Goal: Task Accomplishment & Management: Manage account settings

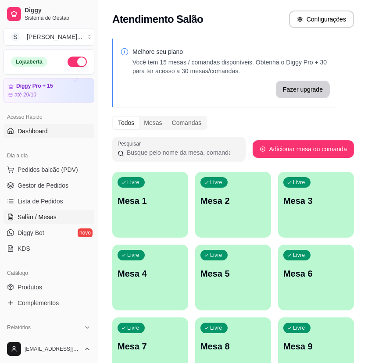
click at [62, 131] on link "Dashboard" at bounding box center [49, 131] width 91 height 14
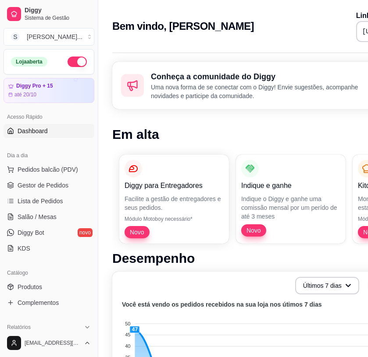
click at [1, 150] on div "Dia a dia Pedidos balcão (PDV) Gestor de Pedidos Lista de Pedidos Salão / Mesas…" at bounding box center [49, 202] width 98 height 114
click at [2, 150] on div "Dia a dia Pedidos balcão (PDV) Gestor de Pedidos Lista de Pedidos Salão / Mesas…" at bounding box center [49, 202] width 98 height 114
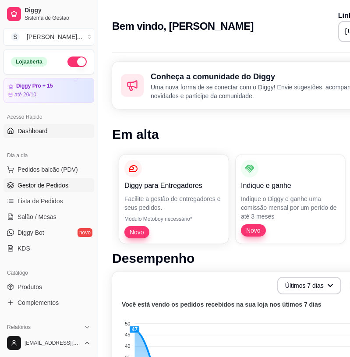
click at [32, 182] on span "Gestor de Pedidos" at bounding box center [43, 185] width 51 height 9
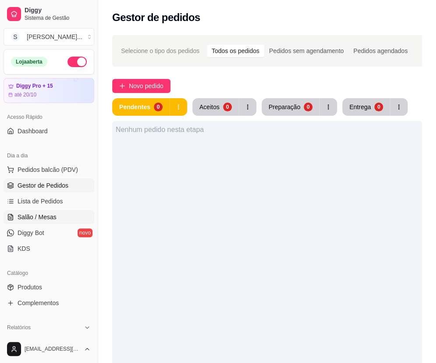
click at [25, 222] on link "Salão / Mesas" at bounding box center [49, 217] width 91 height 14
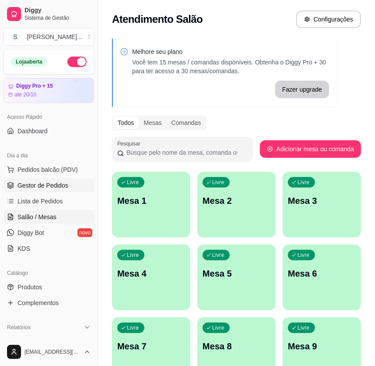
click at [62, 184] on span "Gestor de Pedidos" at bounding box center [43, 185] width 51 height 9
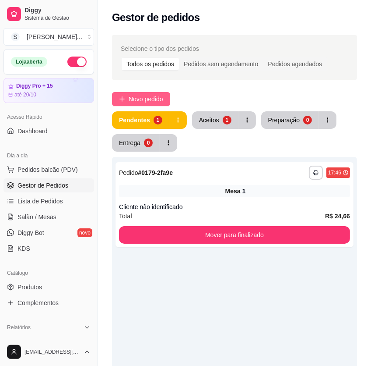
click at [127, 96] on button "Novo pedido" at bounding box center [141, 99] width 58 height 14
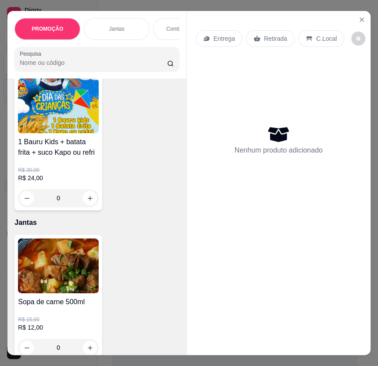
click at [113, 177] on div "Açaí no peso 0.000 45,00 kg 30 coxinha + Batata frita + Kapo ou suco R$ 30,00 R…" at bounding box center [96, 17] width 165 height 385
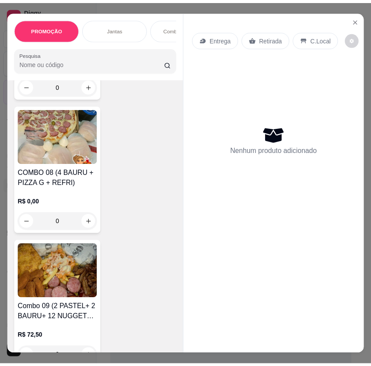
scroll to position [1545, 0]
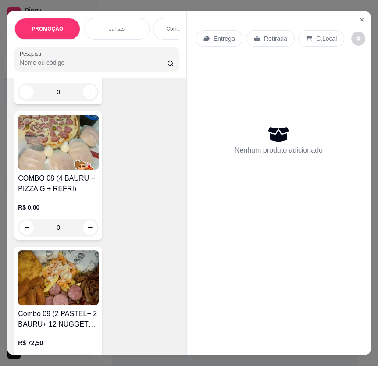
click at [360, 17] on icon "Close" at bounding box center [361, 19] width 7 height 7
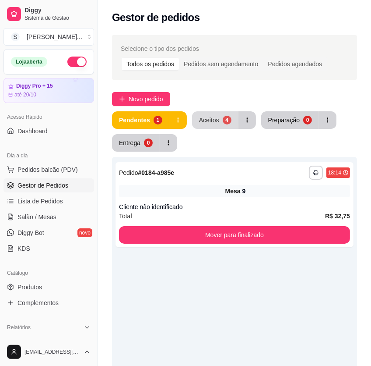
click at [230, 118] on div "4" at bounding box center [227, 120] width 9 height 9
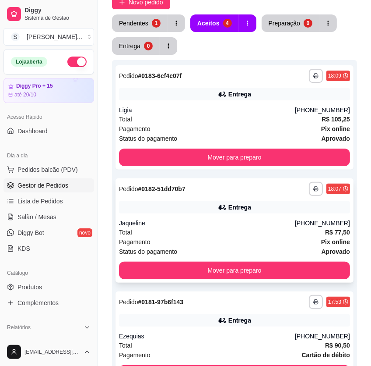
scroll to position [78, 0]
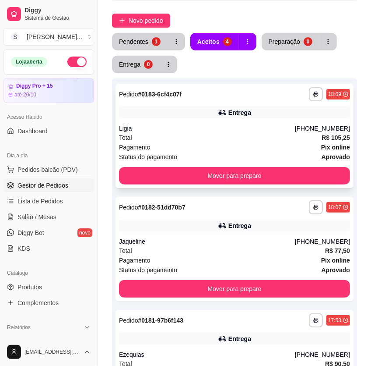
click at [270, 128] on div "Ligia" at bounding box center [207, 128] width 176 height 9
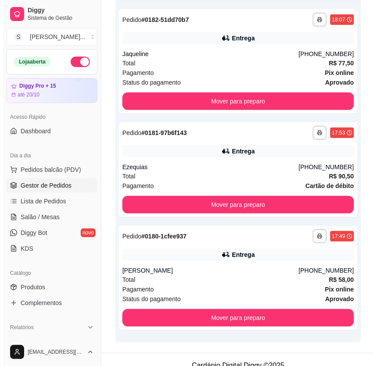
scroll to position [390, 0]
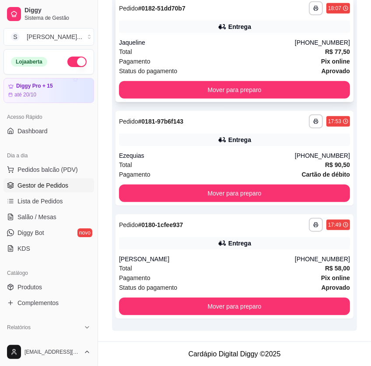
click at [265, 52] on div "Total R$ 77,50" at bounding box center [234, 52] width 231 height 10
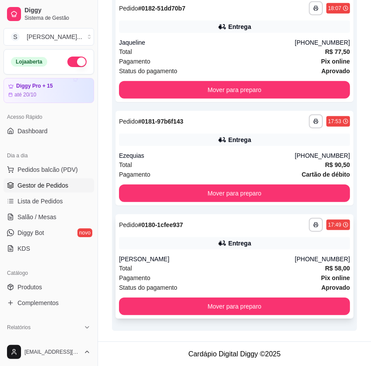
click at [303, 248] on div "Entrega" at bounding box center [234, 243] width 231 height 12
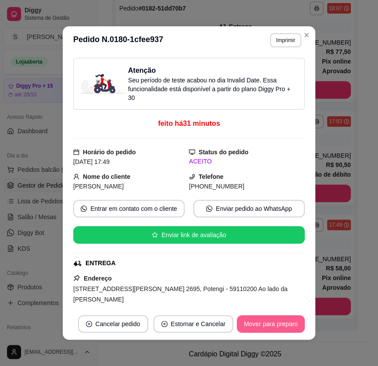
click at [254, 324] on button "Mover para preparo" at bounding box center [271, 324] width 68 height 18
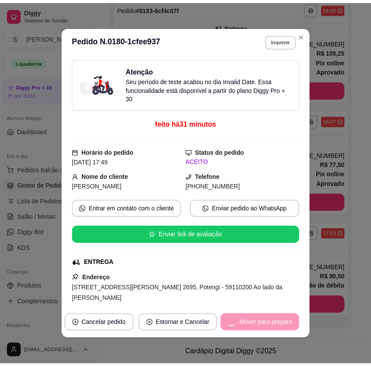
scroll to position [277, 0]
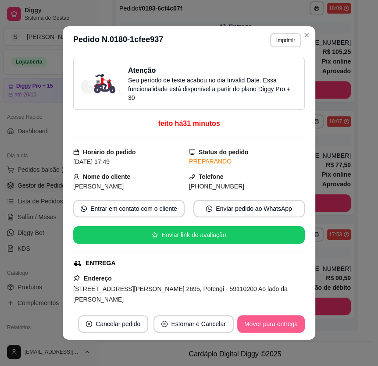
click at [258, 321] on button "Mover para entrega" at bounding box center [270, 324] width 67 height 18
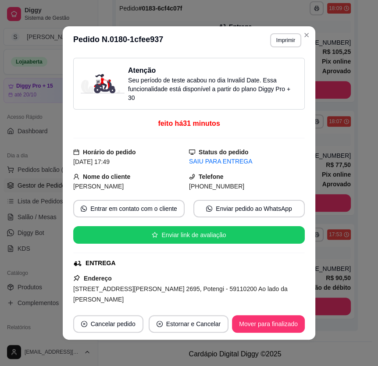
drag, startPoint x: 202, startPoint y: 185, endPoint x: 237, endPoint y: 186, distance: 35.1
click at [237, 186] on div "[PHONE_NUMBER]" at bounding box center [247, 186] width 116 height 10
copy span "9973-3789"
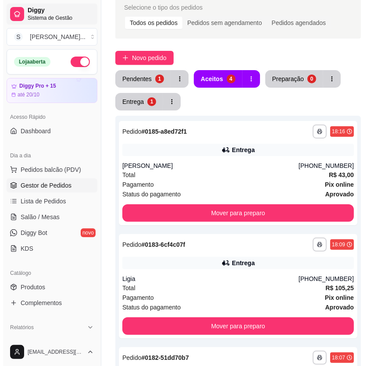
scroll to position [0, 0]
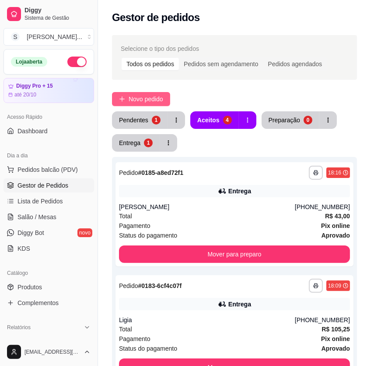
click at [139, 97] on span "Novo pedido" at bounding box center [146, 99] width 35 height 10
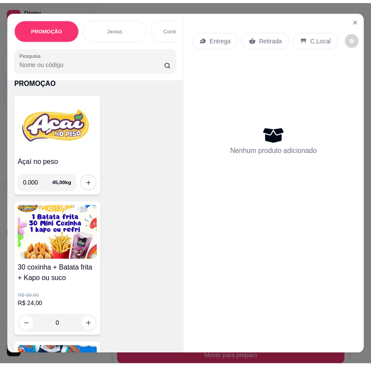
scroll to position [159, 0]
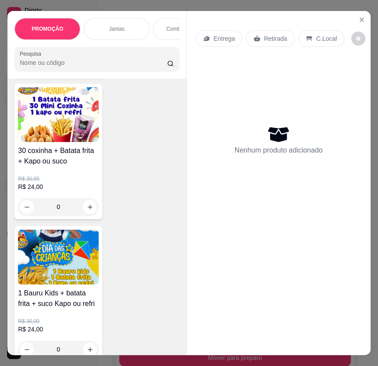
click at [49, 131] on img at bounding box center [58, 114] width 81 height 55
click at [360, 18] on icon "Close" at bounding box center [362, 20] width 4 height 4
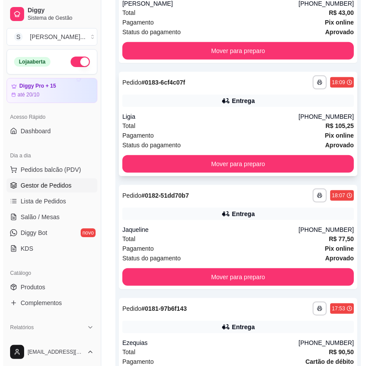
scroll to position [381, 0]
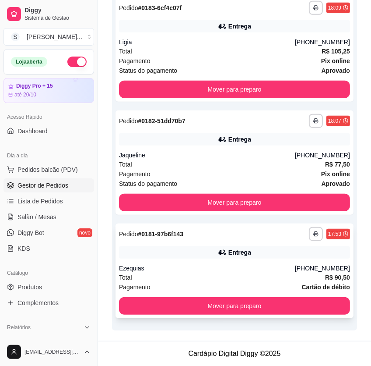
click at [273, 260] on div "**********" at bounding box center [235, 270] width 238 height 95
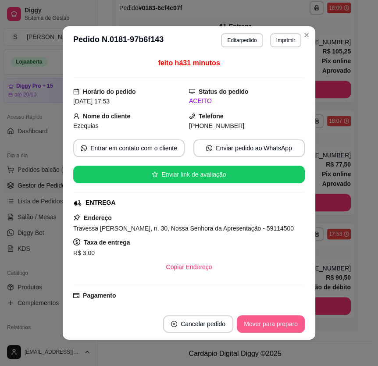
click at [266, 321] on button "Mover para preparo" at bounding box center [271, 324] width 68 height 18
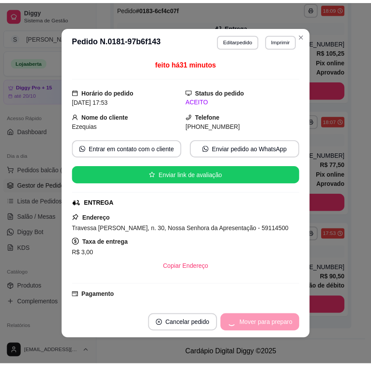
scroll to position [277, 0]
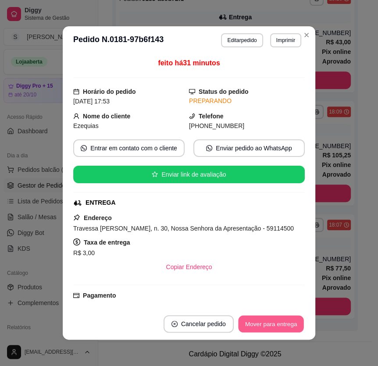
click at [266, 325] on button "Mover para entrega" at bounding box center [271, 323] width 66 height 17
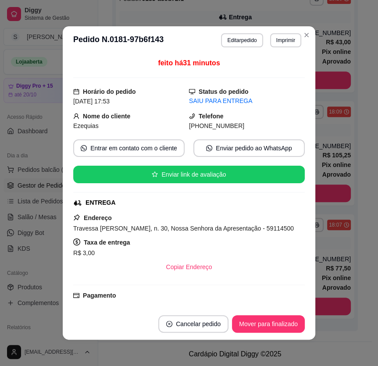
drag, startPoint x: 200, startPoint y: 126, endPoint x: 231, endPoint y: 129, distance: 31.7
click at [231, 129] on div "[PHONE_NUMBER]" at bounding box center [247, 126] width 116 height 10
copy span "9614-3428"
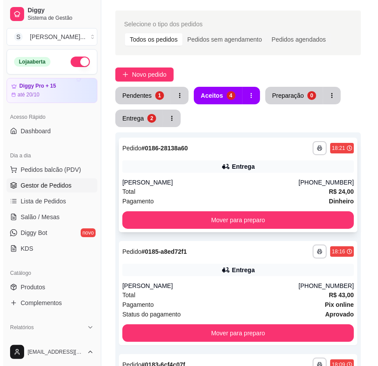
scroll to position [0, 0]
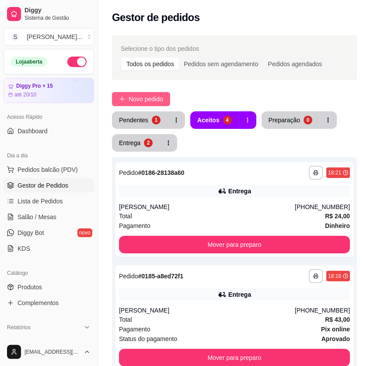
click at [132, 96] on span "Novo pedido" at bounding box center [146, 99] width 35 height 10
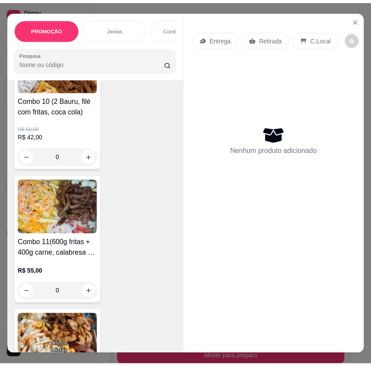
scroll to position [1911, 0]
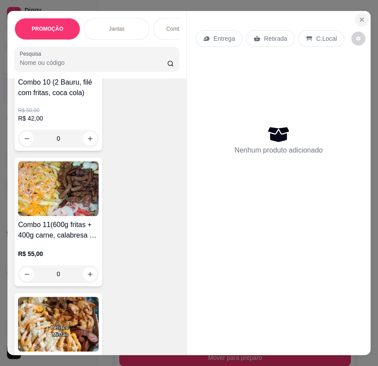
click at [358, 16] on icon "Close" at bounding box center [361, 19] width 7 height 7
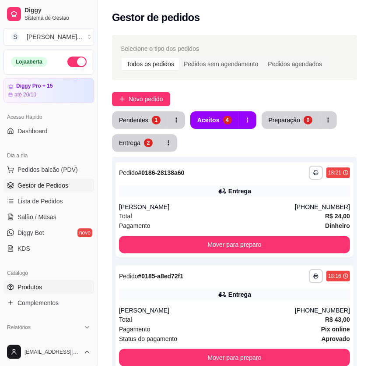
click at [48, 289] on link "Produtos" at bounding box center [49, 287] width 91 height 14
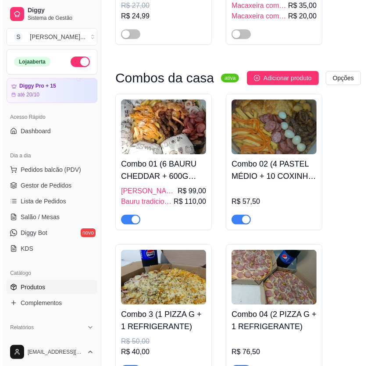
scroll to position [2151, 0]
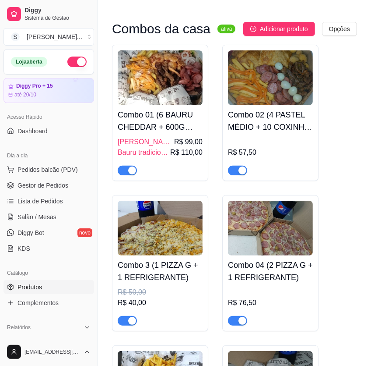
click at [176, 109] on h4 "Combo 01 (6 BAURU CHEDDAR + 600G FRITAS + 400G CARNE, CALABRESA E CAMARÃO)" at bounding box center [160, 121] width 85 height 25
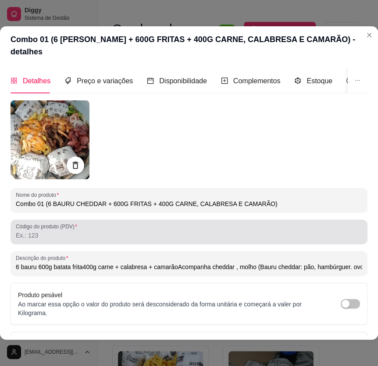
click at [102, 237] on input "Código do produto (PDV)" at bounding box center [189, 235] width 346 height 9
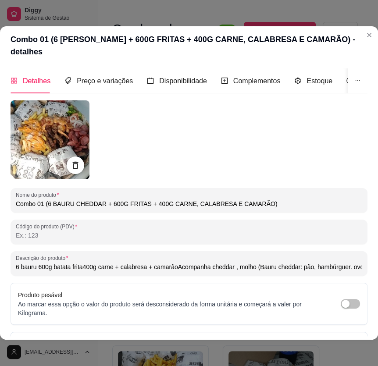
type input "1"
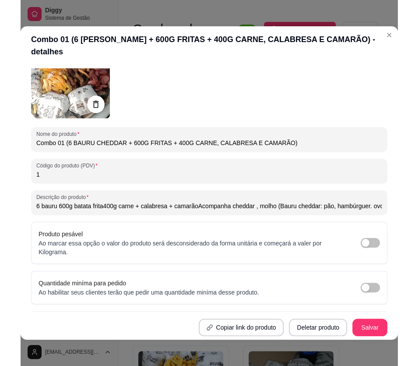
scroll to position [1, 0]
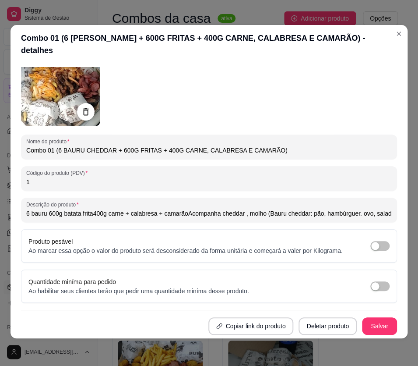
type input "6 bauru 600g batata frita400g carne + calabresa + camarãoAcompanha cheddar , mo…"
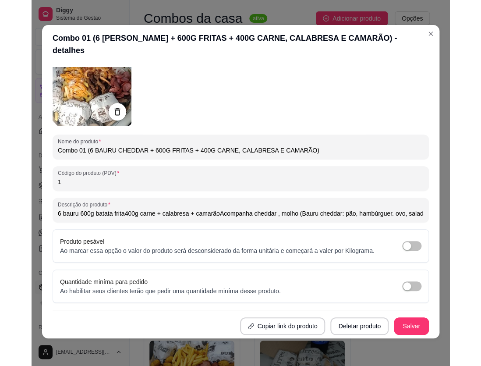
scroll to position [40, 0]
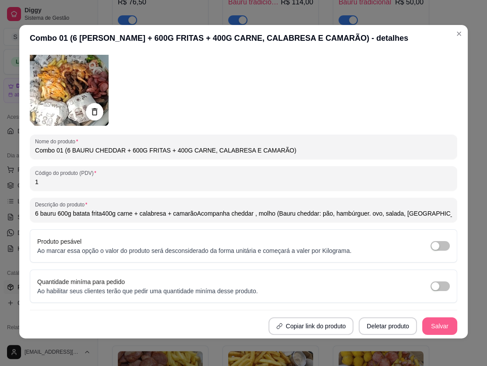
type input "1"
click at [367, 329] on button "Salvar" at bounding box center [439, 326] width 35 height 18
type input "6 bauru 600g batata frita400g carne + calabresa + camarãoAcompanha cheddar , mo…"
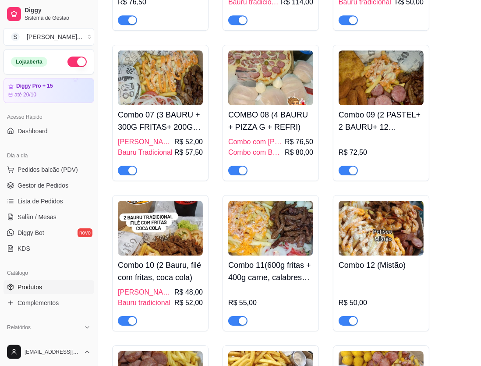
click at [274, 109] on h4 "COMBO 08 (4 BAURU + PIZZA G + REFRI)" at bounding box center [270, 121] width 85 height 25
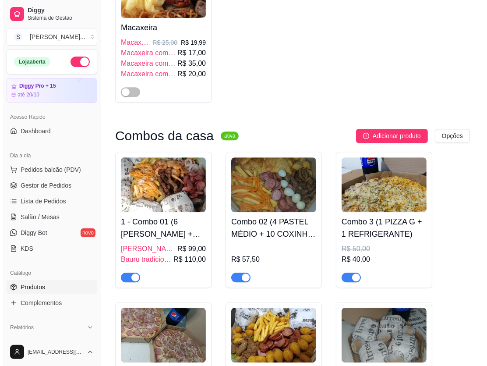
scroll to position [1712, 0]
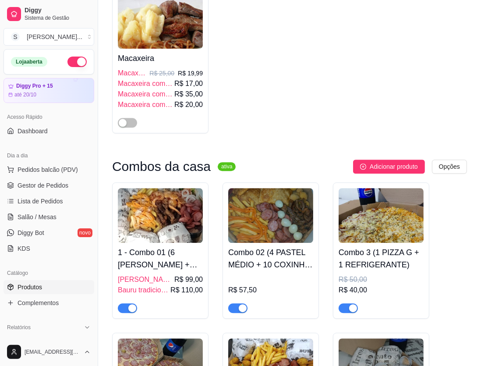
click at [175, 219] on img at bounding box center [160, 215] width 85 height 55
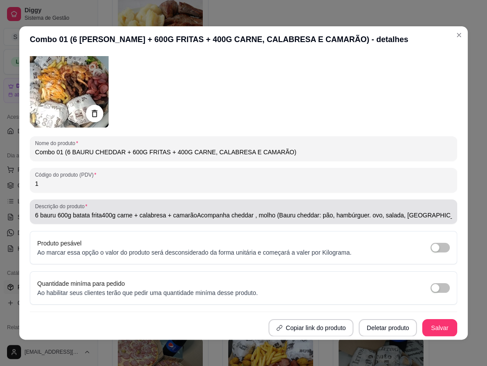
scroll to position [19, 0]
type input "6 bauru 600g batata frita400g carne + calabresa + camarãoAcompanha cheddar , mo…"
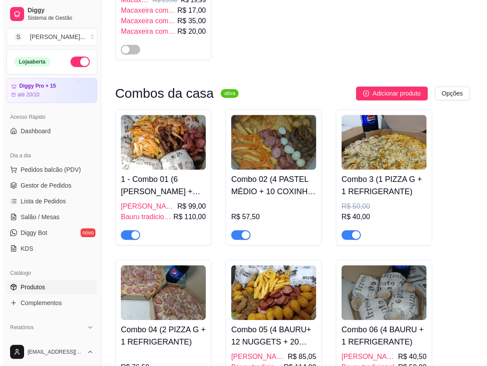
scroll to position [1792, 0]
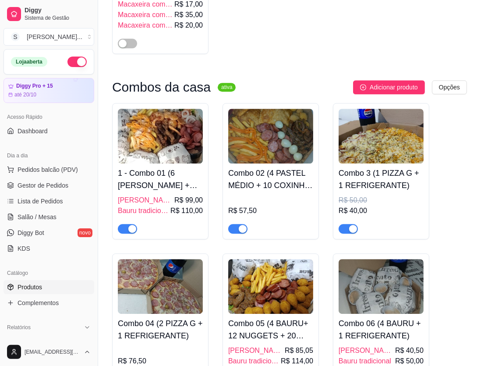
click at [308, 195] on div "R$ 57,50" at bounding box center [270, 214] width 85 height 39
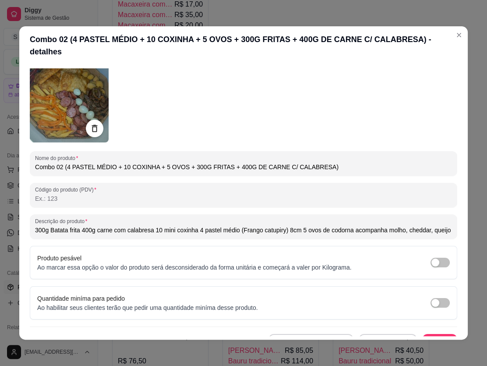
scroll to position [39, 0]
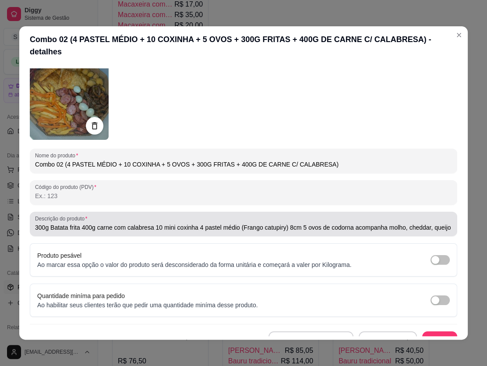
type input "300g Batata frita 400g carne com calabresa 10 mini coxinha 4 pastel médio (Fran…"
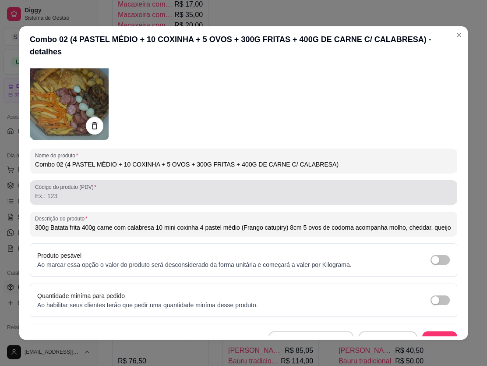
click at [136, 191] on input "Código do produto (PDV)" at bounding box center [243, 195] width 417 height 9
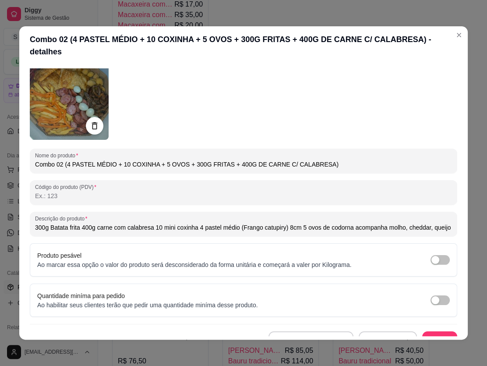
type input "2"
type input "300g Batata frita 400g carne com calabresa 10 mini coxinha 4 pastel médio (Fran…"
type input "2"
click at [367, 331] on button "Salvar" at bounding box center [439, 340] width 35 height 18
click at [367, 332] on button "Salvar" at bounding box center [440, 340] width 34 height 17
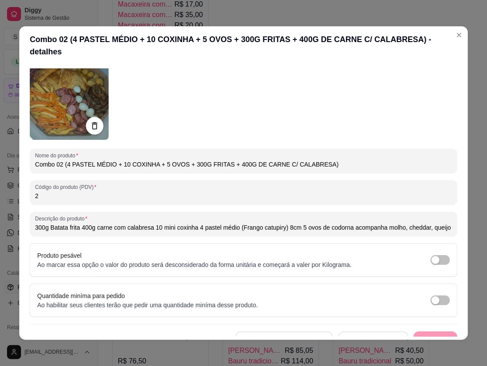
type input "300g Batata frita 400g carne com calabresa 10 mini coxinha 4 pastel médio (Fran…"
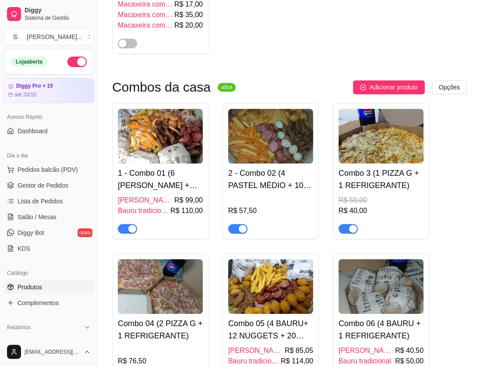
click at [367, 175] on h4 "Combo 3 (1 PIZZA G + 1 REFRIGERANTE)" at bounding box center [381, 179] width 85 height 25
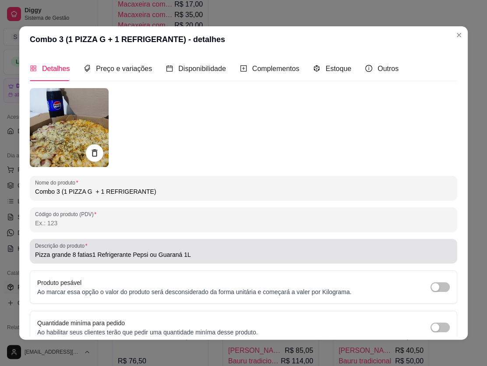
type input "Pizza grande 8 fatias1 Refrigerante Pepsi ou Guaraná 1L"
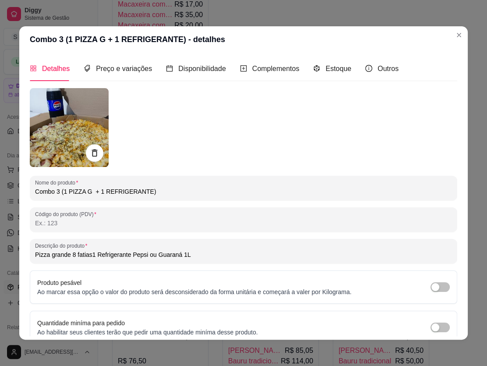
click at [138, 223] on input "Código do produto (PDV)" at bounding box center [243, 223] width 417 height 9
type input "3"
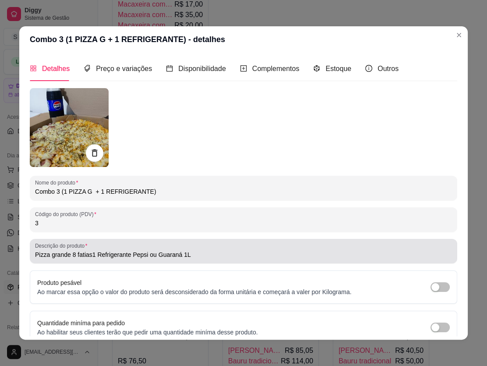
type input "Pizza grande 8 fatias1 Refrigerante Pepsi ou Guaraná 1L"
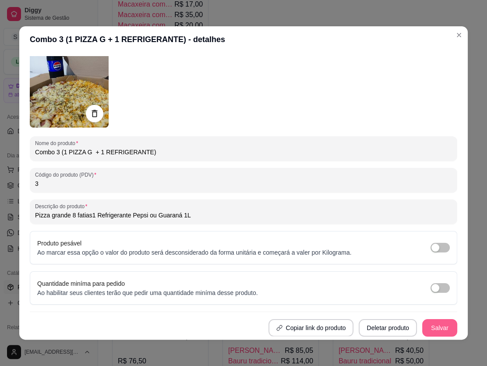
type input "3"
click at [367, 332] on button "Salvar" at bounding box center [439, 328] width 35 height 18
type input "Pizza grande 8 fatias1 Refrigerante Pepsi ou Guaraná 1L"
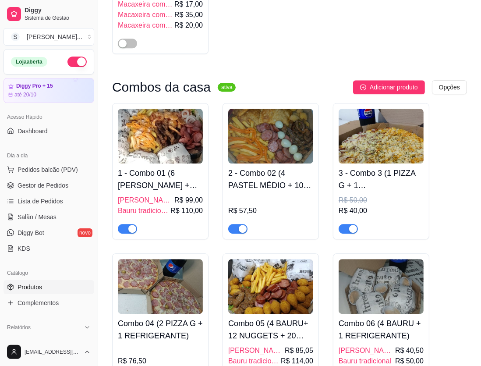
click at [140, 317] on h4 "Combo 04 (2 PIZZA G + 1 REFRIGERANTE)" at bounding box center [160, 329] width 85 height 25
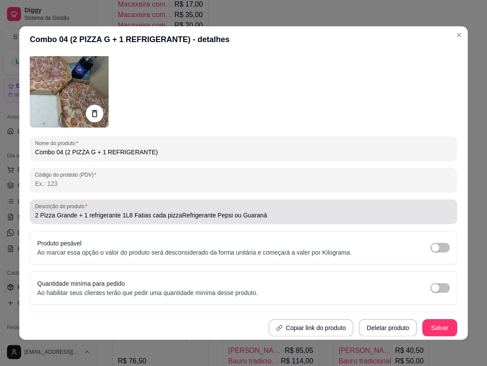
type input "2 Pizza Grande + 1 refrigerante 1L8 Fatias cada pizzaRefrigerante Pepsi ou Guar…"
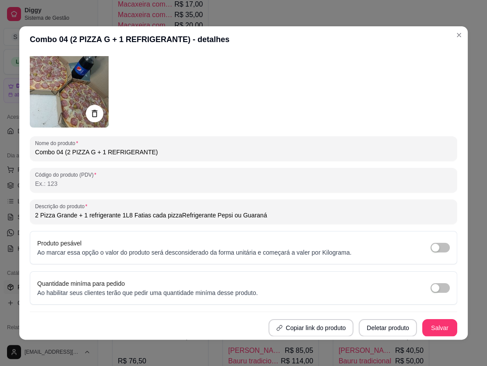
click at [228, 180] on input "Código do produto (PDV)" at bounding box center [243, 183] width 417 height 9
type input "4"
type input "2 Pizza Grande + 1 refrigerante 1L8 Fatias cada pizzaRefrigerante Pepsi ou Guar…"
type input "4"
click at [367, 333] on button "Salvar" at bounding box center [439, 328] width 35 height 18
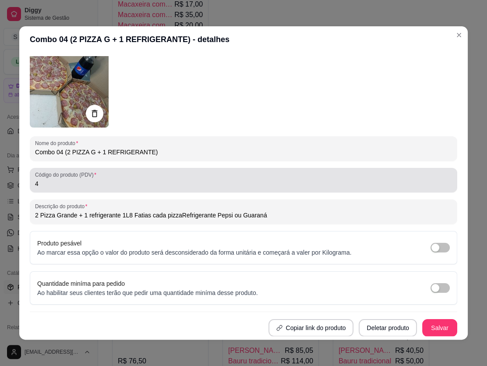
type input "2 Pizza Grande + 1 refrigerante 1L8 Fatias cada pizzaRefrigerante Pepsi ou Guar…"
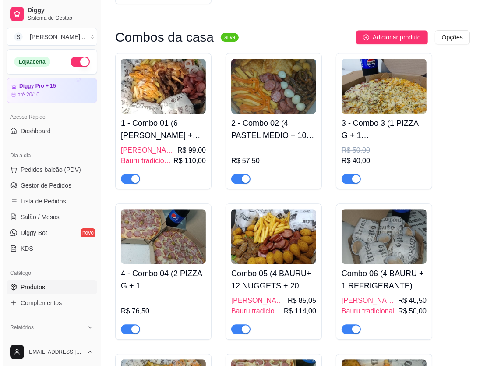
scroll to position [1832, 0]
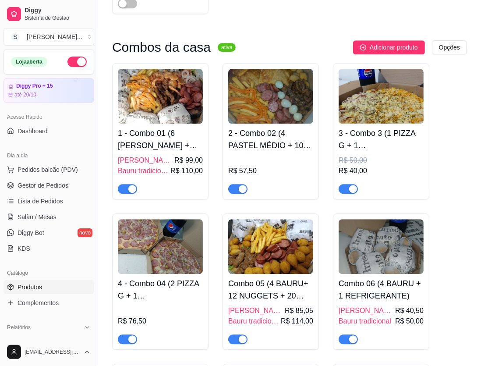
click at [239, 249] on img at bounding box center [270, 246] width 85 height 55
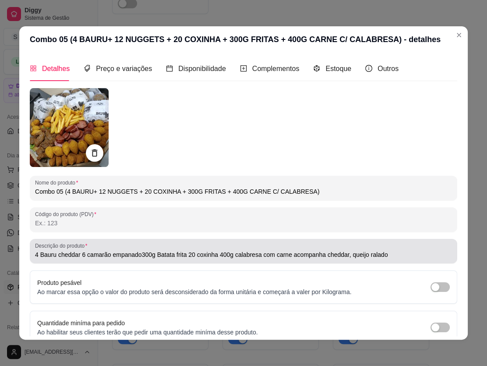
type input "4 Bauru cheddar 6 camarão empanado300g Batata frita 20 coxinha 400g calabresa c…"
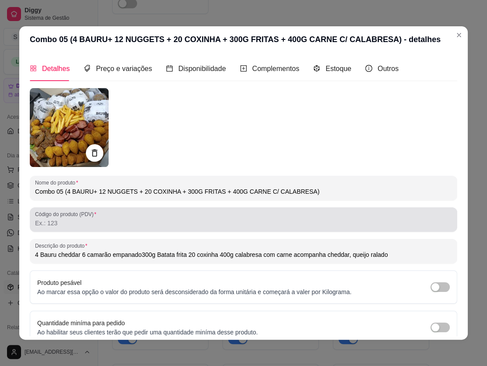
click at [171, 225] on input "Código do produto (PDV)" at bounding box center [243, 223] width 417 height 9
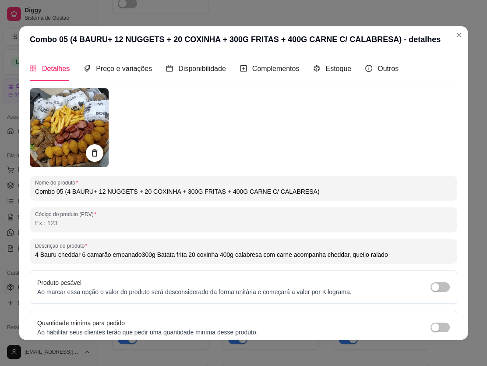
type input "5"
type input "4 Bauru cheddar 6 camarão empanado300g Batata frita 20 coxinha 400g calabresa c…"
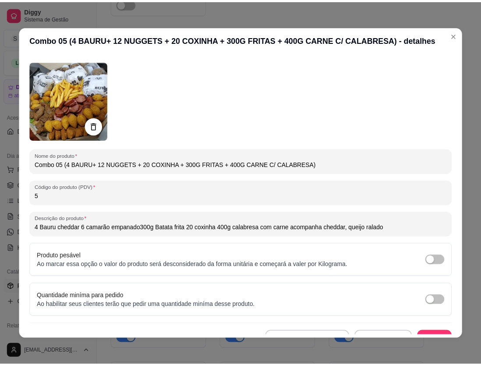
scroll to position [39, 0]
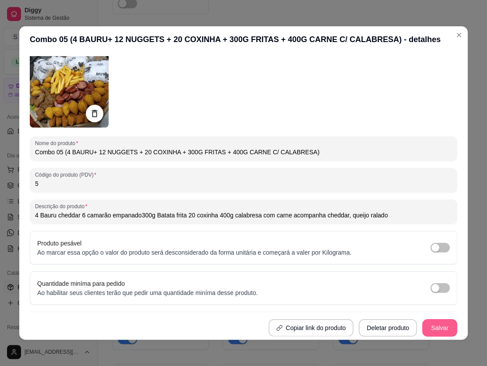
type input "5"
click at [367, 332] on button "Salvar" at bounding box center [439, 328] width 35 height 18
type input "4 Bauru cheddar 6 camarão empanado300g Batata frita 20 coxinha 400g calabresa c…"
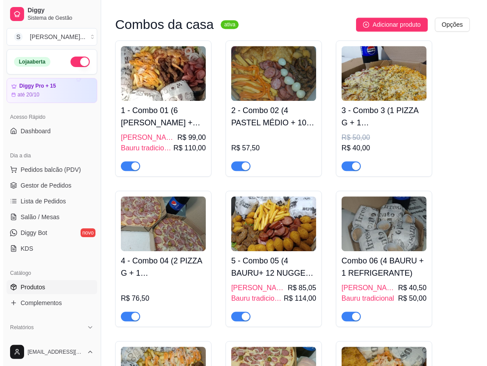
scroll to position [1911, 0]
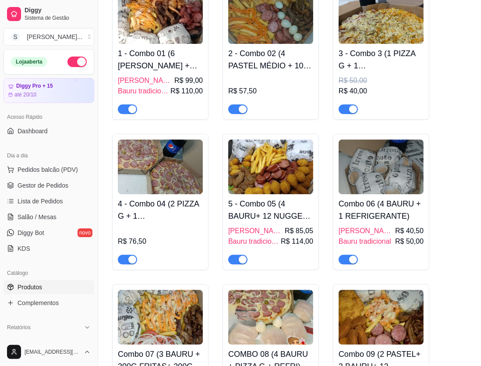
click at [367, 206] on h4 "Combo 06 (4 BAURU + 1 REFRIGERANTE)" at bounding box center [381, 210] width 85 height 25
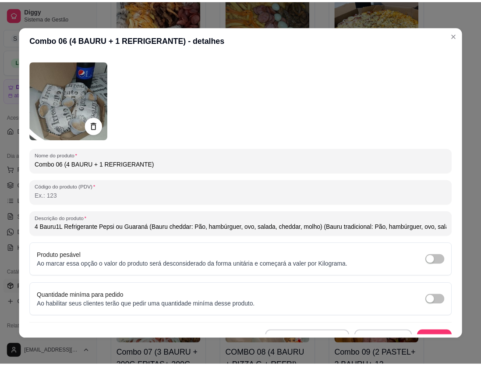
scroll to position [39, 0]
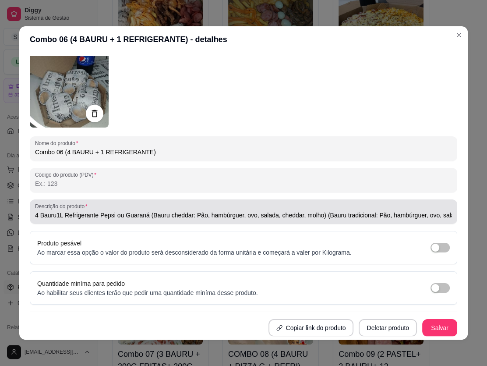
type input "4 Bauru1L Refrigerante Pepsi ou Guaraná (Bauru cheddar: Pão, hambúrguer, ovo, s…"
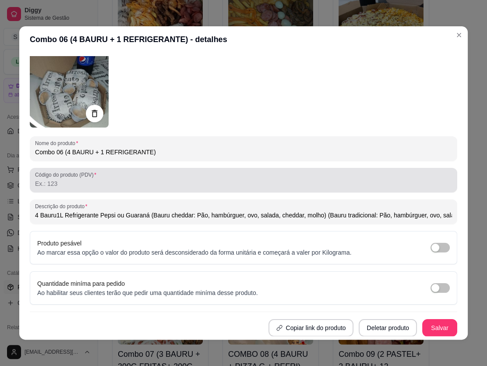
click at [237, 185] on input "Código do produto (PDV)" at bounding box center [243, 183] width 417 height 9
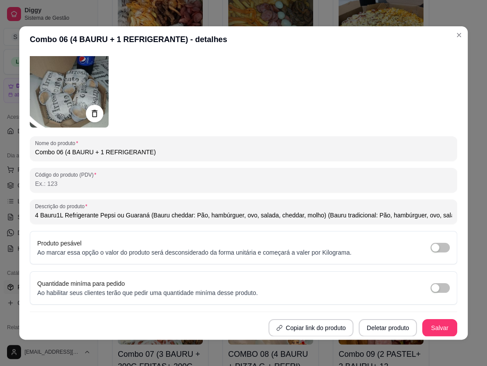
type input "6"
type input "4 Bauru1L Refrigerante Pepsi ou Guaraná (Bauru cheddar: Pão, hambúrguer, ovo, s…"
type input "6"
click at [367, 331] on button "Salvar" at bounding box center [439, 328] width 35 height 18
type input "4 Bauru1L Refrigerante Pepsi ou Guaraná (Bauru cheddar: Pão, hambúrguer, ovo, s…"
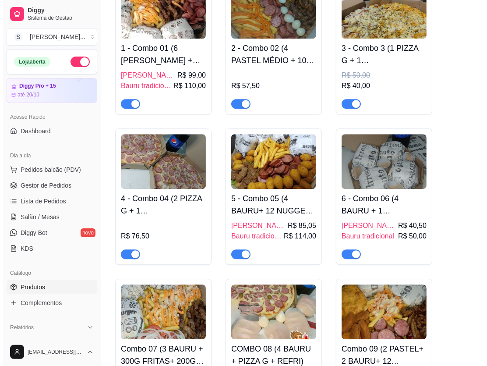
scroll to position [2031, 0]
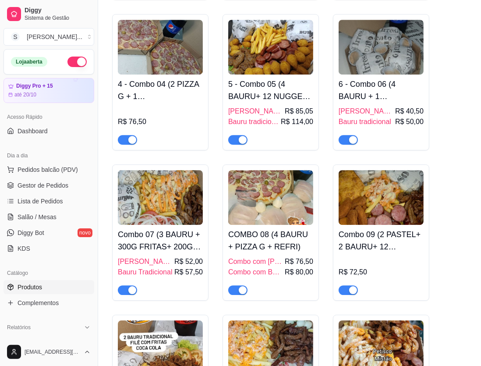
click at [125, 228] on h4 "Combo 07 (3 BAURU + 300G FRITAS+ 200G CARNE OU CALABRESA )" at bounding box center [160, 240] width 85 height 25
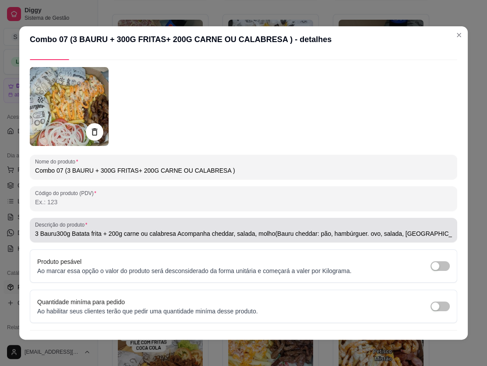
scroll to position [39, 0]
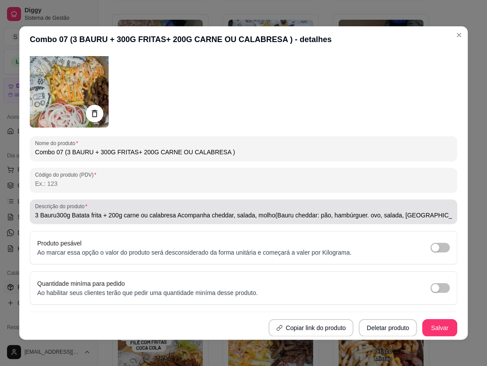
type input "3 Bauru300g Batata frita + 200g carne ou calabresa Acompanha cheddar, salada, m…"
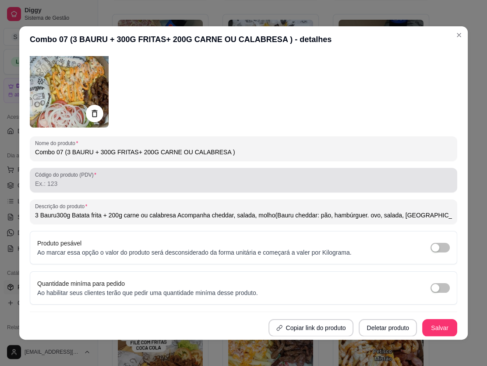
click at [199, 176] on div at bounding box center [243, 180] width 417 height 18
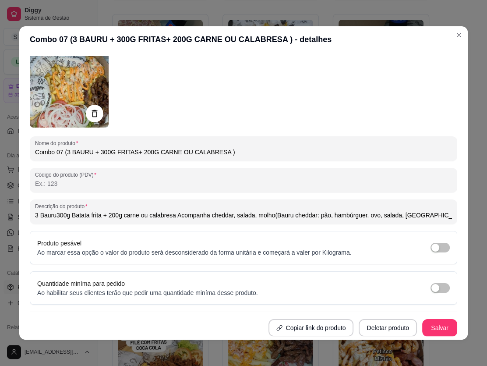
type input "7"
type input "3 Bauru300g Batata frita + 200g carne ou calabresa Acompanha cheddar, salada, m…"
type input "7"
click at [367, 329] on button "Salvar" at bounding box center [439, 328] width 35 height 18
type input "3 Bauru300g Batata frita + 200g carne ou calabresa Acompanha cheddar, salada, m…"
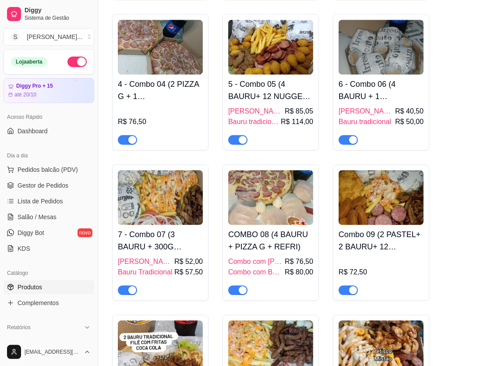
click at [262, 228] on h4 "COMBO 08 (4 BAURU + PIZZA G + REFRI)" at bounding box center [270, 240] width 85 height 25
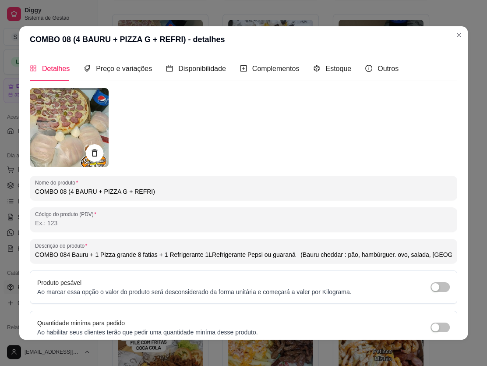
click at [124, 215] on div at bounding box center [243, 220] width 417 height 18
type input "8"
type input "COMBO 084 Bauru + 1 Pizza grande 8 fatias + 1 Refrigerante 1LRefrigerante Pepsi…"
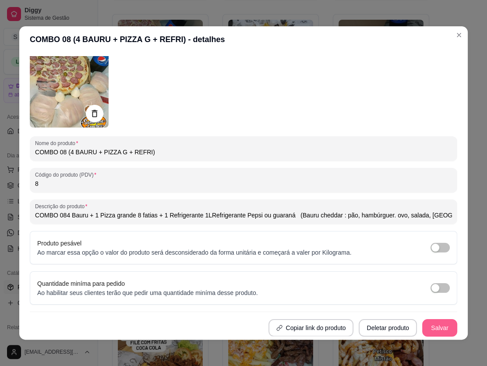
type input "8"
click at [367, 329] on button "Salvar" at bounding box center [439, 328] width 35 height 18
type input "COMBO 084 Bauru + 1 Pizza grande 8 fatias + 1 Refrigerante 1LRefrigerante Pepsi…"
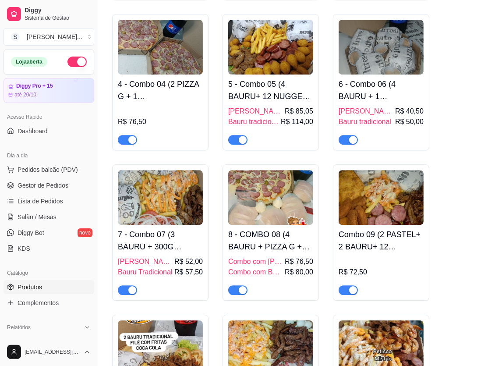
click at [367, 232] on h4 "Combo 09 (2 PASTEL+ 2 BAURU+ 12 NUGGETS + 300G FRITAS +400G CARNE C/ CALABRESA)" at bounding box center [381, 240] width 85 height 25
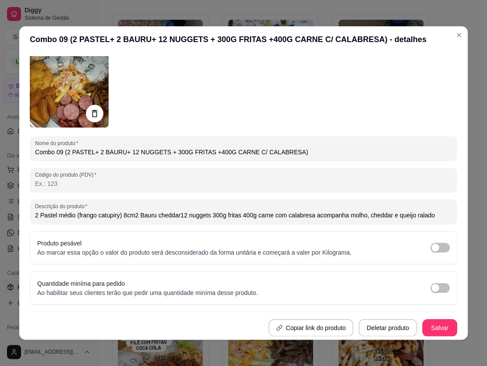
type input "2 Pastel médio (frango catupiry) 8cm2 Bauru cheddar12 nuggets 300g fritas 400g …"
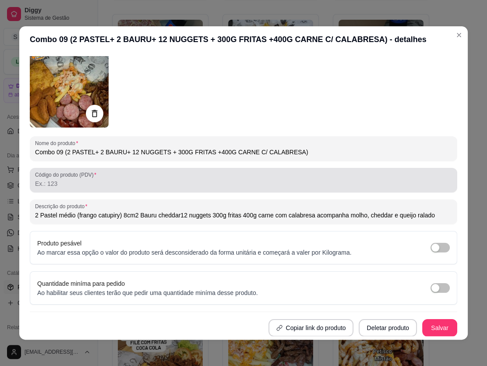
click at [165, 176] on div at bounding box center [243, 180] width 417 height 18
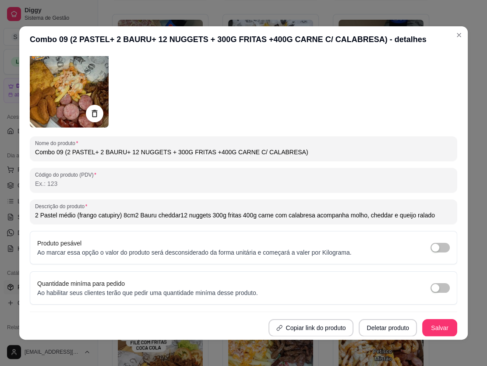
type input "9"
type input "2 Pastel médio (frango catupiry) 8cm2 Bauru cheddar12 nuggets 300g fritas 400g …"
type input "9"
click at [367, 329] on button "Salvar" at bounding box center [440, 327] width 34 height 17
type input "2 Pastel médio (frango catupiry) 8cm2 Bauru cheddar12 nuggets 300g fritas 400g …"
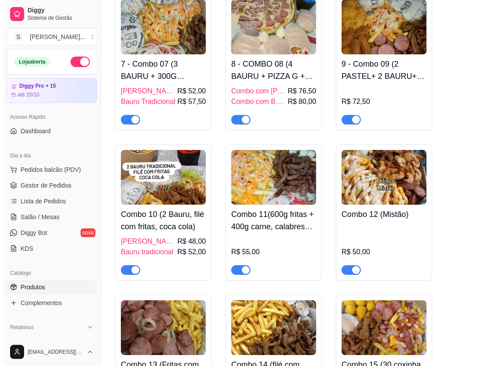
scroll to position [2230, 0]
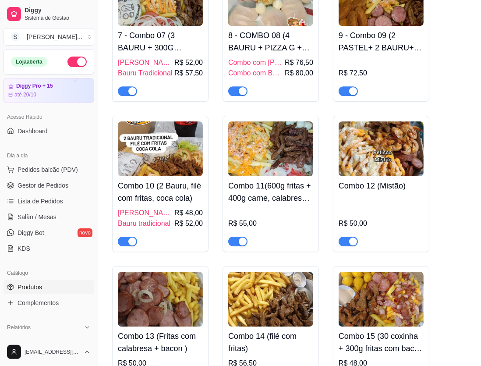
click at [181, 176] on div "Combo 10 (2 Bauru, filé com fritas, coca cola) Bauru cheddar R$ 48,00 Bauru tra…" at bounding box center [160, 211] width 85 height 70
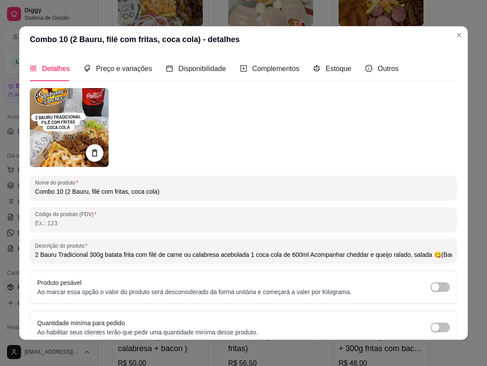
type input "2 Bauru Tradicional 300g batata frita com filé de carne ou calabresa acebolada …"
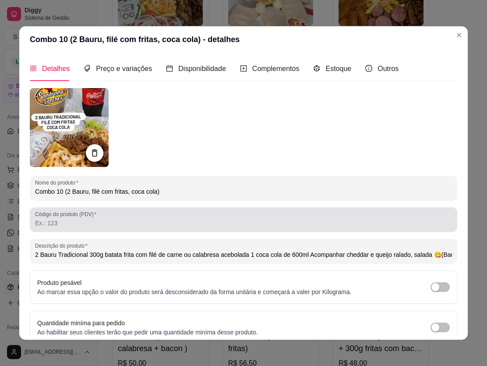
click at [249, 218] on div at bounding box center [243, 220] width 417 height 18
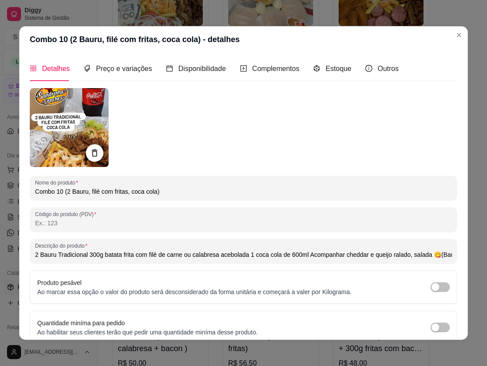
type input "1"
type input "2 Bauru Tradicional 300g batata frita com filé de carne ou calabresa acebolada …"
type input "10"
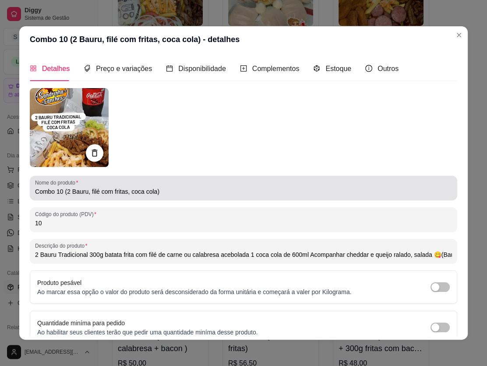
type input "2 Bauru Tradicional 300g batata frita com filé de carne ou calabresa acebolada …"
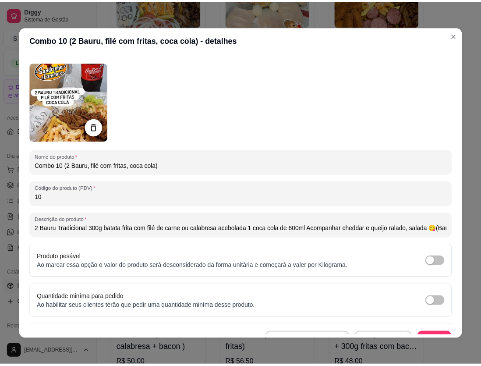
scroll to position [39, 0]
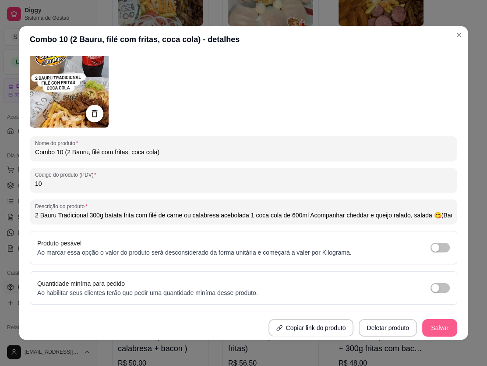
type input "10"
click at [367, 330] on button "Salvar" at bounding box center [439, 328] width 35 height 18
type input "2 Bauru Tradicional 300g batata frita com filé de carne ou calabresa acebolada …"
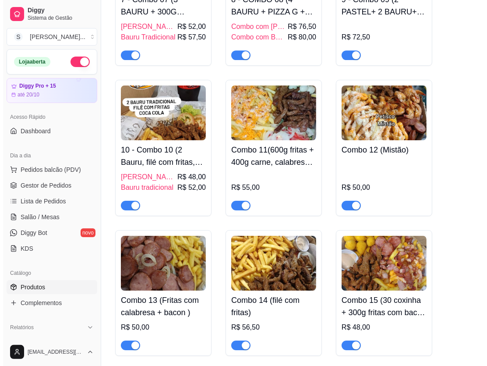
scroll to position [2310, 0]
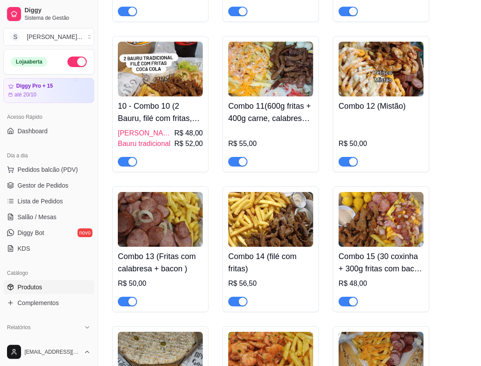
click at [289, 106] on h4 "Combo 11(600g fritas + 400g carne, calabresa + 5 ovos + 10 coxinha + 6 aneis)" at bounding box center [270, 112] width 85 height 25
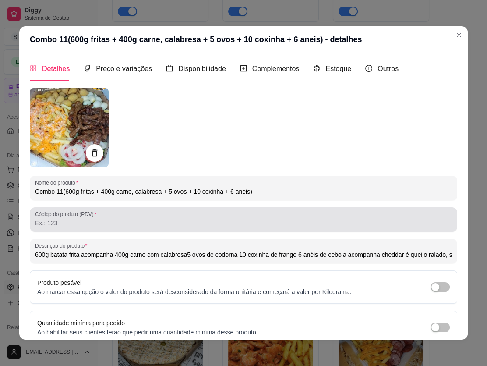
type input "600g batata frita acompanha 400g carne com calabresa5 ovos de codorna 10 coxinh…"
click at [204, 212] on div at bounding box center [243, 220] width 417 height 18
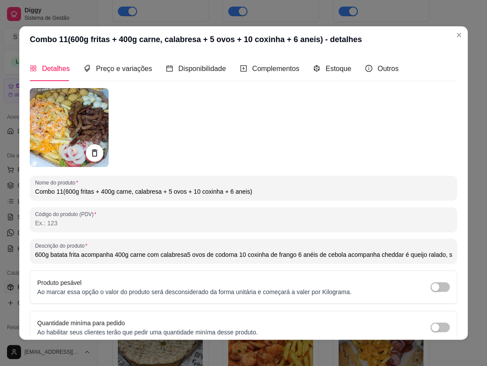
type input "1"
type input "600g batata frita acompanha 400g carne com calabresa5 ovos de codorna 10 coxinh…"
type input "11"
type input "600g batata frita acompanha 400g carne com calabresa5 ovos de codorna 10 coxinh…"
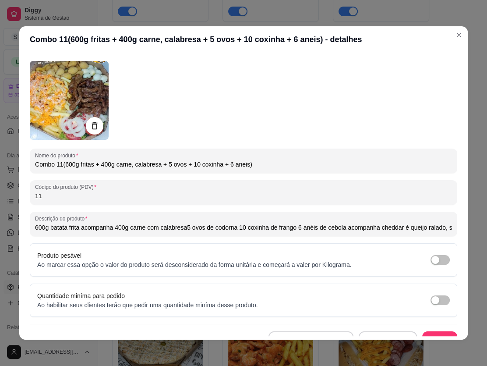
scroll to position [39, 0]
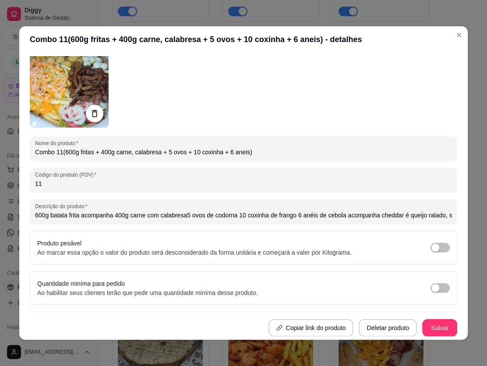
type input "11"
click at [367, 332] on button "Salvar" at bounding box center [439, 328] width 35 height 18
type input "600g batata frita acompanha 400g carne com calabresa5 ovos de codorna 10 coxinh…"
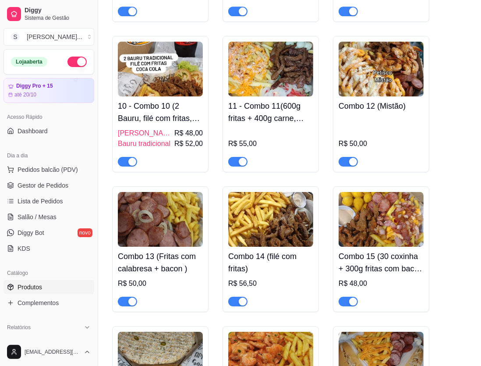
click at [367, 116] on div "R$ 50,00" at bounding box center [381, 141] width 85 height 51
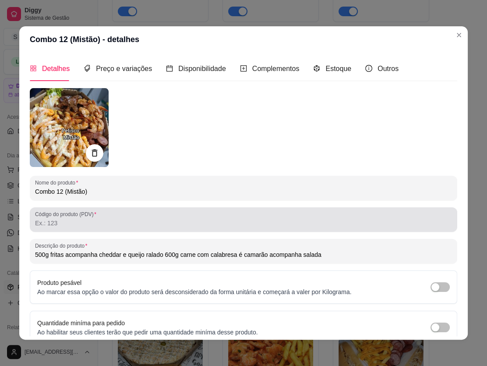
type input "500g fritas acompanha cheddar e queijo ralado 600g carne com calabresa é camarã…"
click at [161, 216] on div at bounding box center [243, 220] width 417 height 18
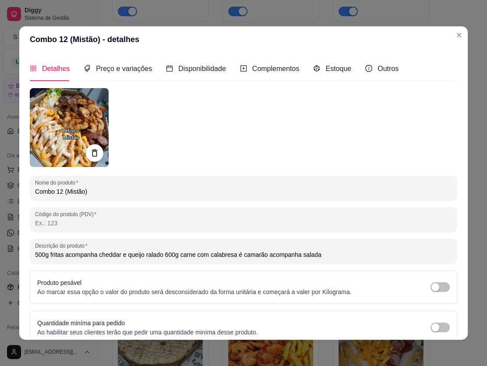
type input "1"
type input "500g fritas acompanha cheddar e queijo ralado 600g carne com calabresa é camarã…"
type input "12"
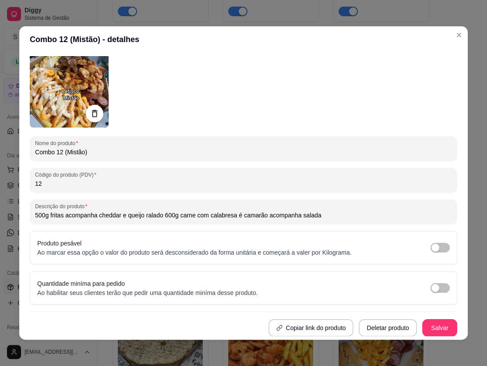
type input "500g fritas acompanha cheddar e queijo ralado 600g carne com calabresa é camarã…"
type input "12"
click at [367, 330] on button "Salvar" at bounding box center [440, 327] width 34 height 17
type input "500g fritas acompanha cheddar e queijo ralado 600g carne com calabresa é camarã…"
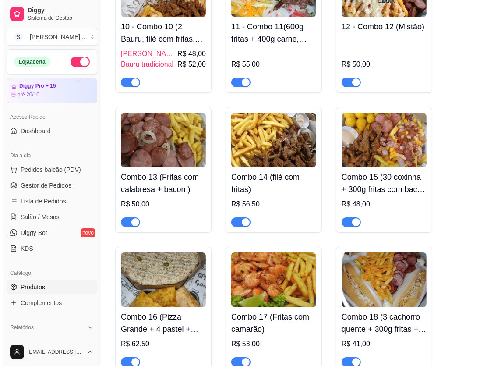
scroll to position [2389, 0]
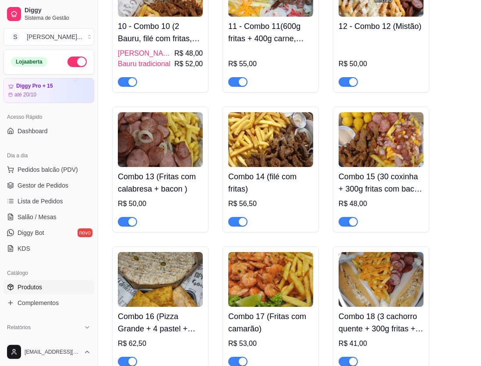
click at [190, 153] on img at bounding box center [160, 139] width 85 height 55
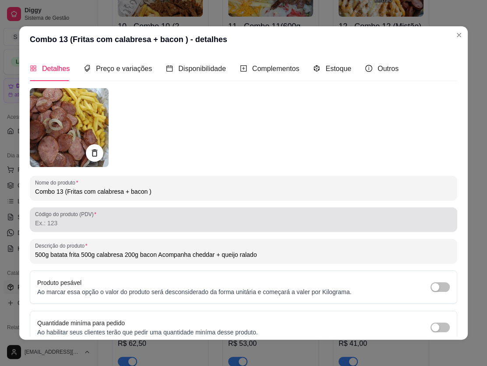
click at [322, 211] on div at bounding box center [243, 220] width 417 height 18
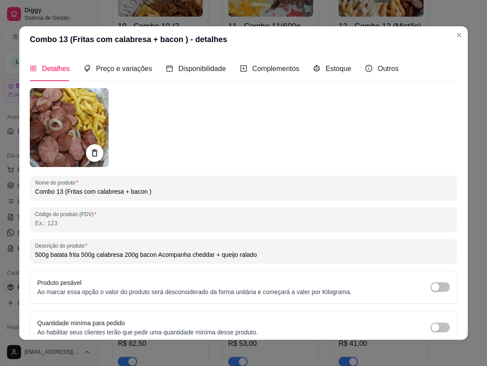
type input "1"
type input "500g batata frita 500g calabresa 200g bacon Acompanha cheddar + queijo ralado"
type input "13"
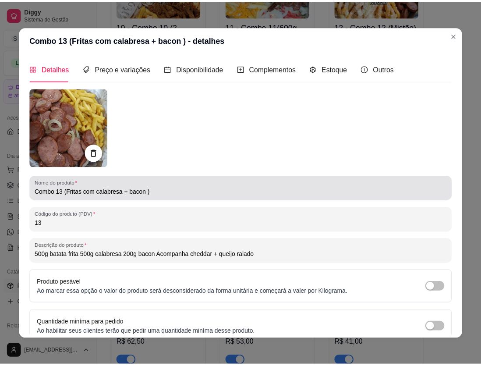
scroll to position [39, 0]
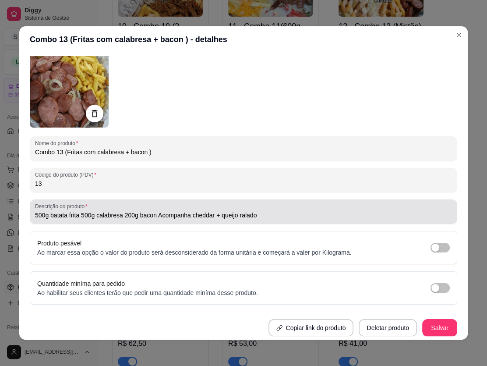
type input "500g batata frita 500g calabresa 200g bacon Acompanha cheddar + queijo ralado"
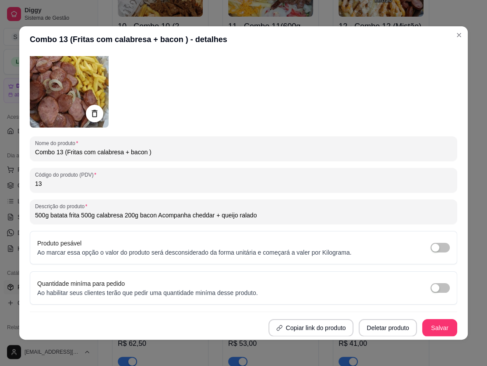
type input "13"
click at [367, 329] on button "Salvar" at bounding box center [440, 327] width 34 height 17
type input "500g batata frita 500g calabresa 200g bacon Acompanha cheddar + queijo ralado"
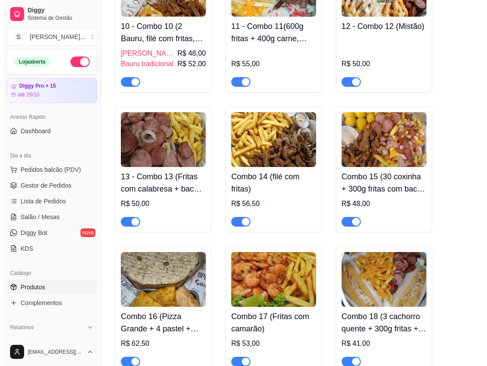
scroll to position [2429, 0]
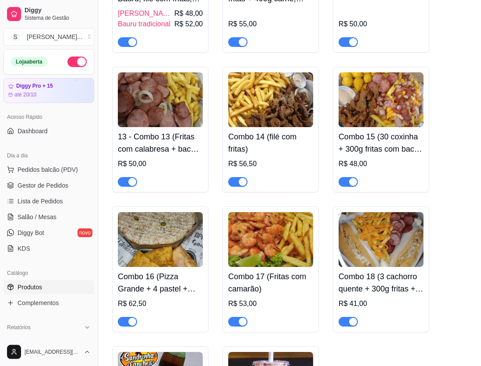
click at [283, 131] on h4 "Combo 14 (filé com fritas)" at bounding box center [270, 143] width 85 height 25
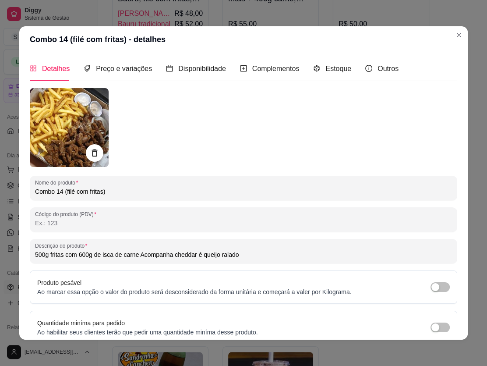
type input "500g fritas com 600g de isca de carne Acompanha cheddar é queijo ralado"
click at [271, 206] on div "Nome do produto Combo 14 (filé com fritas) Código do produto (PDV) Descrição do…" at bounding box center [244, 232] width 428 height 288
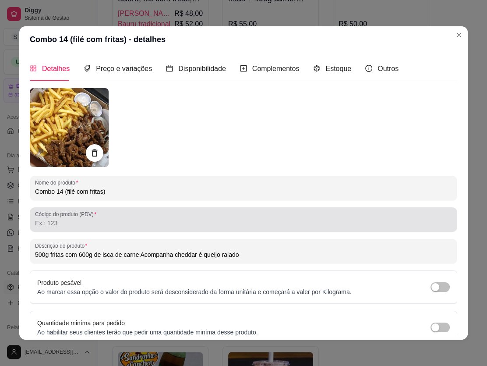
click at [276, 223] on input "Código do produto (PDV)" at bounding box center [243, 223] width 417 height 9
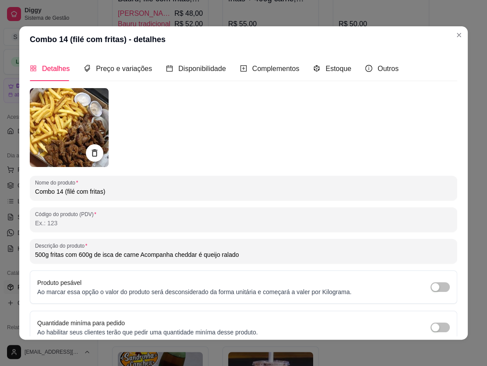
type input "1"
type input "500g fritas com 600g de isca de carne Acompanha cheddar é queijo ralado"
type input "14"
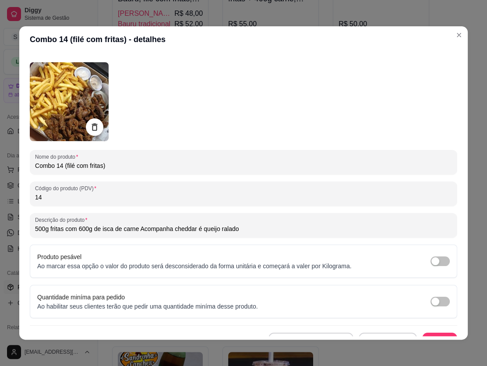
type input "500g fritas com 600g de isca de carne Acompanha cheddar é queijo ralado"
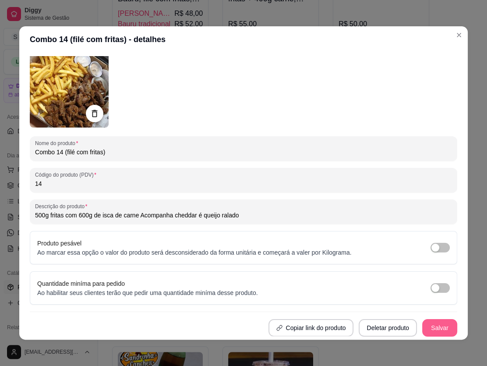
type input "14"
click at [367, 329] on button "Salvar" at bounding box center [440, 327] width 34 height 17
type input "500g fritas com 600g de isca de carne Acompanha cheddar é queijo ralado"
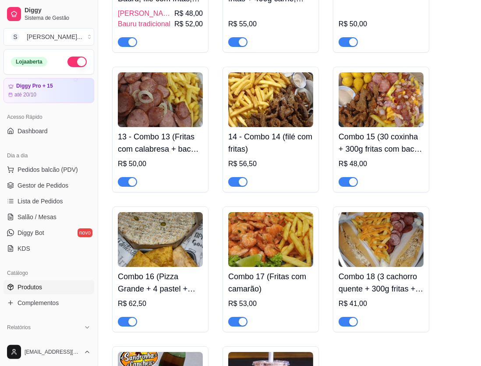
click at [367, 136] on h4 "Combo 15 (30 coxinha + 300g fritas com bacon + 400g carne é calabresa)" at bounding box center [381, 143] width 85 height 25
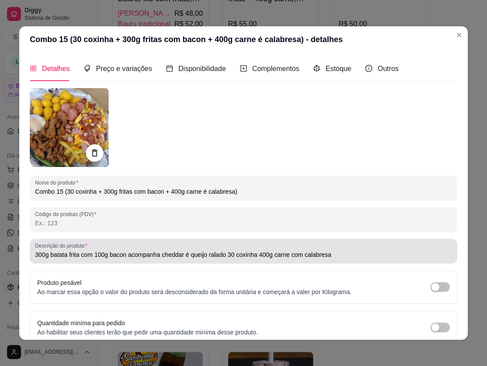
type input "300g batata frita com 100g bacon acompanha cheddar é queijo ralado 30 coxinha 4…"
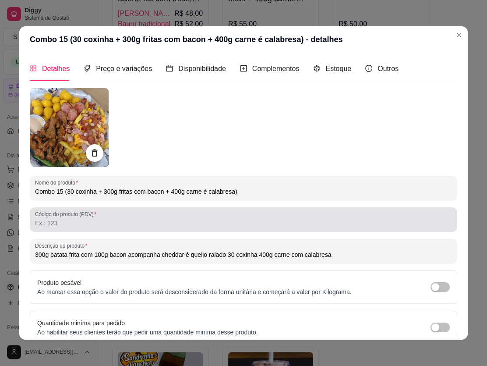
click at [285, 217] on div at bounding box center [243, 220] width 417 height 18
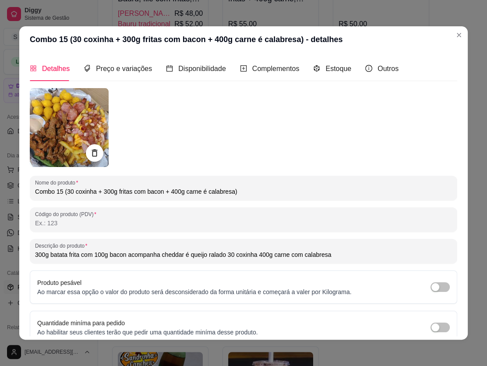
type input "1"
type input "300g batata frita com 100g bacon acompanha cheddar é queijo ralado 30 coxinha 4…"
type input "15"
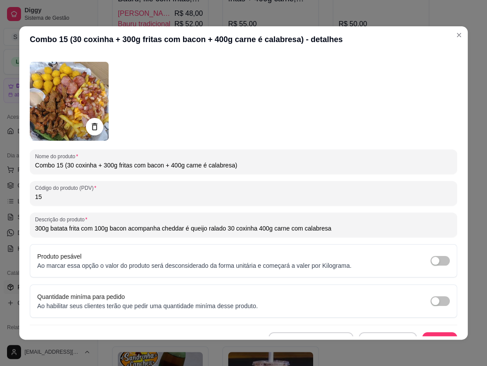
type input "300g batata frita com 100g bacon acompanha cheddar é queijo ralado 30 coxinha 4…"
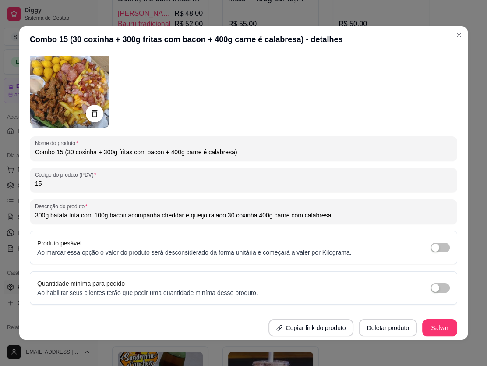
type input "15"
click at [367, 328] on button "Salvar" at bounding box center [439, 328] width 35 height 18
type input "300g batata frita com 100g bacon acompanha cheddar é queijo ralado 30 coxinha 4…"
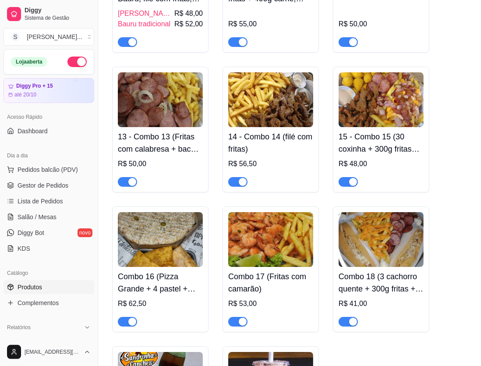
click at [153, 280] on h4 "Combo 16 (Pizza Grande + 4 pastel + Refrigerante)" at bounding box center [160, 282] width 85 height 25
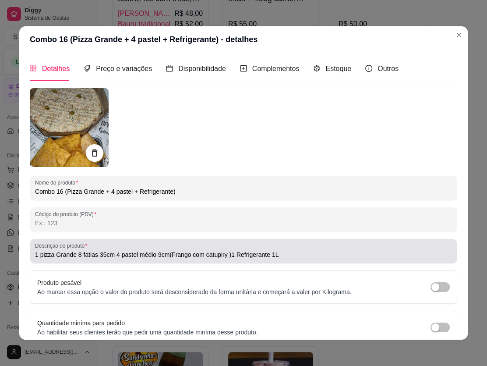
type input "1 pizza Grande 8 fatias 35cm 4 pastel médio 9cm(Frango com catupiry )1 Refriger…"
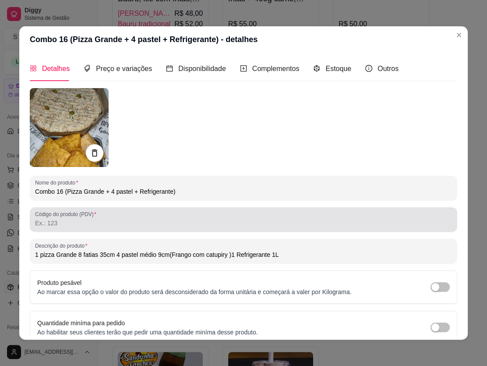
click at [204, 213] on div at bounding box center [243, 220] width 417 height 18
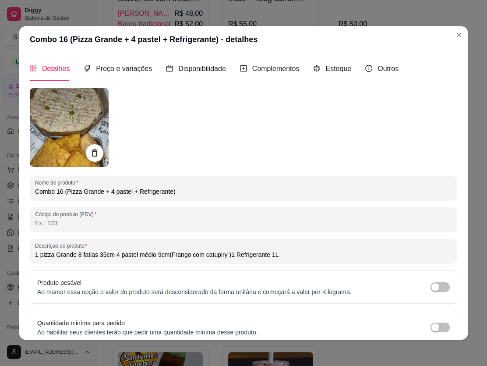
type input "1"
type input "1 pizza Grande 8 fatias 35cm 4 pastel médio 9cm(Frango com catupiry )1 Refriger…"
type input "16"
type input "1 pizza Grande 8 fatias 35cm 4 pastel médio 9cm(Frango com catupiry )1 Refriger…"
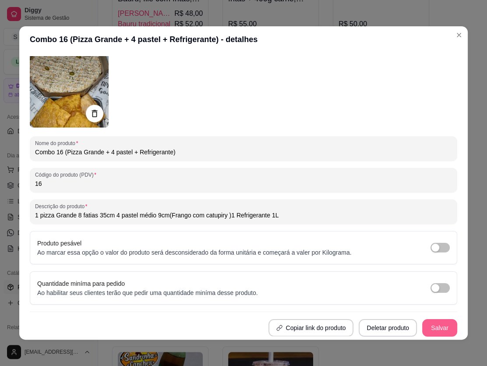
type input "16"
click at [367, 329] on button "Salvar" at bounding box center [439, 328] width 35 height 18
type input "1 pizza Grande 8 fatias 35cm 4 pastel médio 9cm(Frango com catupiry )1 Refriger…"
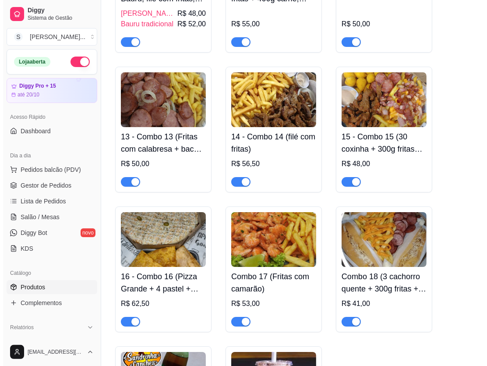
scroll to position [2469, 0]
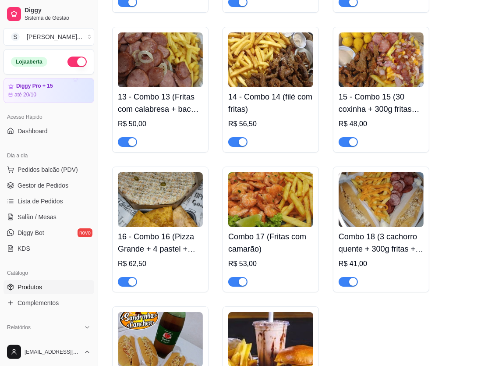
click at [267, 240] on h4 "Combo 17 (Fritas com camarão)" at bounding box center [270, 242] width 85 height 25
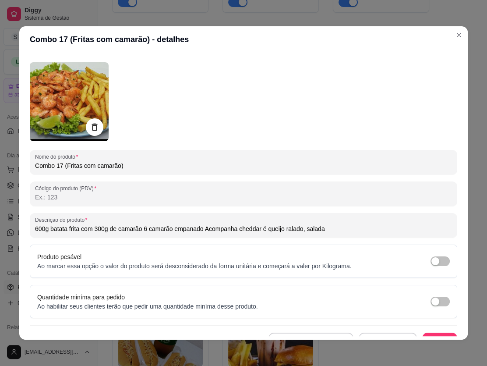
scroll to position [39, 0]
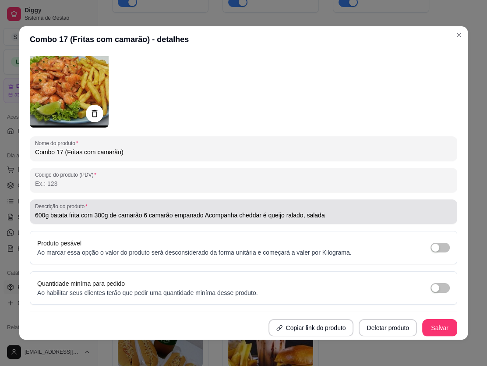
type input "600g batata frita com 300g de camarão 6 camarão empanado Acompanha cheddar é qu…"
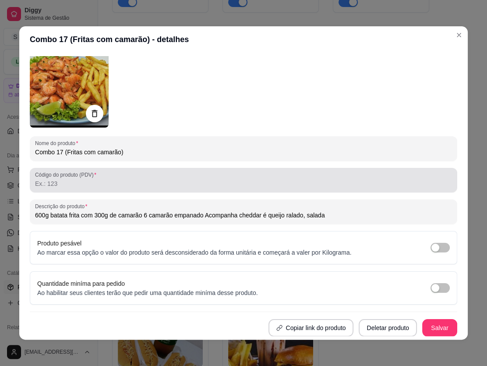
click at [201, 177] on div at bounding box center [243, 180] width 417 height 18
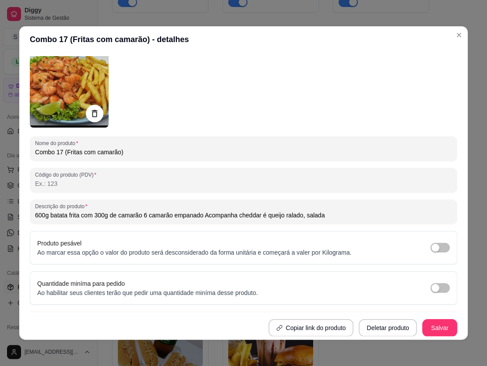
type input "1"
type input "600g batata frita com 300g de camarão 6 camarão empanado Acompanha cheddar é qu…"
type input "17"
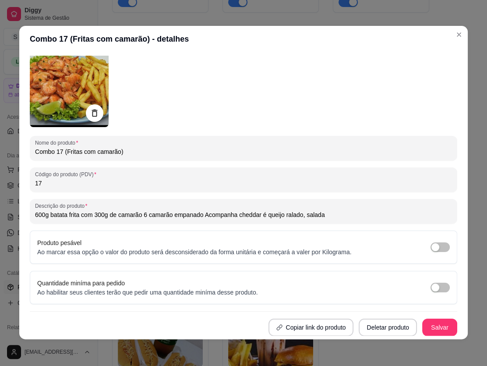
type input "600g batata frita com 300g de camarão 6 camarão empanado Acompanha cheddar é qu…"
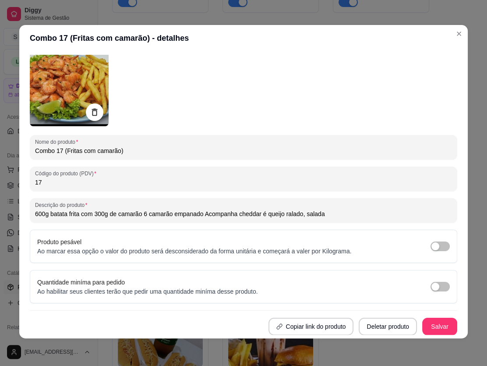
type input "17"
click at [367, 327] on button "Salvar" at bounding box center [439, 327] width 35 height 18
type input "600g batata frita com 300g de camarão 6 camarão empanado Acompanha cheddar é qu…"
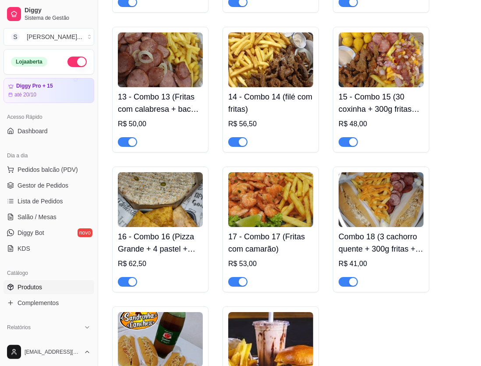
click at [351, 230] on h4 "Combo 18 (3 cachorro quente + 300g fritas + 200g carne ou calabresa)" at bounding box center [381, 242] width 85 height 25
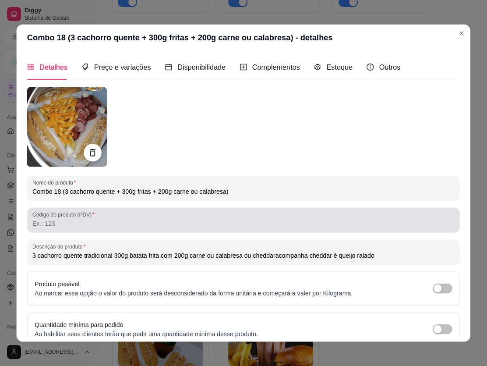
type input "3 cachorro quente tradicional 300g batata frita com 200g carne ou calabresa ou …"
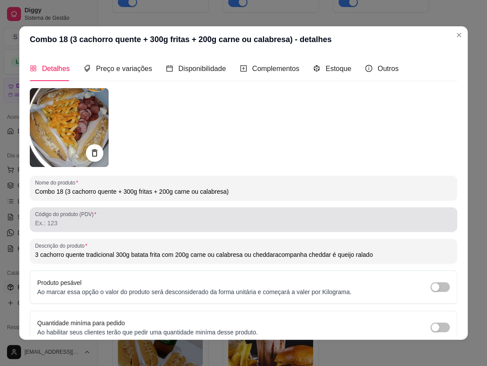
click at [285, 219] on input "Código do produto (PDV)" at bounding box center [243, 223] width 417 height 9
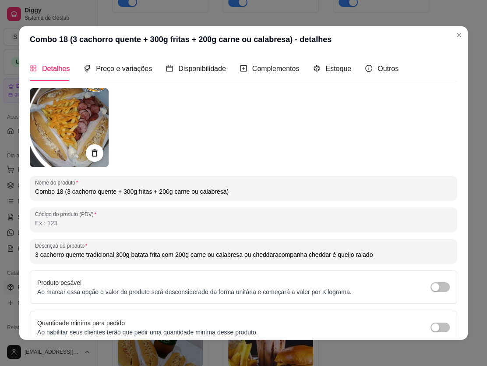
type input "1"
type input "3 cachorro quente tradicional 300g batata frita com 200g carne ou calabresa ou …"
type input "18"
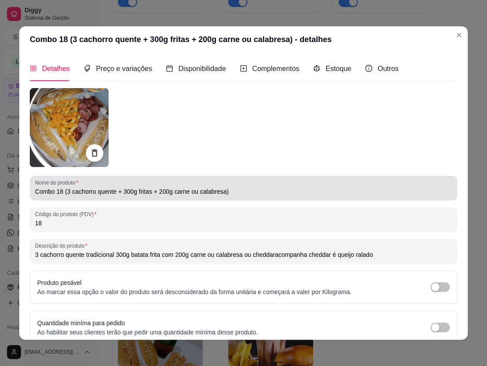
type input "3 cachorro quente tradicional 300g batata frita com 200g carne ou calabresa ou …"
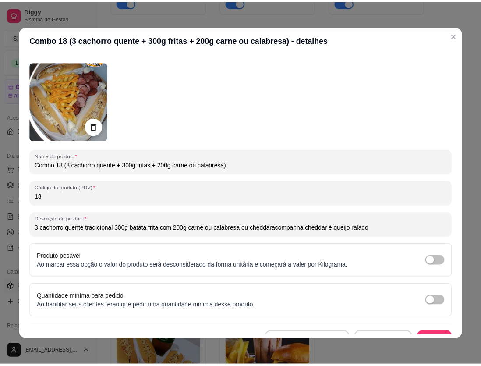
scroll to position [39, 0]
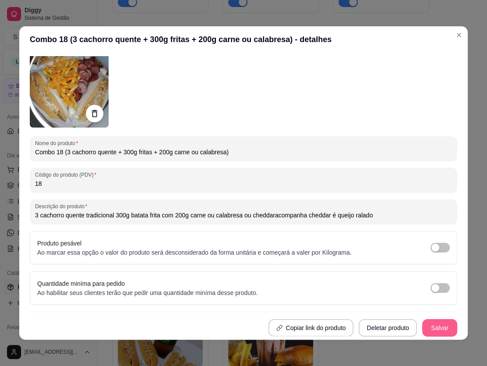
type input "18"
click at [367, 329] on button "Salvar" at bounding box center [440, 327] width 34 height 17
type input "3 cachorro quente tradicional 300g batata frita com 200g carne ou calabresa ou …"
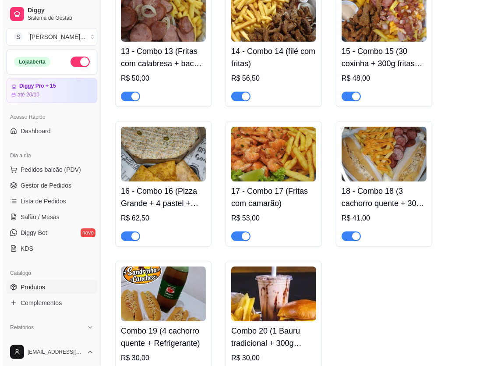
scroll to position [2589, 0]
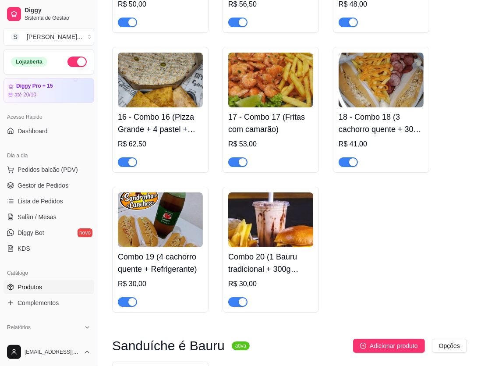
click at [166, 260] on h4 "Combo 19 (4 cachorro quente + Refrigerante)" at bounding box center [160, 263] width 85 height 25
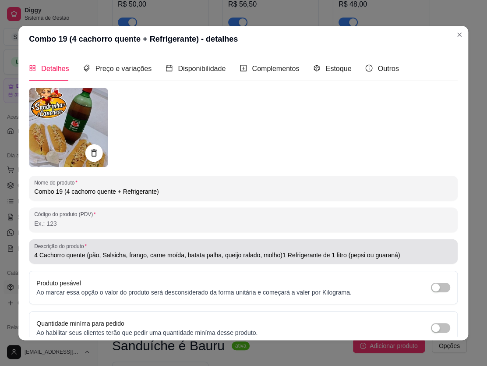
type input "4 Cachorro quente (pão, Salsicha, frango, carne moída, batata palha, queijo ral…"
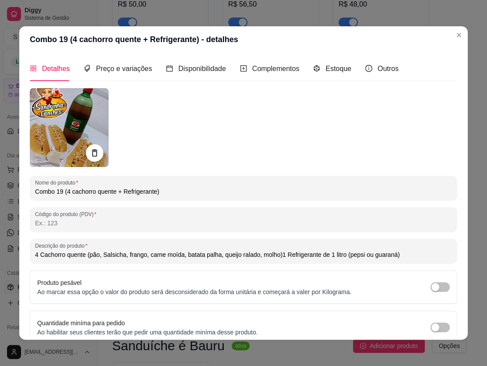
click at [148, 214] on div at bounding box center [243, 220] width 417 height 18
type input "1"
type input "4 Cachorro quente (pão, Salsicha, frango, carne moída, batata palha, queijo ral…"
type input "19"
type input "4 Cachorro quente (pão, Salsicha, frango, carne moída, batata palha, queijo ral…"
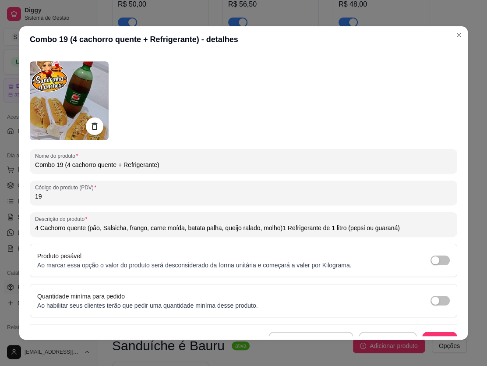
scroll to position [39, 0]
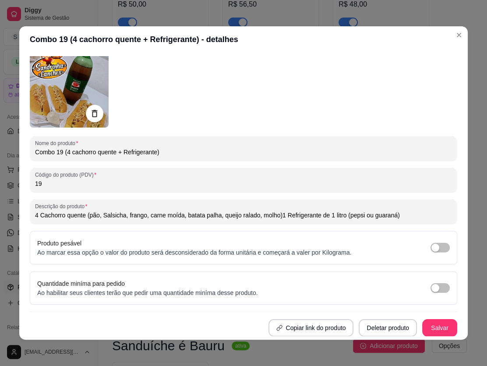
type input "19"
click at [367, 331] on button "Salvar" at bounding box center [439, 328] width 35 height 18
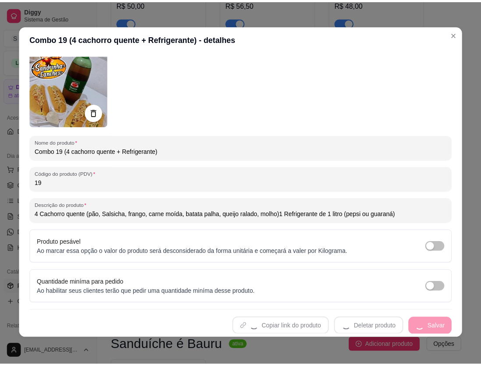
scroll to position [1, 0]
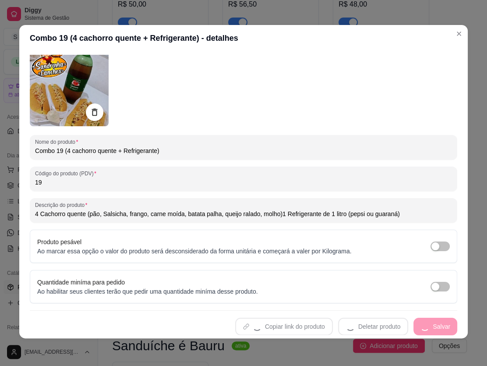
click at [367, 327] on div "Copiar link do produto Deletar produto Salvar" at bounding box center [244, 327] width 428 height 18
type input "4 Cachorro quente (pão, Salsicha, frango, carne moída, batata palha, queijo ral…"
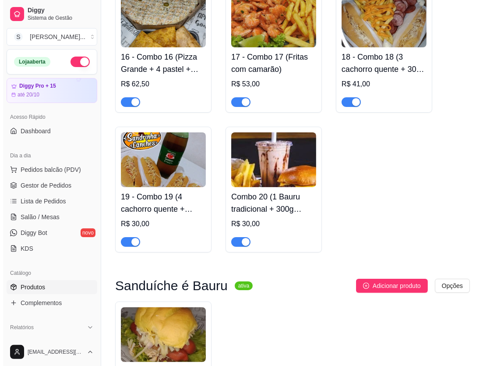
scroll to position [2668, 0]
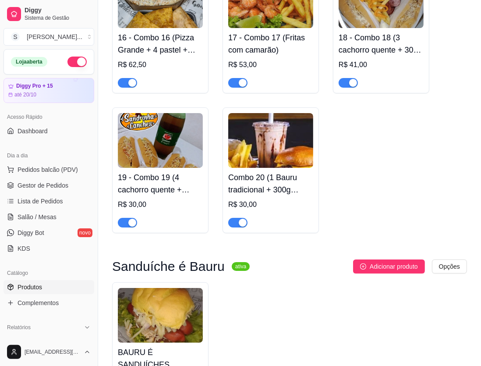
click at [276, 210] on div at bounding box center [270, 219] width 85 height 18
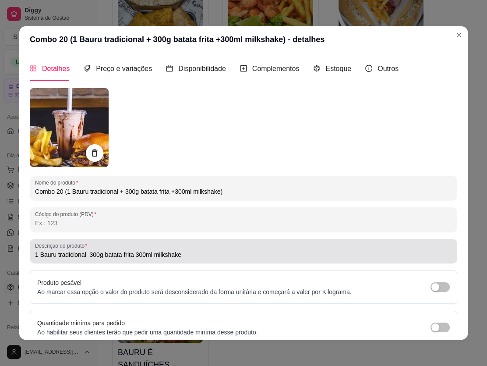
type input "1 Bauru tradicional 300g batata frita 300ml milkshake"
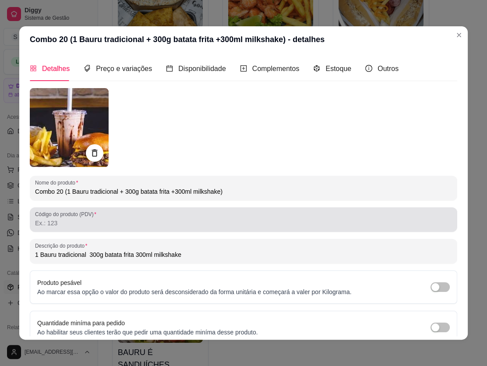
click at [180, 220] on input "Código do produto (PDV)" at bounding box center [243, 223] width 417 height 9
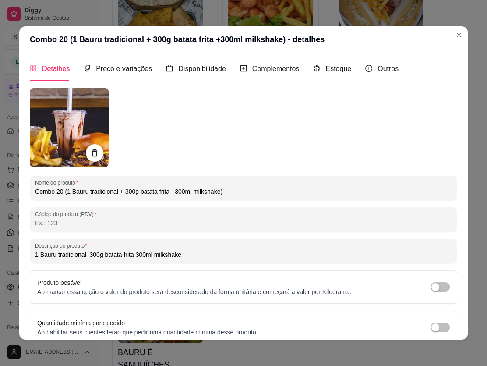
type input "2"
type input "1 Bauru tradicional 300g batata frita 300ml milkshake"
type input "20"
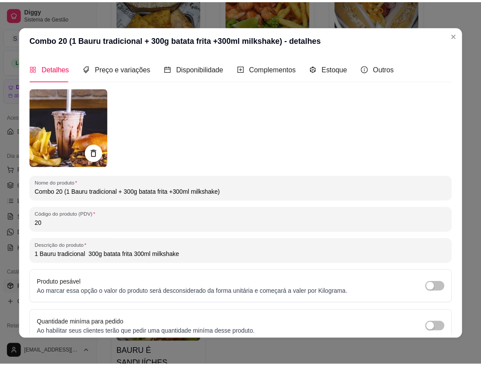
scroll to position [39, 0]
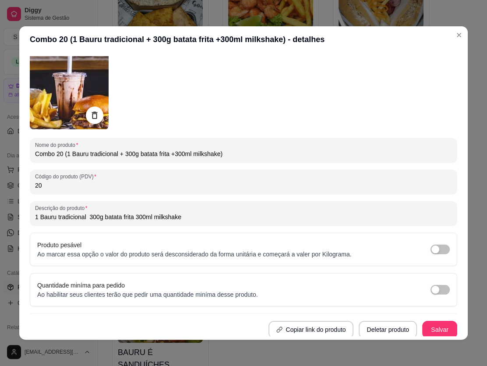
type input "1 Bauru tradicional 300g batata frita 300ml milkshake"
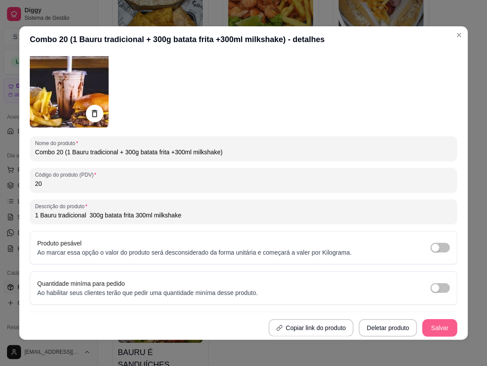
type input "20"
click at [367, 332] on button "Salvar" at bounding box center [439, 328] width 35 height 18
type input "1 Bauru tradicional 300g batata frita 300ml milkshake"
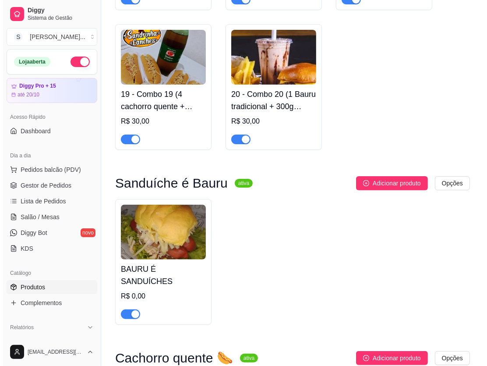
scroll to position [2788, 0]
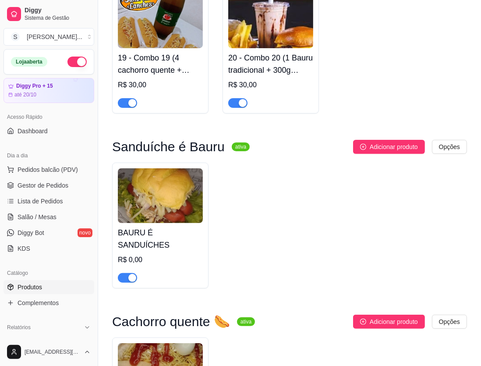
click at [176, 255] on div "R$ 0,00" at bounding box center [160, 260] width 85 height 11
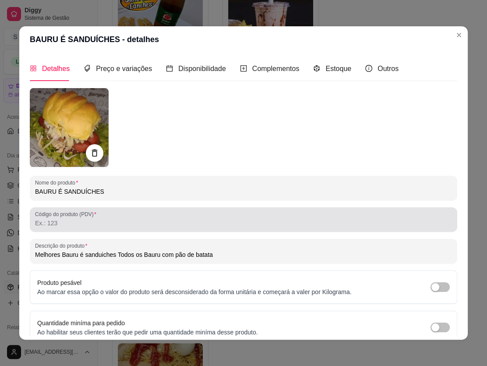
click at [152, 217] on div at bounding box center [243, 220] width 417 height 18
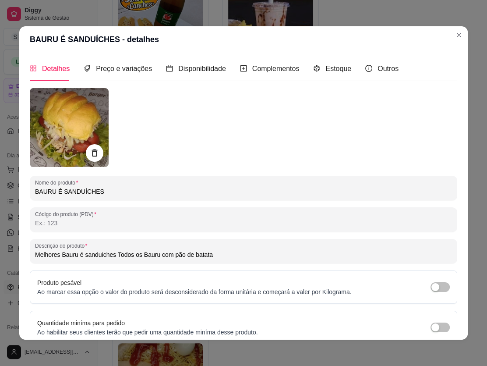
type input "b"
type input "Melhores Bauru é sanduiches Todos os Bauru com pão de batata"
type input "ba"
type input "Melhores Bauru é sanduiches Todos os Bauru com pão de batata"
type input "bau"
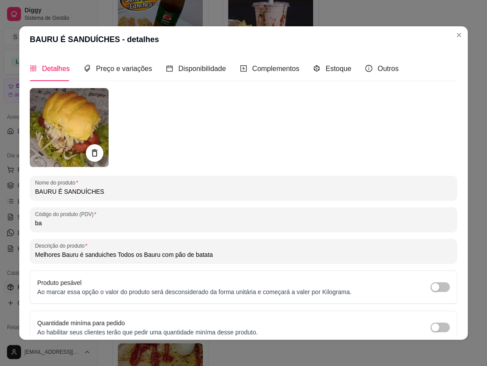
type input "Melhores Bauru é sanduiches Todos os Bauru com pão de batata"
type input "baur"
type input "Melhores Bauru é sanduiches Todos os Bauru com pão de batata"
type input "bauru"
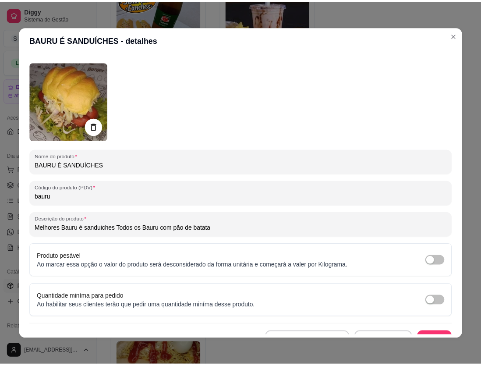
scroll to position [39, 0]
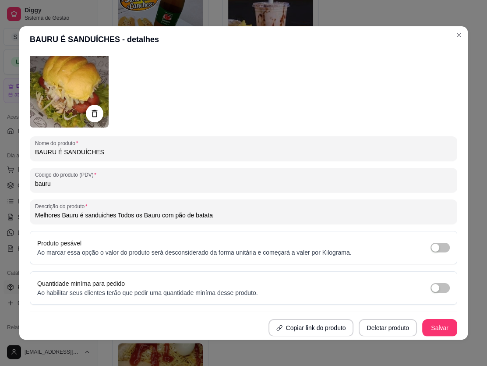
type input "Melhores Bauru é sanduiches Todos os Bauru com pão de batata"
type input "bauru"
click at [367, 326] on button "Salvar" at bounding box center [439, 328] width 35 height 18
type input "Melhores Bauru é sanduiches Todos os Bauru com pão de batata"
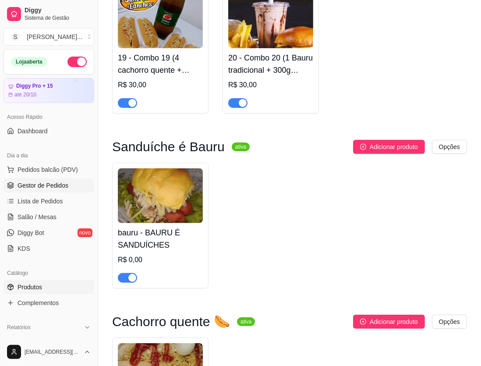
click at [54, 188] on span "Gestor de Pedidos" at bounding box center [43, 185] width 51 height 9
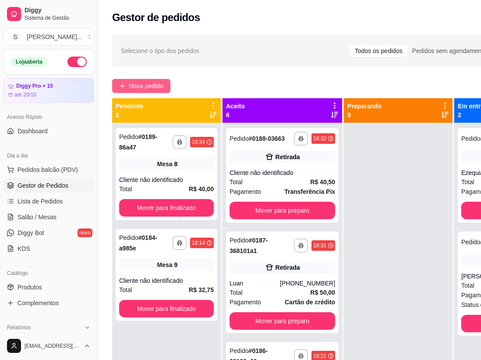
click at [147, 79] on button "Novo pedido" at bounding box center [141, 86] width 58 height 14
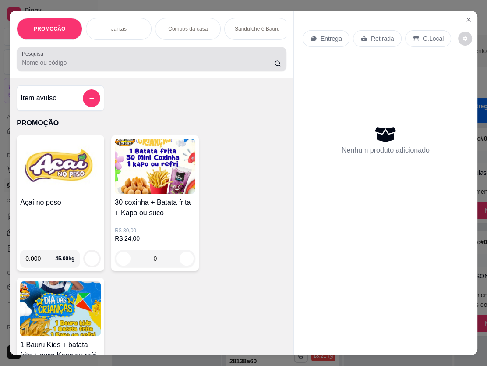
click at [100, 59] on div at bounding box center [151, 59] width 259 height 18
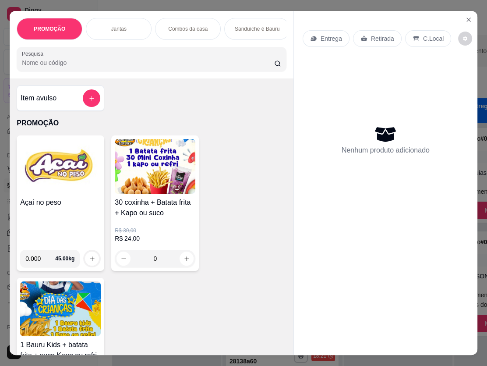
type input "1"
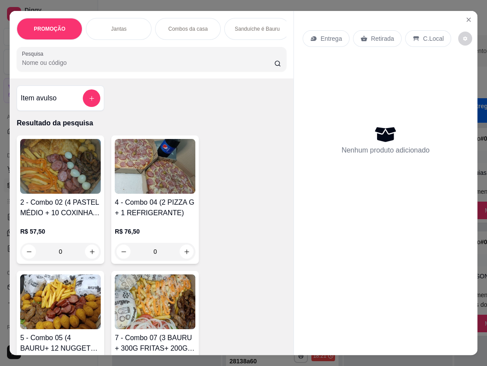
type input "2"
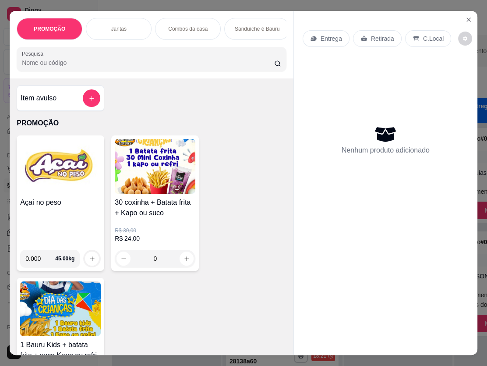
type input "3"
type input "4"
type input "8"
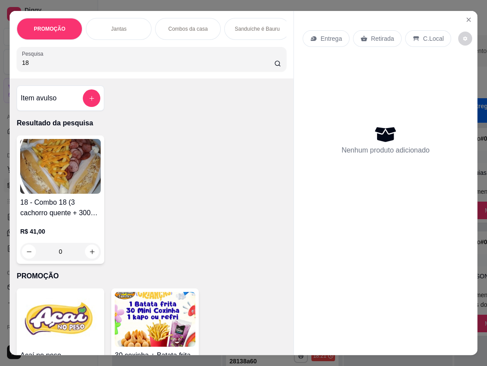
type input "1"
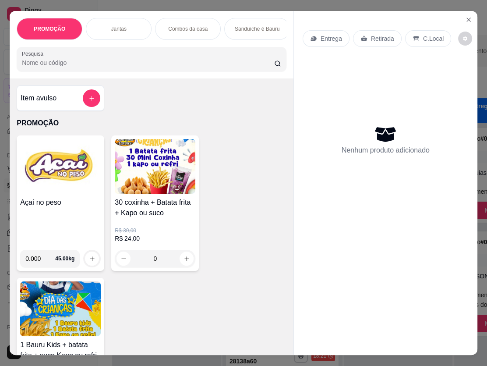
type input "5"
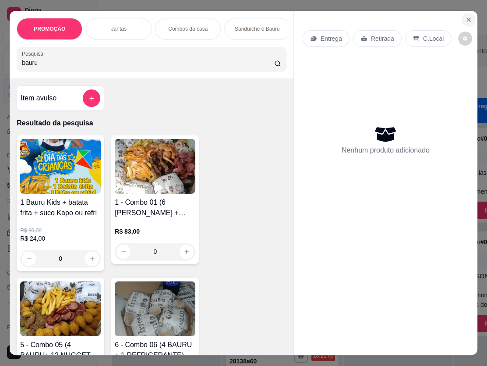
type input "bauru"
click at [367, 16] on icon "Close" at bounding box center [468, 19] width 7 height 7
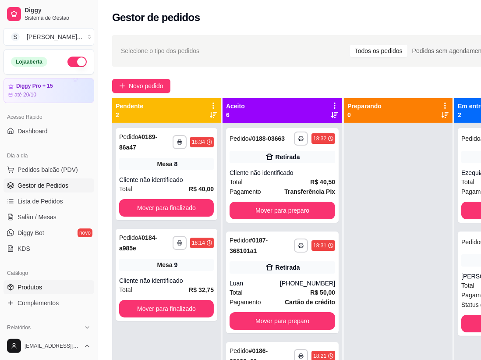
click at [57, 287] on link "Produtos" at bounding box center [49, 287] width 91 height 14
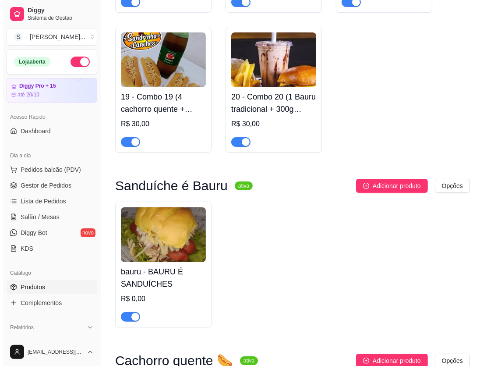
scroll to position [2748, 0]
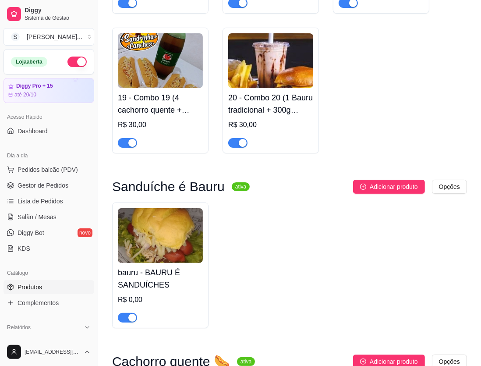
click at [175, 266] on h4 "bauru - BAURU É SANDUÍCHES" at bounding box center [160, 278] width 85 height 25
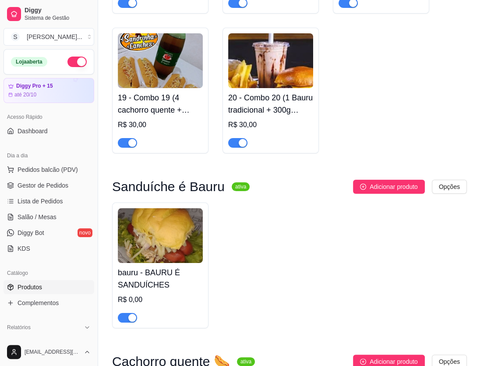
type input "Melhores Bauru é sanduiches Todos os Bauru com pão de batata"
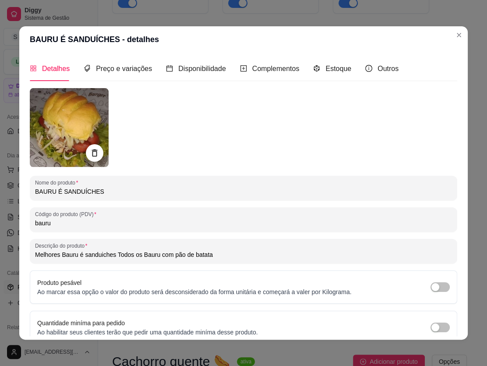
drag, startPoint x: 39, startPoint y: 224, endPoint x: 19, endPoint y: 227, distance: 20.8
click at [19, 227] on div "Detalhes Preço e variações Disponibilidade Complementos Estoque Outros Nome do …" at bounding box center [243, 196] width 449 height 287
type input ","
type input "Melhores Bauru é sanduiches Todos os Bauru com pão de batata"
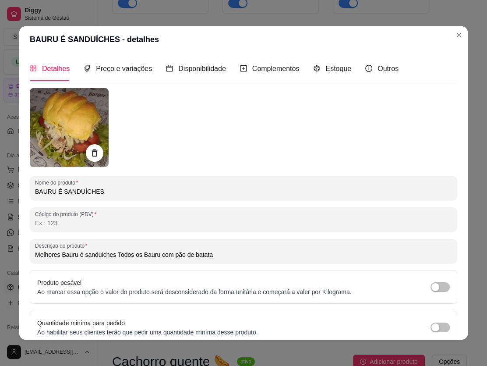
type input "0"
type input "Melhores Bauru é sanduiches Todos os Bauru com pão de batata"
type input "01"
type input "Melhores Bauru é sanduiches Todos os Bauru com pão de batata"
type input "010"
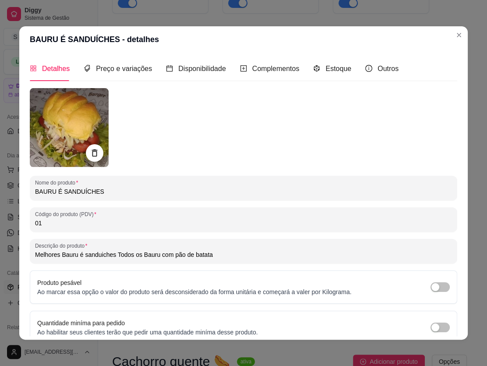
type input "Melhores Bauru é sanduiches Todos os Bauru com pão de batata"
type input "0101"
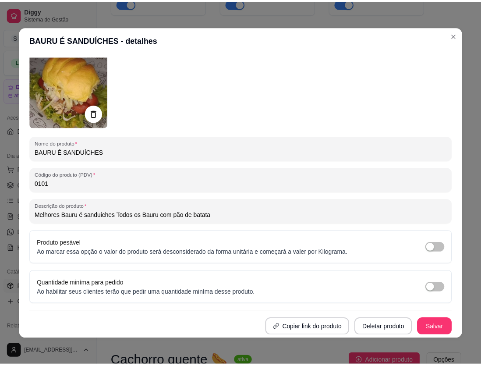
scroll to position [1, 0]
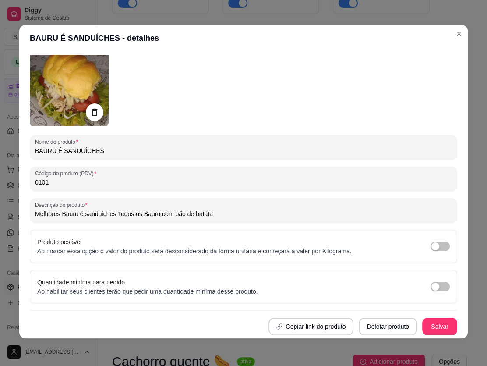
type input "Melhores Bauru é sanduiches Todos os Bauru com pão de batata"
type input "010"
type input "Melhores Bauru é sanduiches Todos os Bauru com pão de batata"
type input "01"
type input "Melhores Bauru é sanduiches Todos os Bauru com pão de batata"
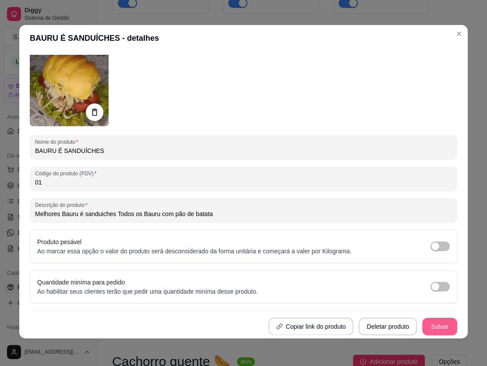
type input "01"
click at [367, 325] on button "Salvar" at bounding box center [439, 327] width 35 height 18
type input "Melhores Bauru é sanduiches Todos os Bauru com pão de batata"
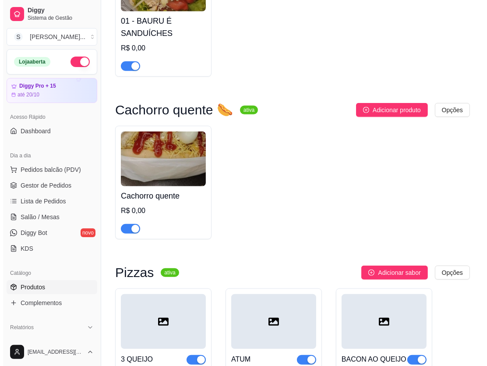
scroll to position [3027, 0]
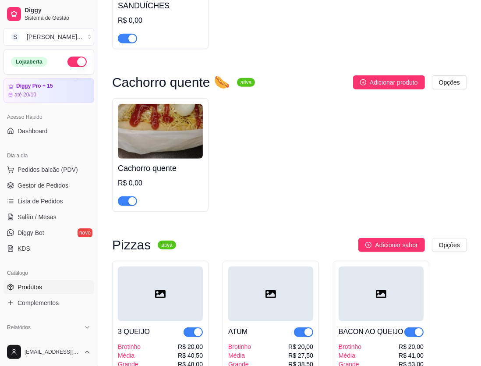
click at [178, 166] on div "Cachorro quente R$ 0,00" at bounding box center [160, 182] width 85 height 47
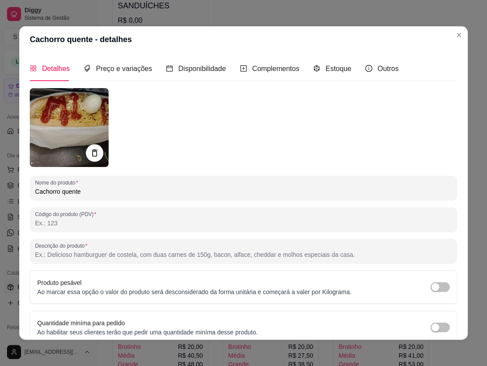
click at [125, 221] on input "Código do produto (PDV)" at bounding box center [243, 223] width 417 height 9
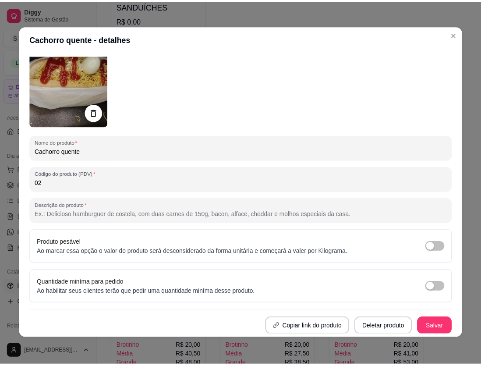
scroll to position [1, 0]
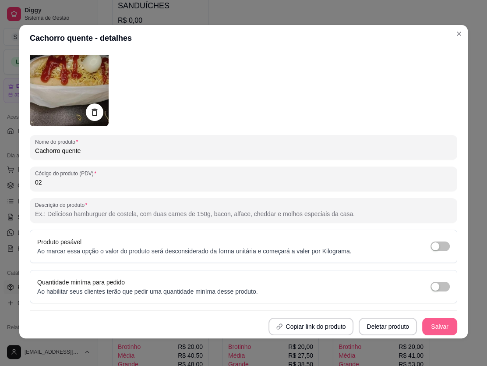
type input "02"
click at [367, 328] on button "Salvar" at bounding box center [439, 327] width 35 height 18
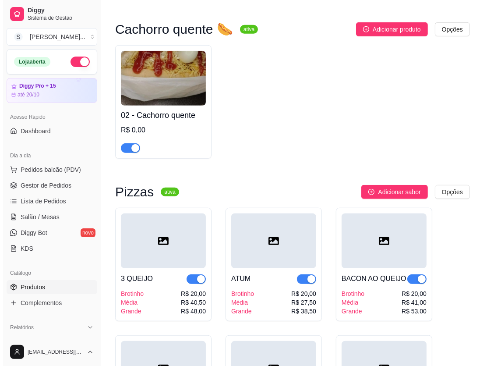
scroll to position [3226, 0]
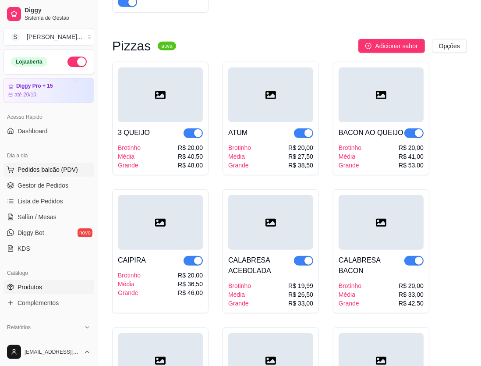
click at [47, 164] on button "Pedidos balcão (PDV)" at bounding box center [49, 170] width 91 height 14
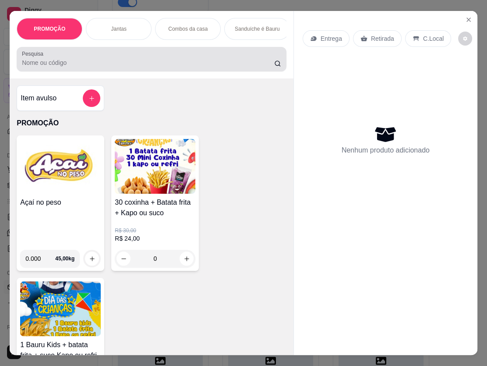
click at [87, 66] on input "Pesquisa" at bounding box center [148, 62] width 252 height 9
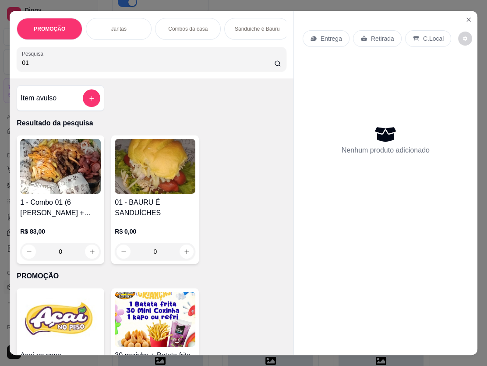
type input "0"
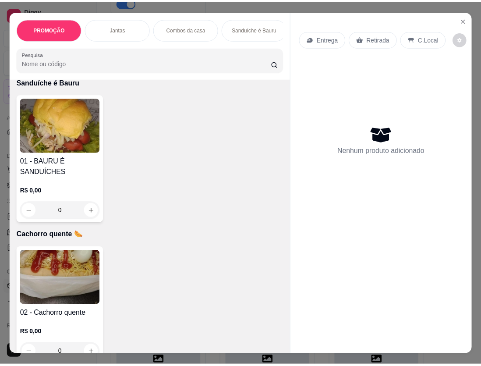
scroll to position [1911, 0]
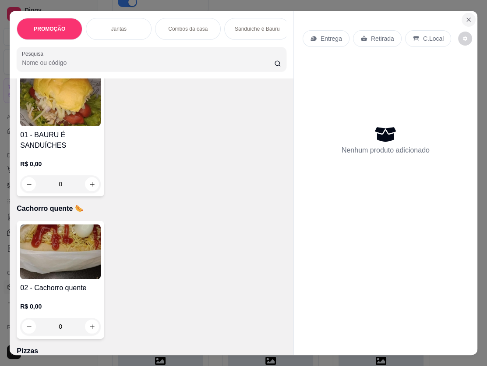
click at [367, 14] on button "Close" at bounding box center [469, 20] width 14 height 14
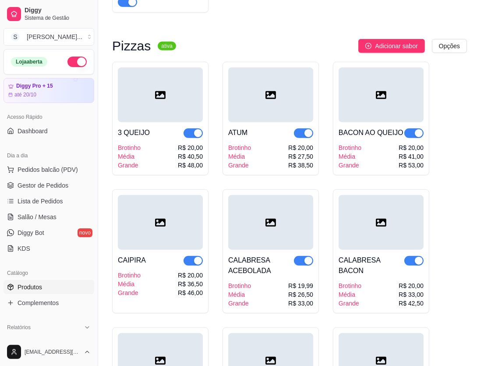
click at [47, 288] on link "Produtos" at bounding box center [49, 287] width 91 height 14
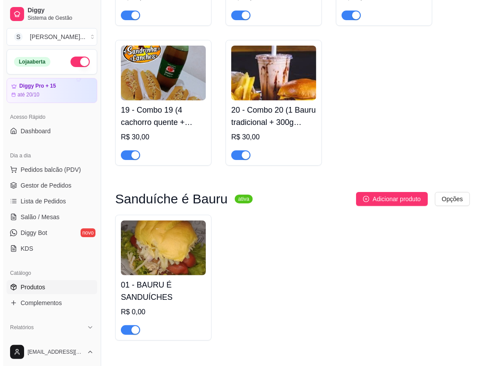
scroll to position [2748, 0]
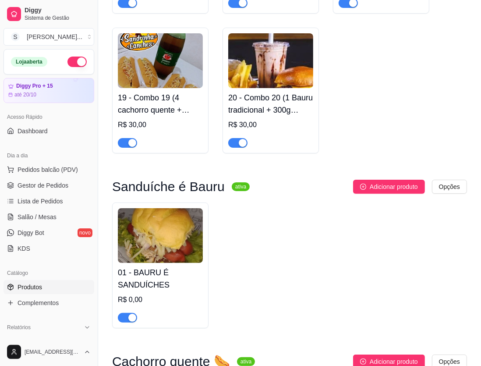
click at [176, 234] on img at bounding box center [160, 235] width 85 height 55
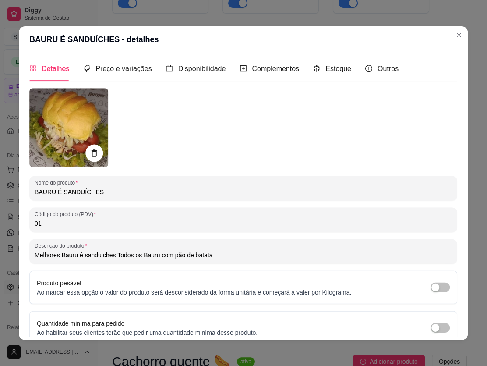
type input "Melhores Bauru é sanduiches Todos os Bauru com pão de batata"
click at [57, 223] on input "01" at bounding box center [243, 223] width 417 height 9
type input "0"
type input "Melhores Bauru é sanduiches Todos os Bauru com pão de batata"
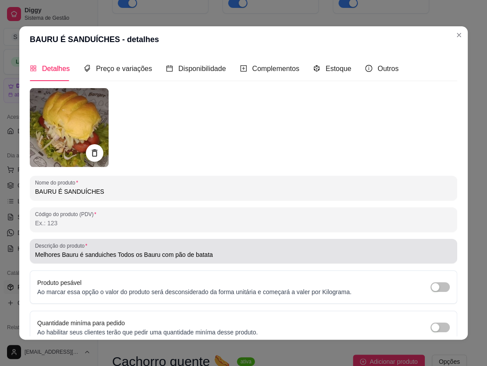
type input "Melhores Bauru é sanduiches Todos os Bauru com pão de batata"
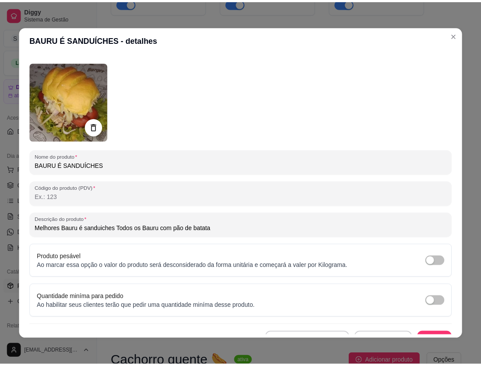
scroll to position [39, 0]
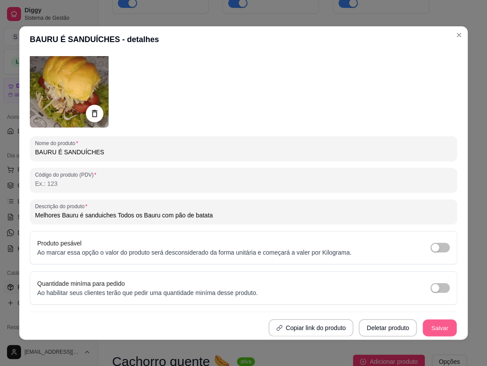
click at [367, 328] on button "Salvar" at bounding box center [440, 327] width 34 height 17
type input "Melhores Bauru é sanduiches Todos os Bauru com pão de batata"
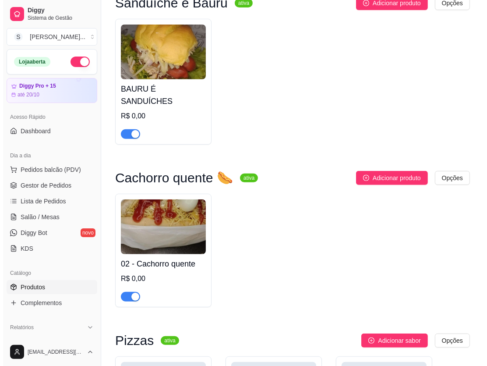
scroll to position [2947, 0]
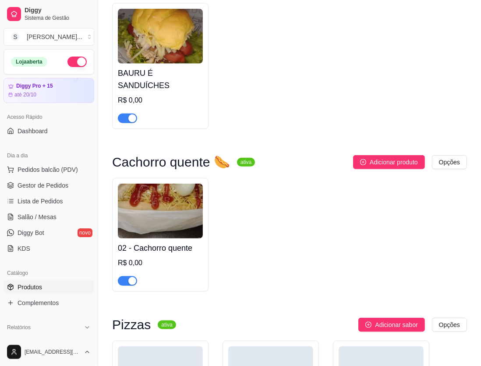
click at [170, 242] on h4 "02 - Cachorro quente" at bounding box center [160, 248] width 85 height 12
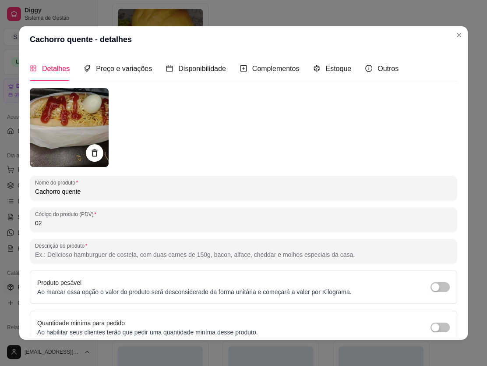
drag, startPoint x: 49, startPoint y: 221, endPoint x: -24, endPoint y: 213, distance: 73.1
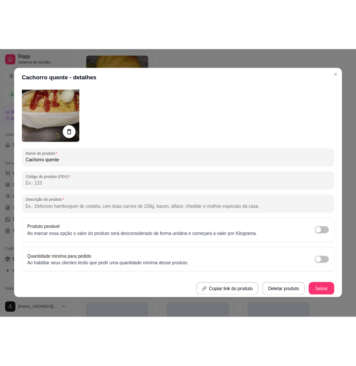
scroll to position [1, 0]
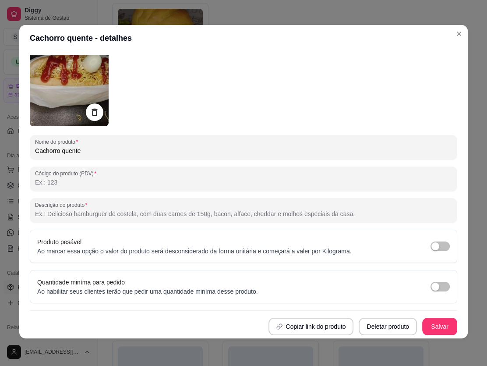
click at [367, 326] on button "Salvar" at bounding box center [439, 327] width 35 height 18
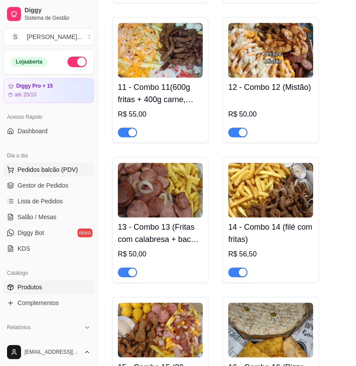
drag, startPoint x: 50, startPoint y: 182, endPoint x: 48, endPoint y: 168, distance: 14.6
click at [50, 182] on span "Gestor de Pedidos" at bounding box center [43, 185] width 51 height 9
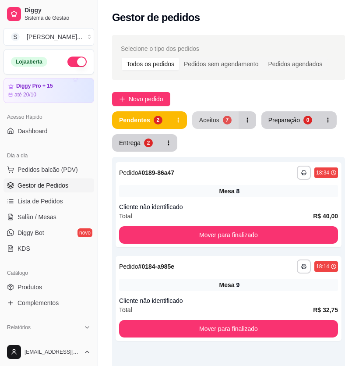
click at [215, 119] on div "Aceitos" at bounding box center [209, 120] width 20 height 9
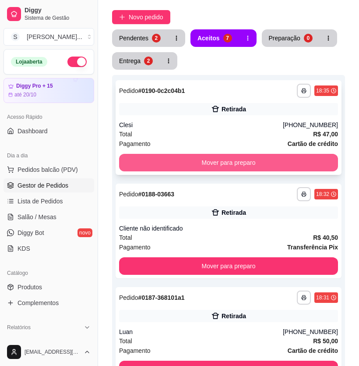
scroll to position [79, 0]
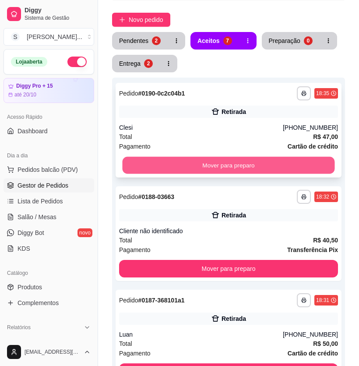
click at [237, 158] on button "Mover para preparo" at bounding box center [229, 165] width 212 height 17
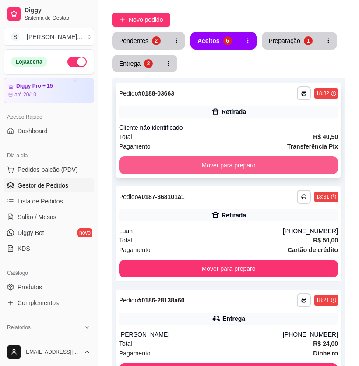
click at [241, 165] on button "Mover para preparo" at bounding box center [228, 165] width 219 height 18
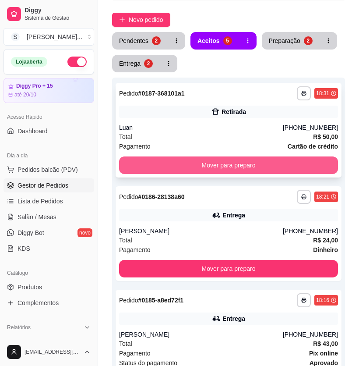
click at [241, 165] on button "Mover para preparo" at bounding box center [228, 165] width 219 height 18
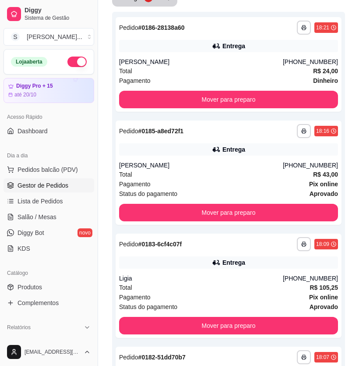
scroll to position [39, 0]
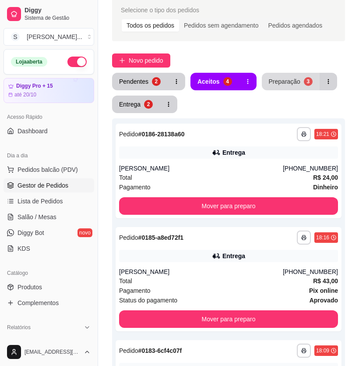
click at [279, 78] on div "Preparação" at bounding box center [285, 81] width 32 height 9
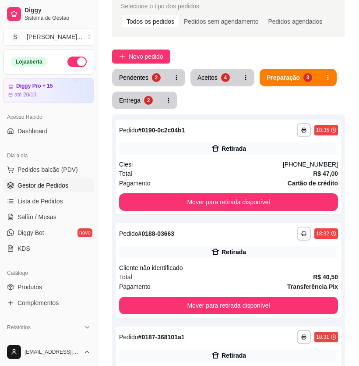
scroll to position [0, 0]
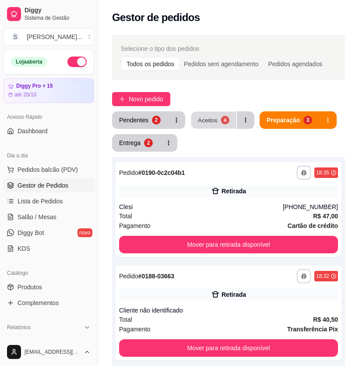
click at [230, 118] on button "Aceitos 4" at bounding box center [213, 120] width 45 height 17
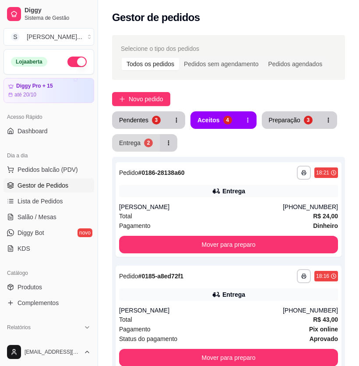
click at [143, 141] on button "Entrega 2" at bounding box center [136, 143] width 48 height 18
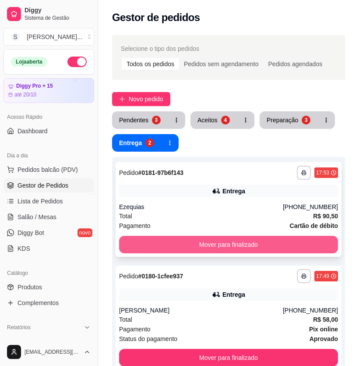
click at [293, 239] on button "Mover para finalizado" at bounding box center [228, 245] width 219 height 18
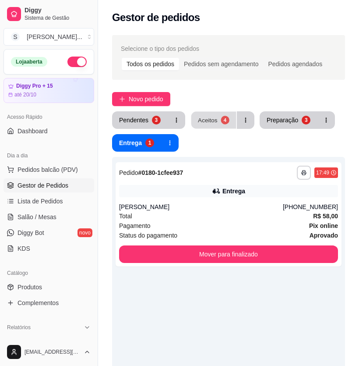
click at [216, 124] on button "Aceitos 4" at bounding box center [213, 120] width 45 height 17
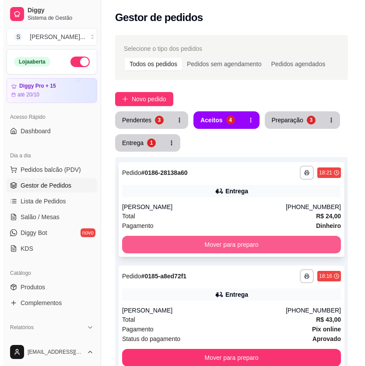
scroll to position [277, 0]
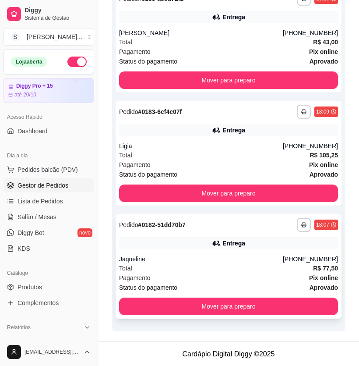
click at [253, 260] on div "Jaqueline" at bounding box center [201, 259] width 164 height 9
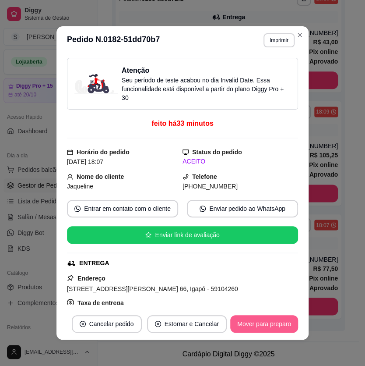
click at [258, 325] on button "Mover para preparo" at bounding box center [264, 324] width 68 height 18
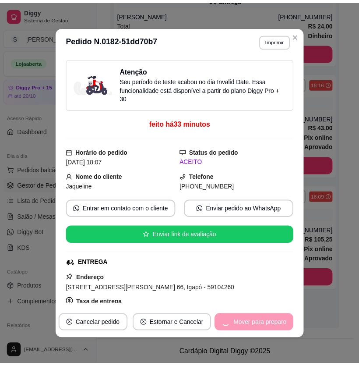
scroll to position [192, 0]
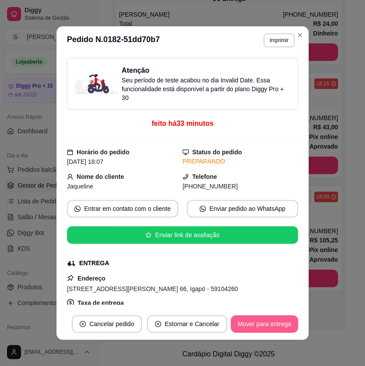
click at [263, 327] on button "Mover para entrega" at bounding box center [264, 324] width 67 height 18
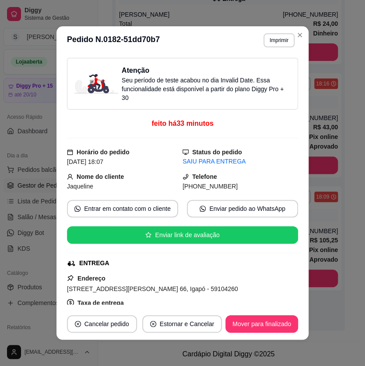
drag, startPoint x: 194, startPoint y: 186, endPoint x: 233, endPoint y: 187, distance: 39.4
click at [233, 187] on div "[PHONE_NUMBER]" at bounding box center [241, 186] width 116 height 10
copy span "9629-0902"
click at [112, 37] on h3 "Pedido N. 0182-51dd70b7" at bounding box center [113, 40] width 93 height 14
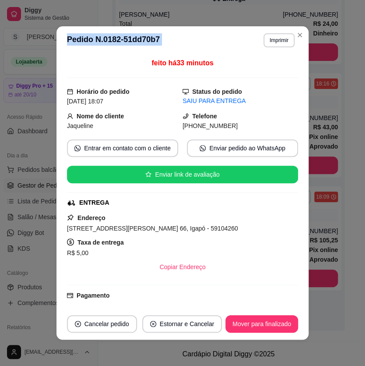
click at [112, 37] on h3 "Pedido N. 0182-51dd70b7" at bounding box center [113, 40] width 93 height 14
copy section "**********"
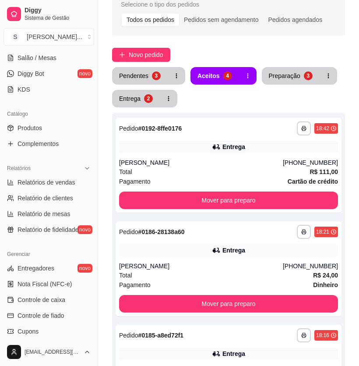
scroll to position [39, 0]
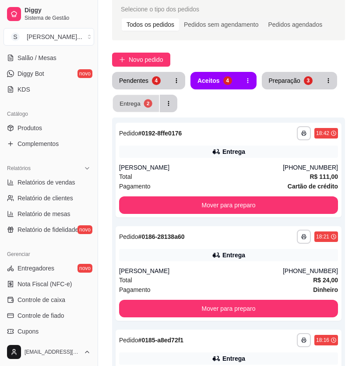
click at [131, 100] on div "Entrega" at bounding box center [130, 103] width 21 height 8
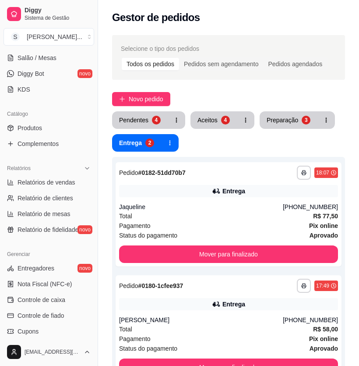
scroll to position [0, 0]
click at [214, 120] on div "Aceitos" at bounding box center [208, 120] width 20 height 9
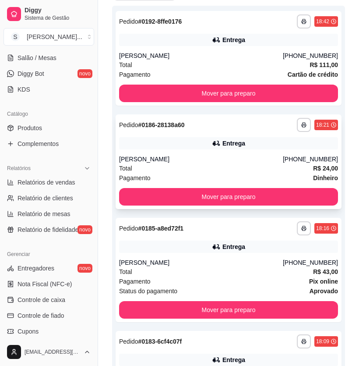
scroll to position [149, 0]
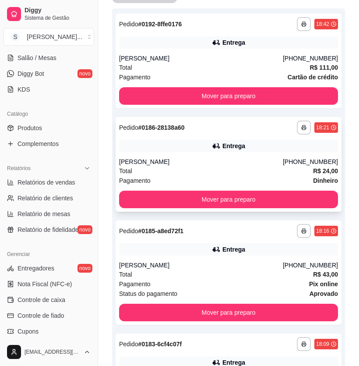
click at [240, 140] on div "Entrega" at bounding box center [228, 146] width 219 height 12
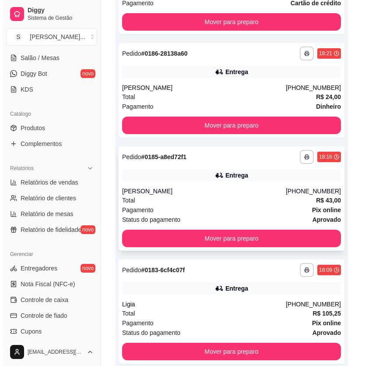
scroll to position [381, 0]
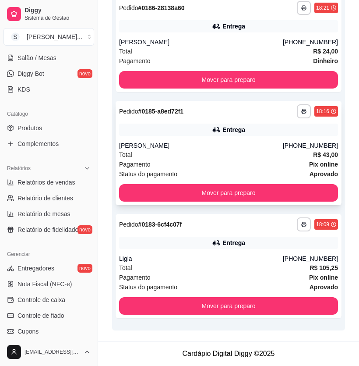
click at [247, 152] on div "Total R$ 43,00" at bounding box center [228, 155] width 219 height 10
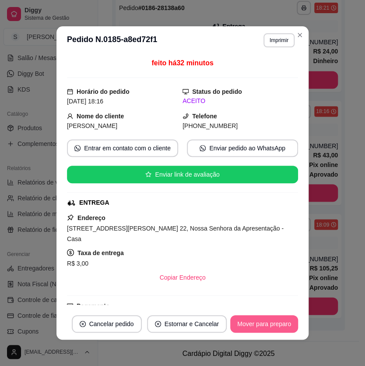
click at [249, 320] on button "Mover para preparo" at bounding box center [264, 324] width 68 height 18
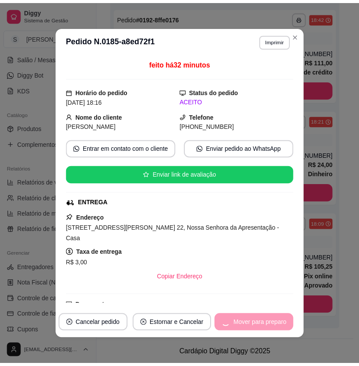
scroll to position [268, 0]
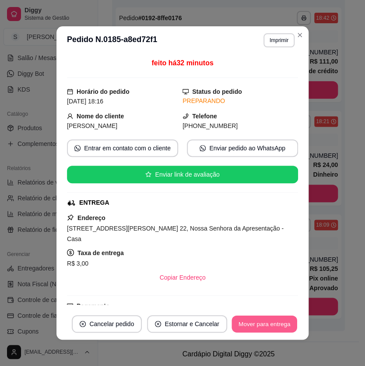
click at [251, 322] on button "Mover para entrega" at bounding box center [265, 323] width 66 height 17
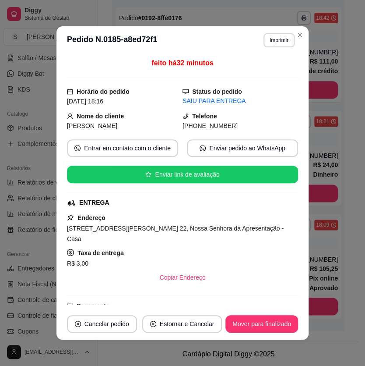
drag, startPoint x: 193, startPoint y: 125, endPoint x: 243, endPoint y: 119, distance: 49.9
click at [237, 122] on div "[PHONE_NUMBER]" at bounding box center [241, 126] width 116 height 10
copy span "8762-8350"
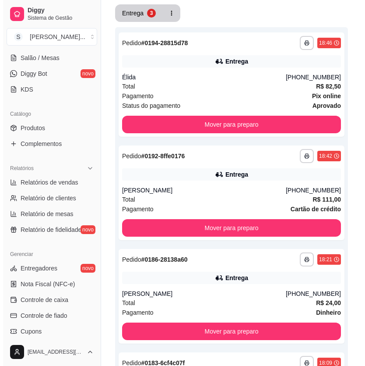
scroll to position [0, 0]
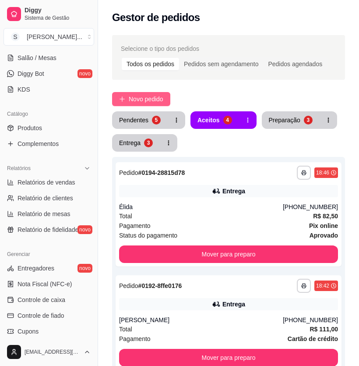
click at [135, 99] on span "Novo pedido" at bounding box center [146, 99] width 35 height 10
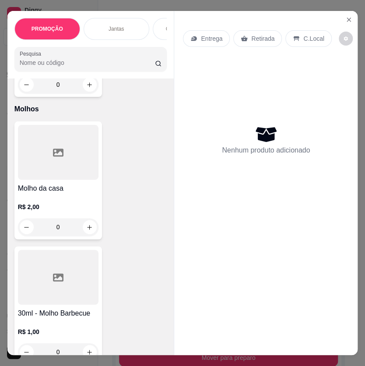
scroll to position [20, 0]
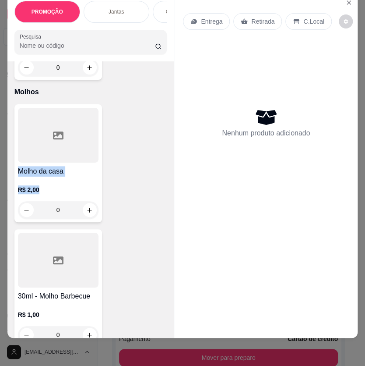
drag, startPoint x: 15, startPoint y: 147, endPoint x: 45, endPoint y: 163, distance: 33.7
click at [45, 163] on div "Molho da casa R$ 2,00 0" at bounding box center [58, 163] width 88 height 118
copy div "Molho da casa R$ 2,00"
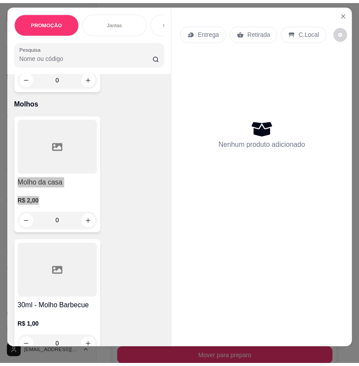
scroll to position [0, 0]
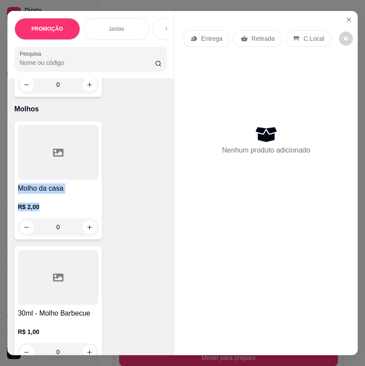
click at [347, 16] on icon "Close" at bounding box center [349, 19] width 7 height 7
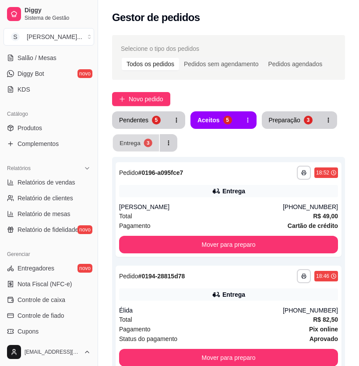
click at [142, 145] on button "Entrega 3" at bounding box center [136, 142] width 46 height 17
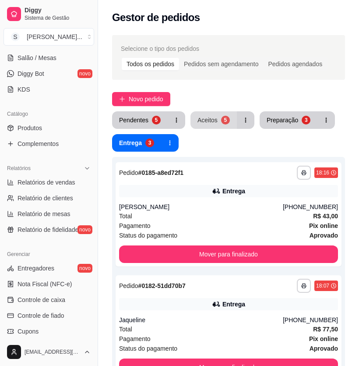
click at [211, 117] on div "Aceitos" at bounding box center [208, 120] width 20 height 9
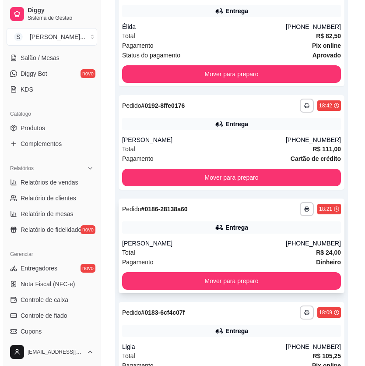
scroll to position [371, 0]
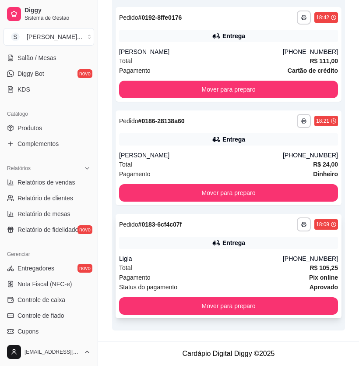
click at [283, 255] on div "Ligia" at bounding box center [201, 258] width 164 height 9
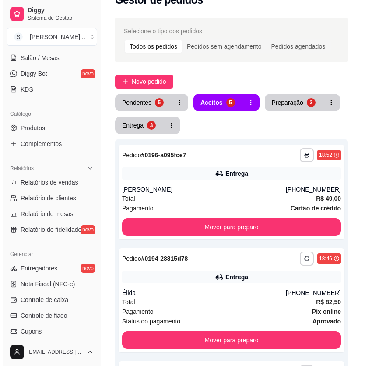
scroll to position [0, 0]
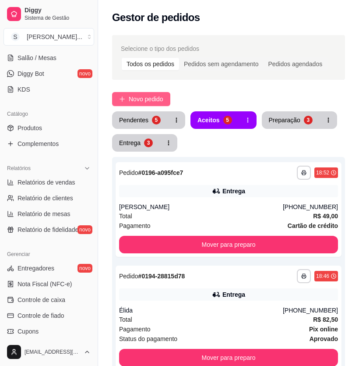
click at [156, 95] on span "Novo pedido" at bounding box center [146, 99] width 35 height 10
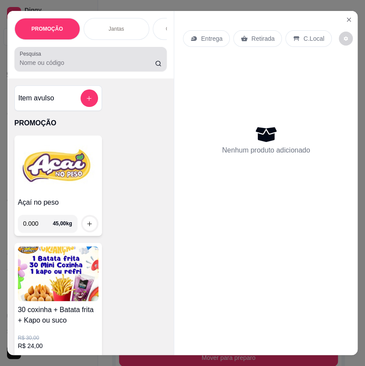
click at [115, 66] on input "Pesquisa" at bounding box center [87, 62] width 135 height 9
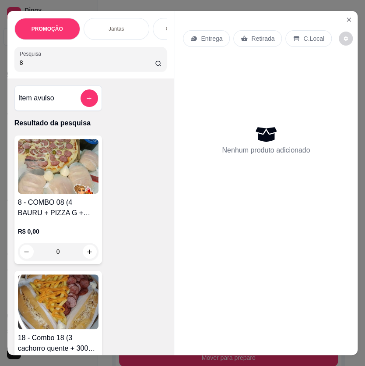
type input "8"
click at [67, 215] on h4 "8 - COMBO 08 (4 BAURU + PIZZA G + REFRI)" at bounding box center [58, 207] width 81 height 21
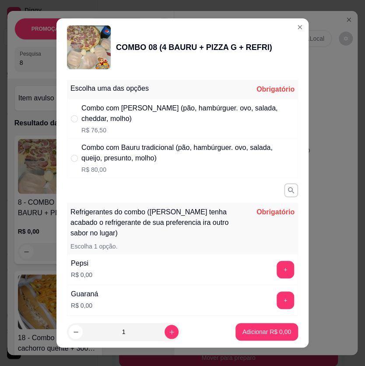
click at [174, 116] on div "Combo com [PERSON_NAME] (pão, hambúrguer. ovo, salada, cheddar, molho)" at bounding box center [187, 113] width 213 height 21
radio input "true"
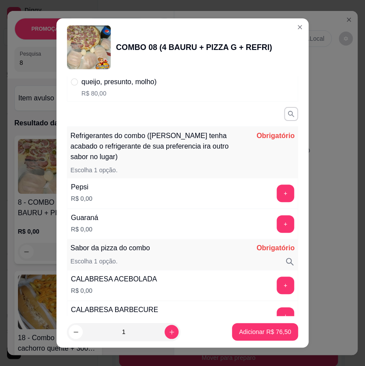
scroll to position [79, 0]
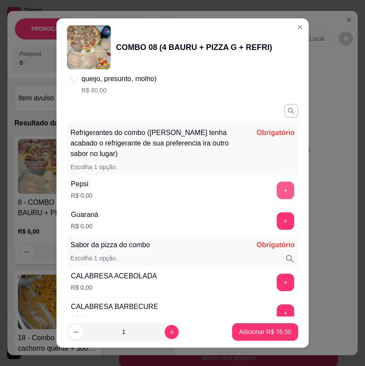
click at [277, 188] on button "+" at bounding box center [286, 190] width 18 height 18
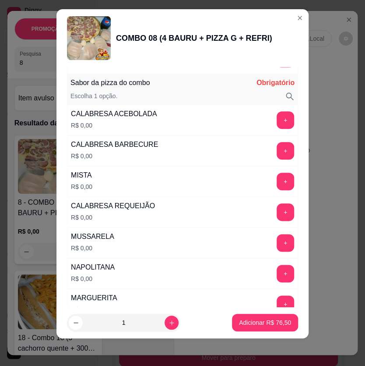
scroll to position [238, 0]
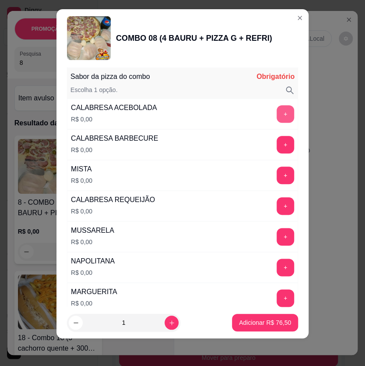
click at [277, 111] on button "+" at bounding box center [286, 114] width 18 height 18
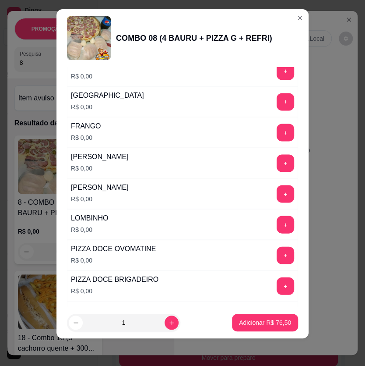
scroll to position [478, 0]
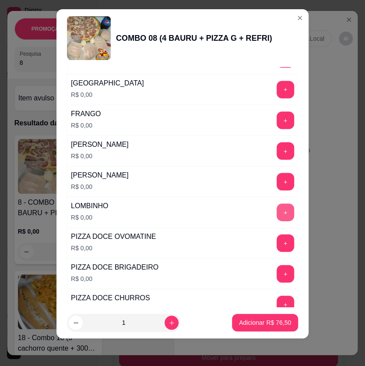
click at [277, 212] on button "+" at bounding box center [286, 212] width 18 height 18
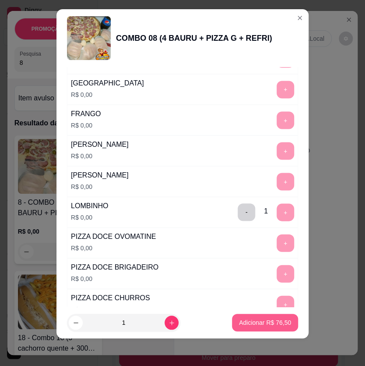
click at [248, 323] on p "Adicionar R$ 76,50" at bounding box center [265, 322] width 52 height 9
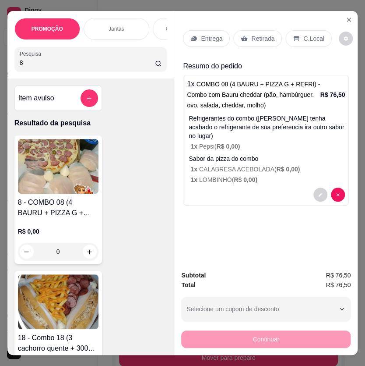
scroll to position [20, 0]
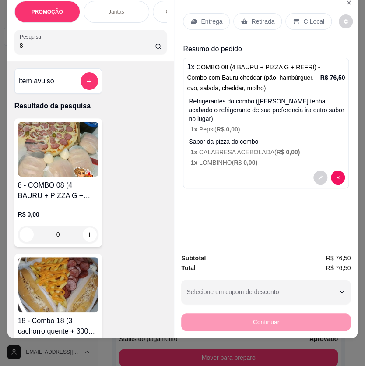
click at [201, 20] on p "Entrega" at bounding box center [211, 21] width 21 height 9
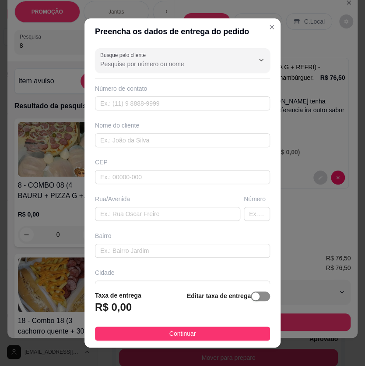
click at [254, 296] on span "button" at bounding box center [260, 296] width 19 height 10
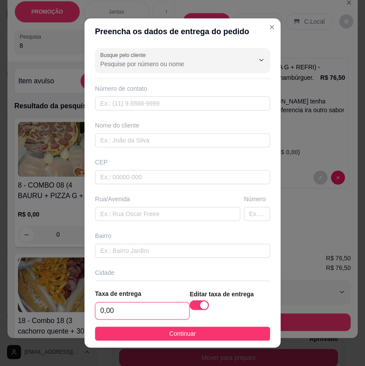
click at [162, 310] on input "0,00" at bounding box center [143, 310] width 94 height 17
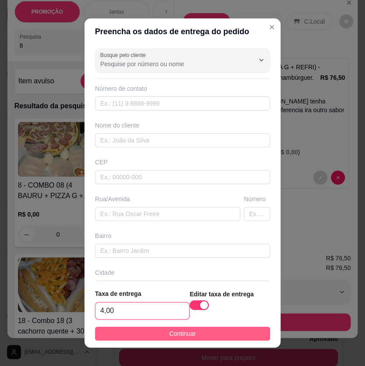
type input "4,00"
click at [213, 336] on button "Continuar" at bounding box center [182, 333] width 175 height 14
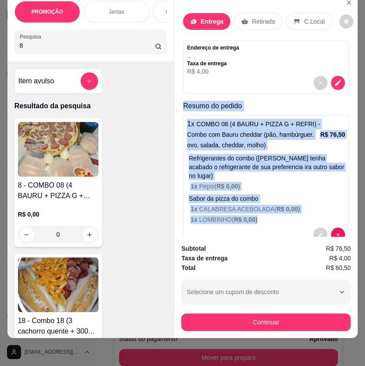
scroll to position [21, 0]
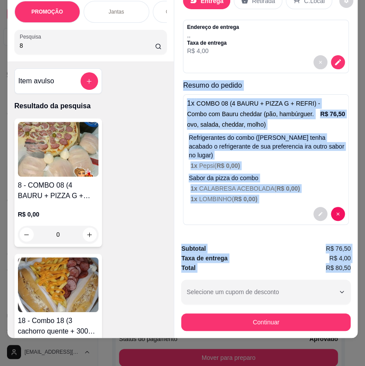
drag, startPoint x: 178, startPoint y: 98, endPoint x: 347, endPoint y: 263, distance: 236.7
click at [347, 263] on div "Entrega Retirada C.Local Endereço de entrega , , Taxa de entrega R$ 4,00 Resumo…" at bounding box center [266, 166] width 184 height 344
copy div "Resumo do pedido 1 x COMBO 08 (4 BAURU + PIZZA G + REFRI) - Combo com Bauru che…"
click at [289, 226] on div "Entrega Retirada C.Local Endereço de entrega , , Taxa de entrega R$ 4,00 Resumo…" at bounding box center [266, 115] width 184 height 243
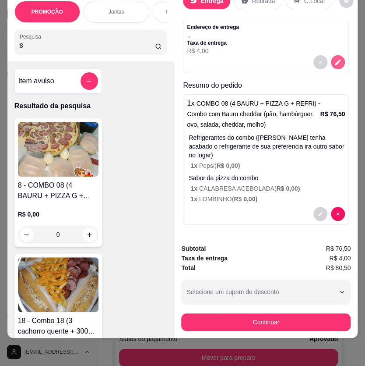
click at [336, 59] on icon "decrease-product-quantity" at bounding box center [339, 62] width 6 height 6
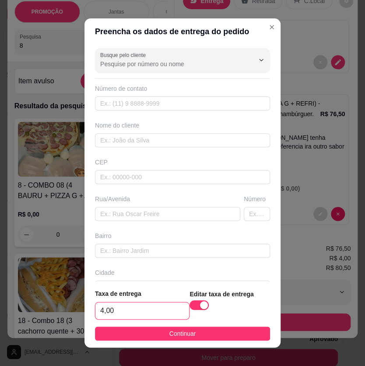
drag, startPoint x: 130, startPoint y: 309, endPoint x: 67, endPoint y: 311, distance: 62.3
click at [67, 311] on div "Preencha os dados de entrega do pedido Busque pelo cliente Número de contato No…" at bounding box center [182, 183] width 365 height 366
type input "8,00"
click at [149, 331] on button "Continuar" at bounding box center [182, 333] width 175 height 14
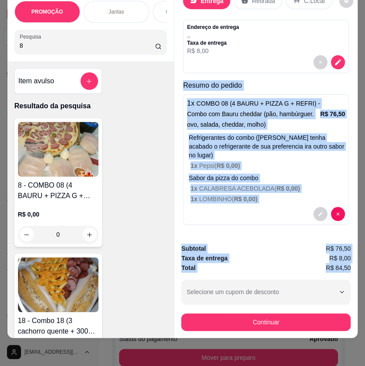
scroll to position [20, 6]
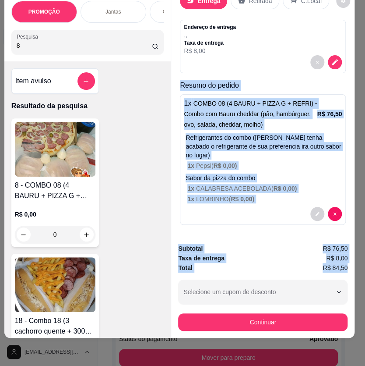
drag, startPoint x: 178, startPoint y: 79, endPoint x: 342, endPoint y: 263, distance: 246.0
click at [342, 263] on div "Entrega Retirada C.Local Endereço de entrega , , Taxa de entrega R$ 8,00 Resumo…" at bounding box center [263, 166] width 184 height 344
copy div "Resumo do pedido 1 x COMBO 08 (4 BAURU + PIZZA G + REFRI) - Combo com Bauru che…"
click at [182, 80] on p "Resumo do pedido" at bounding box center [263, 85] width 166 height 11
drag, startPoint x: 175, startPoint y: 82, endPoint x: 343, endPoint y: 262, distance: 245.5
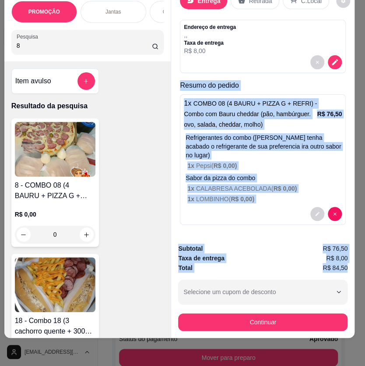
click at [343, 262] on div "Entrega Retirada C.Local Endereço de entrega , , Taxa de entrega R$ 8,00 Resumo…" at bounding box center [263, 166] width 184 height 344
copy div "Resumo do pedido 1 x COMBO 08 (4 BAURU + PIZZA G + REFRI) - Combo com Bauru che…"
click at [264, 237] on div "Subtotal R$ 76,50 Taxa de entrega R$ 8,00 Total R$ 84,50 Selecione um cupom de …" at bounding box center [263, 287] width 184 height 101
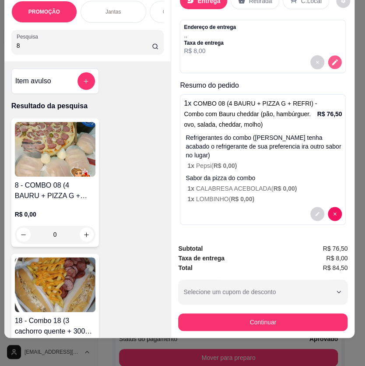
click at [332, 58] on icon "decrease-product-quantity" at bounding box center [335, 61] width 7 height 7
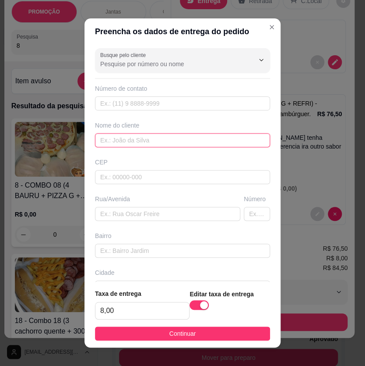
click at [139, 142] on input "text" at bounding box center [182, 140] width 175 height 14
paste input "patry"
type input "patry"
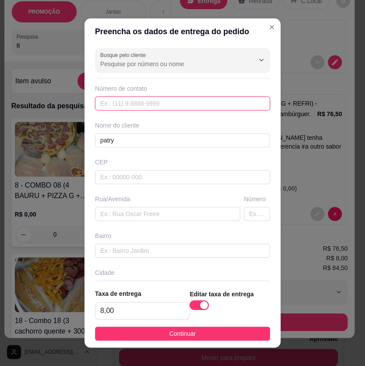
click at [152, 108] on input "text" at bounding box center [182, 103] width 175 height 14
paste input "[PHONE_NUMBER]"
type input "[PHONE_NUMBER]"
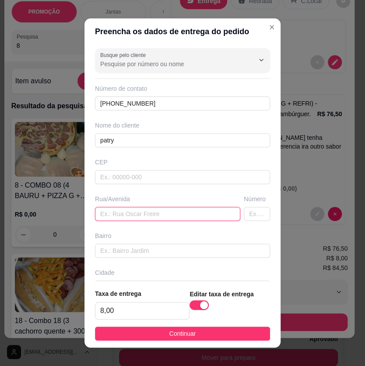
click at [130, 210] on input "text" at bounding box center [167, 214] width 145 height 14
paste input "[STREET_ADDRESS]"
drag, startPoint x: 196, startPoint y: 217, endPoint x: 162, endPoint y: 216, distance: 34.6
click at [162, 216] on input "[STREET_ADDRESS]" at bounding box center [167, 214] width 145 height 14
type input "[STREET_ADDRESS] ,"
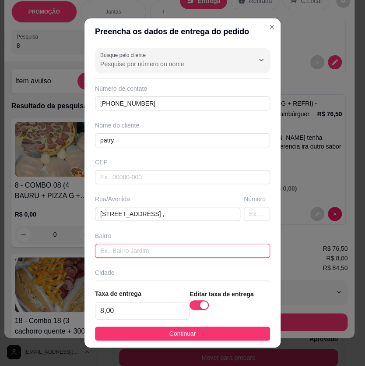
click at [168, 250] on input "text" at bounding box center [182, 251] width 175 height 14
paste input "lagoa azul"
type input "lagoa azul"
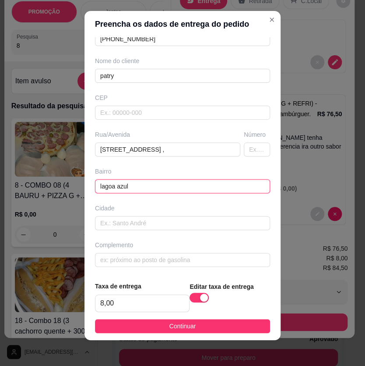
scroll to position [9, 0]
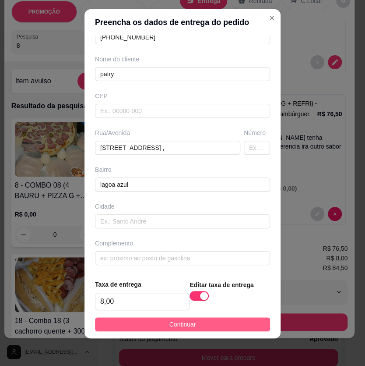
click at [191, 325] on button "Continuar" at bounding box center [182, 324] width 175 height 14
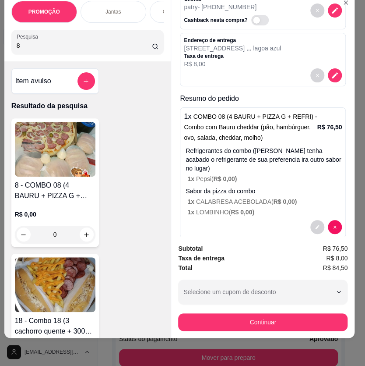
scroll to position [58, 0]
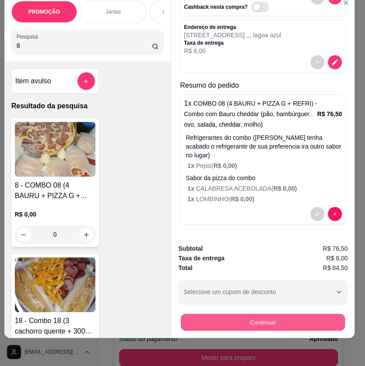
click at [254, 314] on button "Continuar" at bounding box center [263, 322] width 164 height 17
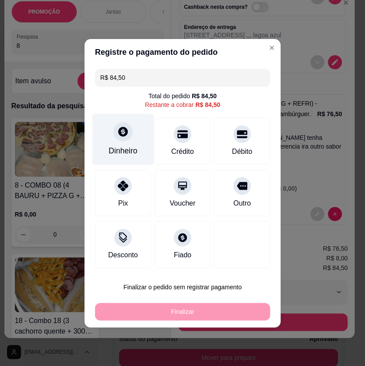
click at [119, 145] on div "Dinheiro" at bounding box center [123, 150] width 29 height 11
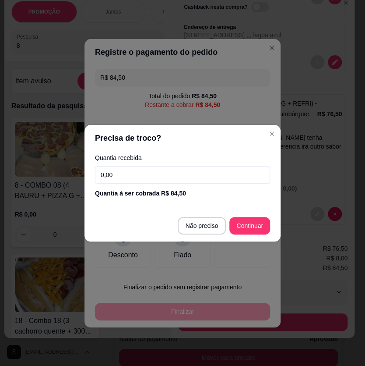
click at [153, 171] on input "0,00" at bounding box center [182, 175] width 175 height 18
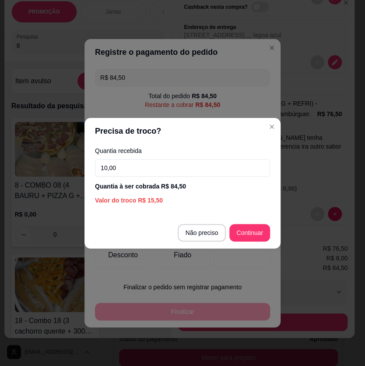
type input "100,00"
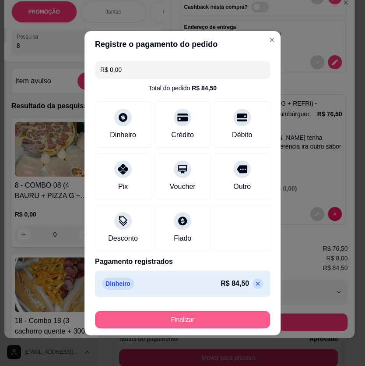
click at [228, 314] on button "Finalizar" at bounding box center [182, 320] width 175 height 18
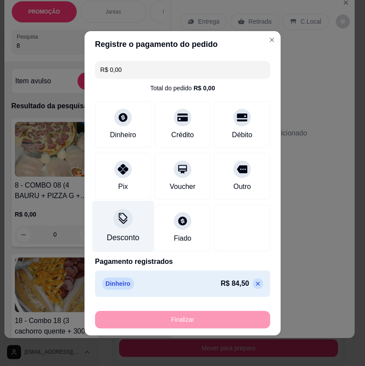
type input "-R$ 84,50"
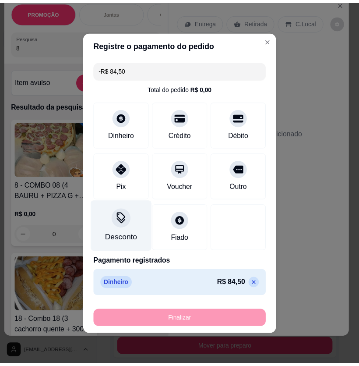
scroll to position [0, 0]
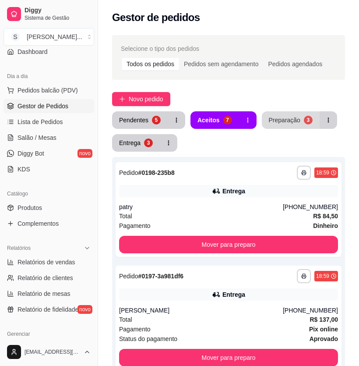
click at [292, 121] on div "Preparação" at bounding box center [285, 120] width 32 height 9
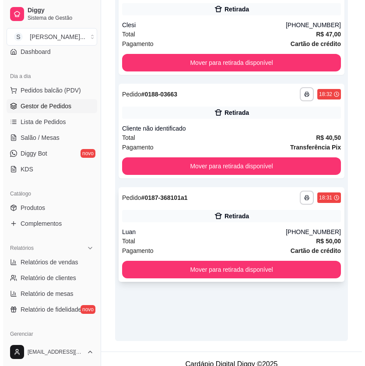
scroll to position [192, 0]
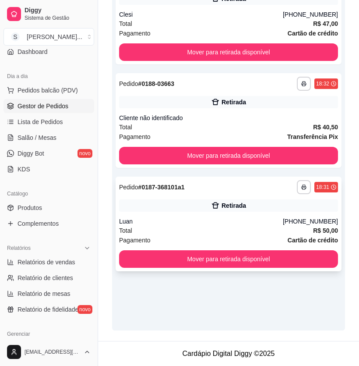
click at [265, 212] on div "**********" at bounding box center [229, 224] width 226 height 95
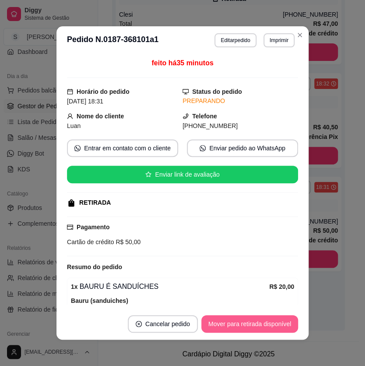
click at [245, 320] on button "Mover para retirada disponível" at bounding box center [250, 324] width 97 height 18
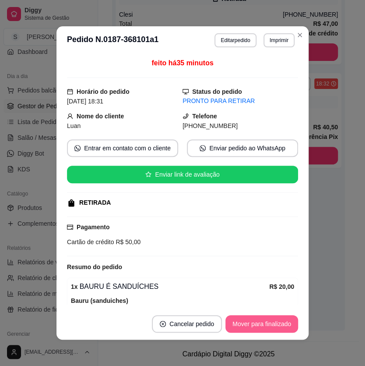
click at [261, 322] on button "Mover para finalizado" at bounding box center [262, 324] width 73 height 18
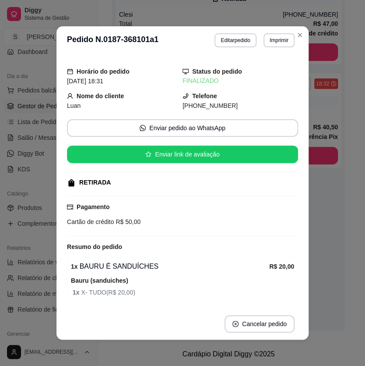
drag, startPoint x: 196, startPoint y: 104, endPoint x: 232, endPoint y: 105, distance: 36.4
click at [232, 105] on div "[PHONE_NUMBER]" at bounding box center [241, 106] width 116 height 10
drag, startPoint x: 63, startPoint y: 39, endPoint x: 160, endPoint y: 40, distance: 97.7
click at [160, 40] on header "**********" at bounding box center [183, 40] width 252 height 28
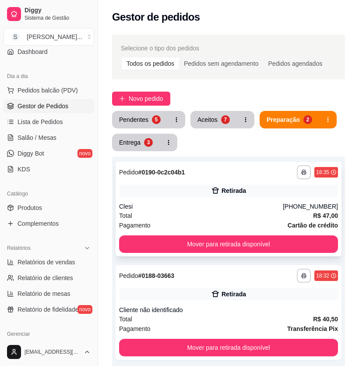
scroll to position [0, 0]
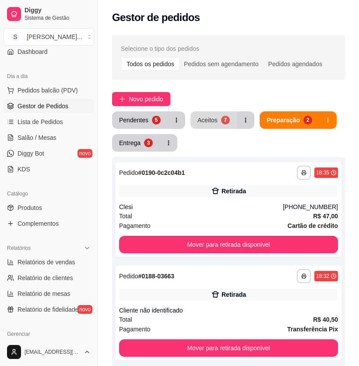
click at [216, 117] on div "Aceitos" at bounding box center [208, 120] width 20 height 9
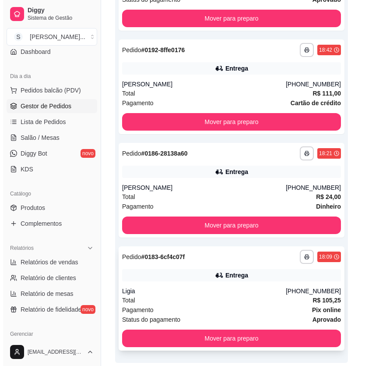
scroll to position [587, 0]
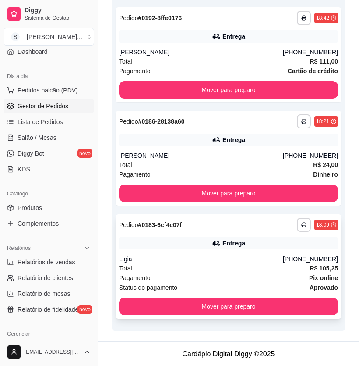
click at [278, 248] on div "Entrega" at bounding box center [228, 243] width 219 height 12
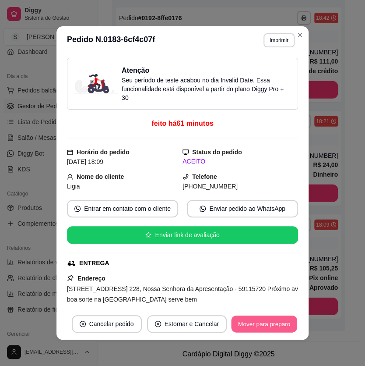
click at [244, 319] on button "Mover para preparo" at bounding box center [264, 323] width 66 height 17
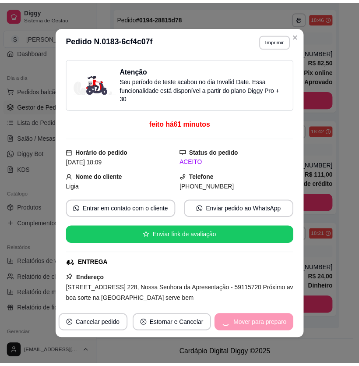
scroll to position [474, 0]
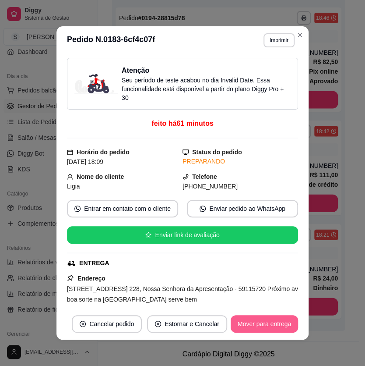
click at [258, 320] on button "Mover para entrega" at bounding box center [264, 324] width 67 height 18
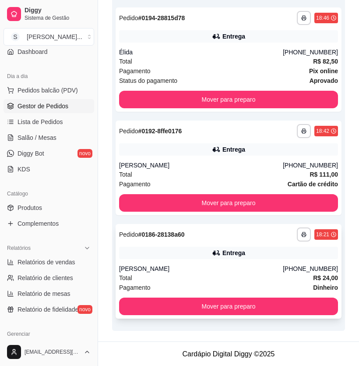
click at [275, 255] on div "Entrega" at bounding box center [228, 253] width 219 height 12
click at [317, 257] on div "Entrega" at bounding box center [228, 253] width 219 height 12
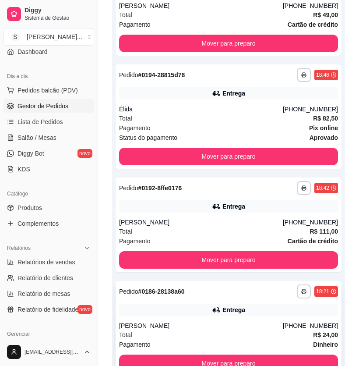
scroll to position [395, 0]
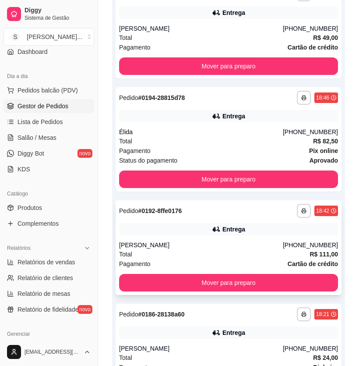
click at [255, 222] on div "**********" at bounding box center [229, 247] width 226 height 95
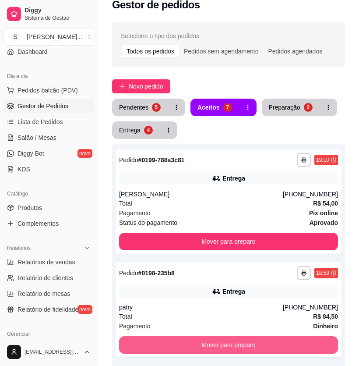
scroll to position [0, 0]
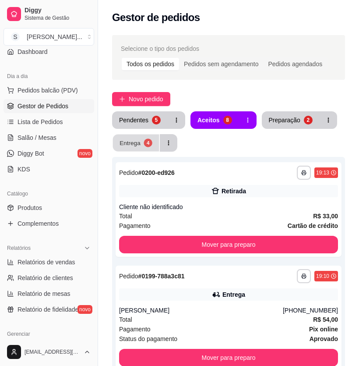
click at [126, 140] on div "Entrega" at bounding box center [130, 142] width 21 height 8
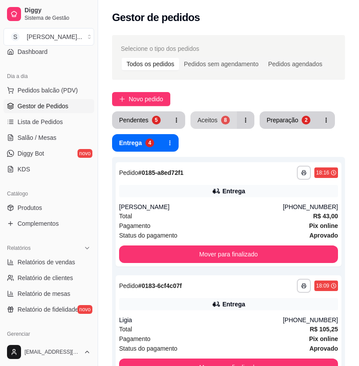
click at [201, 115] on button "Aceitos 8" at bounding box center [214, 120] width 46 height 18
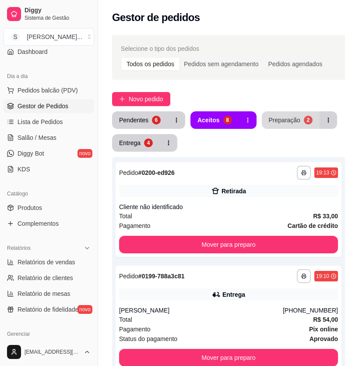
click at [278, 119] on div "Preparação" at bounding box center [285, 120] width 32 height 9
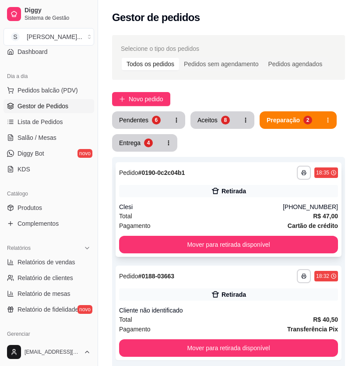
click at [276, 196] on div "Retirada" at bounding box center [228, 191] width 219 height 12
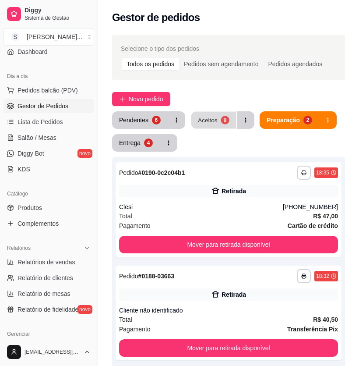
click at [207, 119] on div "Aceitos" at bounding box center [208, 120] width 20 height 8
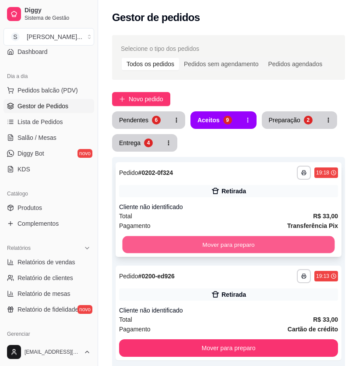
click at [240, 243] on button "Mover para preparo" at bounding box center [229, 244] width 212 height 17
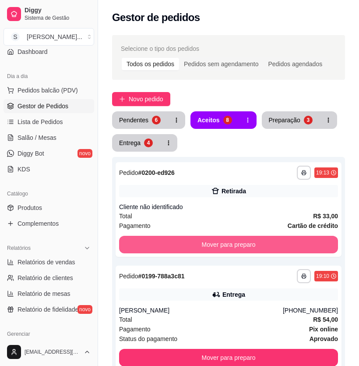
click at [240, 243] on button "Mover para preparo" at bounding box center [228, 245] width 219 height 18
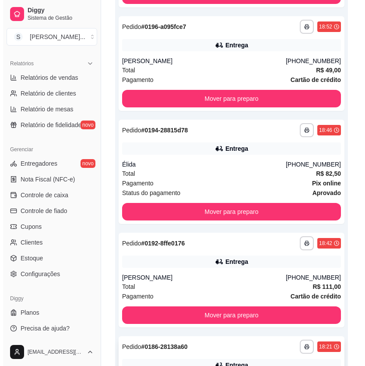
scroll to position [587, 0]
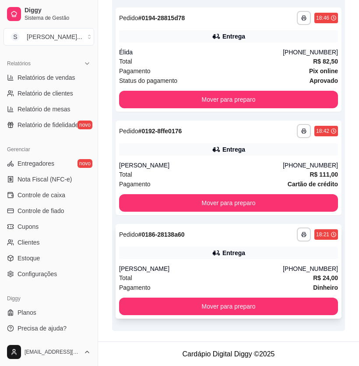
click at [294, 253] on div "Entrega" at bounding box center [228, 253] width 219 height 12
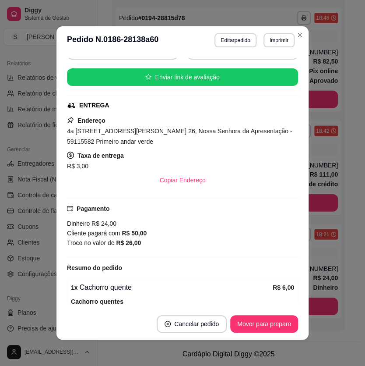
scroll to position [199, 0]
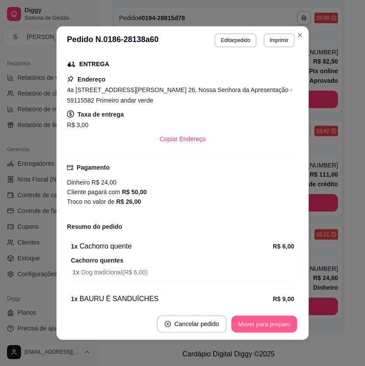
click at [241, 322] on button "Mover para preparo" at bounding box center [264, 323] width 66 height 17
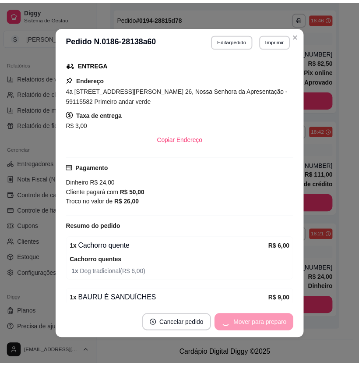
scroll to position [484, 0]
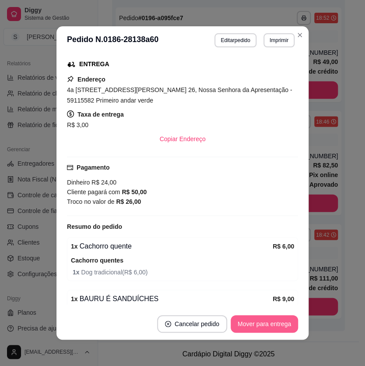
click at [244, 322] on button "Mover para entrega" at bounding box center [264, 324] width 67 height 18
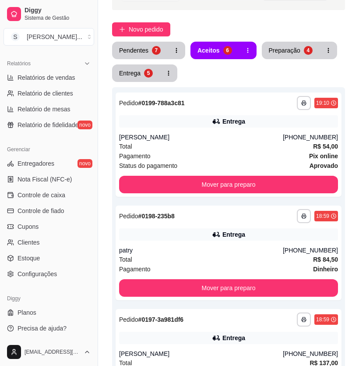
scroll to position [0, 0]
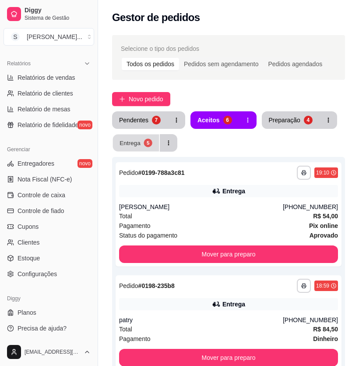
click at [131, 139] on div "Entrega" at bounding box center [130, 142] width 21 height 8
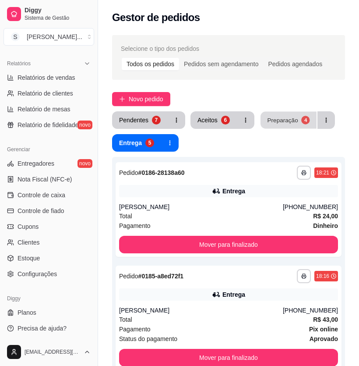
click at [294, 121] on div "Preparação" at bounding box center [282, 120] width 31 height 8
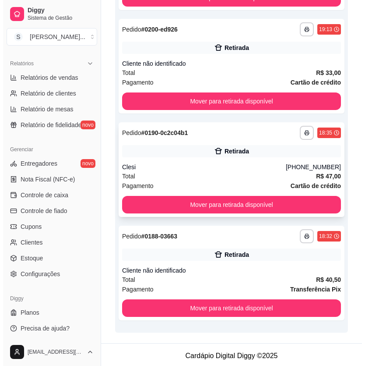
scroll to position [249, 0]
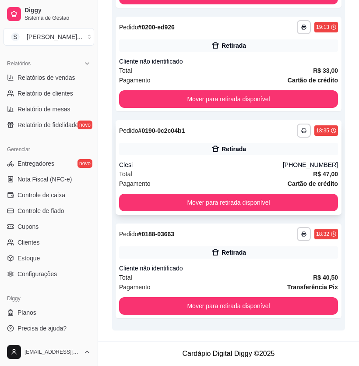
click at [283, 166] on div "Clesi" at bounding box center [201, 164] width 164 height 9
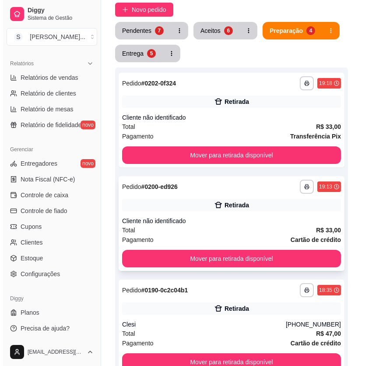
scroll to position [129, 0]
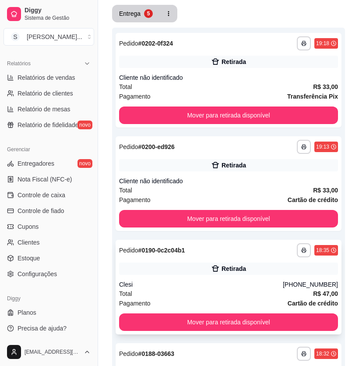
click at [244, 265] on div "Retirada" at bounding box center [234, 268] width 25 height 9
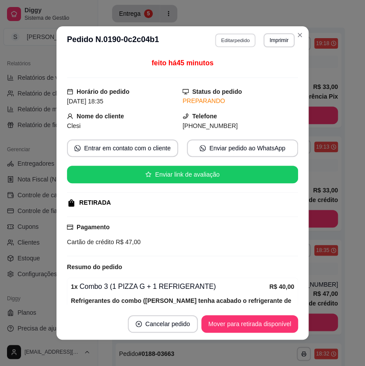
click at [228, 38] on button "Editar pedido" at bounding box center [236, 40] width 41 height 14
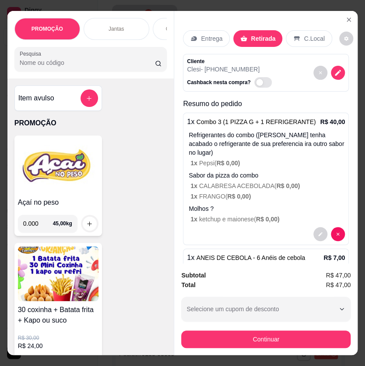
click at [58, 181] on img at bounding box center [58, 166] width 81 height 55
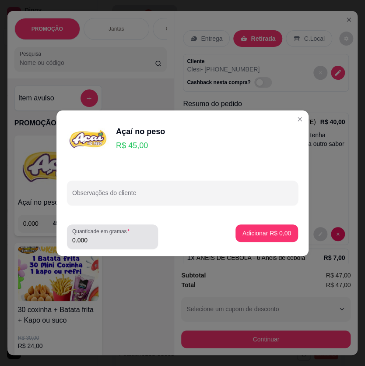
click at [120, 241] on input "0.000" at bounding box center [112, 240] width 81 height 9
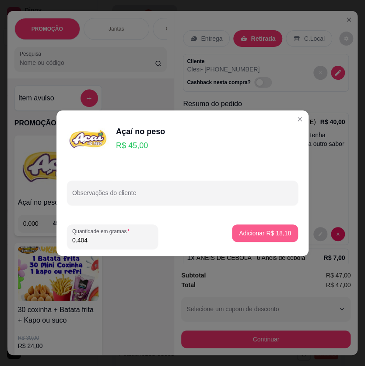
type input "0.404"
click at [281, 233] on p "Adicionar R$ 18,18" at bounding box center [265, 233] width 52 height 9
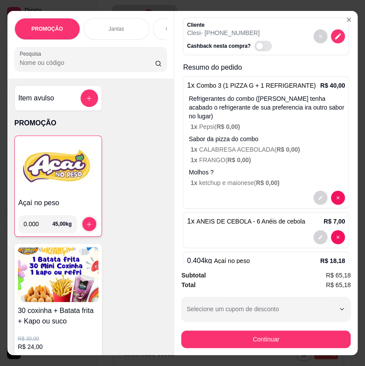
scroll to position [72, 0]
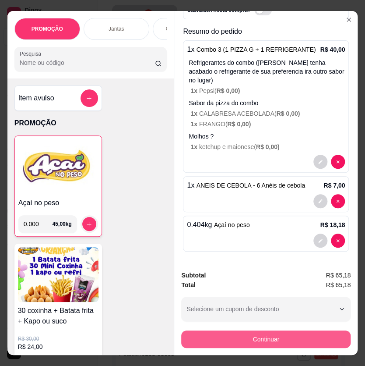
click at [270, 333] on button "Continuar" at bounding box center [266, 339] width 170 height 18
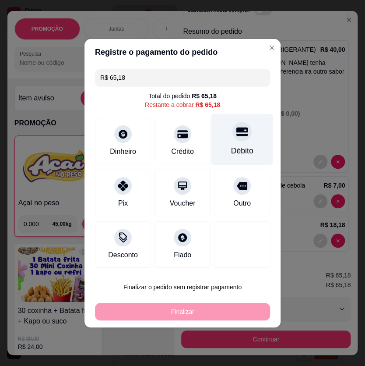
click at [244, 143] on div "Débito" at bounding box center [243, 138] width 62 height 51
type input "R$ 0,00"
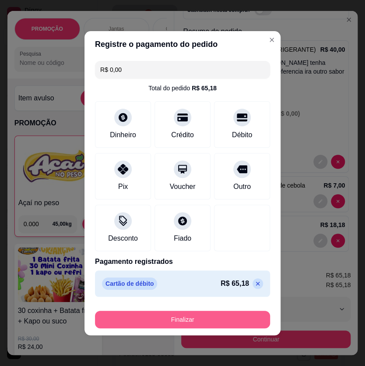
click at [214, 317] on button "Finalizar" at bounding box center [182, 320] width 175 height 18
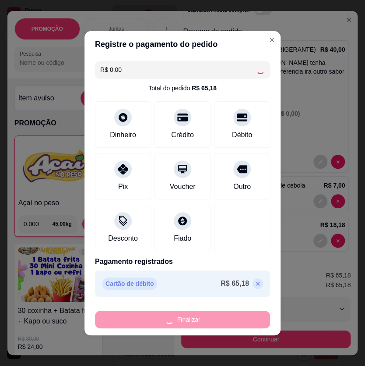
type input "0"
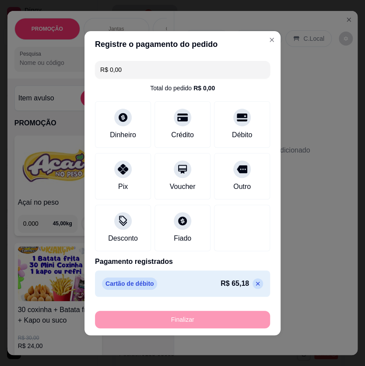
type input "-R$ 65,18"
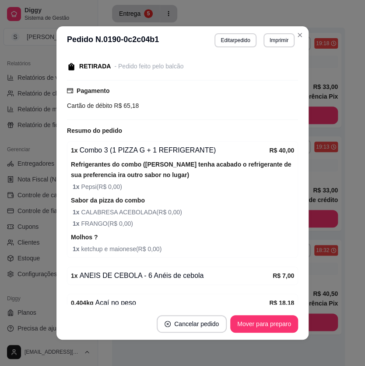
scroll to position [170, 0]
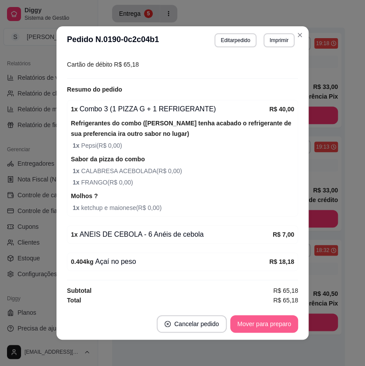
click at [252, 322] on button "Mover para preparo" at bounding box center [264, 324] width 68 height 18
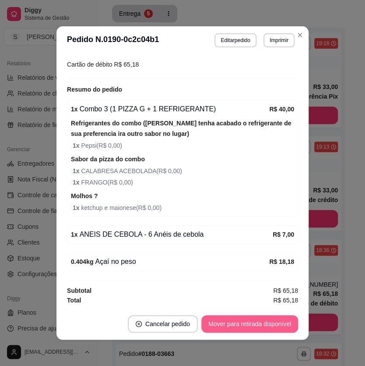
click at [254, 322] on button "Mover para retirada disponível" at bounding box center [250, 324] width 97 height 18
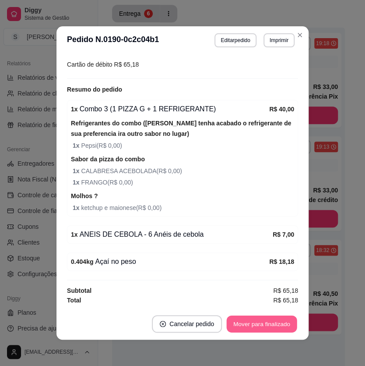
click at [258, 323] on button "Mover para finalizado" at bounding box center [262, 323] width 71 height 17
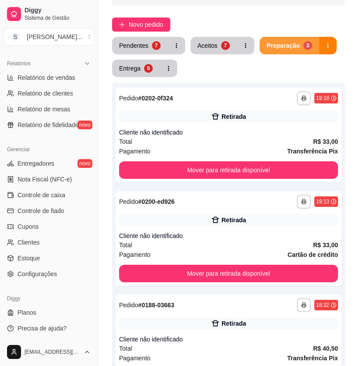
scroll to position [0, 0]
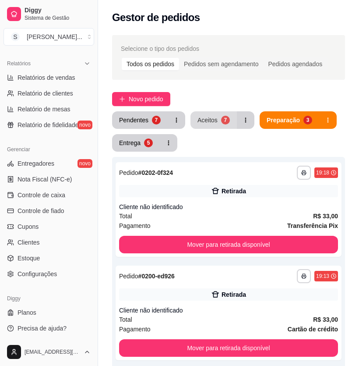
click at [222, 123] on div "7" at bounding box center [225, 120] width 9 height 9
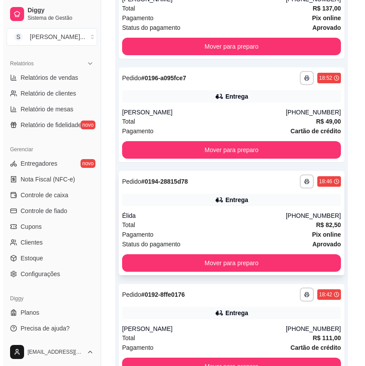
scroll to position [597, 0]
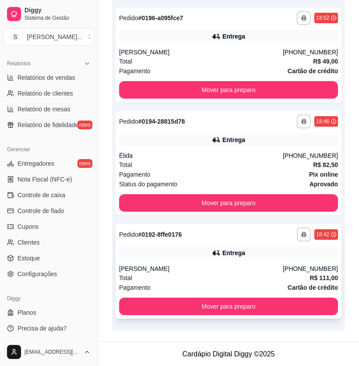
click at [244, 252] on div "Entrega" at bounding box center [234, 252] width 23 height 9
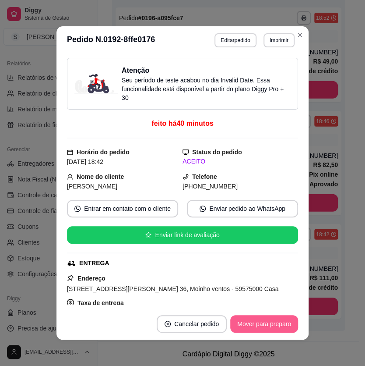
click at [263, 327] on button "Mover para preparo" at bounding box center [264, 324] width 68 height 18
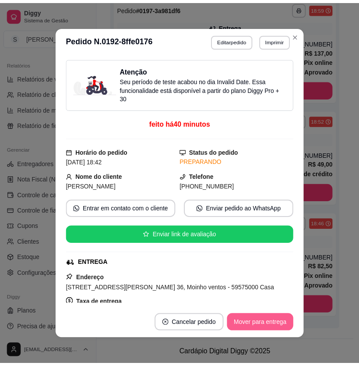
scroll to position [494, 0]
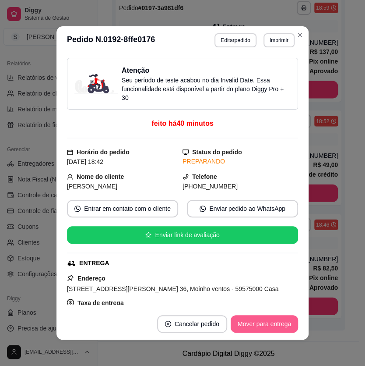
click at [266, 325] on button "Mover para entrega" at bounding box center [264, 324] width 67 height 18
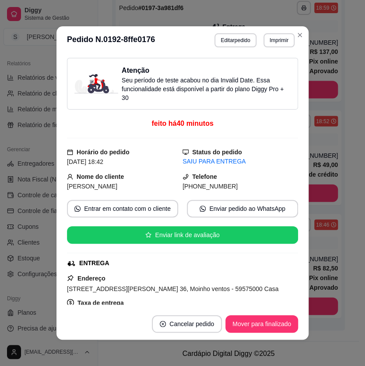
drag, startPoint x: 192, startPoint y: 184, endPoint x: 233, endPoint y: 184, distance: 40.3
click at [233, 184] on div "[PHONE_NUMBER]" at bounding box center [241, 186] width 116 height 10
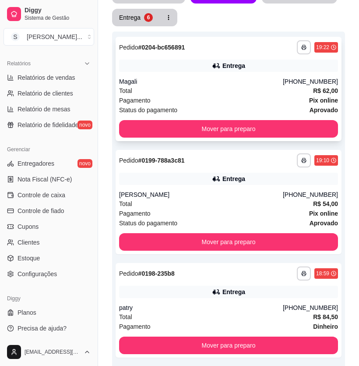
scroll to position [56, 0]
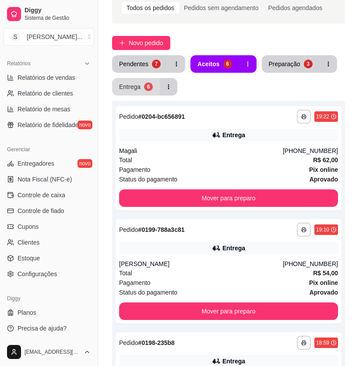
click at [137, 93] on button "Entrega 6" at bounding box center [136, 87] width 48 height 18
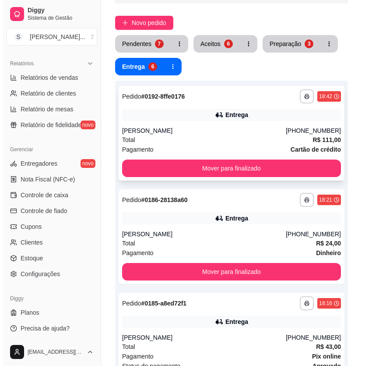
scroll to position [96, 0]
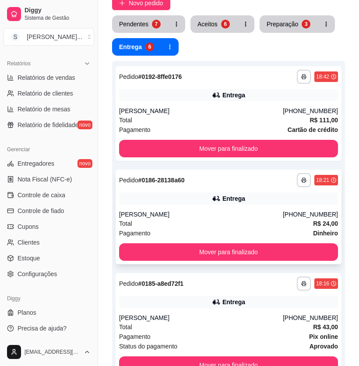
click at [282, 220] on div "Total R$ 24,00" at bounding box center [228, 224] width 219 height 10
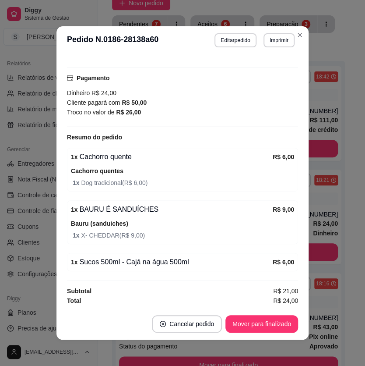
scroll to position [1, 0]
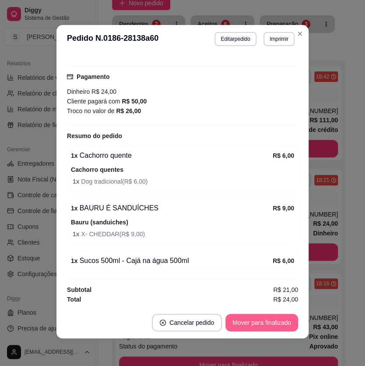
click at [251, 323] on button "Mover para finalizado" at bounding box center [262, 323] width 73 height 18
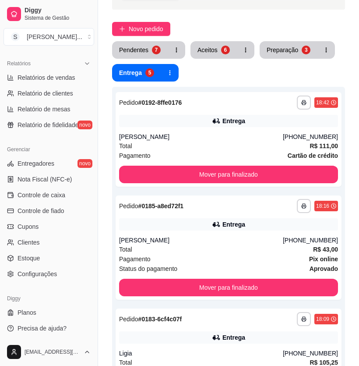
scroll to position [0, 0]
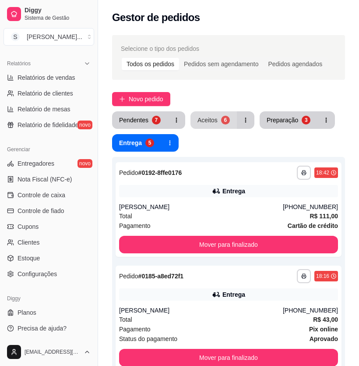
click at [228, 125] on button "Aceitos 6" at bounding box center [214, 120] width 46 height 18
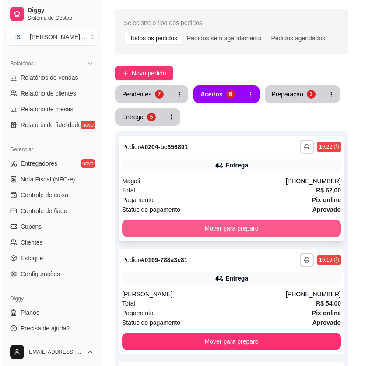
scroll to position [39, 0]
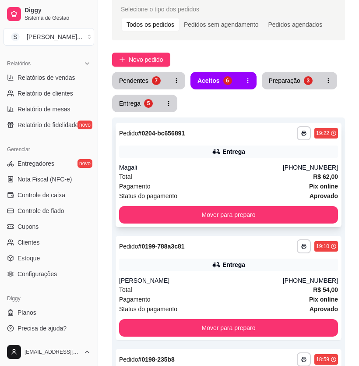
click at [256, 177] on div "Total R$ 62,00" at bounding box center [228, 177] width 219 height 10
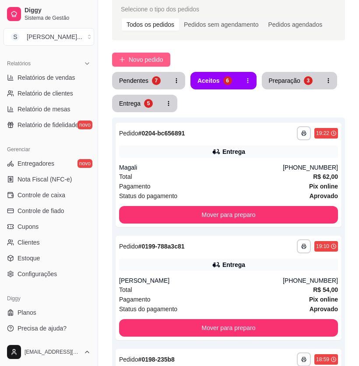
click at [153, 55] on span "Novo pedido" at bounding box center [146, 60] width 35 height 10
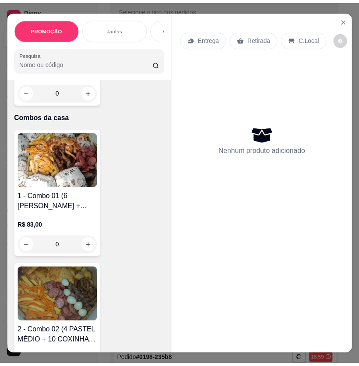
scroll to position [637, 0]
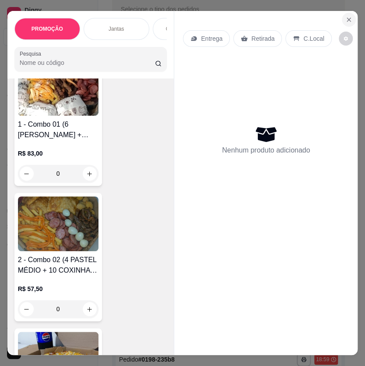
click at [347, 17] on icon "Close" at bounding box center [349, 19] width 7 height 7
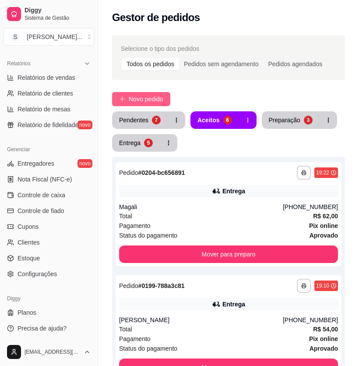
click at [131, 100] on span "Novo pedido" at bounding box center [146, 99] width 35 height 10
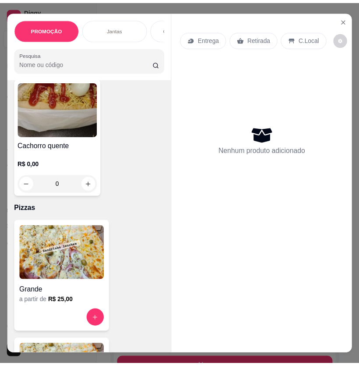
scroll to position [3452, 0]
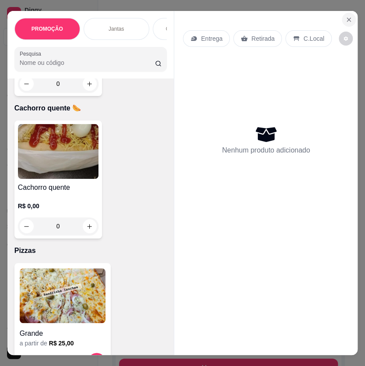
click at [350, 15] on button "Close" at bounding box center [349, 20] width 14 height 14
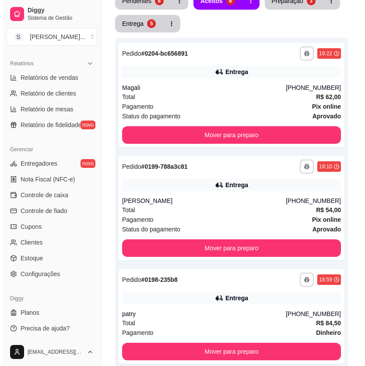
scroll to position [39, 0]
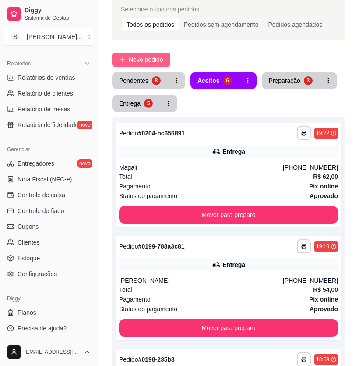
click at [134, 61] on span "Novo pedido" at bounding box center [146, 60] width 35 height 10
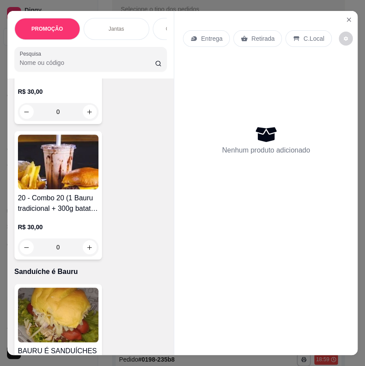
scroll to position [3305, 0]
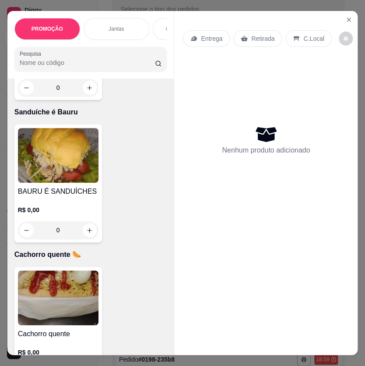
click at [68, 210] on p "R$ 0,00" at bounding box center [58, 209] width 81 height 9
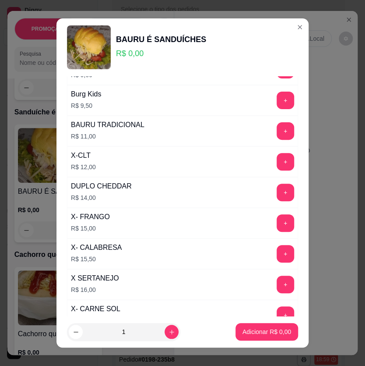
scroll to position [119, 0]
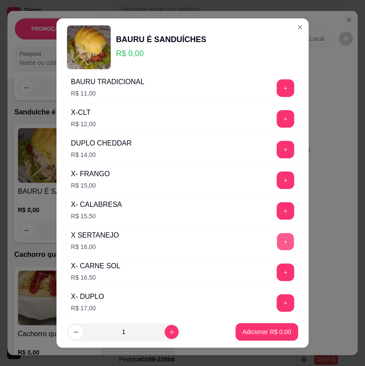
click at [277, 237] on button "+" at bounding box center [285, 241] width 17 height 17
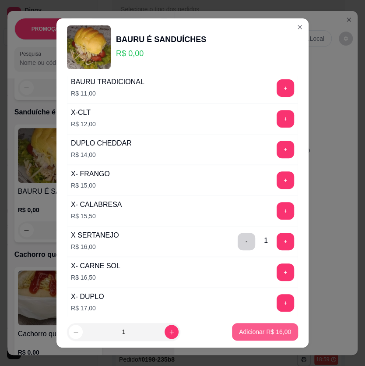
click at [264, 327] on p "Adicionar R$ 16,00" at bounding box center [265, 331] width 52 height 9
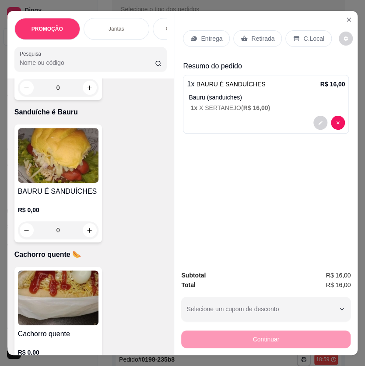
click at [185, 35] on div "Entrega" at bounding box center [206, 38] width 47 height 17
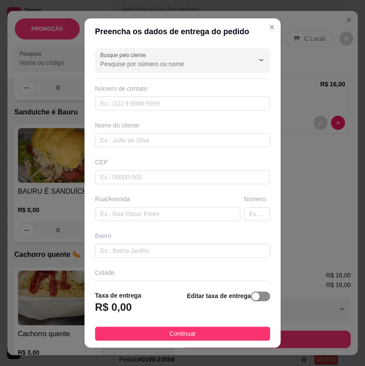
click at [252, 296] on div "button" at bounding box center [256, 296] width 8 height 8
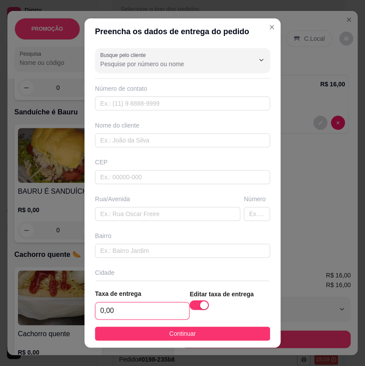
click at [152, 309] on input "0,00" at bounding box center [143, 310] width 94 height 17
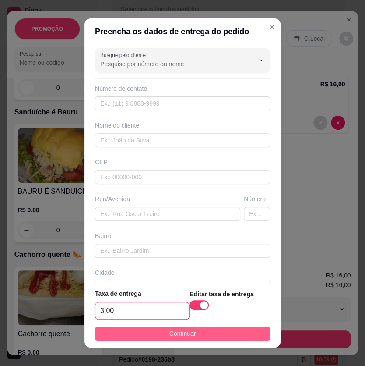
type input "3,00"
click at [184, 329] on span "Continuar" at bounding box center [183, 334] width 27 height 10
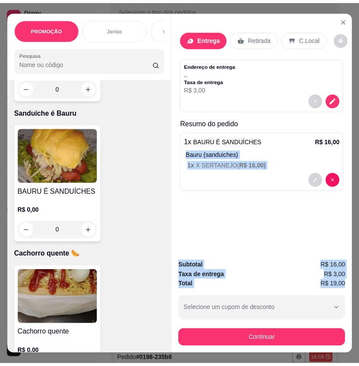
scroll to position [0, 6]
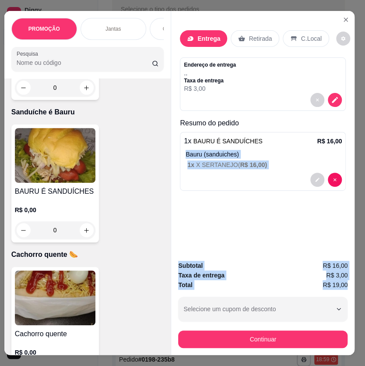
drag, startPoint x: 178, startPoint y: 149, endPoint x: 354, endPoint y: 283, distance: 220.8
click at [354, 283] on div "PROMOÇÃO Jantas Combos da casa Sanduíche é Bauru Cachorro quente 🌭 Pizzas Batat…" at bounding box center [182, 183] width 365 height 366
click at [255, 232] on div "Entrega Retirada C.Local Endereço de entrega , , Taxa de entrega R$ 3,00 Resumo…" at bounding box center [263, 132] width 184 height 243
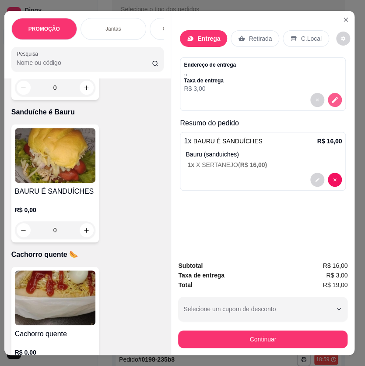
click at [331, 99] on icon "decrease-product-quantity" at bounding box center [335, 100] width 8 height 8
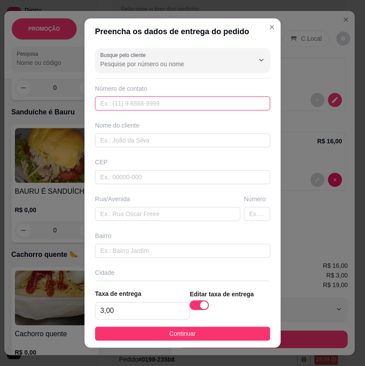
click at [151, 96] on input "text" at bounding box center [182, 103] width 175 height 14
click at [114, 101] on input "text" at bounding box center [182, 103] width 175 height 14
paste input "[PHONE_NUMBER]"
type input "[PHONE_NUMBER]"
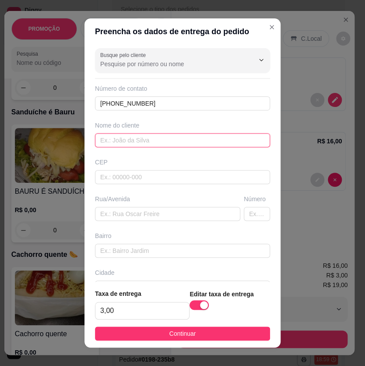
click at [114, 141] on input "text" at bounding box center [182, 140] width 175 height 14
paste input "Fran"
type input "Fran"
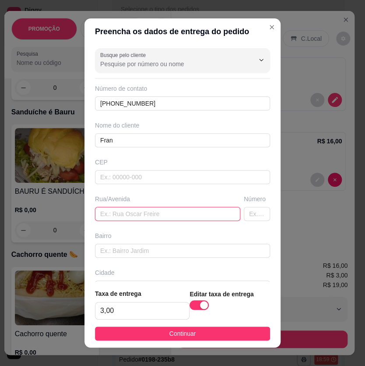
click at [166, 209] on input "text" at bounding box center [167, 214] width 145 height 14
click at [151, 212] on input "text" at bounding box center [167, 214] width 145 height 14
paste input "Tv. [GEOGRAPHIC_DATA]"
type input "Tv. [GEOGRAPHIC_DATA]"
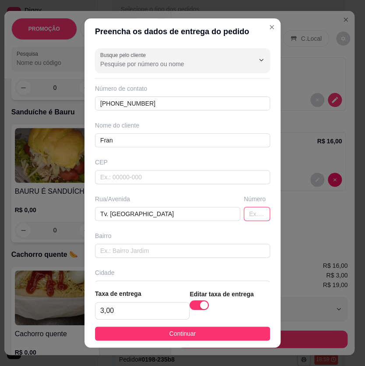
click at [247, 213] on input "text" at bounding box center [257, 214] width 26 height 14
paste input "951"
type input "951"
click at [192, 332] on button "Continuar" at bounding box center [182, 333] width 175 height 14
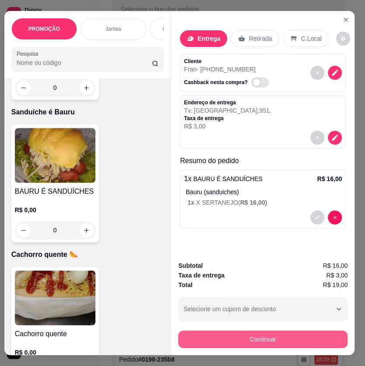
click at [288, 340] on button "Continuar" at bounding box center [263, 339] width 170 height 18
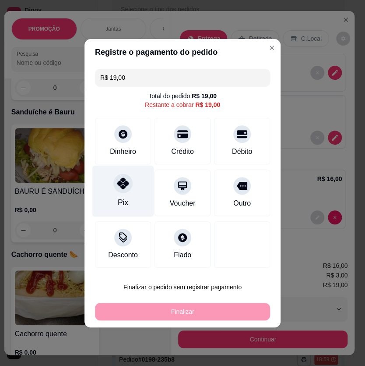
click at [132, 184] on div "Pix" at bounding box center [123, 190] width 62 height 51
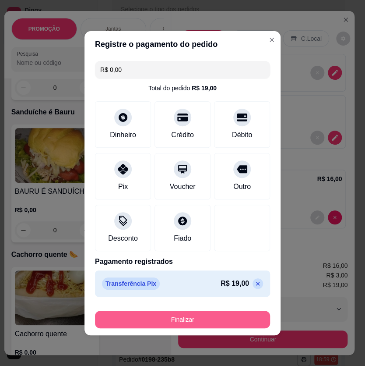
click at [184, 319] on button "Finalizar" at bounding box center [182, 320] width 175 height 18
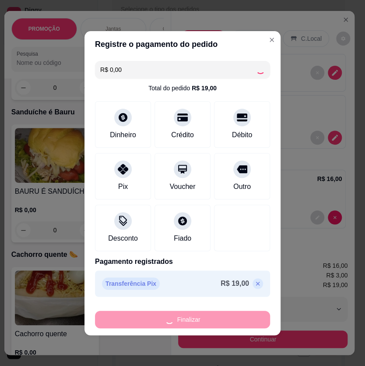
type input "-R$ 19,00"
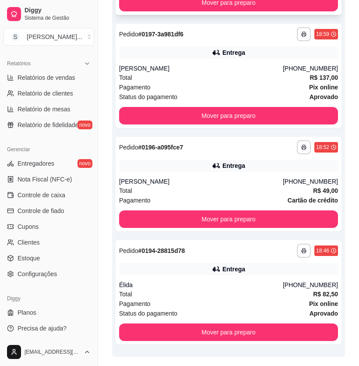
scroll to position [597, 0]
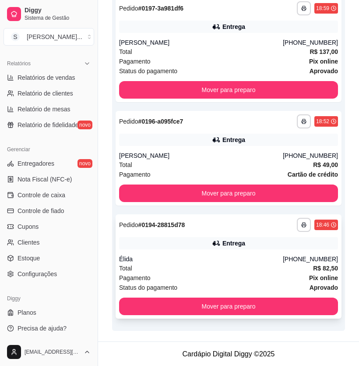
click at [270, 236] on div "**********" at bounding box center [229, 266] width 226 height 104
click at [209, 139] on div "Entrega" at bounding box center [228, 140] width 219 height 12
click at [282, 252] on div "**********" at bounding box center [229, 266] width 226 height 104
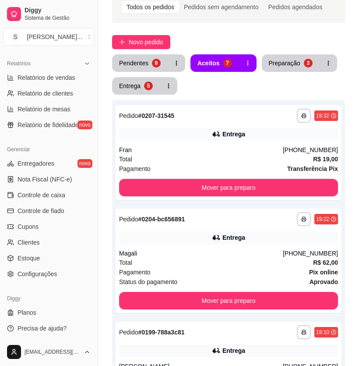
scroll to position [0, 0]
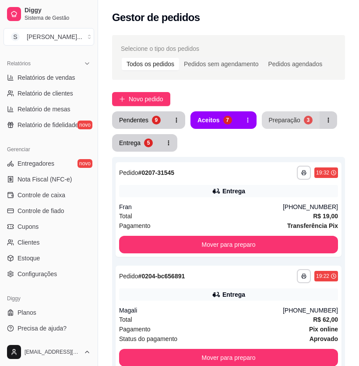
click at [276, 118] on div "Preparação" at bounding box center [285, 120] width 32 height 9
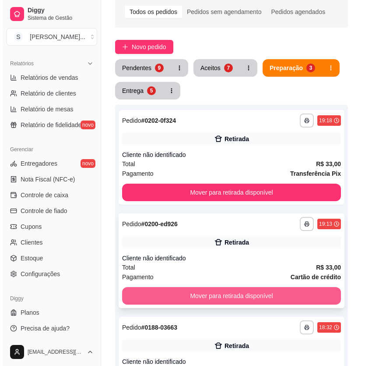
scroll to position [119, 0]
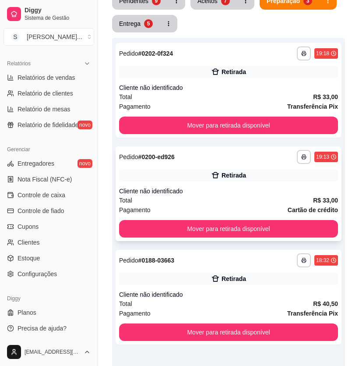
click at [250, 178] on div "Retirada" at bounding box center [228, 175] width 219 height 12
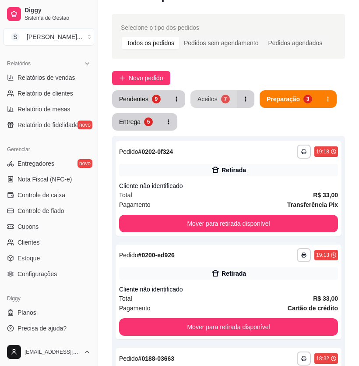
scroll to position [0, 0]
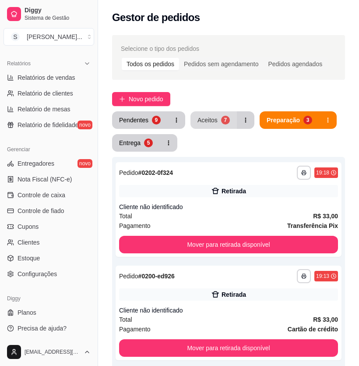
click at [218, 117] on button "Aceitos 7" at bounding box center [214, 120] width 46 height 18
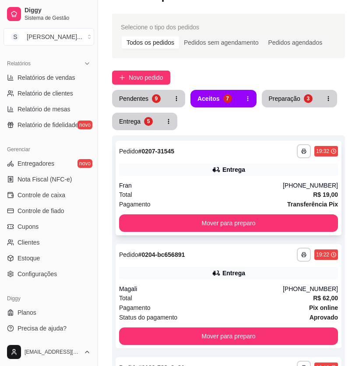
scroll to position [79, 0]
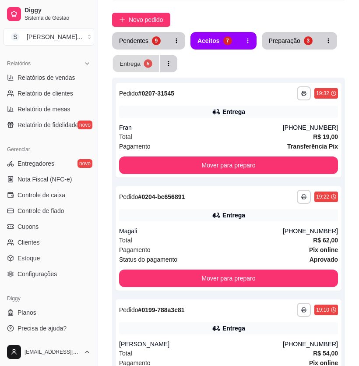
click at [137, 61] on div "Entrega" at bounding box center [130, 63] width 21 height 8
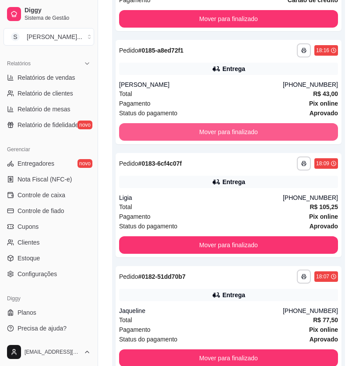
scroll to position [0, 0]
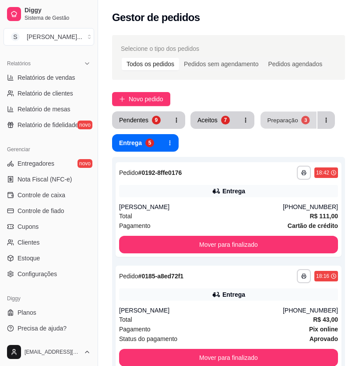
click at [276, 120] on div "Preparação" at bounding box center [282, 120] width 31 height 8
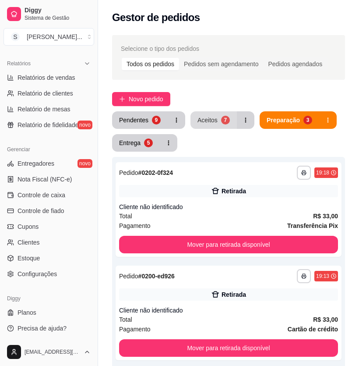
click at [217, 118] on button "Aceitos 7" at bounding box center [214, 120] width 46 height 18
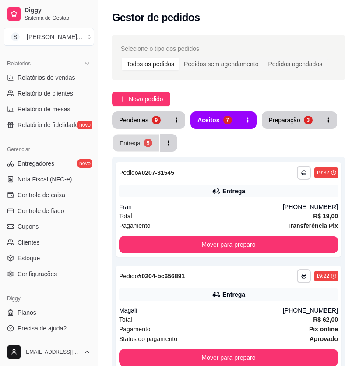
click at [136, 143] on div "Entrega" at bounding box center [130, 142] width 21 height 8
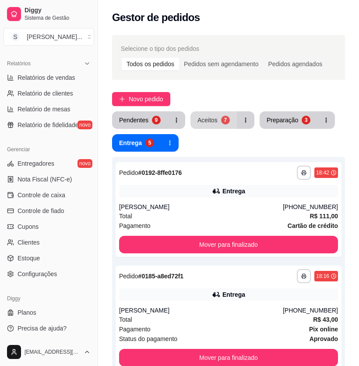
click at [217, 120] on button "Aceitos 7" at bounding box center [214, 120] width 46 height 18
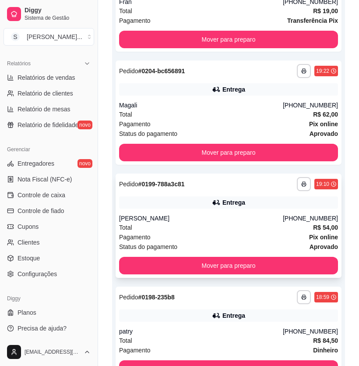
scroll to position [79, 0]
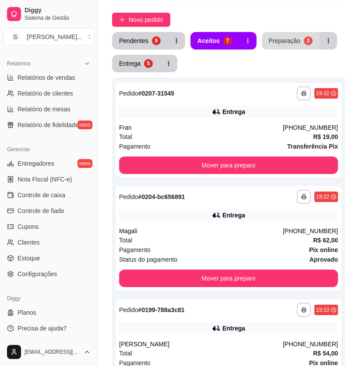
click at [269, 40] on div "Preparação" at bounding box center [285, 40] width 32 height 9
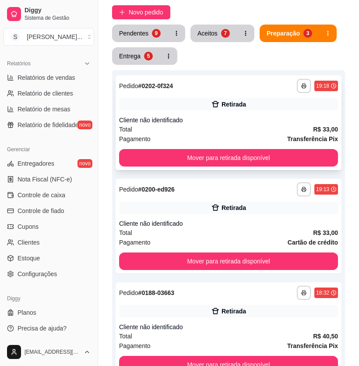
scroll to position [0, 0]
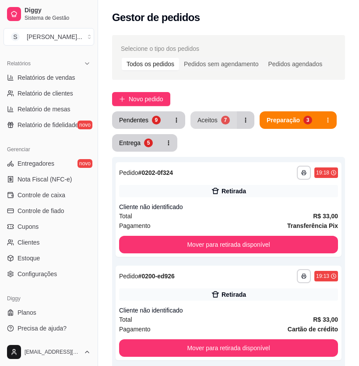
click at [201, 117] on div "Aceitos" at bounding box center [208, 120] width 20 height 9
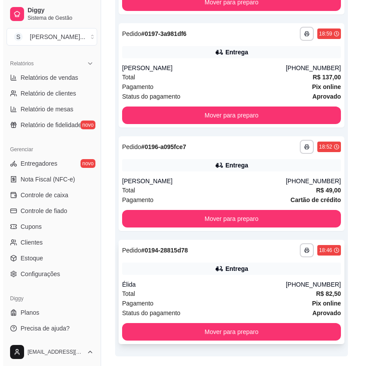
scroll to position [597, 0]
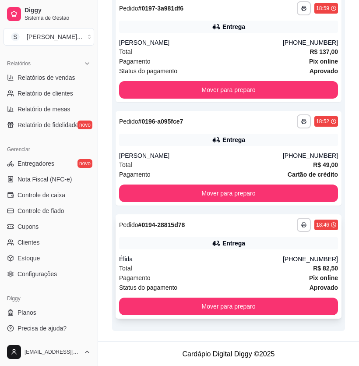
click at [236, 262] on div "Élida" at bounding box center [201, 259] width 164 height 9
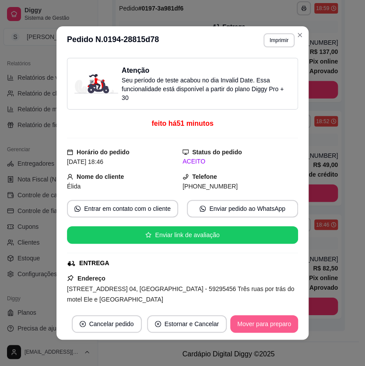
click at [255, 321] on button "Mover para preparo" at bounding box center [264, 324] width 68 height 18
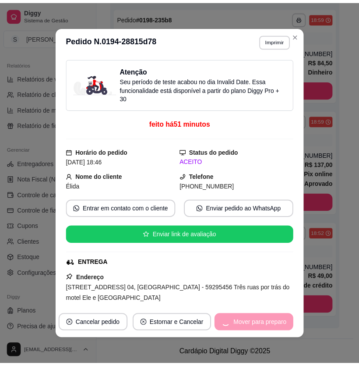
scroll to position [484, 0]
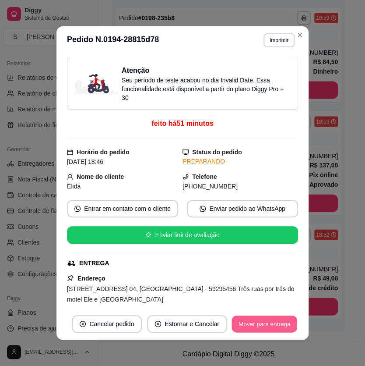
click at [263, 325] on button "Mover para entrega" at bounding box center [265, 323] width 66 height 17
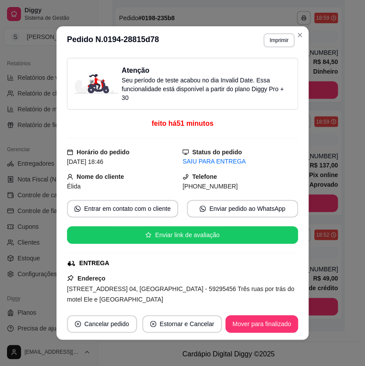
drag, startPoint x: 193, startPoint y: 185, endPoint x: 234, endPoint y: 182, distance: 40.9
click at [234, 182] on div "[PHONE_NUMBER]" at bounding box center [241, 186] width 116 height 10
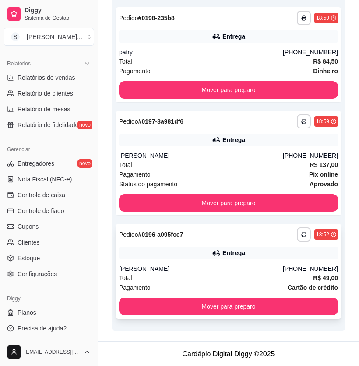
click at [243, 251] on div "Entrega" at bounding box center [234, 252] width 23 height 9
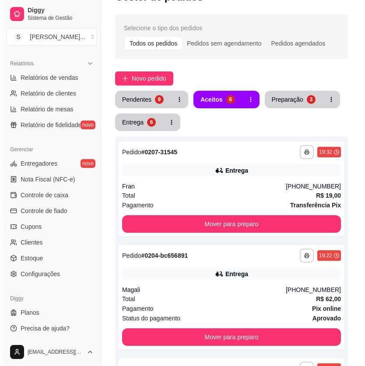
scroll to position [6, 0]
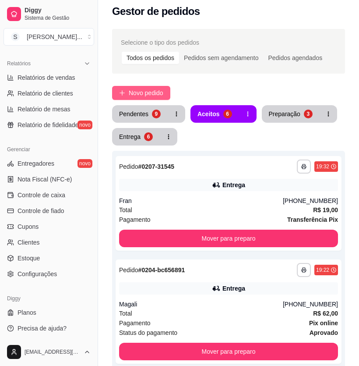
click at [135, 92] on span "Novo pedido" at bounding box center [146, 93] width 35 height 10
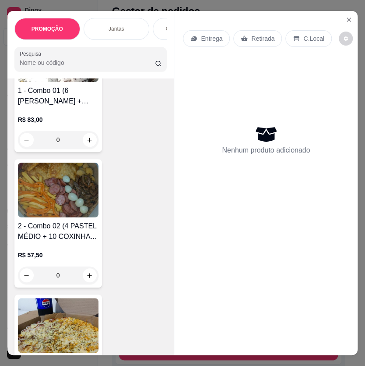
scroll to position [717, 0]
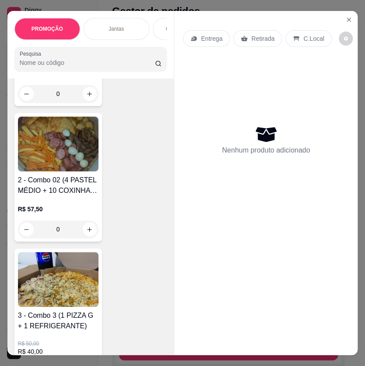
click at [62, 297] on img at bounding box center [58, 279] width 81 height 55
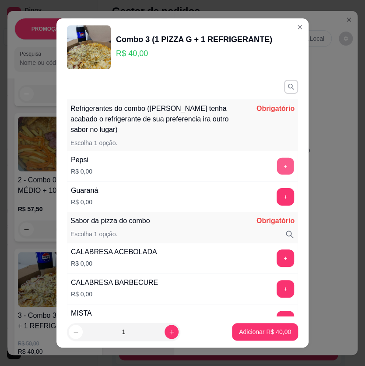
click at [277, 166] on button "+" at bounding box center [285, 165] width 17 height 17
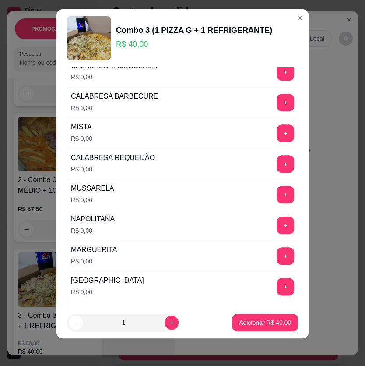
scroll to position [175, 0]
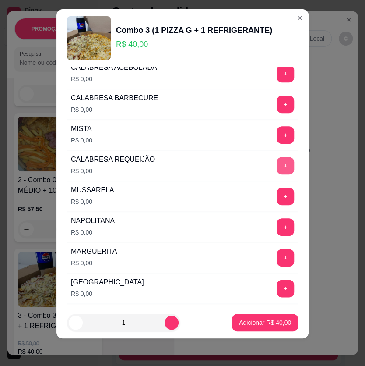
click at [277, 164] on button "+" at bounding box center [286, 166] width 18 height 18
click at [277, 253] on button "+" at bounding box center [286, 258] width 18 height 18
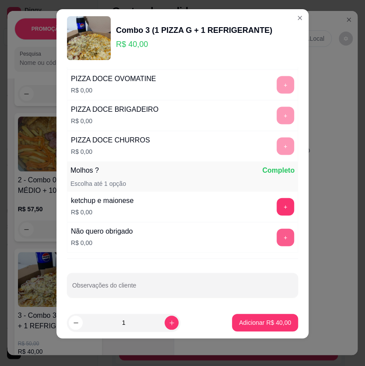
scroll to position [533, 0]
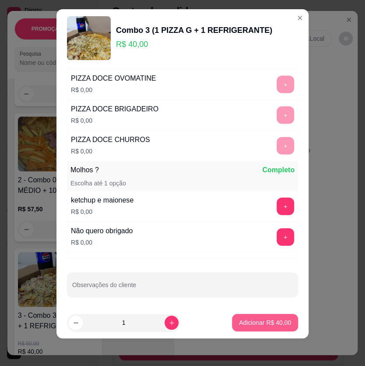
click at [255, 319] on p "Adicionar R$ 40,00" at bounding box center [265, 322] width 52 height 9
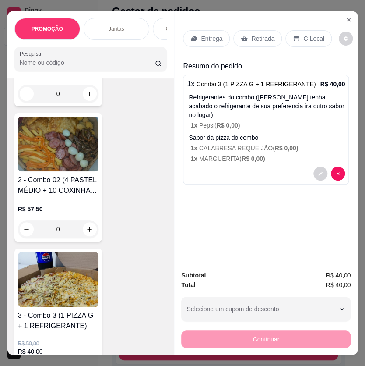
click at [191, 36] on icon at bounding box center [194, 38] width 6 height 5
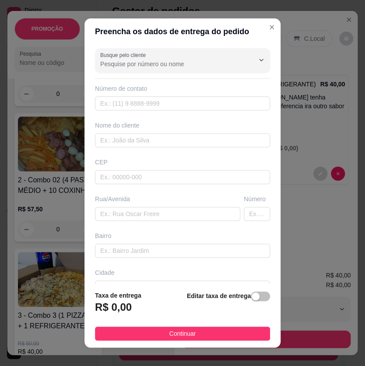
click at [252, 298] on div "button" at bounding box center [256, 296] width 8 height 8
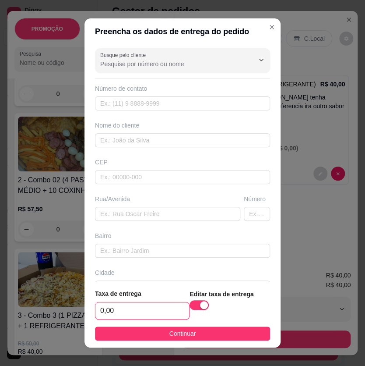
click at [154, 309] on input "0,00" at bounding box center [143, 310] width 94 height 17
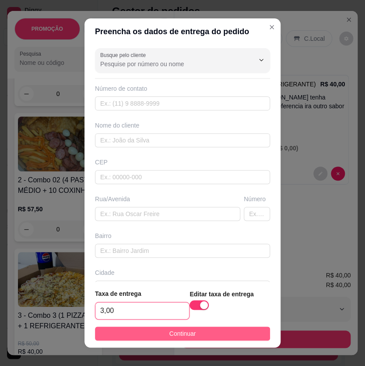
type input "3,00"
click at [184, 332] on span "Continuar" at bounding box center [183, 334] width 27 height 10
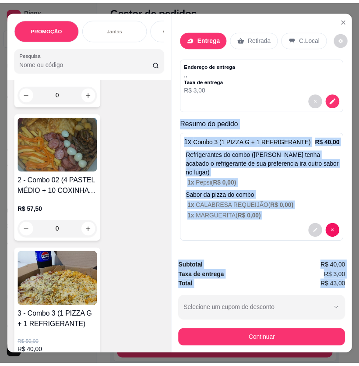
scroll to position [0, 6]
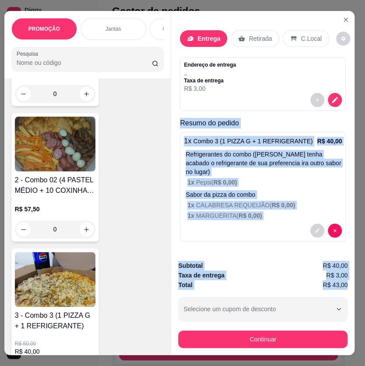
drag, startPoint x: 180, startPoint y: 120, endPoint x: 352, endPoint y: 279, distance: 234.7
click at [352, 279] on div "PROMOÇÃO Jantas Combos da casa Sanduíche é Bauru Cachorro quente 🌭 Pizzas Batat…" at bounding box center [182, 183] width 365 height 366
click at [343, 17] on button "Close" at bounding box center [346, 20] width 14 height 14
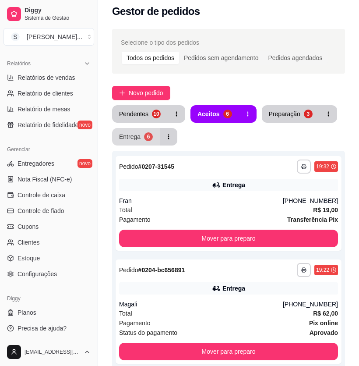
click at [142, 135] on button "Entrega 6" at bounding box center [136, 137] width 48 height 18
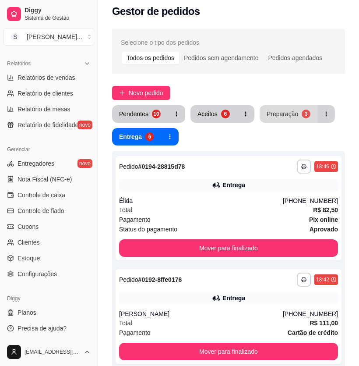
click at [289, 112] on div "Preparação" at bounding box center [283, 114] width 32 height 9
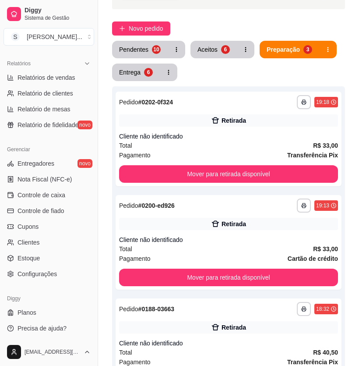
scroll to position [86, 0]
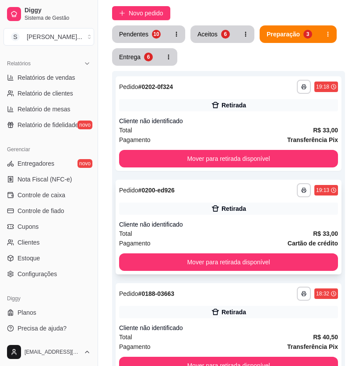
click at [269, 225] on div "Cliente não identificado" at bounding box center [228, 224] width 219 height 9
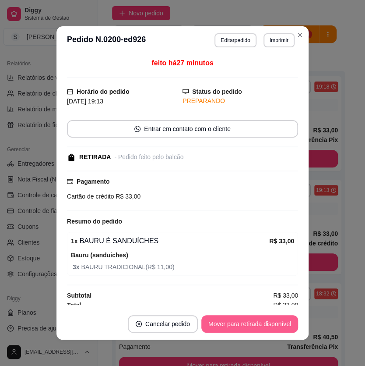
click at [253, 320] on button "Mover para retirada disponível" at bounding box center [250, 324] width 97 height 18
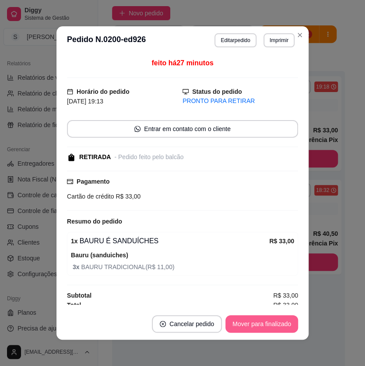
click at [252, 320] on button "Mover para finalizado" at bounding box center [262, 324] width 73 height 18
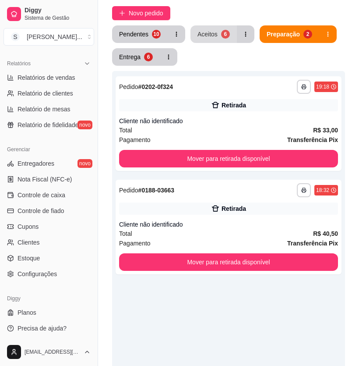
click at [209, 37] on div "Aceitos" at bounding box center [208, 34] width 20 height 9
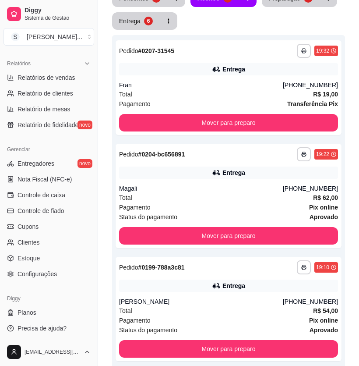
scroll to position [6, 0]
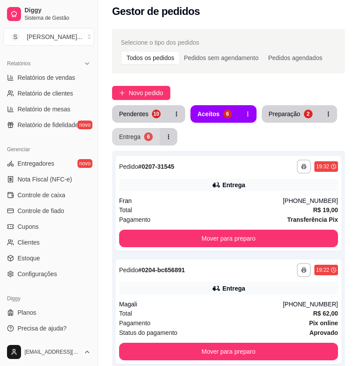
click at [133, 138] on div "Entrega" at bounding box center [129, 136] width 21 height 9
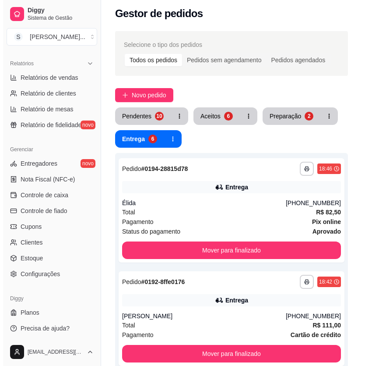
scroll to position [0, 0]
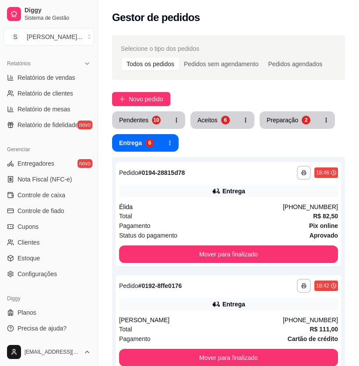
click at [191, 119] on button "Aceitos 6" at bounding box center [214, 120] width 46 height 18
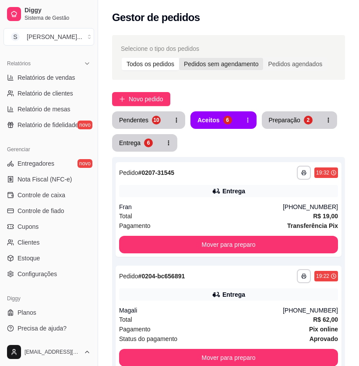
click at [230, 62] on div "Pedidos sem agendamento" at bounding box center [221, 64] width 84 height 12
click at [179, 58] on input "Pedidos sem agendamento" at bounding box center [179, 58] width 0 height 0
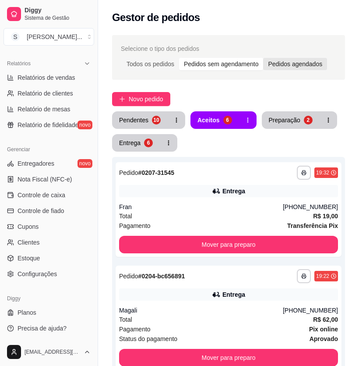
click at [301, 63] on div "Pedidos agendados" at bounding box center [295, 64] width 64 height 12
click at [263, 58] on input "Pedidos agendados" at bounding box center [263, 58] width 0 height 0
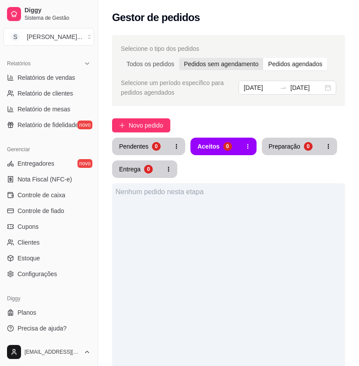
click at [233, 64] on div "Pedidos sem agendamento" at bounding box center [221, 64] width 84 height 12
click at [179, 58] on input "Pedidos sem agendamento" at bounding box center [179, 58] width 0 height 0
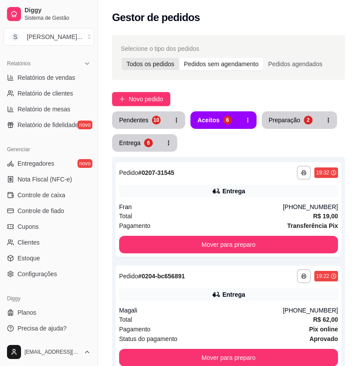
click at [162, 64] on div "Todos os pedidos" at bounding box center [150, 64] width 57 height 12
click at [122, 58] on input "Todos os pedidos" at bounding box center [122, 58] width 0 height 0
click at [136, 96] on span "Novo pedido" at bounding box center [146, 99] width 35 height 10
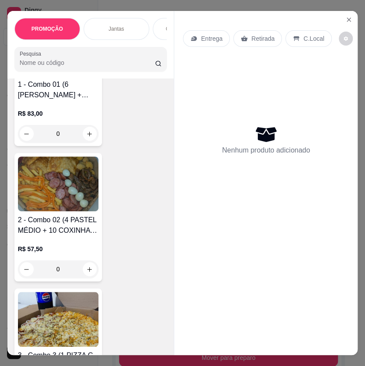
scroll to position [836, 0]
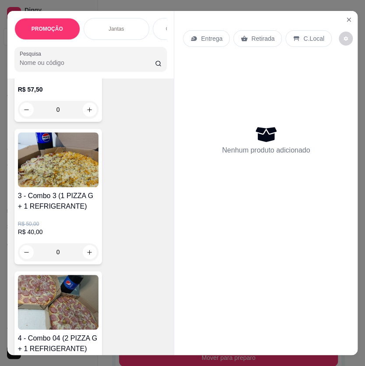
click at [64, 227] on p "R$ 50,00" at bounding box center [58, 223] width 81 height 7
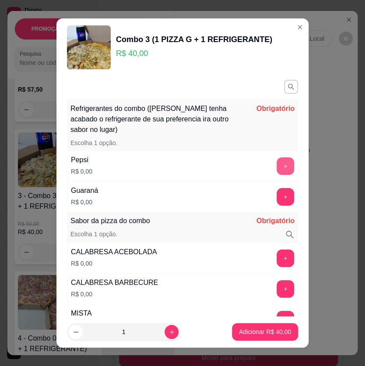
click at [277, 159] on button "+" at bounding box center [286, 166] width 18 height 18
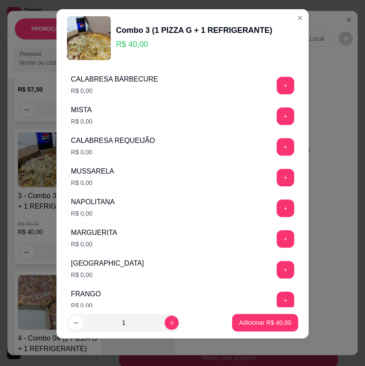
scroll to position [175, 0]
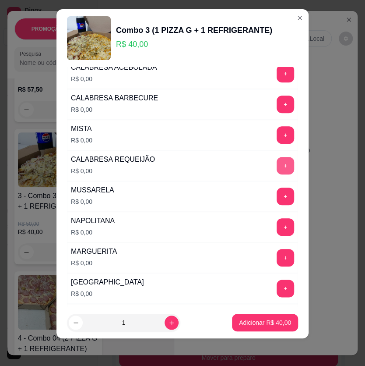
click at [277, 162] on button "+" at bounding box center [286, 166] width 18 height 18
click at [277, 255] on button "+" at bounding box center [285, 257] width 17 height 17
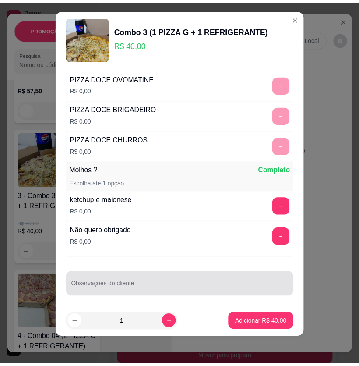
scroll to position [533, 0]
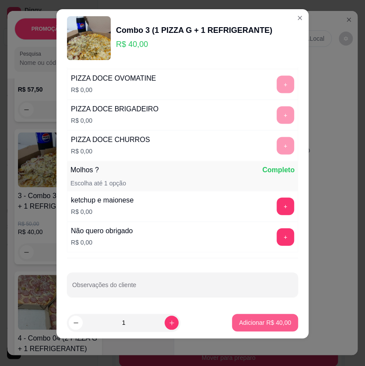
click at [256, 325] on p "Adicionar R$ 40,00" at bounding box center [265, 322] width 52 height 9
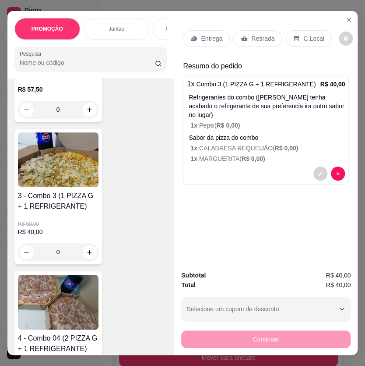
click at [196, 33] on div "Entrega" at bounding box center [206, 38] width 47 height 17
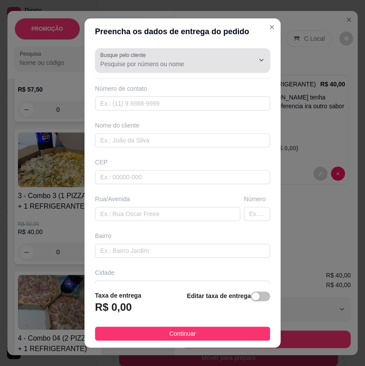
click at [144, 69] on div at bounding box center [182, 61] width 165 height 18
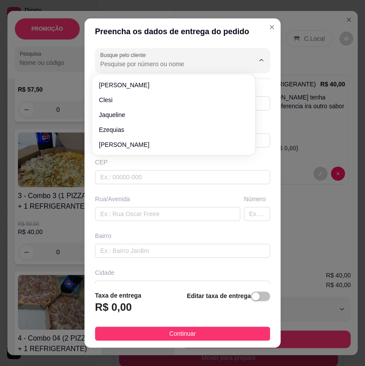
paste input "[PHONE_NUMBER]"
click at [122, 63] on input "[PHONE_NUMBER]" at bounding box center [170, 64] width 140 height 9
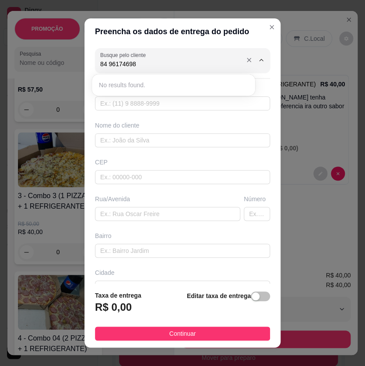
click at [105, 64] on input "84 96174698" at bounding box center [170, 64] width 140 height 9
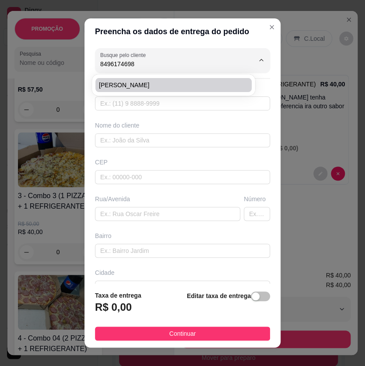
click at [124, 87] on span "[PERSON_NAME]" at bounding box center [169, 85] width 141 height 9
type input "[PERSON_NAME]"
type input "8496174698"
type input "[PERSON_NAME]"
type input "[STREET_ADDRESS][PERSON_NAME]"
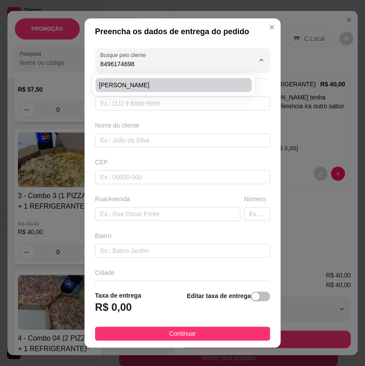
type input "Nossa senhora da apresentação"
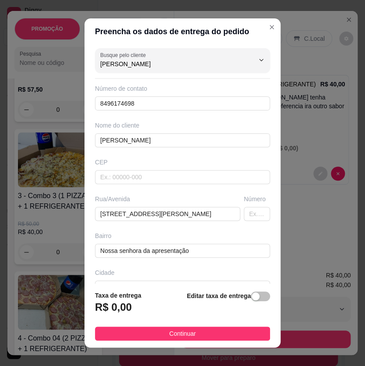
type input "[PERSON_NAME]"
click at [252, 296] on div "button" at bounding box center [256, 296] width 8 height 8
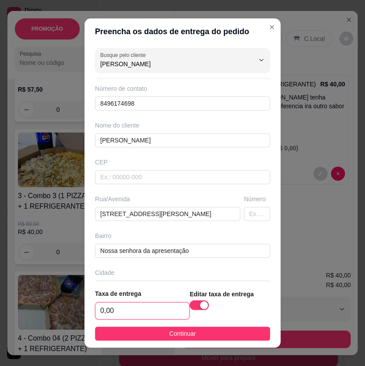
click at [127, 311] on input "0,00" at bounding box center [143, 310] width 94 height 17
type input "3,00"
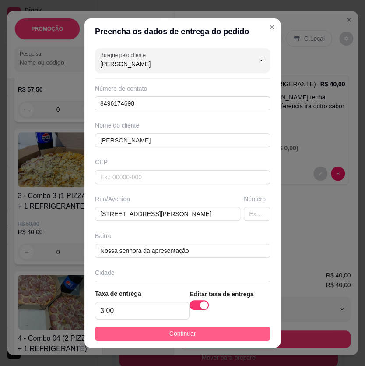
click at [146, 333] on button "Continuar" at bounding box center [182, 333] width 175 height 14
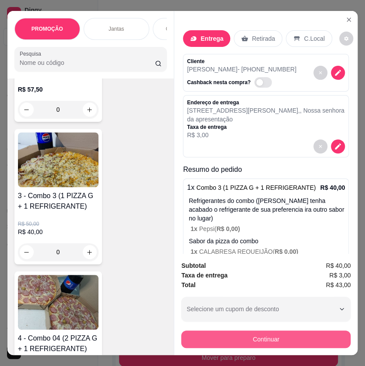
click at [214, 332] on button "Continuar" at bounding box center [266, 339] width 170 height 18
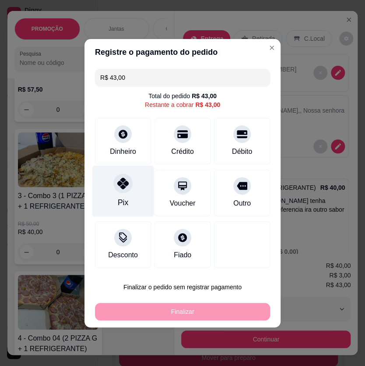
click at [120, 184] on icon at bounding box center [122, 182] width 11 height 11
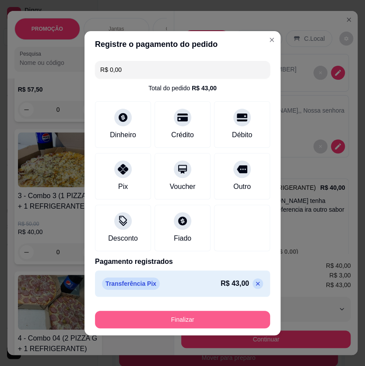
click at [186, 317] on button "Finalizar" at bounding box center [182, 320] width 175 height 18
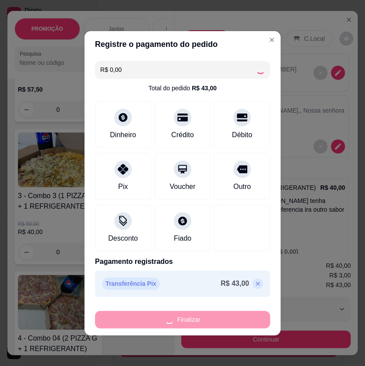
type input "-R$ 43,00"
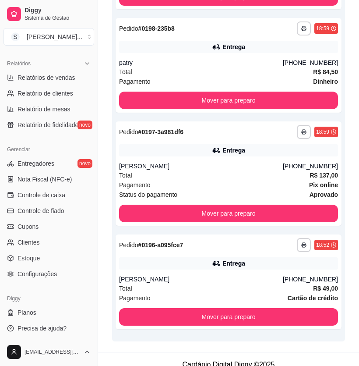
scroll to position [587, 0]
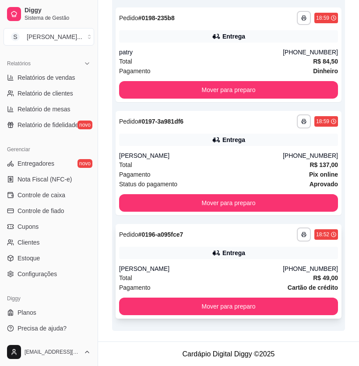
click at [275, 254] on div "Entrega" at bounding box center [228, 253] width 219 height 12
click at [319, 262] on div "**********" at bounding box center [229, 271] width 226 height 95
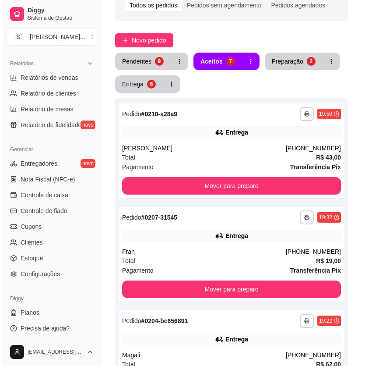
scroll to position [0, 0]
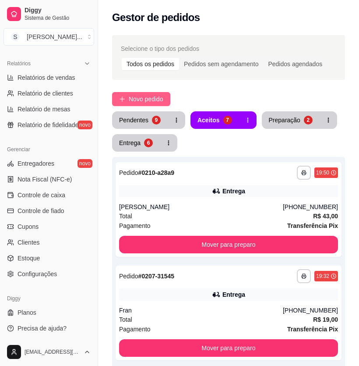
click at [141, 96] on span "Novo pedido" at bounding box center [146, 99] width 35 height 10
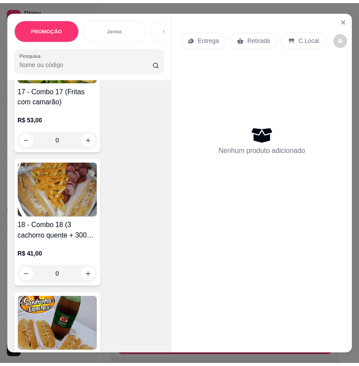
scroll to position [2867, 0]
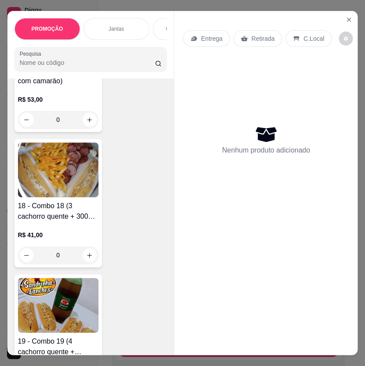
click at [72, 303] on img at bounding box center [58, 305] width 81 height 55
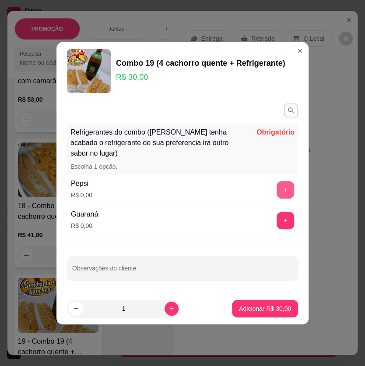
click at [279, 191] on button "+" at bounding box center [286, 190] width 18 height 18
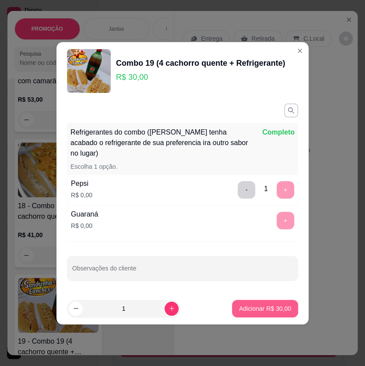
click at [250, 304] on p "Adicionar R$ 30,00" at bounding box center [265, 308] width 52 height 9
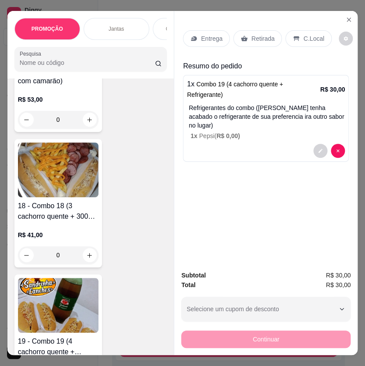
click at [206, 39] on p "Entrega" at bounding box center [211, 38] width 21 height 9
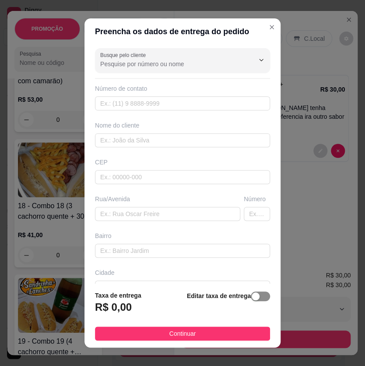
click at [255, 298] on span "button" at bounding box center [260, 296] width 19 height 10
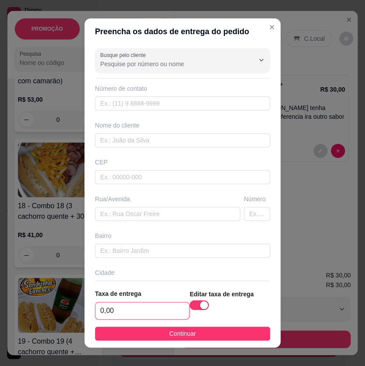
click at [145, 310] on input "0,00" at bounding box center [143, 310] width 94 height 17
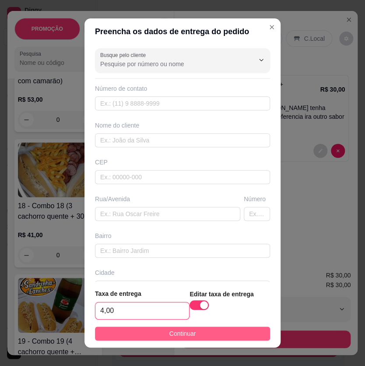
type input "4,00"
click at [174, 334] on span "Continuar" at bounding box center [183, 334] width 27 height 10
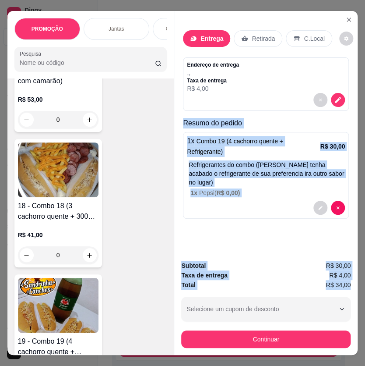
drag, startPoint x: 179, startPoint y: 119, endPoint x: 350, endPoint y: 281, distance: 235.8
click at [350, 281] on div "Entrega Retirada C.Local Endereço de entrega , , Taxa de entrega R$ 4,00 Resumo…" at bounding box center [266, 183] width 184 height 344
click at [346, 16] on icon "Close" at bounding box center [349, 19] width 7 height 7
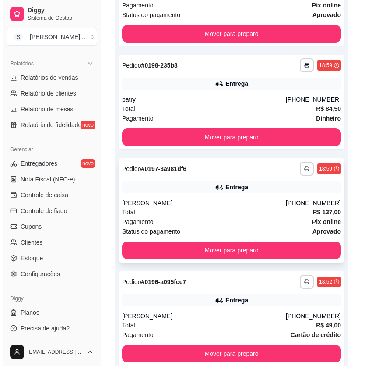
scroll to position [587, 0]
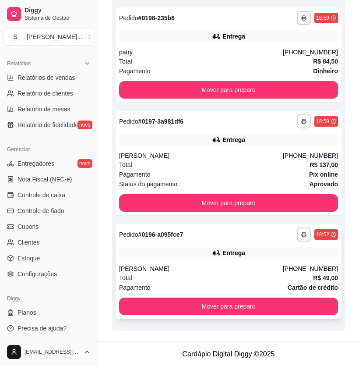
click at [241, 253] on div "Entrega" at bounding box center [234, 252] width 23 height 9
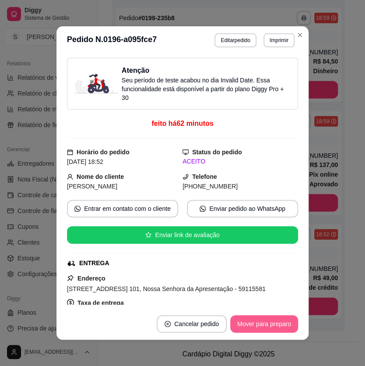
click at [258, 325] on button "Mover para preparo" at bounding box center [264, 324] width 68 height 18
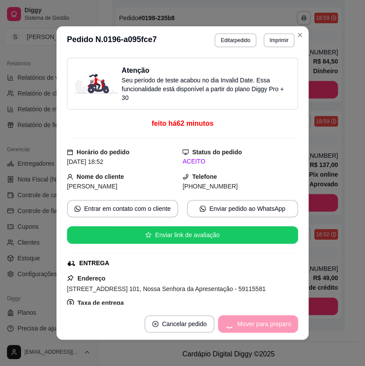
scroll to position [484, 0]
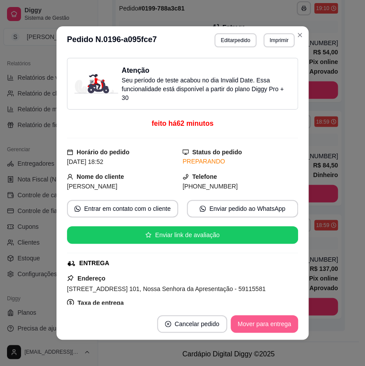
click at [261, 324] on button "Mover para entrega" at bounding box center [264, 324] width 67 height 18
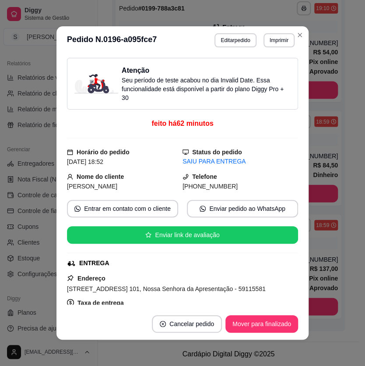
drag, startPoint x: 193, startPoint y: 187, endPoint x: 239, endPoint y: 187, distance: 46.4
click at [239, 187] on div "[PHONE_NUMBER]" at bounding box center [241, 186] width 116 height 10
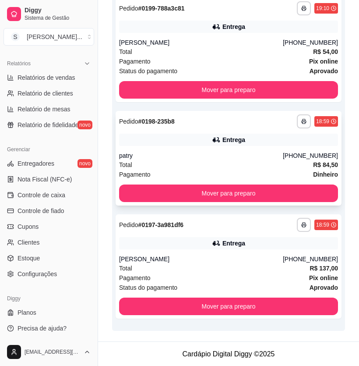
click at [226, 143] on div "Entrega" at bounding box center [234, 139] width 23 height 9
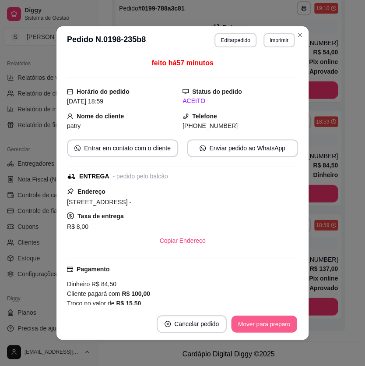
click at [250, 328] on button "Mover para preparo" at bounding box center [264, 323] width 66 height 17
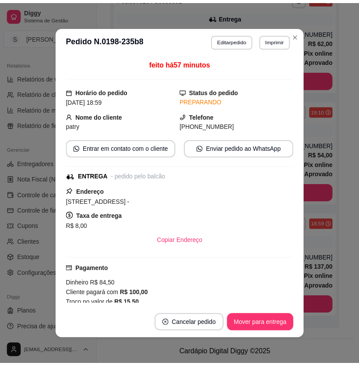
scroll to position [381, 0]
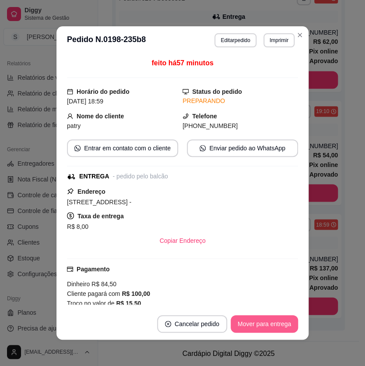
click at [256, 322] on button "Mover para entrega" at bounding box center [264, 324] width 67 height 18
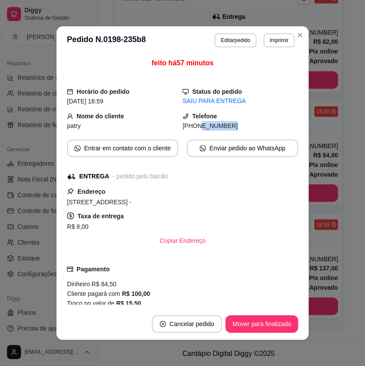
drag, startPoint x: 196, startPoint y: 127, endPoint x: 225, endPoint y: 126, distance: 28.9
click at [225, 126] on div "[PHONE_NUMBER]" at bounding box center [241, 126] width 116 height 10
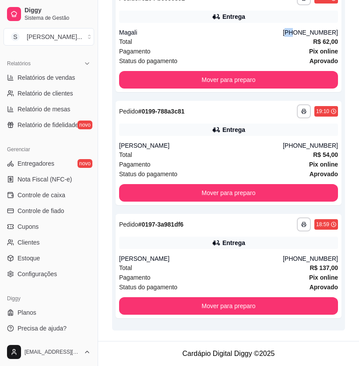
click at [299, 34] on div "[PHONE_NUMBER]" at bounding box center [310, 32] width 55 height 9
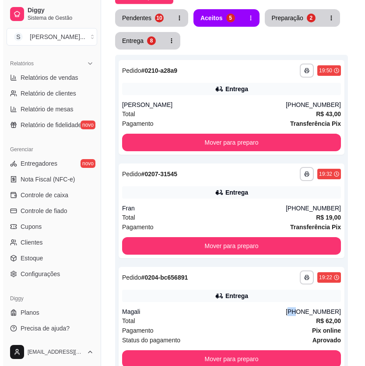
scroll to position [0, 0]
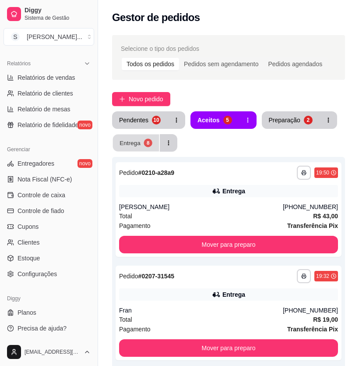
click at [131, 145] on div "Entrega" at bounding box center [130, 142] width 21 height 8
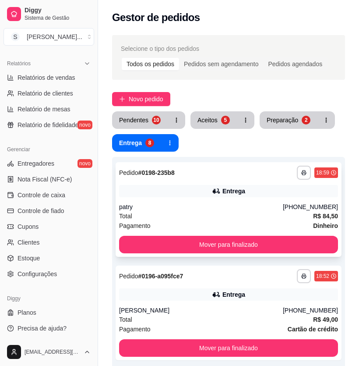
click at [214, 180] on div "**********" at bounding box center [229, 209] width 226 height 95
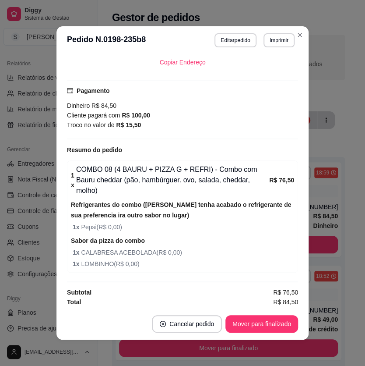
scroll to position [241, 0]
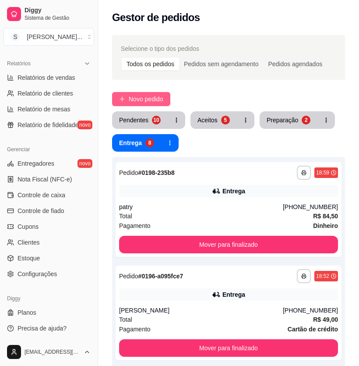
click at [143, 96] on span "Novo pedido" at bounding box center [146, 99] width 35 height 10
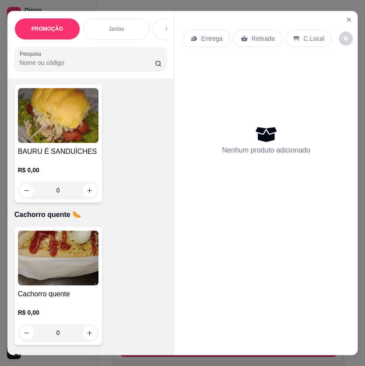
scroll to position [3505, 0]
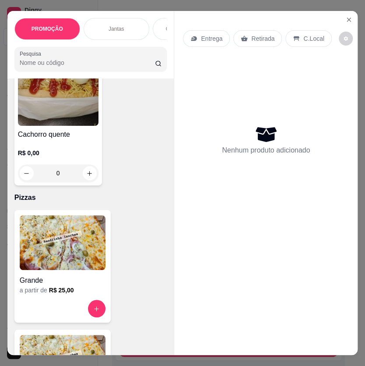
click at [60, 136] on h4 "Cachorro quente" at bounding box center [58, 134] width 81 height 11
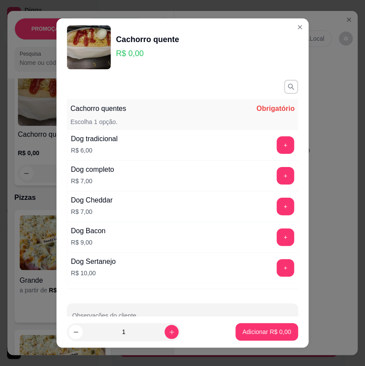
click at [277, 177] on button "+" at bounding box center [286, 176] width 18 height 18
click at [277, 176] on button "+" at bounding box center [286, 176] width 18 height 18
click at [277, 176] on button "+" at bounding box center [285, 175] width 17 height 17
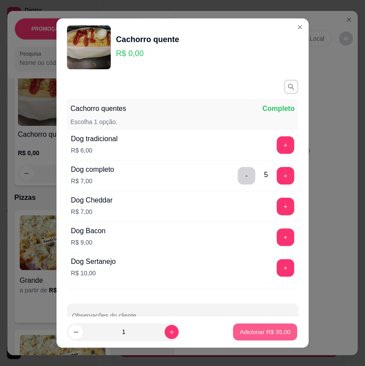
click at [248, 333] on p "Adicionar R$ 35,00" at bounding box center [265, 332] width 51 height 8
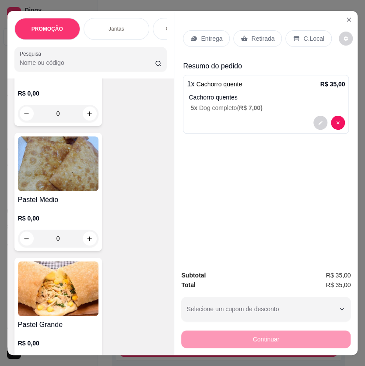
scroll to position [4420, 0]
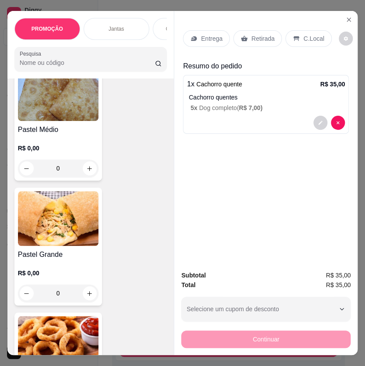
click at [71, 251] on h4 "Pastel Grande" at bounding box center [58, 254] width 81 height 11
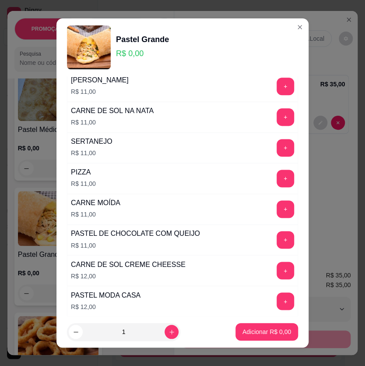
scroll to position [296, 0]
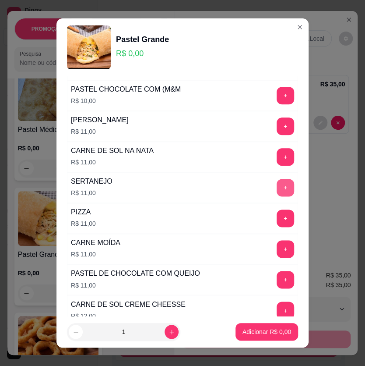
click at [277, 183] on button "+" at bounding box center [286, 188] width 18 height 18
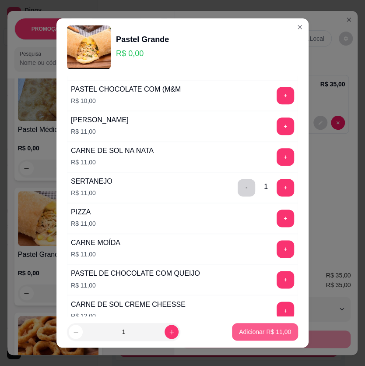
click at [255, 330] on p "Adicionar R$ 11,00" at bounding box center [265, 331] width 52 height 9
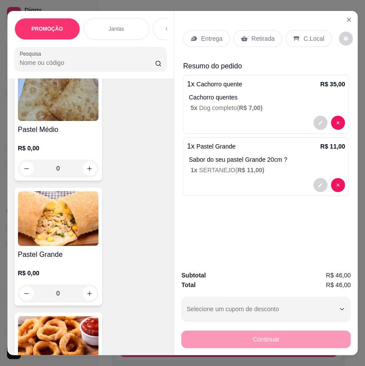
click at [188, 30] on div "Entrega" at bounding box center [206, 38] width 47 height 17
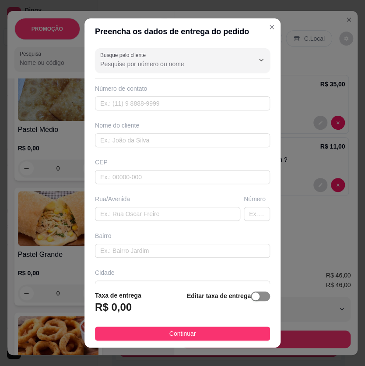
click at [252, 299] on div "button" at bounding box center [256, 296] width 8 height 8
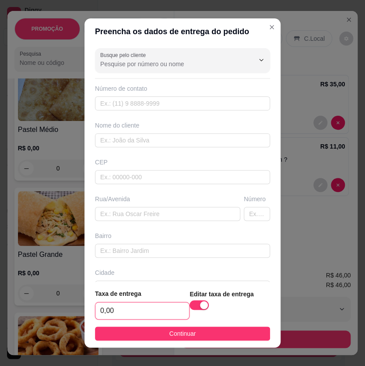
click at [131, 311] on input "0,00" at bounding box center [143, 310] width 94 height 17
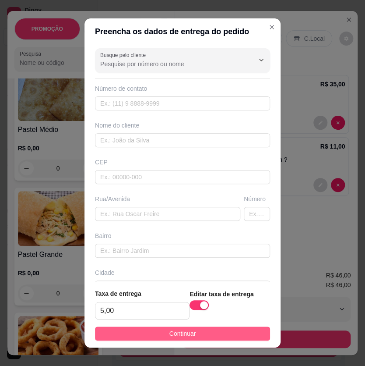
click at [170, 332] on span "Continuar" at bounding box center [183, 334] width 27 height 10
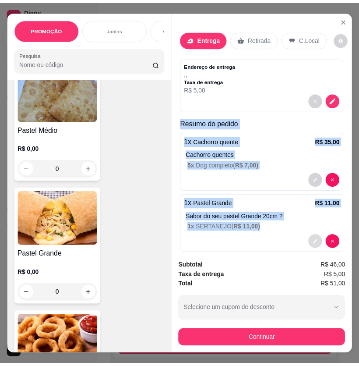
scroll to position [11, 0]
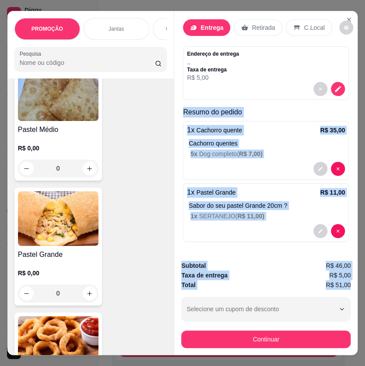
drag, startPoint x: 179, startPoint y: 120, endPoint x: 347, endPoint y: 280, distance: 232.7
click at [347, 280] on div "Entrega Retirada C.Local Endereço de entrega , , Taxa de entrega R$ 5,00 Resumo…" at bounding box center [266, 183] width 184 height 344
click at [348, 18] on icon "Close" at bounding box center [349, 19] width 7 height 7
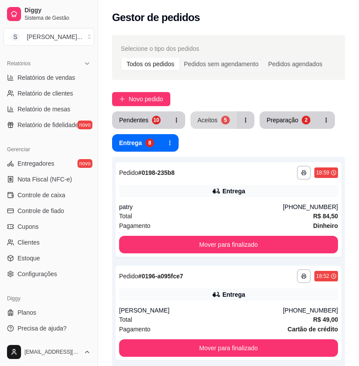
click at [209, 124] on div "Aceitos" at bounding box center [208, 120] width 20 height 9
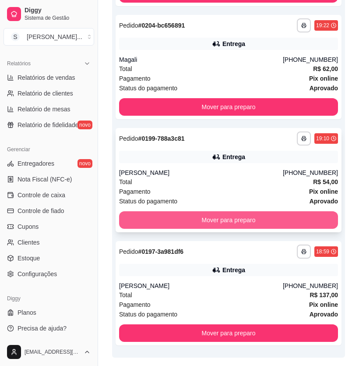
scroll to position [381, 0]
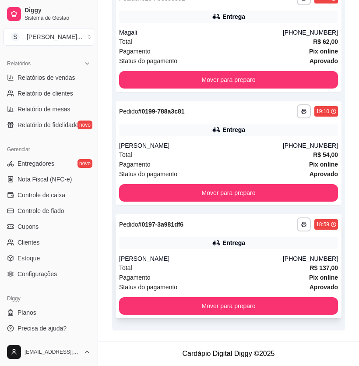
click at [242, 265] on div "Total R$ 137,00" at bounding box center [228, 268] width 219 height 10
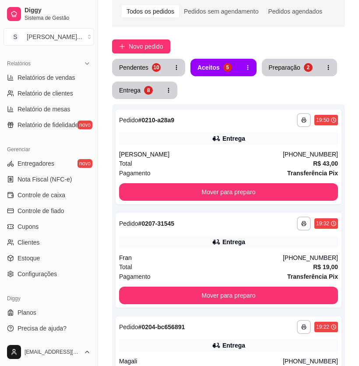
scroll to position [0, 0]
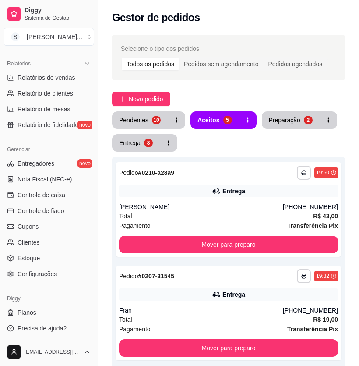
click at [132, 147] on button "Entrega 8" at bounding box center [136, 142] width 46 height 17
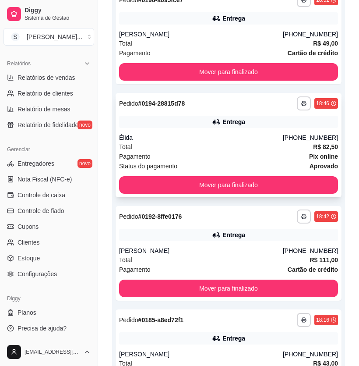
scroll to position [279, 0]
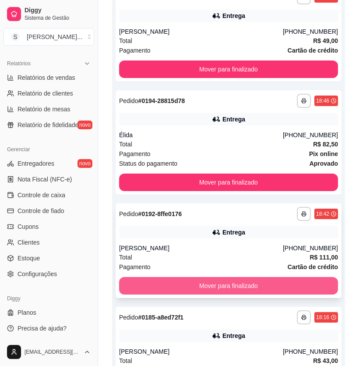
click at [290, 280] on button "Mover para finalizado" at bounding box center [228, 286] width 219 height 18
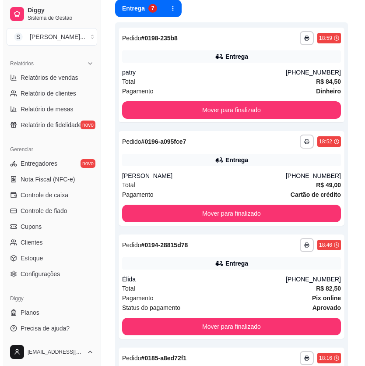
scroll to position [0, 0]
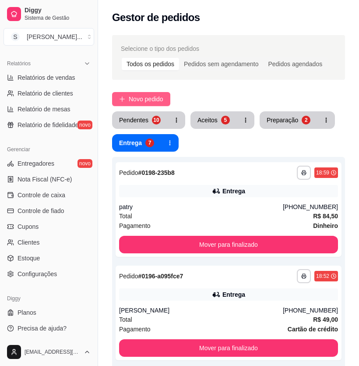
click at [133, 95] on span "Novo pedido" at bounding box center [146, 99] width 35 height 10
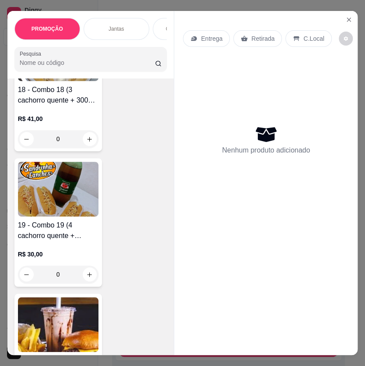
scroll to position [2987, 0]
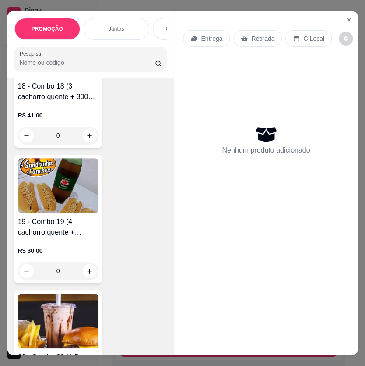
click at [77, 223] on h4 "19 - Combo 19 (4 cachorro quente + Refrigerante)" at bounding box center [58, 226] width 81 height 21
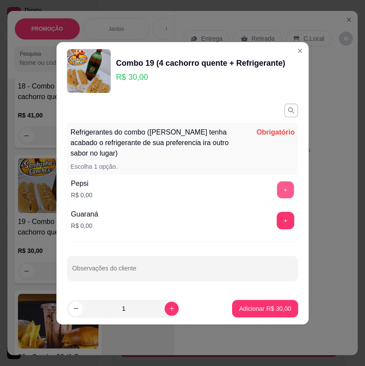
click at [277, 189] on button "+" at bounding box center [285, 189] width 17 height 17
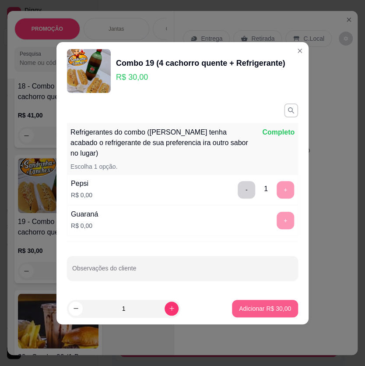
click at [248, 304] on p "Adicionar R$ 30,00" at bounding box center [265, 308] width 52 height 9
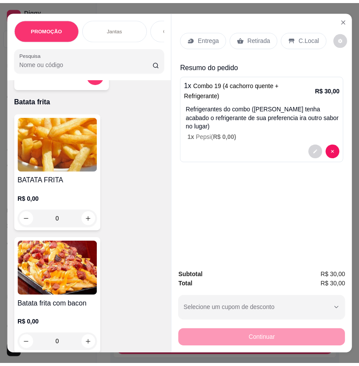
scroll to position [4062, 0]
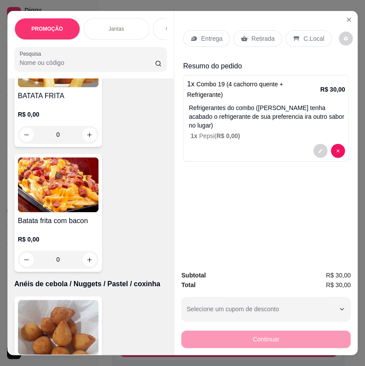
click at [195, 39] on div "Entrega" at bounding box center [206, 38] width 47 height 17
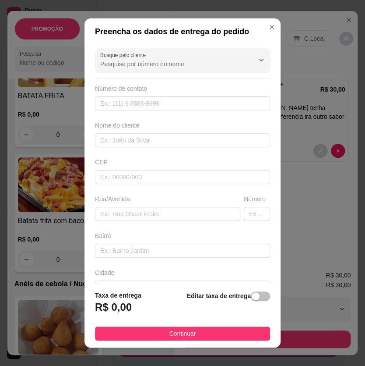
click at [252, 297] on div "button" at bounding box center [256, 296] width 8 height 8
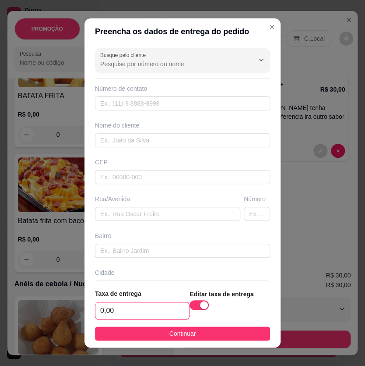
click at [150, 311] on input "0,00" at bounding box center [143, 310] width 94 height 17
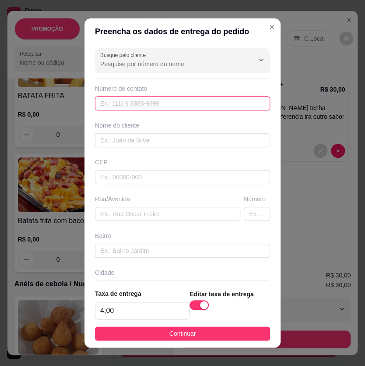
click at [145, 97] on input "text" at bounding box center [182, 103] width 175 height 14
paste input "text"
click at [120, 105] on input "text" at bounding box center [182, 103] width 175 height 14
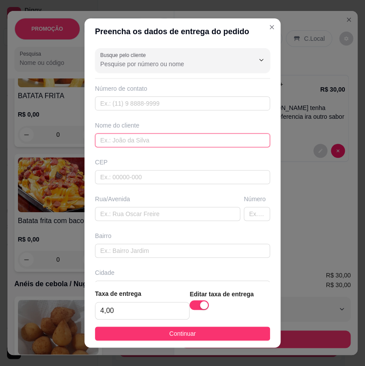
click at [137, 137] on input "text" at bounding box center [182, 140] width 175 height 14
paste input "Luiza"
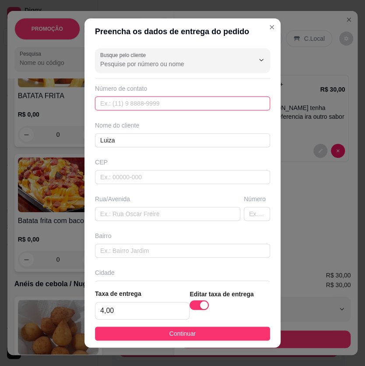
click at [159, 105] on input "text" at bounding box center [182, 103] width 175 height 14
paste input "[PHONE_NUMBER]"
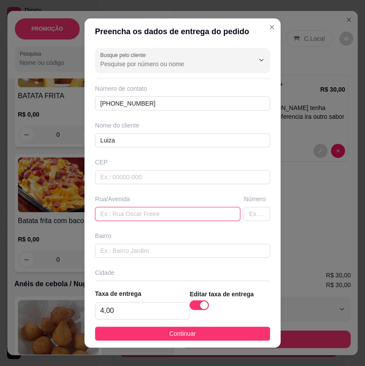
click at [174, 217] on input "text" at bounding box center [167, 214] width 145 height 14
paste input "[STREET_ADDRESS][PERSON_NAME]"
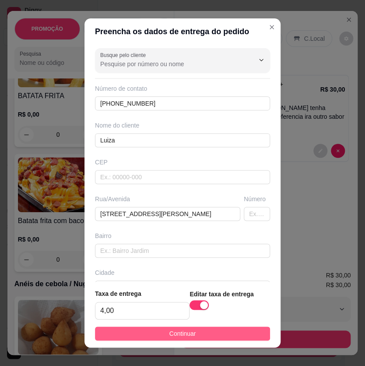
click at [239, 329] on button "Continuar" at bounding box center [182, 333] width 175 height 14
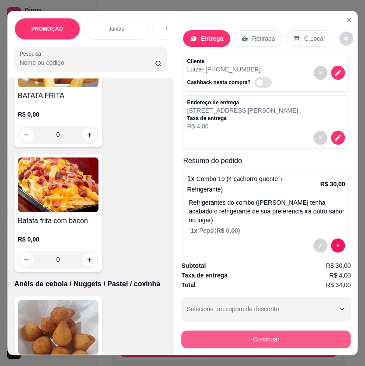
click at [267, 333] on button "Continuar" at bounding box center [266, 339] width 170 height 18
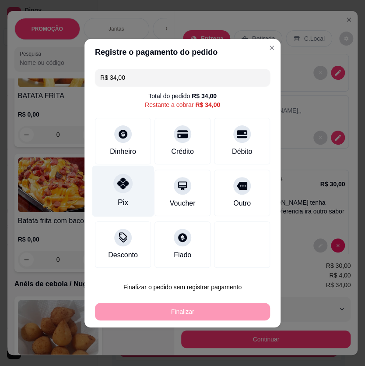
click at [119, 186] on icon at bounding box center [122, 182] width 11 height 11
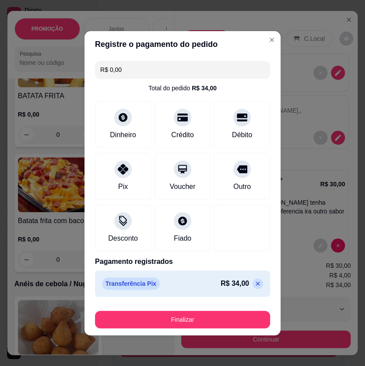
click at [175, 322] on button "Finalizar" at bounding box center [182, 320] width 175 height 18
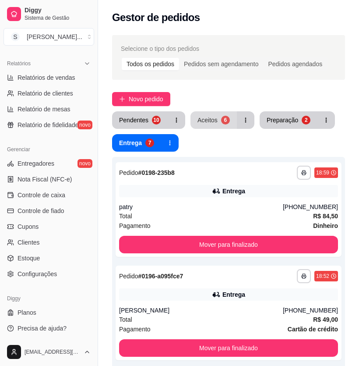
click at [215, 120] on div "Aceitos" at bounding box center [208, 120] width 20 height 9
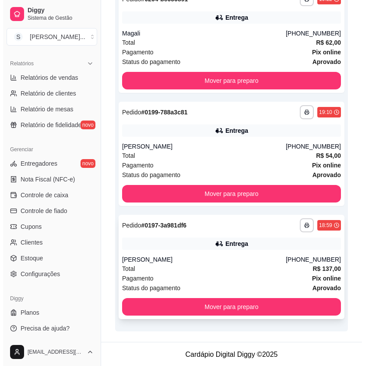
scroll to position [484, 0]
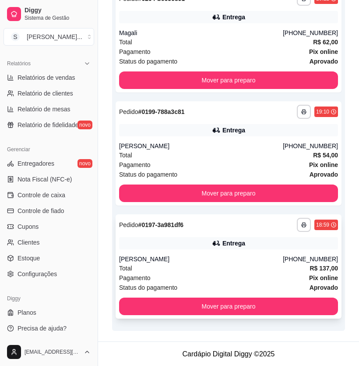
click at [261, 255] on div "**********" at bounding box center [229, 266] width 226 height 104
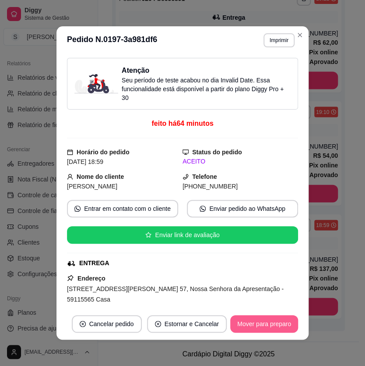
click at [249, 319] on button "Mover para preparo" at bounding box center [264, 324] width 68 height 18
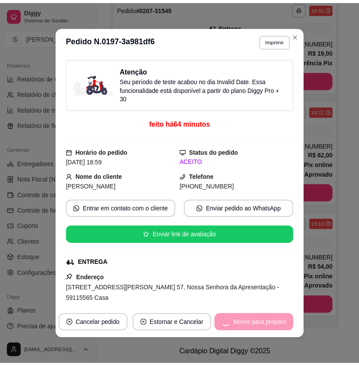
scroll to position [371, 0]
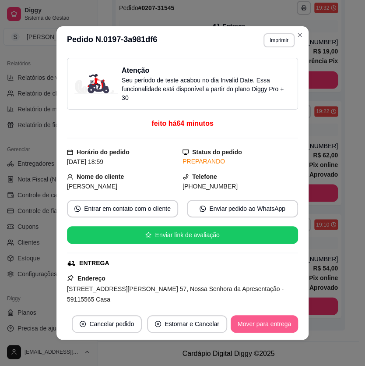
click at [257, 322] on button "Mover para entrega" at bounding box center [264, 324] width 67 height 18
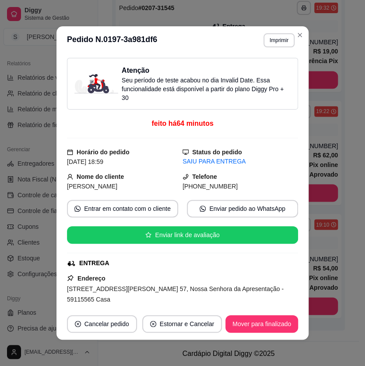
drag, startPoint x: 194, startPoint y: 186, endPoint x: 232, endPoint y: 188, distance: 38.2
click at [232, 188] on div "[PHONE_NUMBER]" at bounding box center [241, 186] width 116 height 10
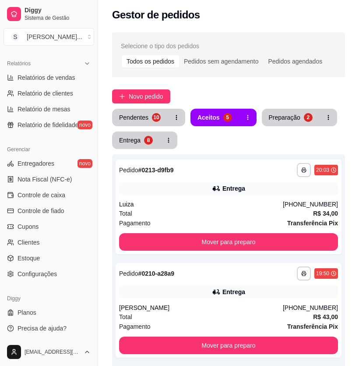
scroll to position [0, 0]
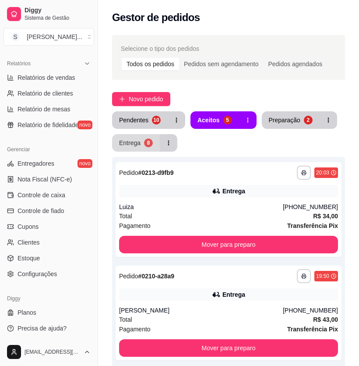
click at [143, 146] on button "Entrega 8" at bounding box center [136, 143] width 48 height 18
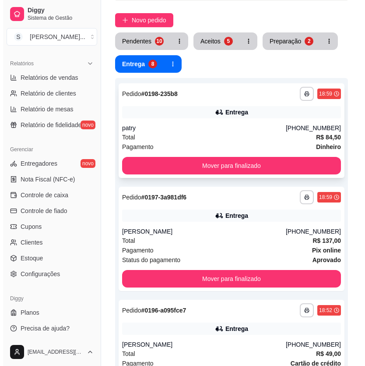
scroll to position [79, 0]
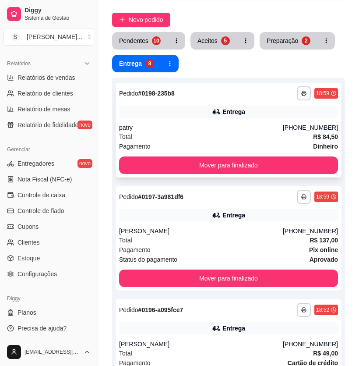
click at [272, 115] on div "Entrega" at bounding box center [228, 112] width 219 height 12
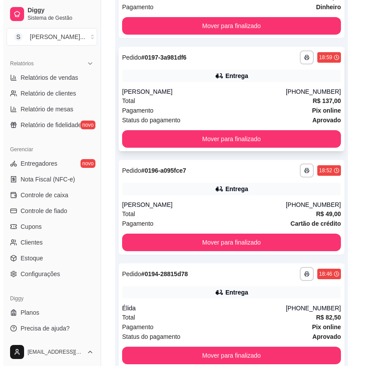
scroll to position [239, 0]
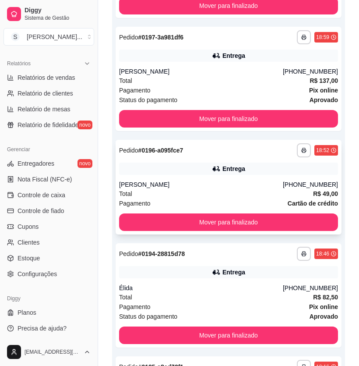
click at [266, 175] on div "**********" at bounding box center [229, 187] width 226 height 95
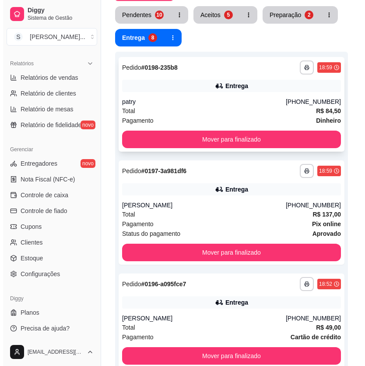
scroll to position [119, 0]
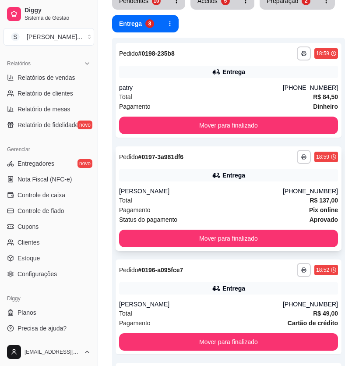
click at [301, 195] on div "[PHONE_NUMBER]" at bounding box center [310, 191] width 55 height 9
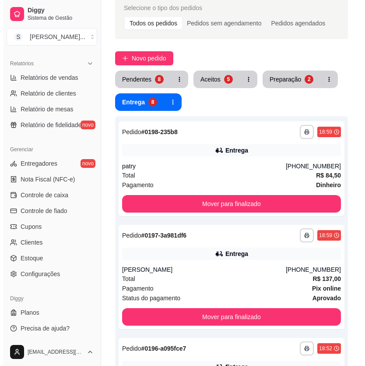
scroll to position [39, 0]
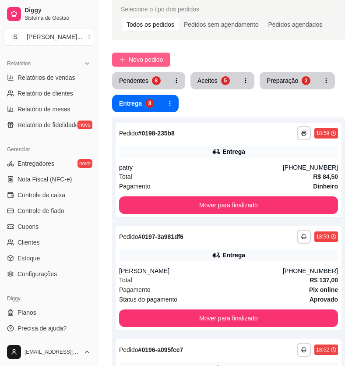
click at [136, 59] on span "Novo pedido" at bounding box center [146, 60] width 35 height 10
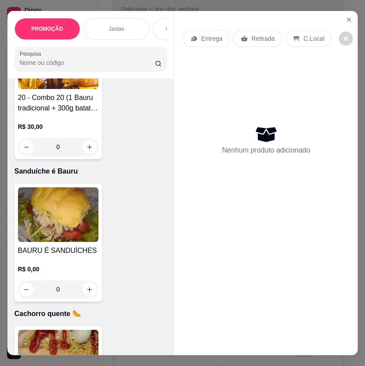
scroll to position [3305, 0]
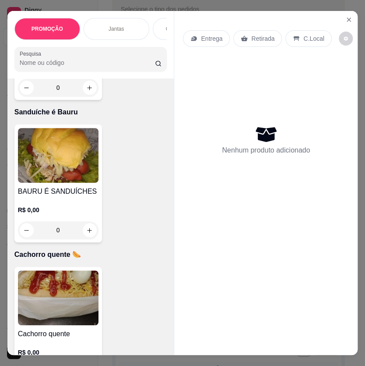
click at [77, 292] on img at bounding box center [58, 297] width 81 height 55
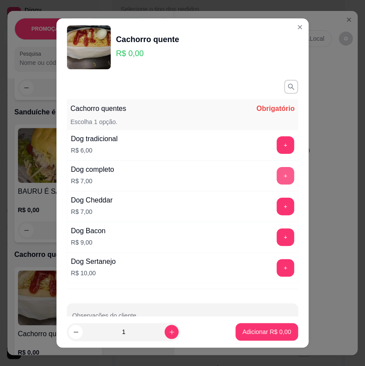
click at [277, 174] on button "+" at bounding box center [286, 176] width 18 height 18
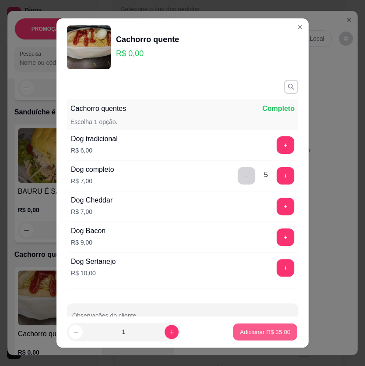
click at [258, 328] on p "Adicionar R$ 35,00" at bounding box center [265, 332] width 51 height 8
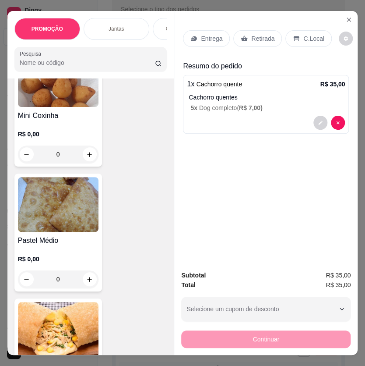
scroll to position [4381, 0]
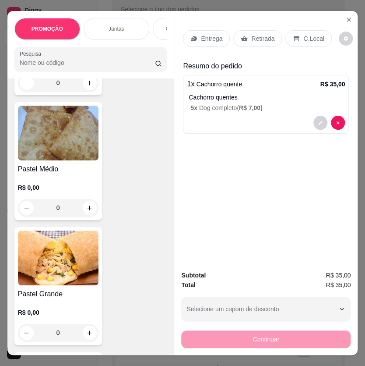
click at [62, 272] on img at bounding box center [58, 257] width 81 height 55
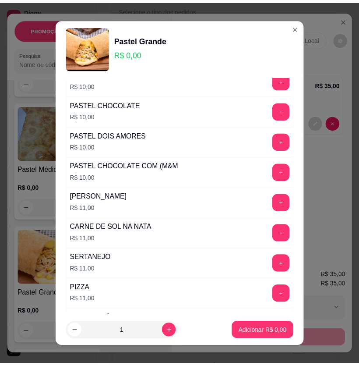
scroll to position [239, 0]
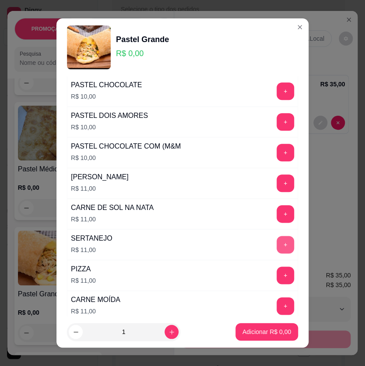
click at [277, 241] on button "+" at bounding box center [286, 245] width 18 height 18
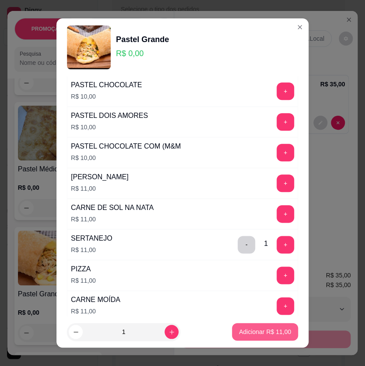
click at [255, 333] on p "Adicionar R$ 11,00" at bounding box center [265, 331] width 52 height 9
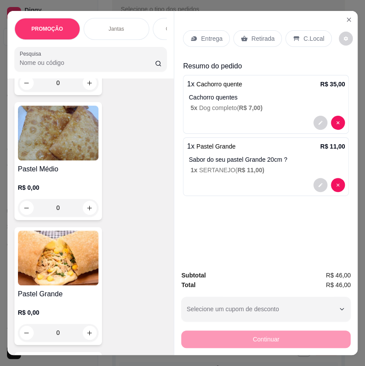
click at [196, 37] on div "Entrega" at bounding box center [206, 38] width 47 height 17
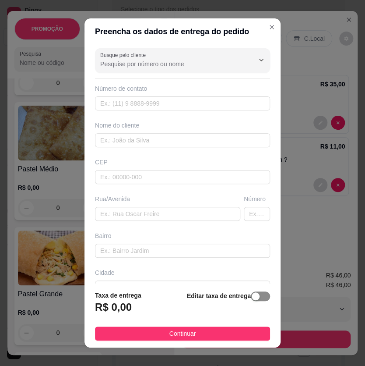
click at [253, 297] on span "button" at bounding box center [260, 296] width 19 height 10
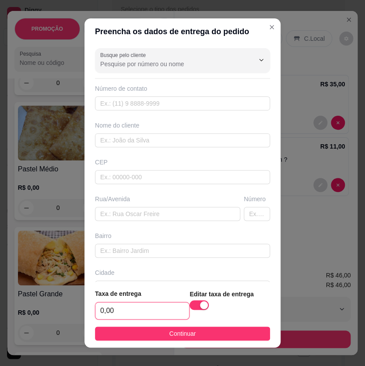
click at [161, 306] on input "0,00" at bounding box center [143, 310] width 94 height 17
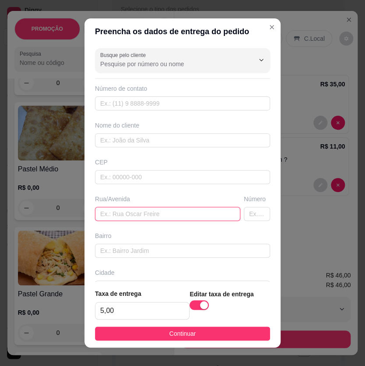
click at [123, 210] on input "text" at bounding box center [167, 214] width 145 height 14
paste input "Rua alvorada igapó"
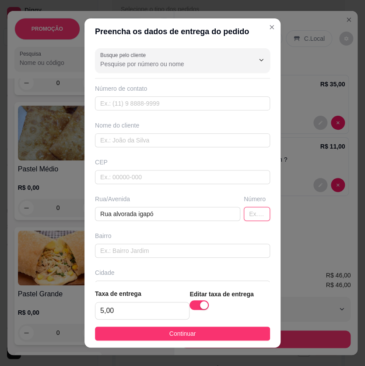
click at [244, 212] on input "text" at bounding box center [257, 214] width 26 height 14
click at [177, 104] on input "text" at bounding box center [182, 103] width 175 height 14
paste input "[PHONE_NUMBER]"
click at [214, 333] on button "Continuar" at bounding box center [182, 333] width 175 height 14
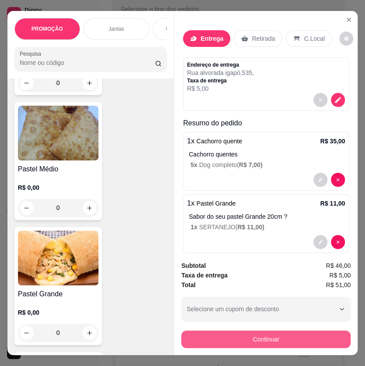
click at [236, 334] on button "Continuar" at bounding box center [266, 339] width 170 height 18
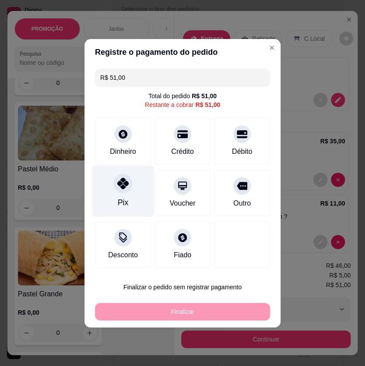
click at [127, 184] on icon at bounding box center [122, 182] width 11 height 11
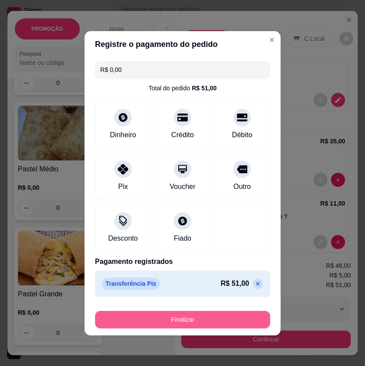
click at [209, 318] on button "Finalizar" at bounding box center [182, 320] width 175 height 18
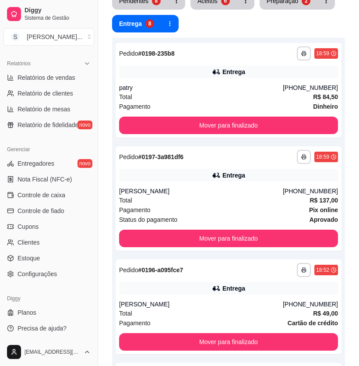
scroll to position [79, 0]
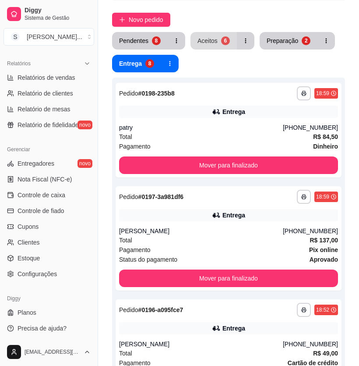
click at [224, 39] on div "6" at bounding box center [225, 40] width 9 height 9
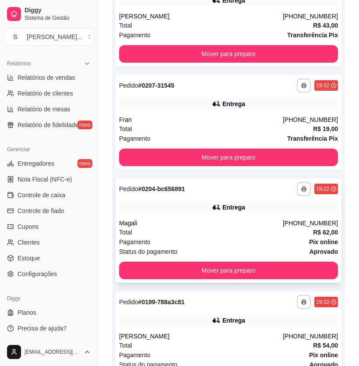
scroll to position [474, 0]
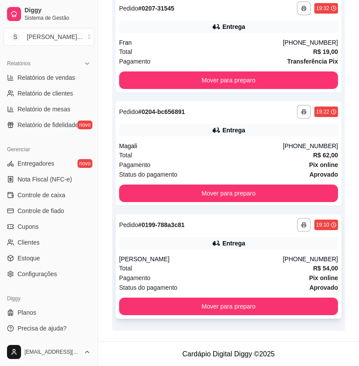
click at [262, 244] on div "Entrega" at bounding box center [228, 243] width 219 height 12
click at [268, 138] on div "**********" at bounding box center [229, 153] width 226 height 104
click at [283, 258] on div "[PERSON_NAME]" at bounding box center [201, 259] width 164 height 9
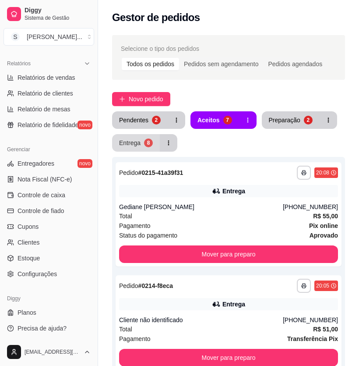
click at [151, 142] on div "8" at bounding box center [148, 142] width 9 height 9
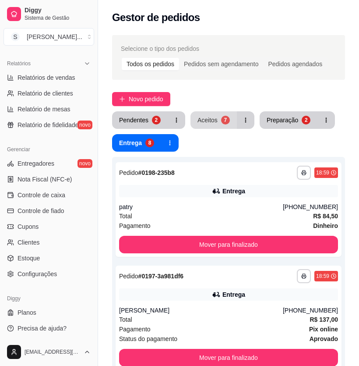
click at [207, 119] on div "Aceitos" at bounding box center [208, 120] width 20 height 9
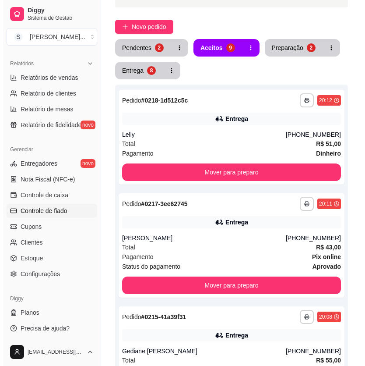
scroll to position [47, 0]
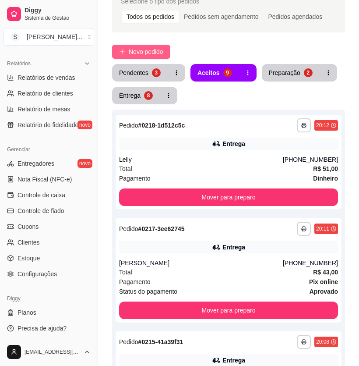
click at [153, 49] on span "Novo pedido" at bounding box center [146, 52] width 35 height 10
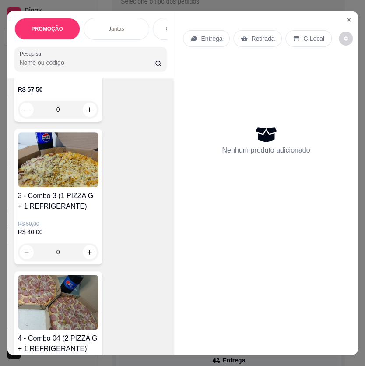
click at [347, 17] on icon "Close" at bounding box center [349, 19] width 7 height 7
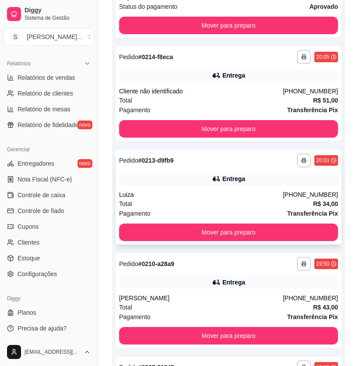
scroll to position [446, 0]
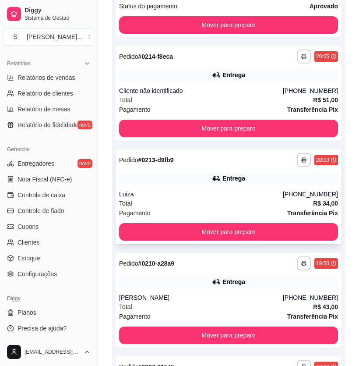
click at [238, 176] on div "Entrega" at bounding box center [234, 178] width 23 height 9
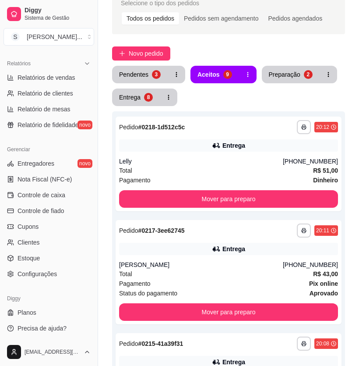
scroll to position [0, 0]
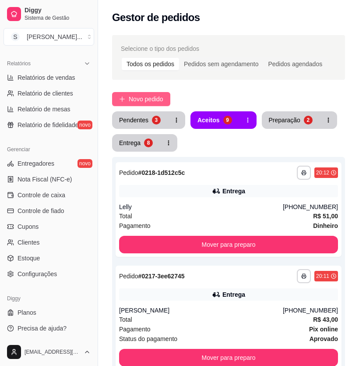
click at [145, 94] on span "Novo pedido" at bounding box center [146, 99] width 35 height 10
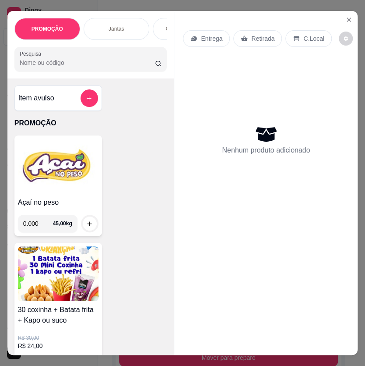
click at [346, 16] on icon "Close" at bounding box center [349, 19] width 7 height 7
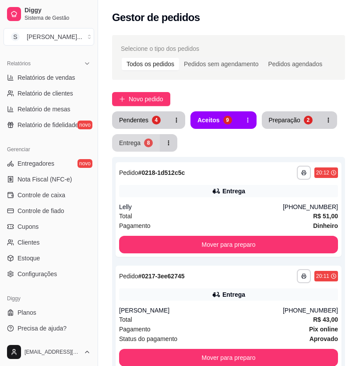
click at [124, 138] on div "Entrega" at bounding box center [129, 142] width 21 height 9
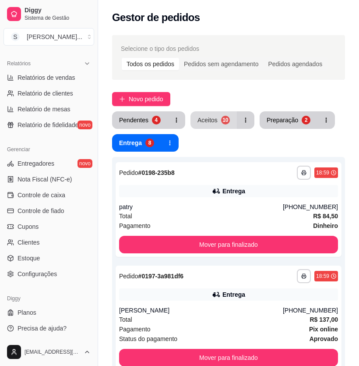
click at [207, 119] on div "Aceitos" at bounding box center [208, 120] width 20 height 9
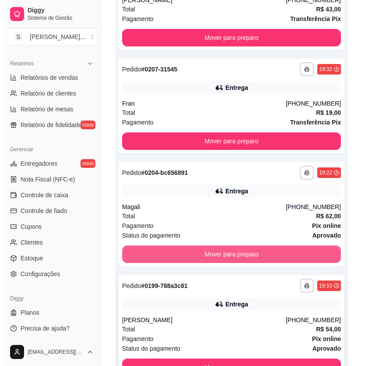
scroll to position [907, 0]
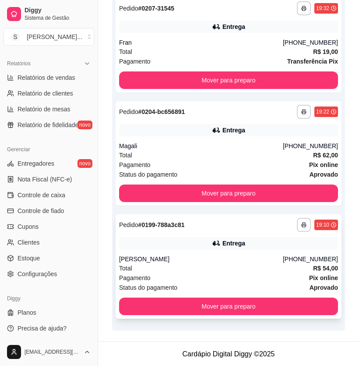
click at [205, 259] on div "[PERSON_NAME]" at bounding box center [201, 259] width 164 height 9
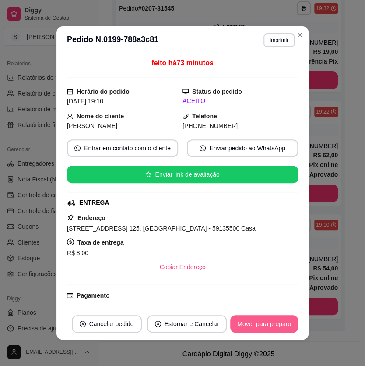
click at [255, 322] on button "Mover para preparo" at bounding box center [264, 324] width 68 height 18
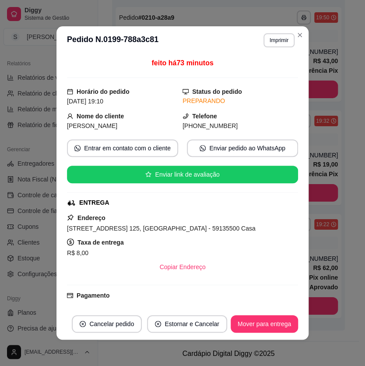
scroll to position [794, 0]
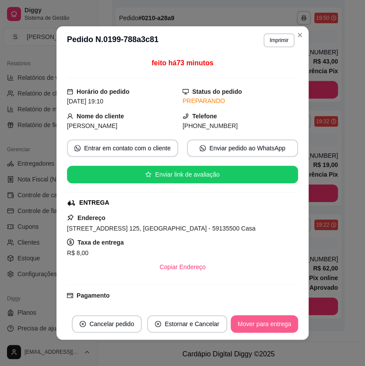
click at [255, 324] on button "Mover para entrega" at bounding box center [264, 324] width 67 height 18
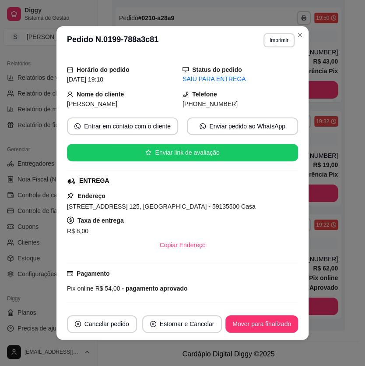
scroll to position [0, 0]
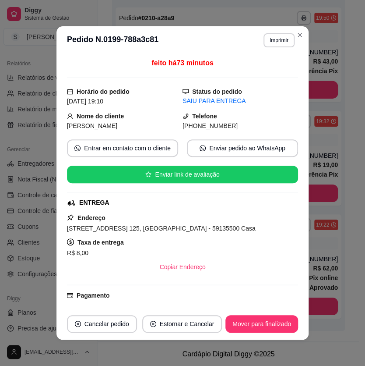
drag, startPoint x: 210, startPoint y: 127, endPoint x: 237, endPoint y: 127, distance: 26.7
click at [237, 127] on div "[PHONE_NUMBER]" at bounding box center [241, 126] width 116 height 10
copy span "8849-7705"
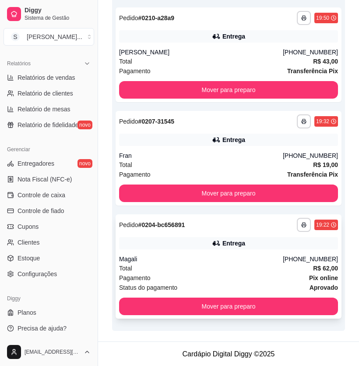
click at [227, 248] on div "Entrega" at bounding box center [228, 243] width 219 height 12
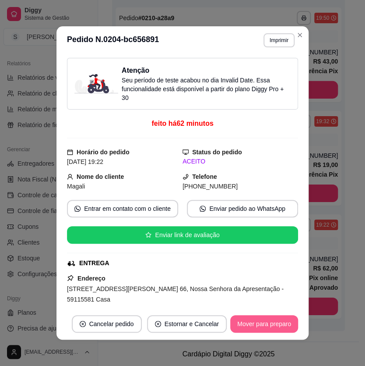
click at [247, 316] on button "Mover para preparo" at bounding box center [264, 324] width 68 height 18
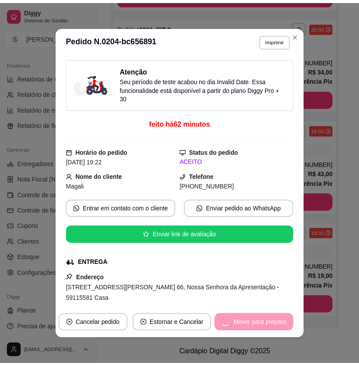
scroll to position [681, 0]
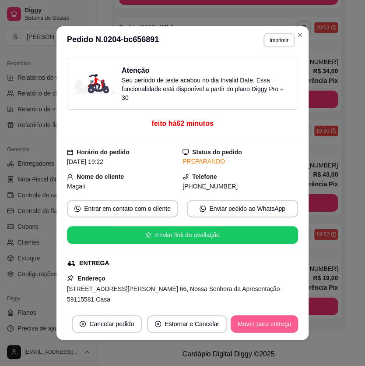
click at [255, 323] on button "Mover para entrega" at bounding box center [264, 324] width 67 height 18
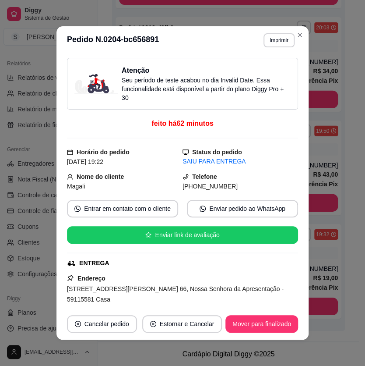
drag, startPoint x: 191, startPoint y: 186, endPoint x: 259, endPoint y: 180, distance: 68.1
click at [245, 187] on div "[PHONE_NUMBER]" at bounding box center [241, 186] width 116 height 10
copy span "8761-3347"
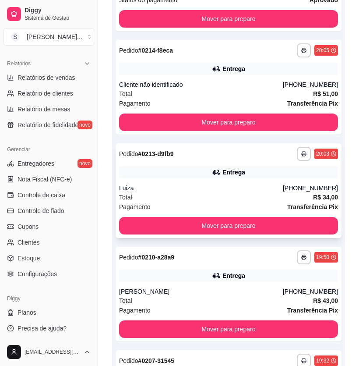
scroll to position [898, 0]
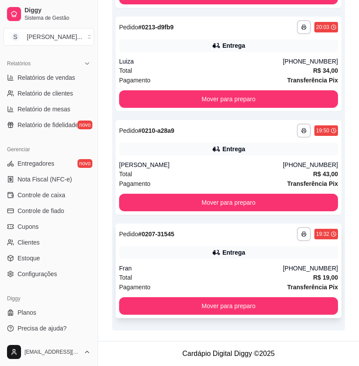
click at [290, 250] on div "Entrega" at bounding box center [228, 252] width 219 height 12
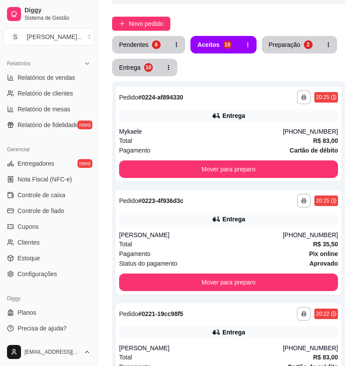
scroll to position [61, 0]
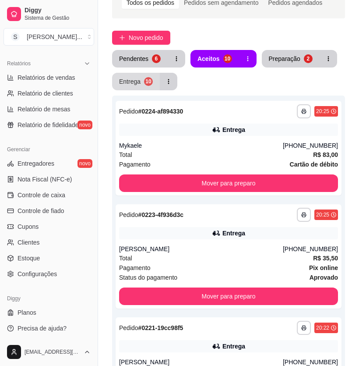
click at [137, 79] on div "Entrega" at bounding box center [129, 81] width 21 height 9
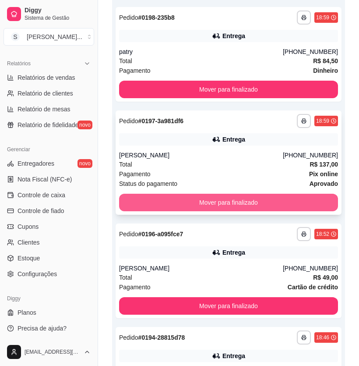
scroll to position [420, 0]
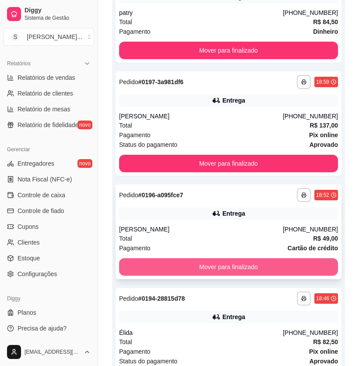
click at [223, 262] on button "Mover para finalizado" at bounding box center [228, 267] width 219 height 18
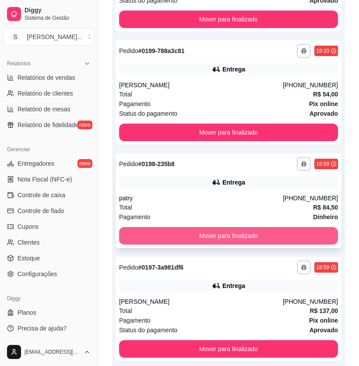
scroll to position [221, 0]
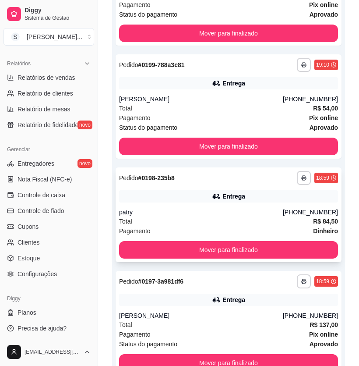
click at [245, 216] on div "Total R$ 84,50" at bounding box center [228, 221] width 219 height 10
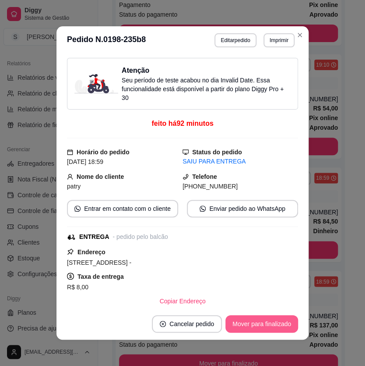
click at [263, 319] on button "Mover para finalizado" at bounding box center [262, 324] width 73 height 18
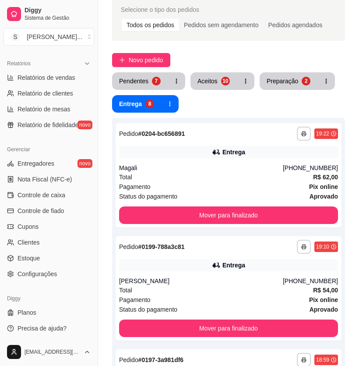
scroll to position [0, 0]
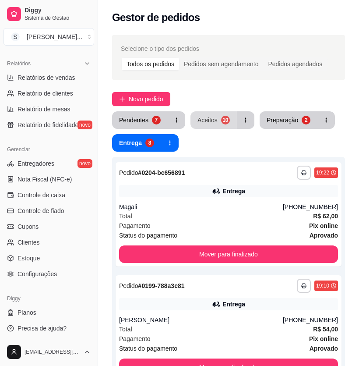
click at [216, 121] on button "Aceitos 10" at bounding box center [214, 120] width 46 height 18
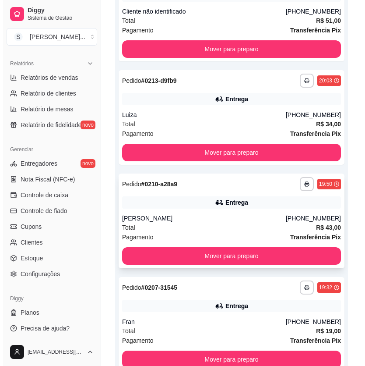
scroll to position [898, 0]
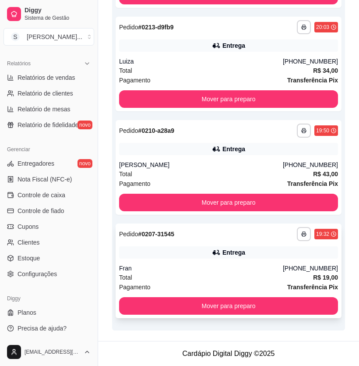
click at [238, 253] on div "Entrega" at bounding box center [234, 252] width 23 height 9
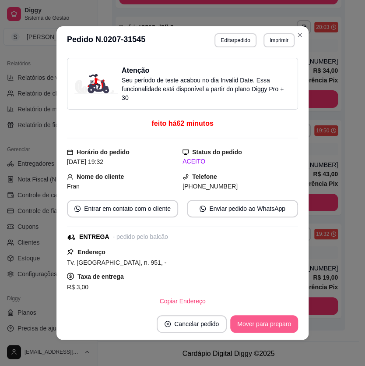
click at [254, 322] on button "Mover para preparo" at bounding box center [264, 324] width 68 height 18
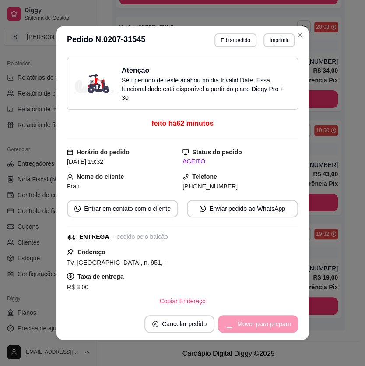
scroll to position [794, 0]
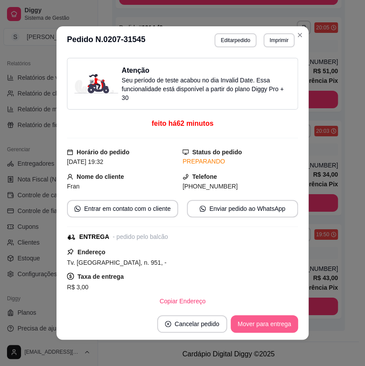
click at [255, 322] on button "Mover para entrega" at bounding box center [264, 324] width 67 height 18
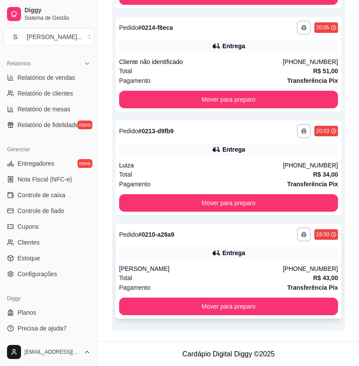
click at [234, 258] on div "Entrega" at bounding box center [228, 253] width 219 height 12
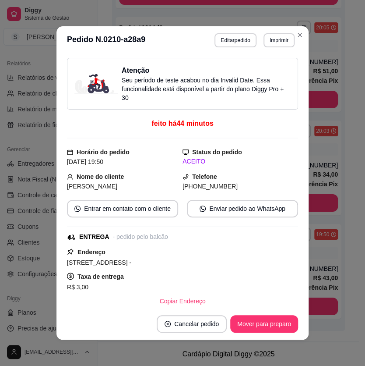
click at [253, 318] on button "Mover para preparo" at bounding box center [264, 324] width 68 height 18
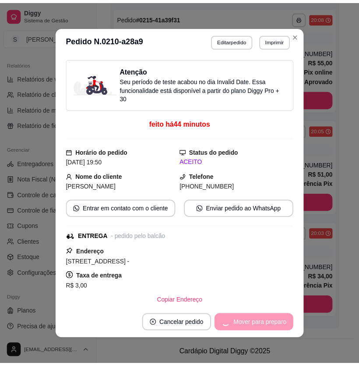
scroll to position [691, 0]
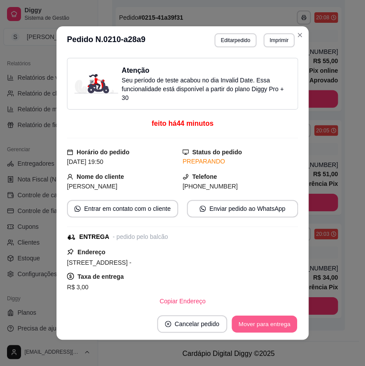
click at [258, 322] on button "Mover para entrega" at bounding box center [265, 323] width 66 height 17
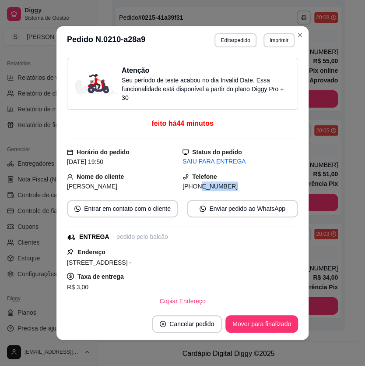
drag, startPoint x: 189, startPoint y: 185, endPoint x: 237, endPoint y: 190, distance: 47.6
click at [237, 190] on div "[PHONE_NUMBER]" at bounding box center [241, 186] width 116 height 10
copy span "9617-4698"
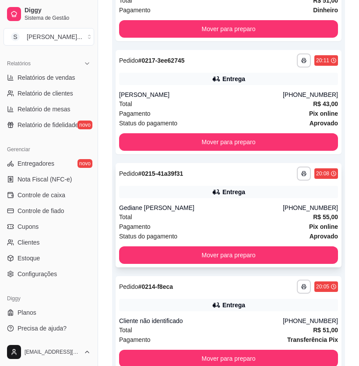
scroll to position [492, 0]
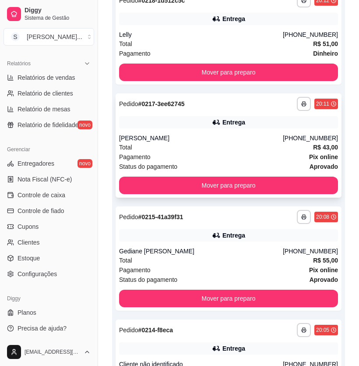
click at [264, 156] on div "Pagamento Pix online" at bounding box center [228, 157] width 219 height 10
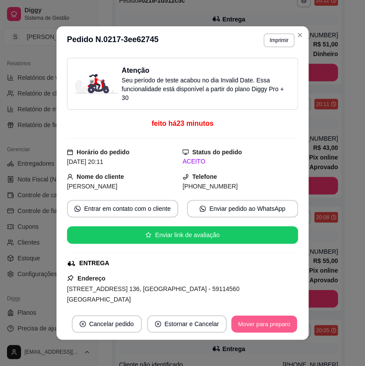
click at [265, 322] on button "Mover para preparo" at bounding box center [264, 323] width 66 height 17
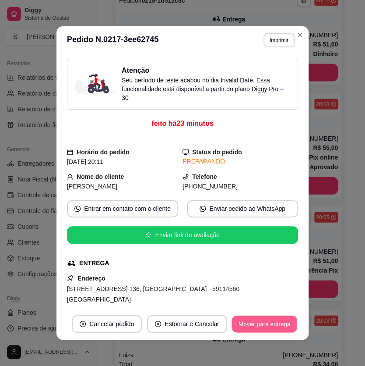
click at [264, 323] on button "Mover para entrega" at bounding box center [265, 323] width 66 height 17
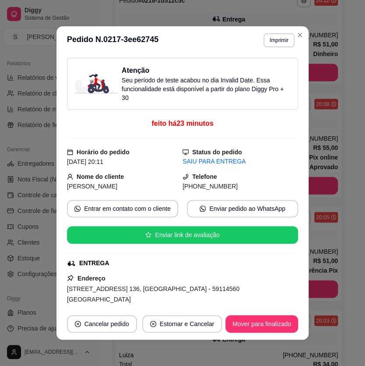
drag, startPoint x: 193, startPoint y: 186, endPoint x: 233, endPoint y: 185, distance: 39.4
click at [232, 188] on div "(84) 9 8877-0810" at bounding box center [241, 186] width 116 height 10
copy span "8877-0810"
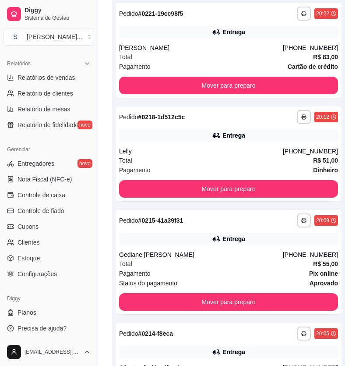
scroll to position [372, 0]
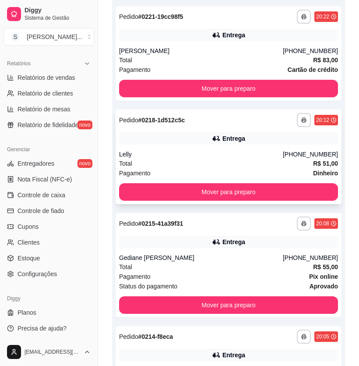
click at [238, 134] on div "Entrega" at bounding box center [234, 138] width 23 height 9
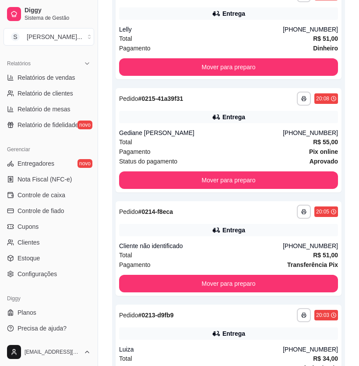
scroll to position [578, 0]
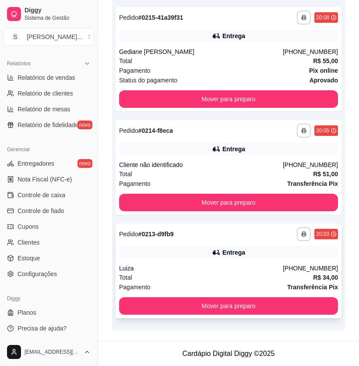
click at [213, 267] on div "Luiza" at bounding box center [201, 268] width 164 height 9
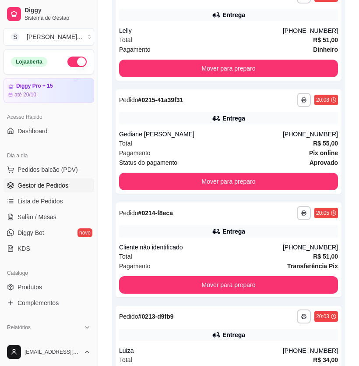
scroll to position [419, 0]
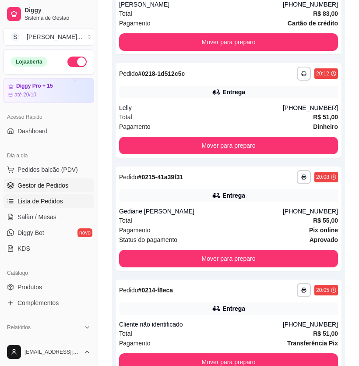
click at [56, 215] on link "Salão / Mesas" at bounding box center [49, 217] width 91 height 14
click at [42, 219] on span "Salão / Mesas" at bounding box center [37, 216] width 39 height 9
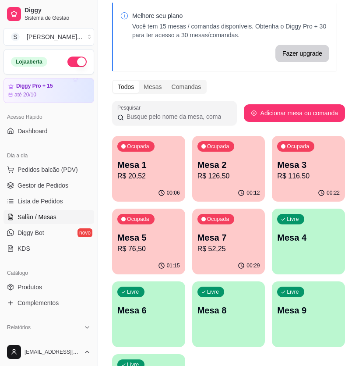
scroll to position [79, 0]
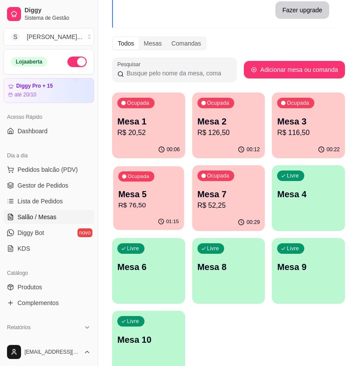
click at [153, 206] on p "R$ 76,50" at bounding box center [148, 205] width 60 height 10
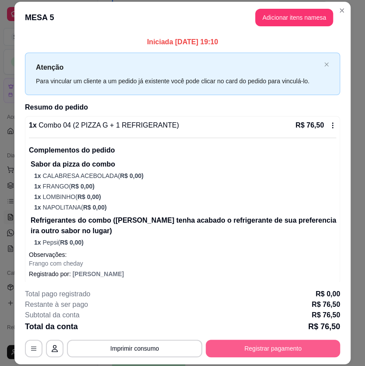
click at [259, 347] on button "Registrar pagamento" at bounding box center [273, 349] width 134 height 18
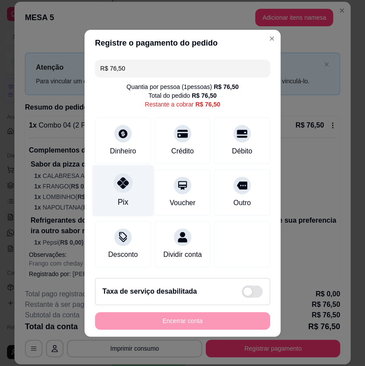
click at [125, 188] on div at bounding box center [122, 182] width 19 height 19
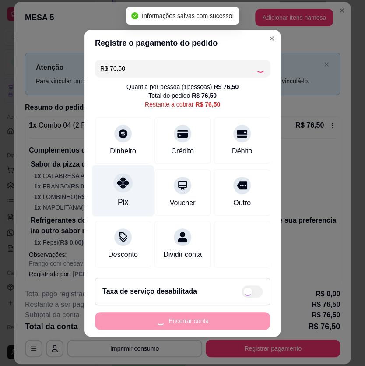
type input "R$ 0,00"
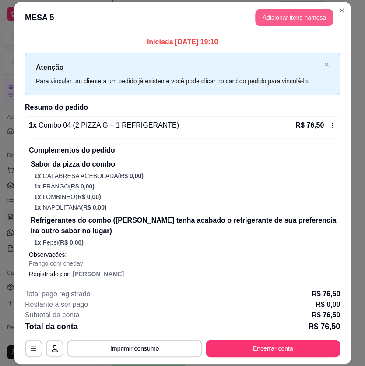
click at [290, 21] on button "Adicionar itens na mesa" at bounding box center [294, 18] width 78 height 18
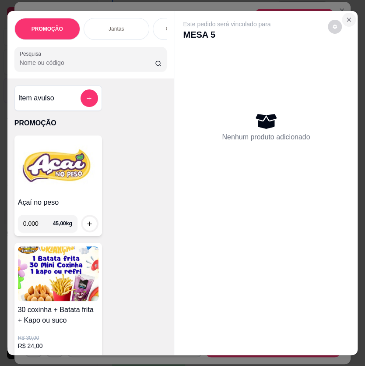
click at [346, 17] on icon "Close" at bounding box center [349, 19] width 7 height 7
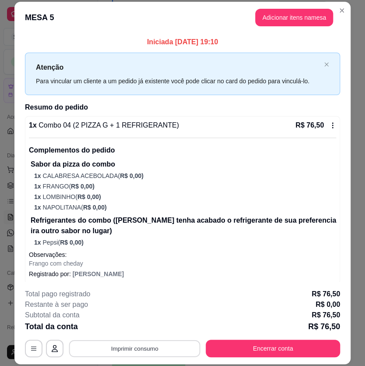
click at [107, 347] on button "Imprimir consumo" at bounding box center [134, 348] width 131 height 17
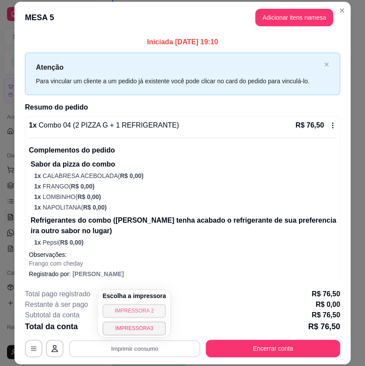
click at [120, 306] on button "IMPRESSORA 2" at bounding box center [135, 311] width 64 height 14
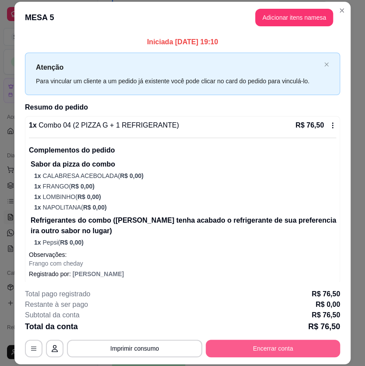
click at [286, 346] on button "Encerrar conta" at bounding box center [273, 349] width 134 height 18
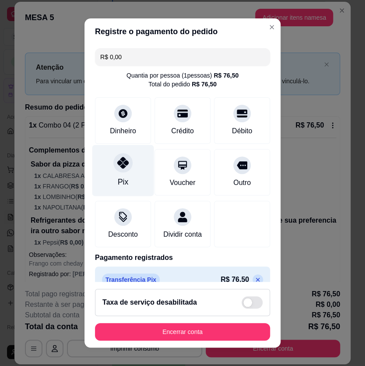
click at [122, 163] on icon at bounding box center [122, 162] width 11 height 11
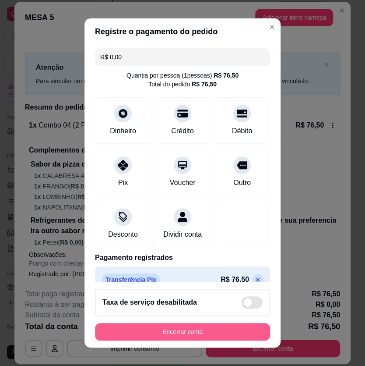
click at [229, 333] on button "Encerrar conta" at bounding box center [182, 332] width 175 height 18
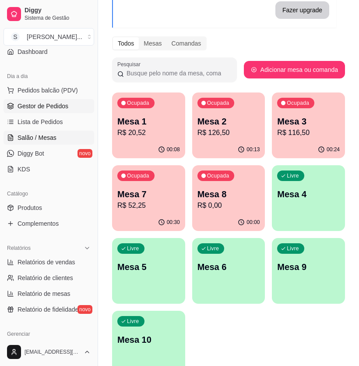
click at [55, 104] on span "Gestor de Pedidos" at bounding box center [43, 106] width 51 height 9
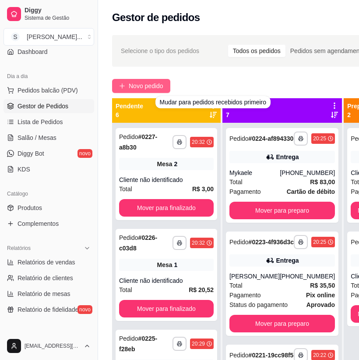
click at [154, 84] on span "Novo pedido" at bounding box center [146, 86] width 35 height 10
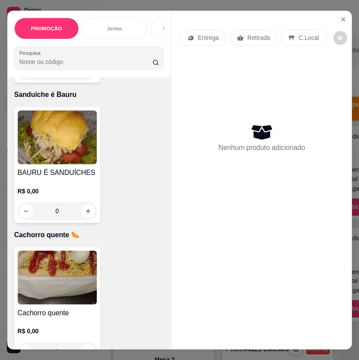
scroll to position [3425, 0]
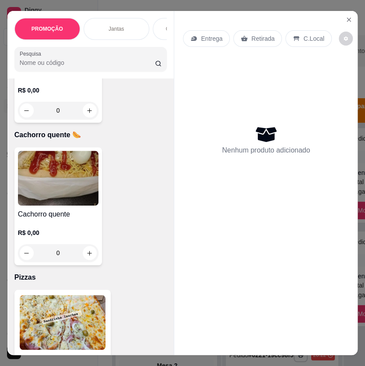
click at [59, 205] on img at bounding box center [58, 178] width 81 height 55
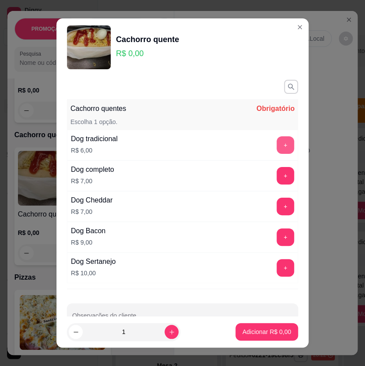
click at [277, 141] on button "+" at bounding box center [286, 145] width 18 height 18
click at [271, 330] on p "Adicionar R$ 12,00" at bounding box center [265, 331] width 52 height 9
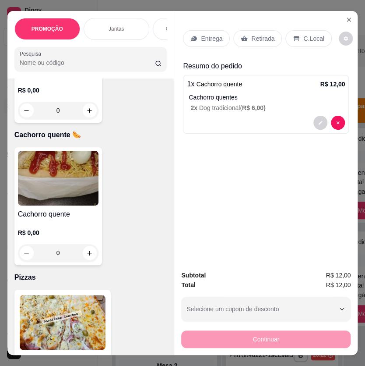
drag, startPoint x: 241, startPoint y: 31, endPoint x: 250, endPoint y: 48, distance: 19.0
click at [242, 31] on div "Retirada" at bounding box center [257, 38] width 49 height 17
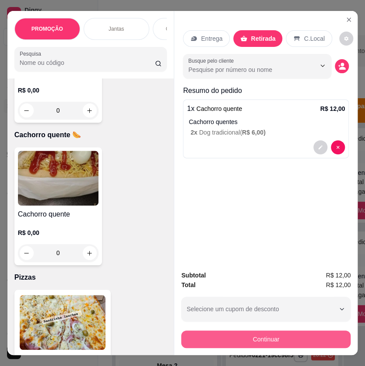
click at [276, 335] on button "Continuar" at bounding box center [266, 339] width 170 height 18
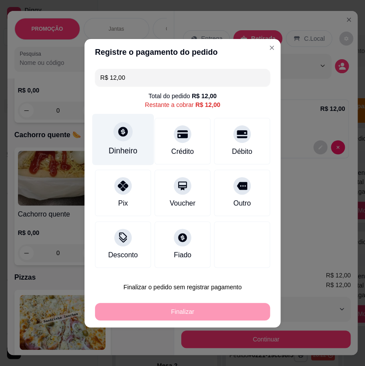
click at [127, 149] on div "Dinheiro" at bounding box center [123, 150] width 29 height 11
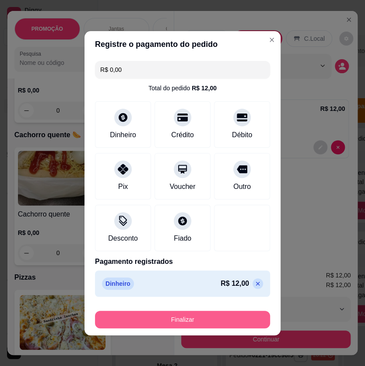
click at [218, 322] on button "Finalizar" at bounding box center [182, 320] width 175 height 18
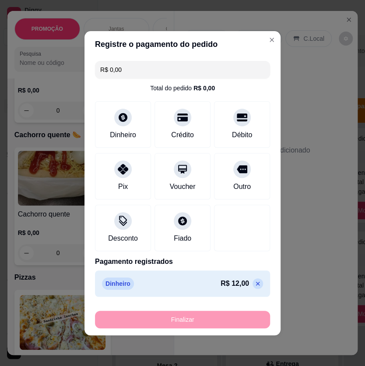
type input "-R$ 12,00"
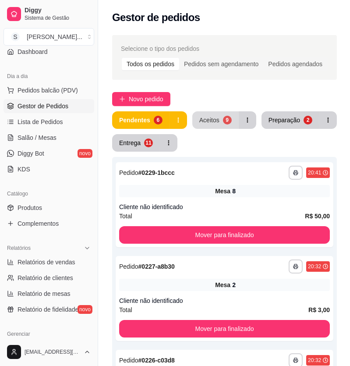
click at [216, 120] on div "Aceitos" at bounding box center [209, 120] width 20 height 9
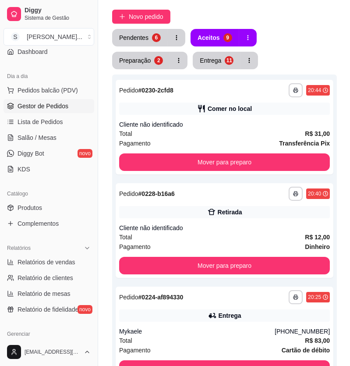
scroll to position [68, 0]
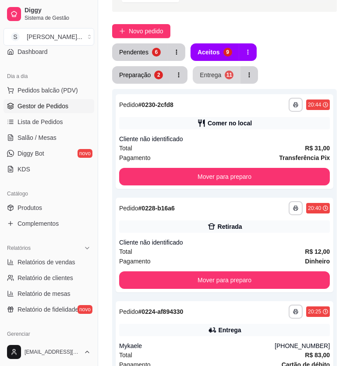
click at [193, 71] on button "Entrega 11" at bounding box center [217, 75] width 48 height 18
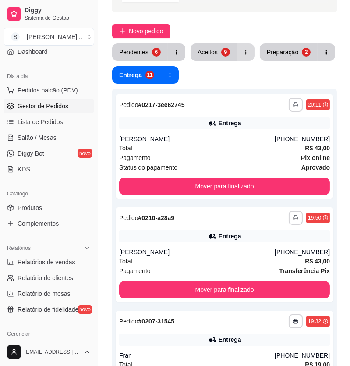
click at [262, 54] on button "Preparação 2" at bounding box center [289, 52] width 58 height 18
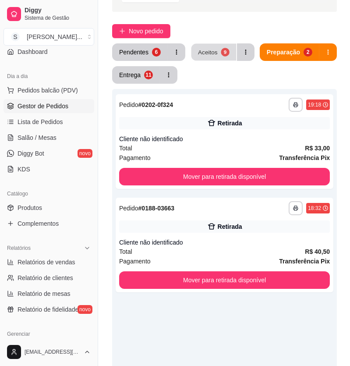
click at [209, 50] on div "Aceitos" at bounding box center [208, 52] width 20 height 8
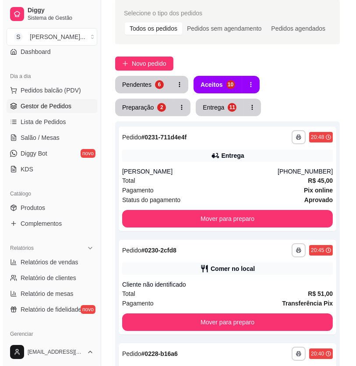
scroll to position [0, 0]
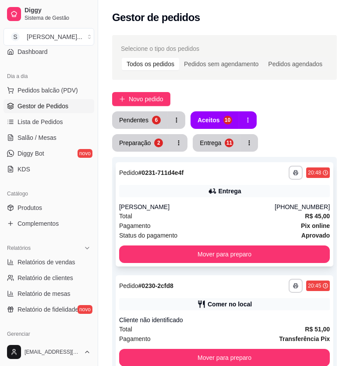
click at [227, 205] on div "Alessandro do nascimento" at bounding box center [197, 206] width 156 height 9
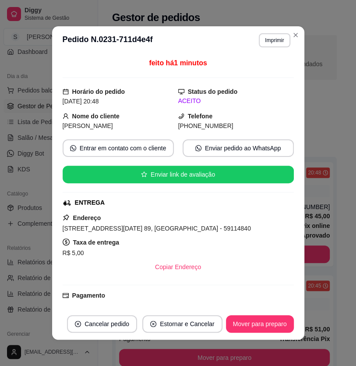
drag, startPoint x: 188, startPoint y: 124, endPoint x: 241, endPoint y: 119, distance: 53.3
click at [242, 122] on div "(84) 9 8726-4289" at bounding box center [236, 126] width 116 height 10
copy span "8726-4289"
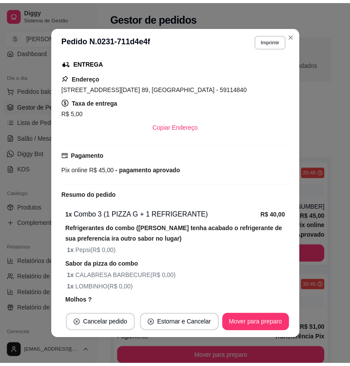
scroll to position [32, 0]
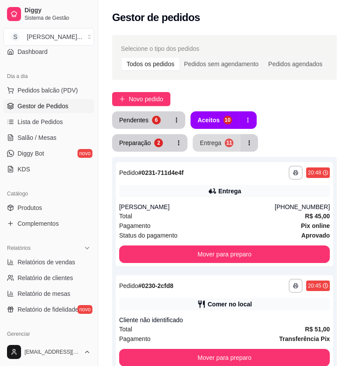
click at [200, 142] on div "Entrega" at bounding box center [210, 142] width 21 height 9
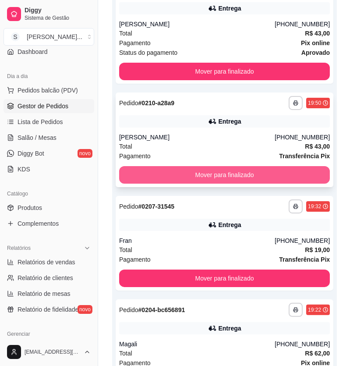
scroll to position [0, 0]
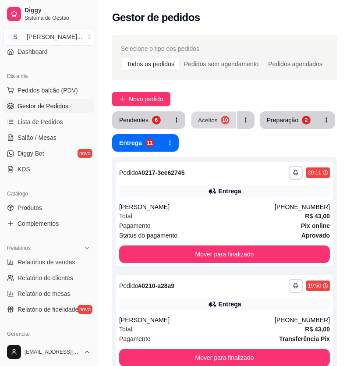
click at [222, 117] on div "10" at bounding box center [225, 120] width 8 height 8
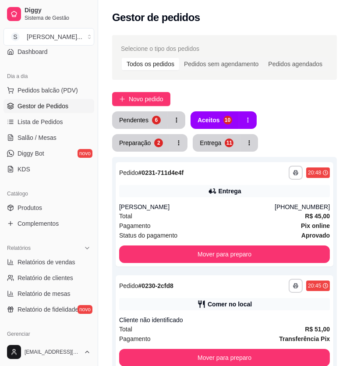
click at [193, 137] on button "Entrega 11" at bounding box center [217, 143] width 48 height 18
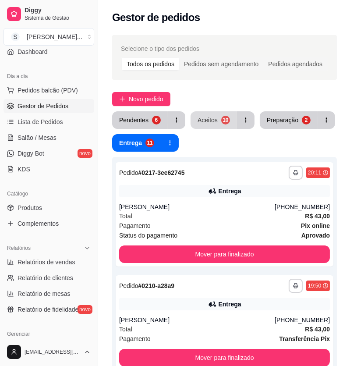
click at [219, 118] on button "Aceitos 10" at bounding box center [214, 120] width 46 height 18
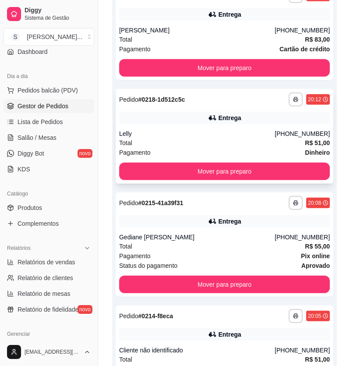
scroll to position [699, 0]
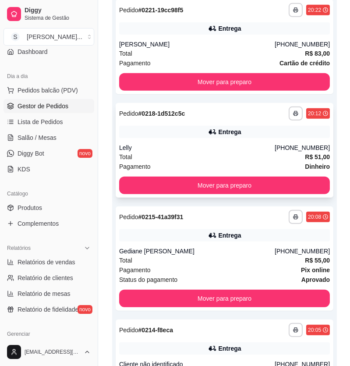
click at [230, 138] on div "**********" at bounding box center [225, 150] width 218 height 95
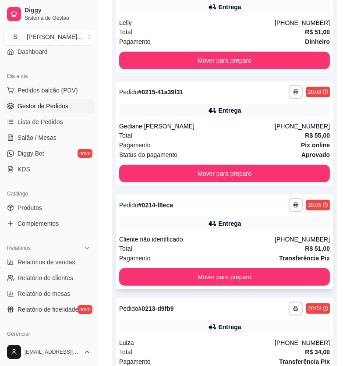
scroll to position [898, 0]
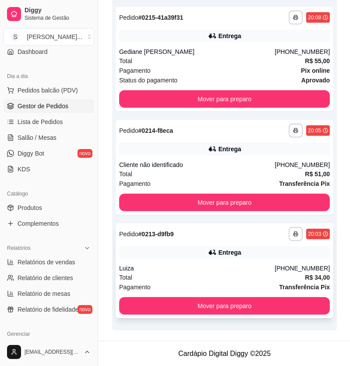
click at [303, 261] on div "**********" at bounding box center [225, 270] width 218 height 95
click at [245, 255] on div "Entrega" at bounding box center [224, 252] width 211 height 12
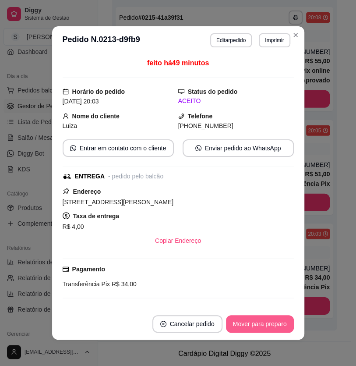
click at [247, 319] on button "Mover para preparo" at bounding box center [260, 324] width 68 height 18
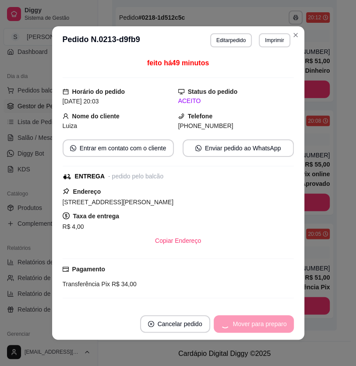
scroll to position [794, 0]
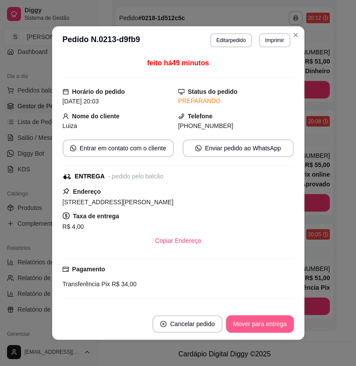
click at [247, 320] on button "Mover para entrega" at bounding box center [259, 324] width 67 height 18
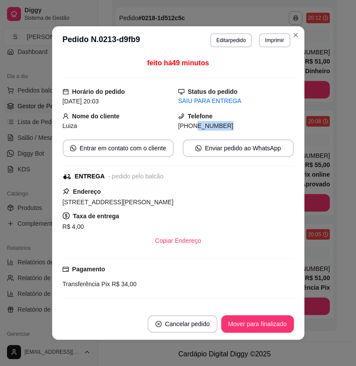
drag, startPoint x: 184, startPoint y: 125, endPoint x: 223, endPoint y: 125, distance: 39.9
click at [223, 125] on div "[PHONE_NUMBER]" at bounding box center [236, 126] width 116 height 10
copy span "9602-0456"
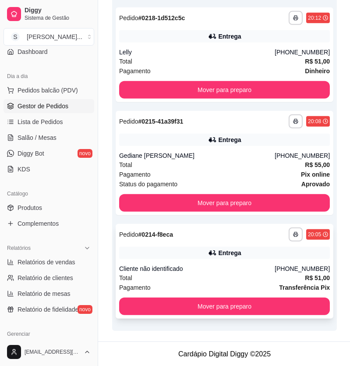
click at [290, 276] on div "Total R$ 51,00" at bounding box center [224, 278] width 211 height 10
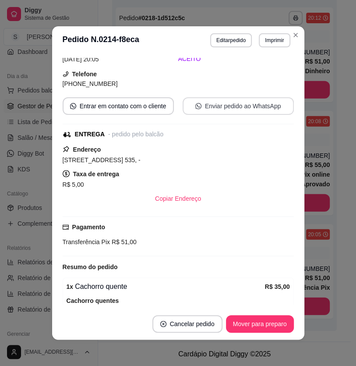
scroll to position [205, 0]
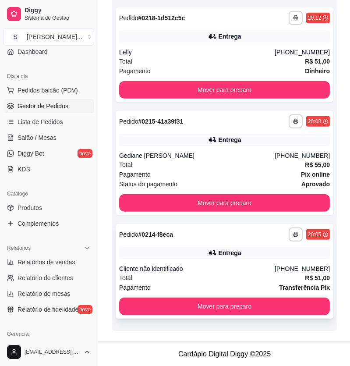
click at [275, 264] on div "Cliente não identificado" at bounding box center [197, 268] width 156 height 9
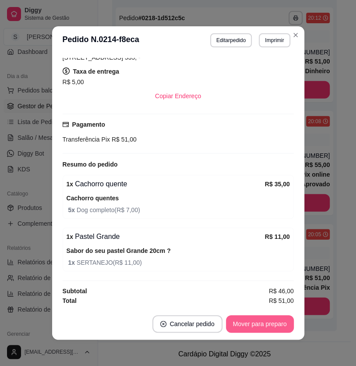
click at [251, 329] on button "Mover para preparo" at bounding box center [260, 324] width 68 height 18
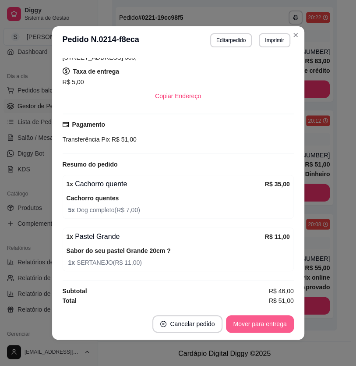
scroll to position [691, 0]
click at [253, 326] on button "Mover para entrega" at bounding box center [259, 324] width 67 height 18
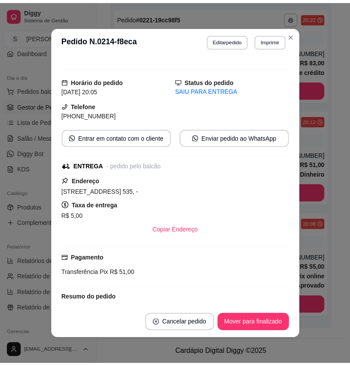
scroll to position [0, 0]
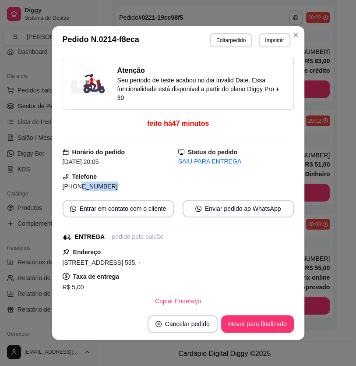
drag, startPoint x: 71, startPoint y: 187, endPoint x: 111, endPoint y: 188, distance: 40.8
click at [111, 188] on div "[PHONE_NUMBER]" at bounding box center [121, 186] width 116 height 10
copy span "9135-0962"
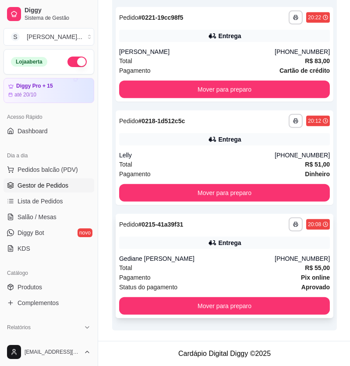
click at [275, 261] on div "Gediane Paulino de Souza dos Santos" at bounding box center [197, 258] width 156 height 9
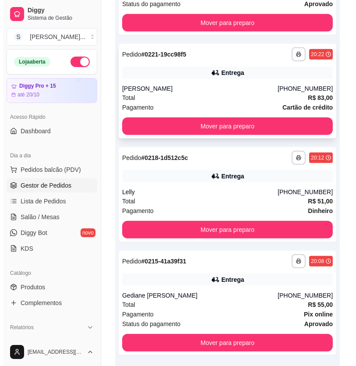
scroll to position [691, 0]
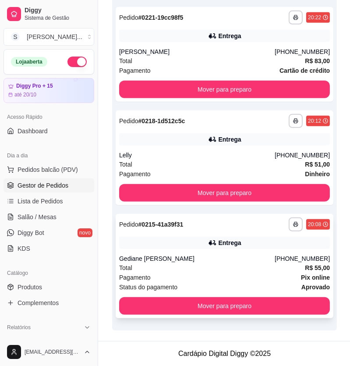
click at [262, 263] on div "Total R$ 55,00" at bounding box center [224, 268] width 211 height 10
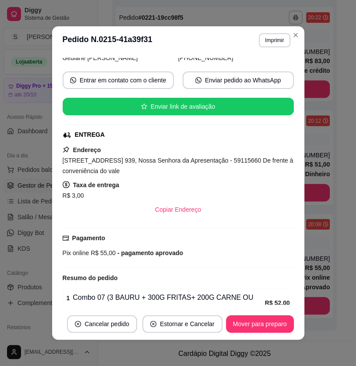
scroll to position [223, 0]
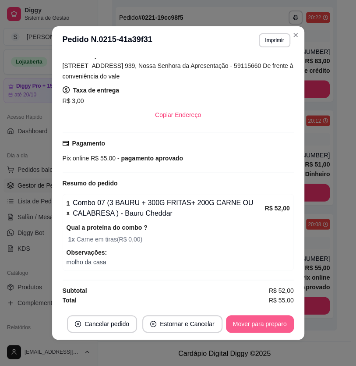
click at [259, 320] on button "Mover para preparo" at bounding box center [260, 324] width 68 height 18
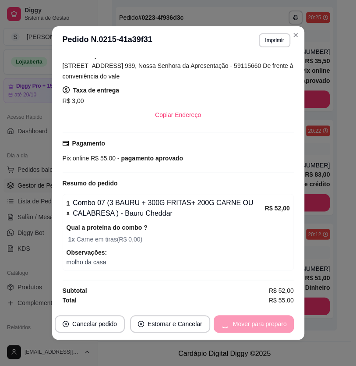
scroll to position [578, 0]
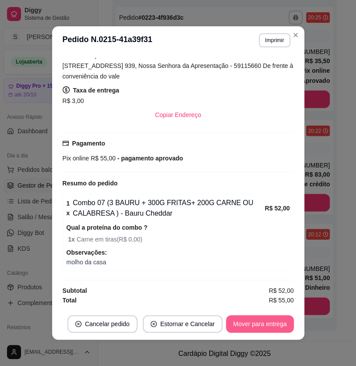
click at [256, 321] on button "Mover para entrega" at bounding box center [259, 324] width 67 height 18
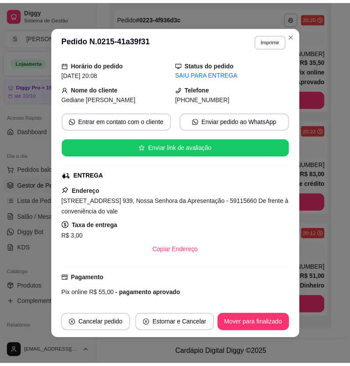
scroll to position [0, 0]
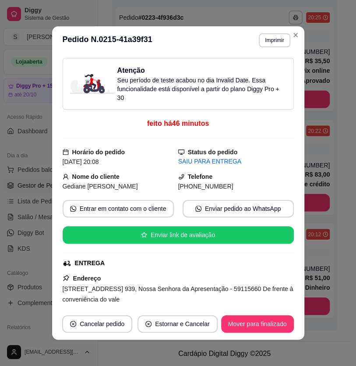
drag, startPoint x: 189, startPoint y: 187, endPoint x: 224, endPoint y: 187, distance: 35.0
click at [224, 187] on div "(84) 9 9166-1116" at bounding box center [236, 186] width 116 height 10
copy span "9166-1116"
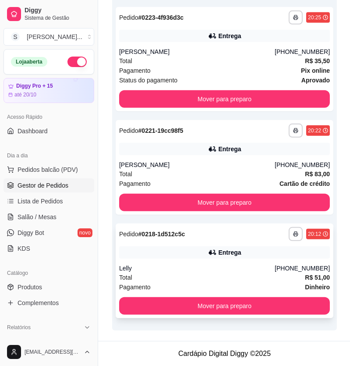
click at [285, 257] on div "Entrega" at bounding box center [224, 252] width 211 height 12
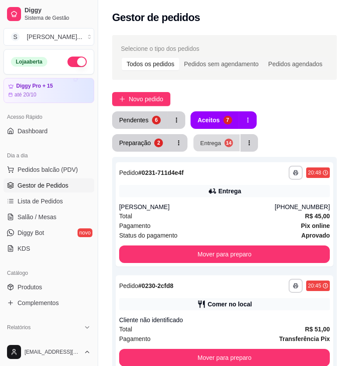
click at [194, 142] on button "Entrega 14" at bounding box center [217, 142] width 46 height 17
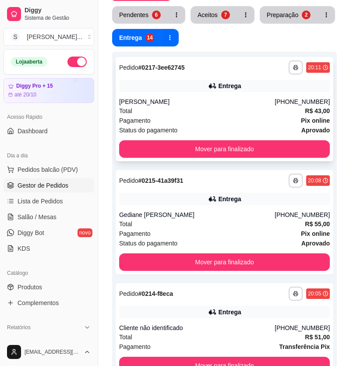
scroll to position [119, 0]
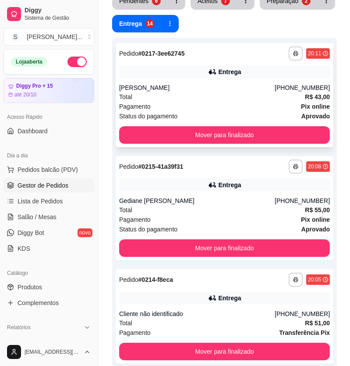
click at [267, 85] on div "Raissa Brito Marinho" at bounding box center [197, 87] width 156 height 9
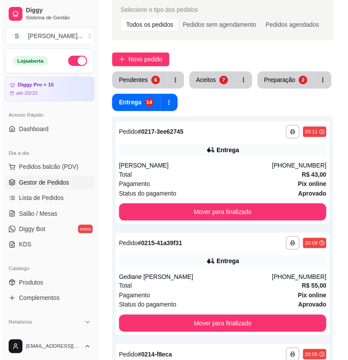
scroll to position [0, 0]
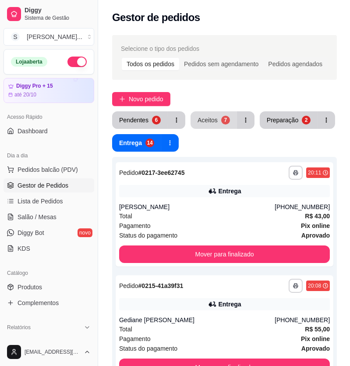
click at [219, 123] on button "Aceitos 7" at bounding box center [214, 120] width 46 height 18
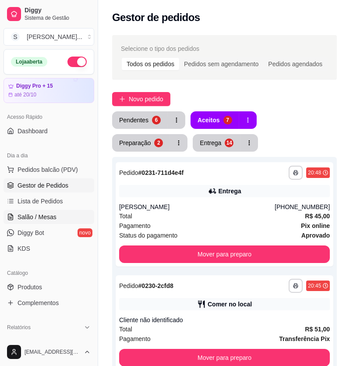
click at [61, 213] on link "Salão / Mesas" at bounding box center [49, 217] width 91 height 14
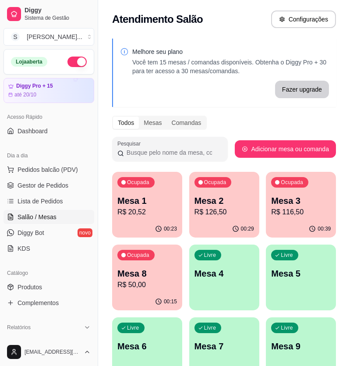
click at [142, 208] on p "R$ 20,52" at bounding box center [147, 212] width 60 height 11
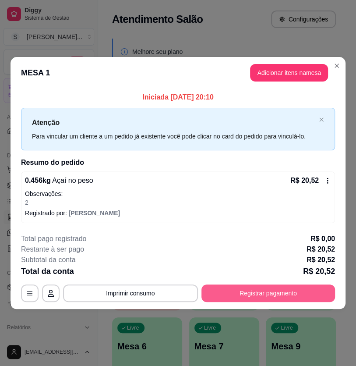
click at [295, 295] on button "Registrar pagamento" at bounding box center [269, 293] width 134 height 18
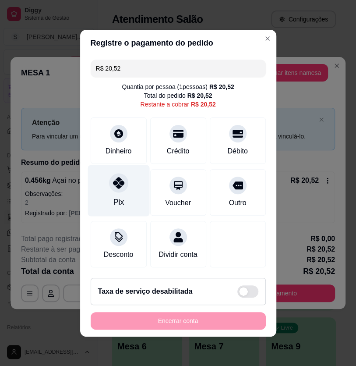
click at [124, 187] on div at bounding box center [118, 182] width 19 height 19
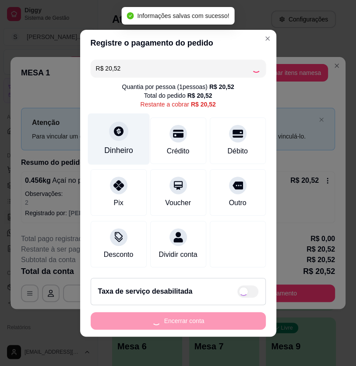
type input "R$ 0,00"
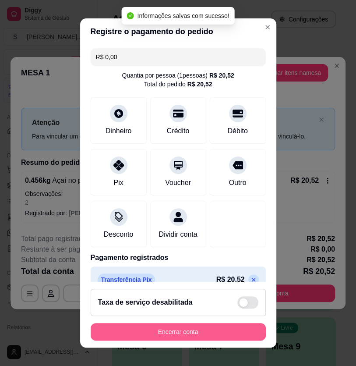
click at [210, 330] on button "Encerrar conta" at bounding box center [178, 332] width 175 height 18
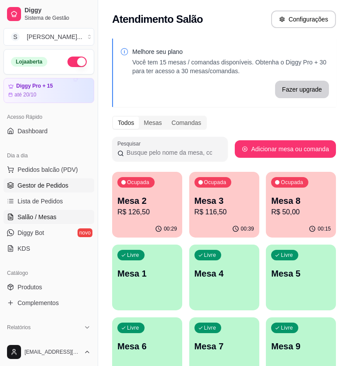
click at [54, 183] on span "Gestor de Pedidos" at bounding box center [43, 185] width 51 height 9
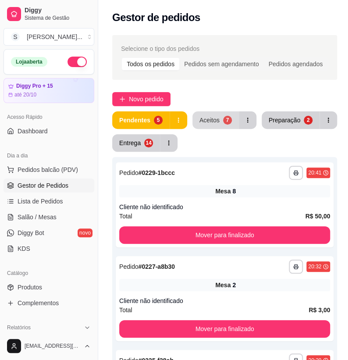
click at [221, 124] on button "Aceitos 7" at bounding box center [215, 120] width 46 height 18
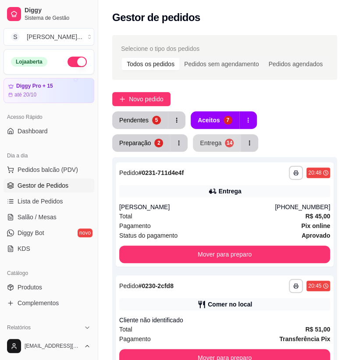
click at [193, 142] on button "Entrega 14" at bounding box center [217, 143] width 48 height 18
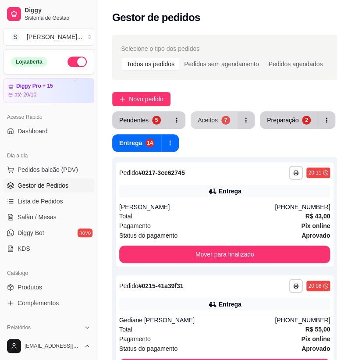
click at [217, 123] on button "Aceitos 7" at bounding box center [214, 120] width 46 height 18
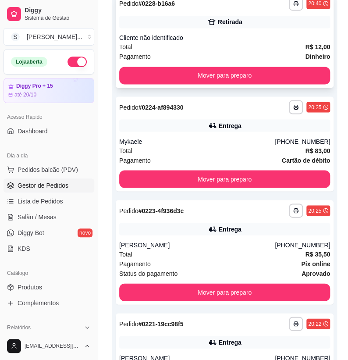
scroll to position [265, 0]
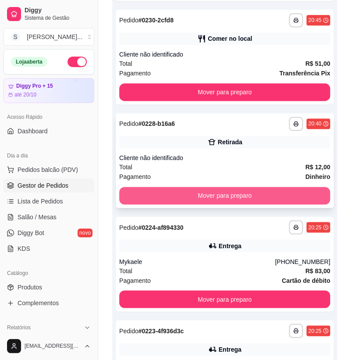
click at [263, 191] on button "Mover para preparo" at bounding box center [224, 196] width 211 height 18
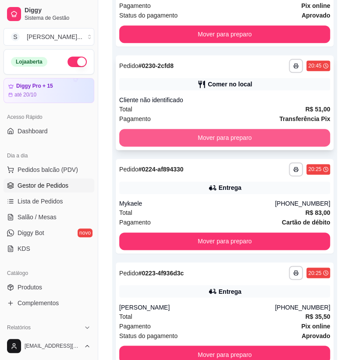
scroll to position [146, 0]
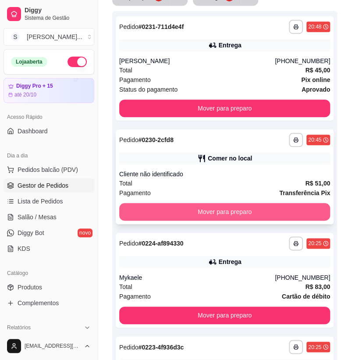
click at [263, 208] on button "Mover para preparo" at bounding box center [224, 212] width 211 height 18
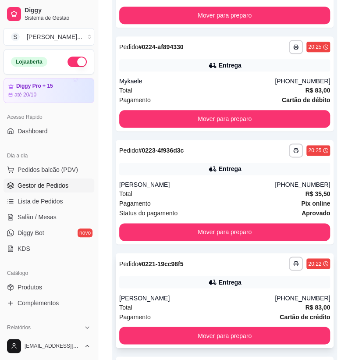
scroll to position [377, 0]
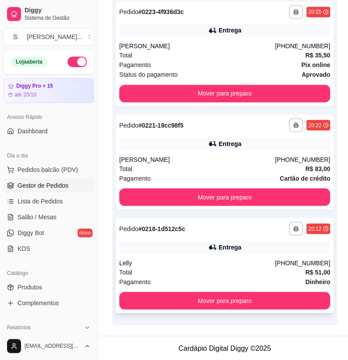
click at [236, 253] on div "**********" at bounding box center [225, 265] width 218 height 95
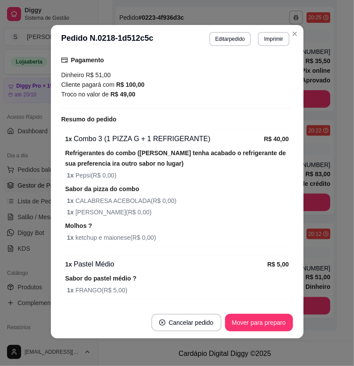
scroll to position [323, 0]
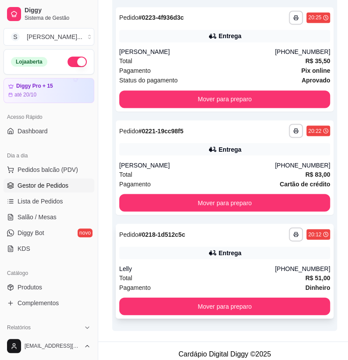
click at [282, 252] on div "Entrega" at bounding box center [224, 252] width 211 height 12
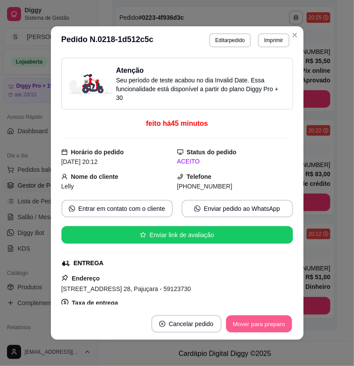
click at [251, 319] on button "Mover para preparo" at bounding box center [259, 323] width 66 height 17
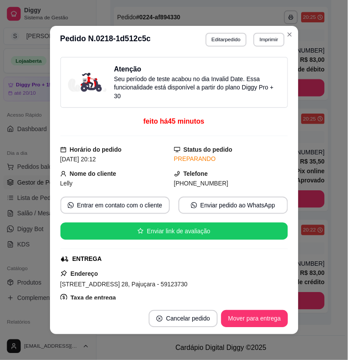
scroll to position [268, 0]
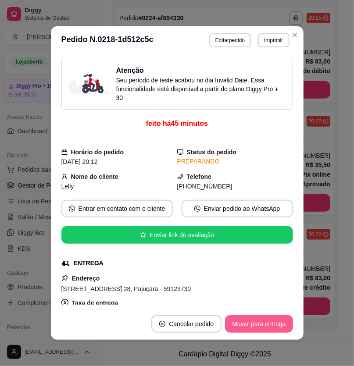
click at [254, 323] on button "Mover para entrega" at bounding box center [258, 324] width 67 height 18
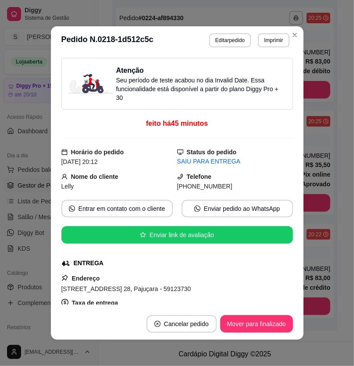
drag, startPoint x: 187, startPoint y: 188, endPoint x: 227, endPoint y: 188, distance: 39.4
click at [227, 188] on div "(84) 9 9687-9793" at bounding box center [235, 186] width 116 height 10
copy span "9687-9793"
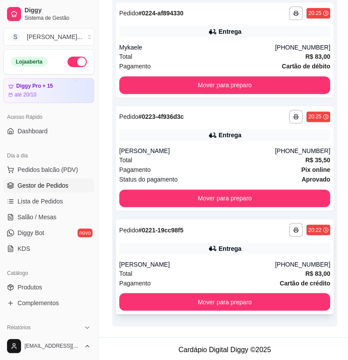
scroll to position [274, 0]
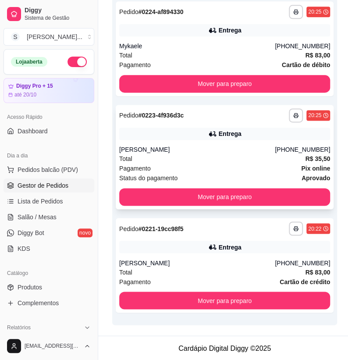
click at [264, 159] on div "Total R$ 35,50" at bounding box center [224, 159] width 211 height 10
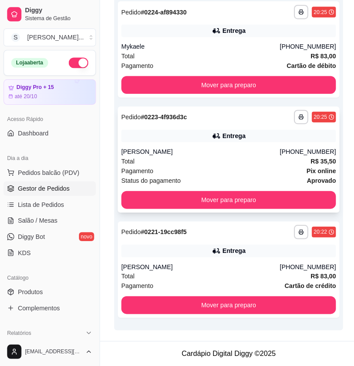
scroll to position [268, 0]
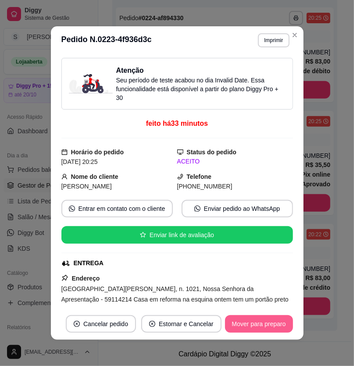
click at [254, 317] on button "Mover para preparo" at bounding box center [259, 324] width 68 height 18
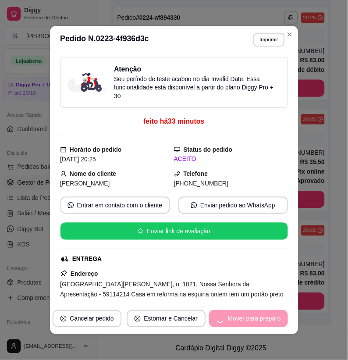
scroll to position [192, 0]
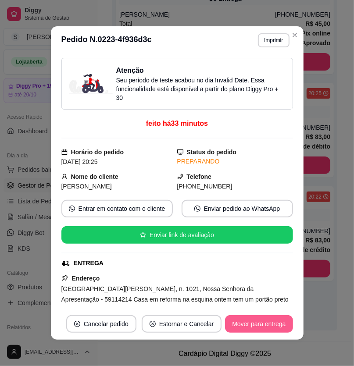
click at [255, 321] on button "Mover para entrega" at bounding box center [258, 324] width 67 height 18
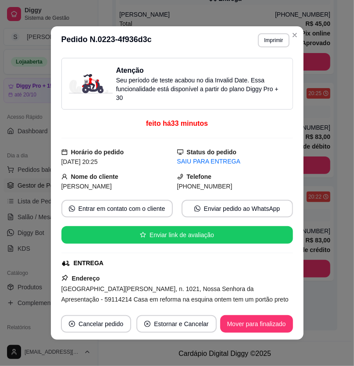
drag, startPoint x: 187, startPoint y: 184, endPoint x: 234, endPoint y: 187, distance: 47.8
click at [231, 187] on div "(84) 9 9181-1209" at bounding box center [235, 186] width 116 height 10
copy span "9181-1209"
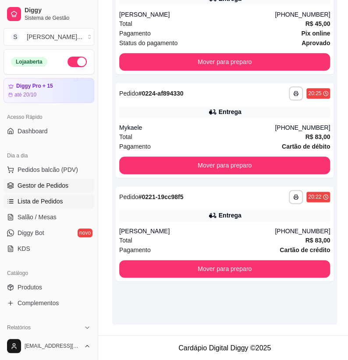
click at [49, 201] on span "Lista de Pedidos" at bounding box center [41, 201] width 46 height 9
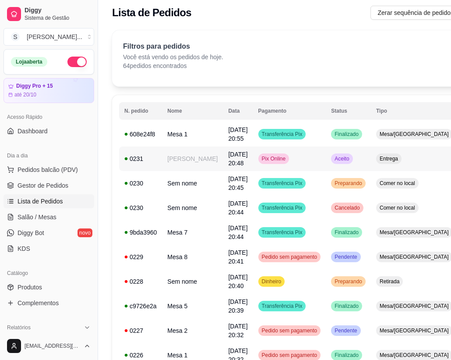
scroll to position [39, 0]
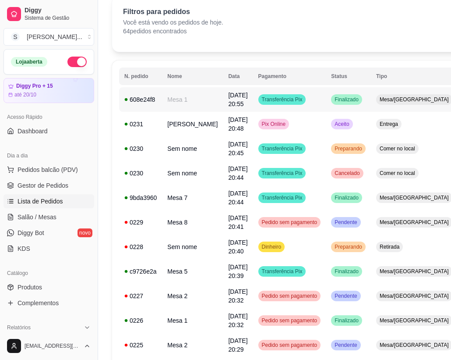
click at [359, 100] on span "Mesa/Comanda" at bounding box center [414, 99] width 73 height 7
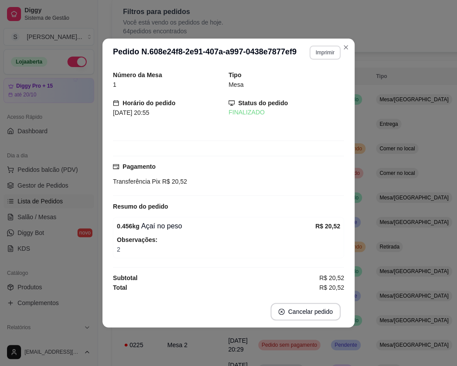
click at [322, 53] on button "Imprimir" at bounding box center [325, 53] width 31 height 14
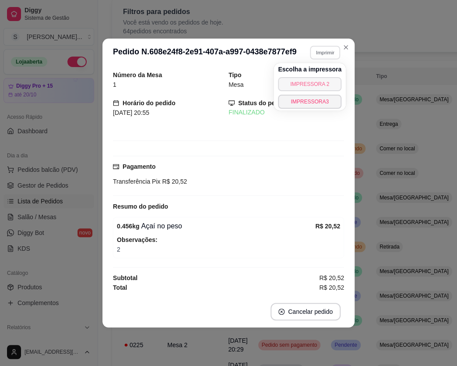
click at [322, 84] on button "IMPRESSORA 2" at bounding box center [310, 84] width 64 height 14
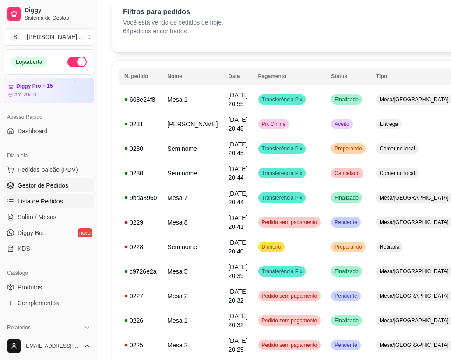
click at [53, 188] on span "Gestor de Pedidos" at bounding box center [43, 185] width 51 height 9
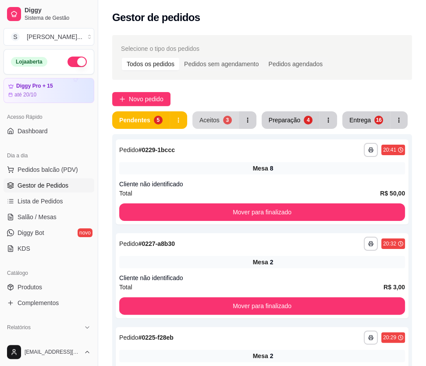
click at [217, 117] on div "Aceitos" at bounding box center [209, 120] width 20 height 9
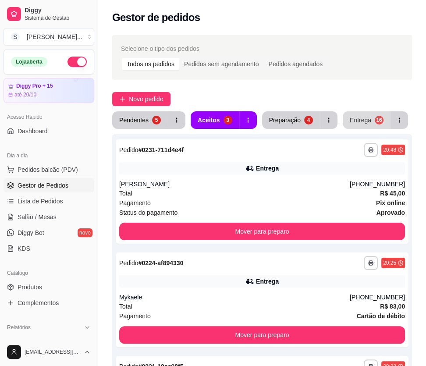
click at [359, 123] on div "Entrega" at bounding box center [360, 120] width 21 height 9
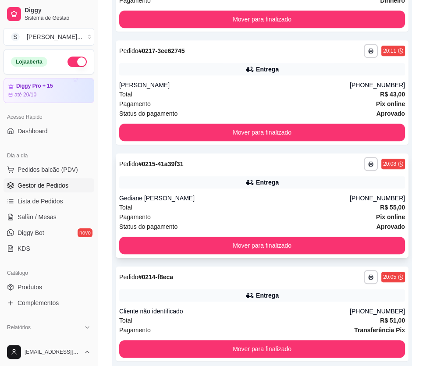
scroll to position [318, 0]
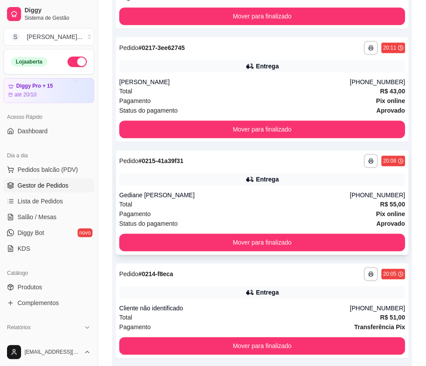
click at [347, 196] on div "Gediane Paulino de Souza dos Santos" at bounding box center [234, 195] width 230 height 9
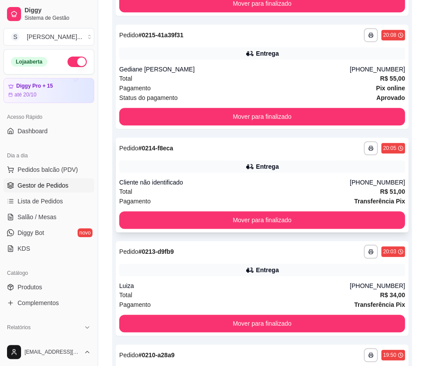
scroll to position [517, 0]
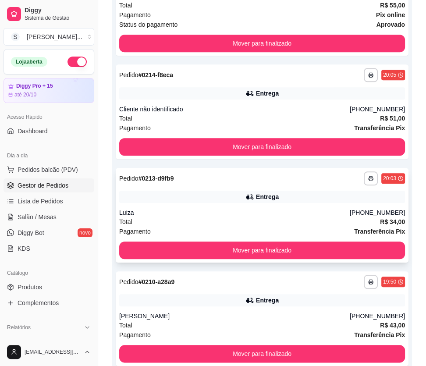
click at [347, 207] on div "**********" at bounding box center [262, 215] width 293 height 95
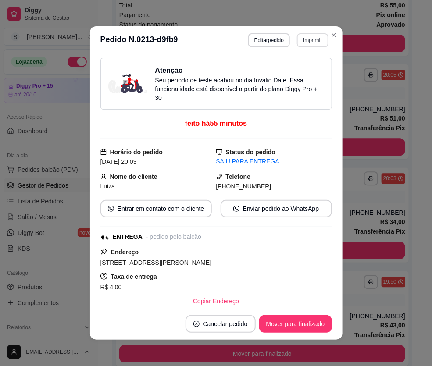
click at [311, 39] on button "Imprimir" at bounding box center [312, 40] width 31 height 14
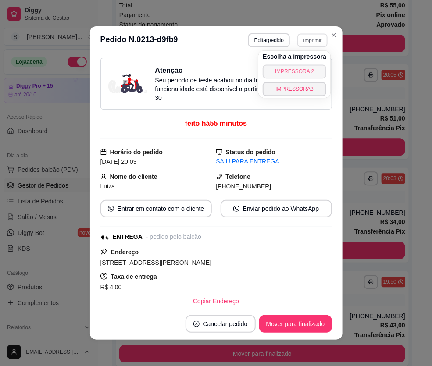
click at [305, 68] on button "IMPRESSORA 2" at bounding box center [294, 71] width 64 height 14
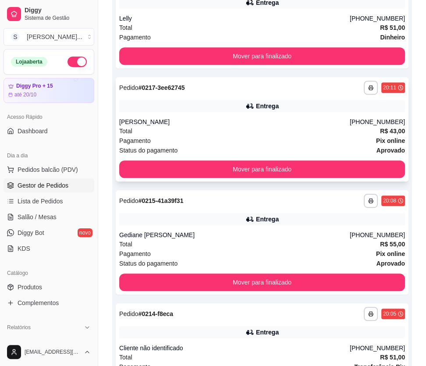
scroll to position [39, 0]
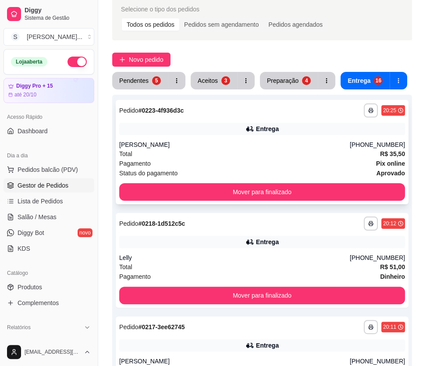
click at [281, 140] on div "Ana Beatryz" at bounding box center [234, 144] width 230 height 9
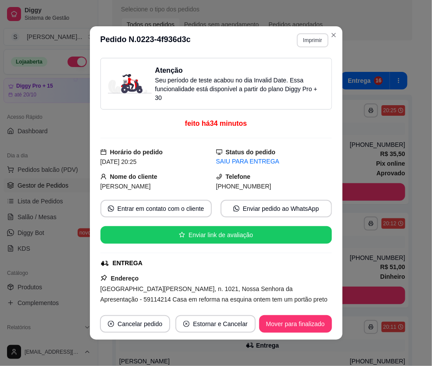
click at [309, 45] on button "Imprimir" at bounding box center [312, 40] width 31 height 14
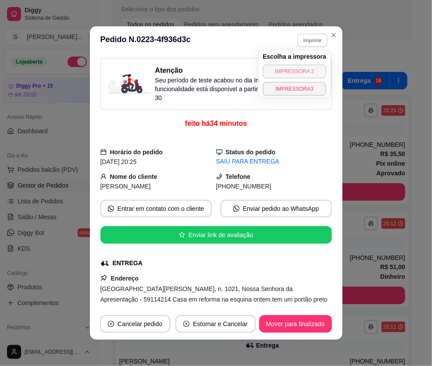
click at [298, 67] on button "IMPRESSORA 2" at bounding box center [294, 71] width 64 height 14
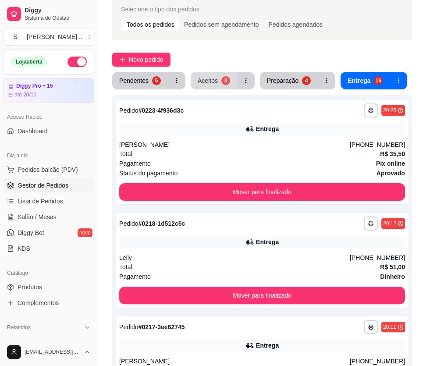
click at [219, 77] on button "Aceitos 3" at bounding box center [214, 81] width 46 height 18
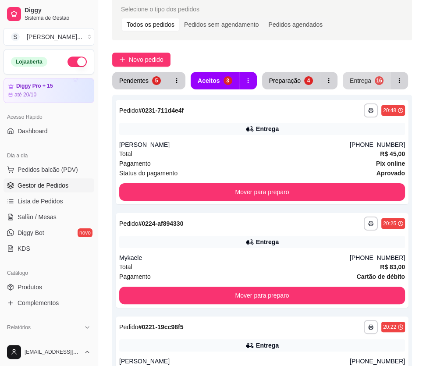
click at [359, 78] on div "Entrega" at bounding box center [360, 80] width 21 height 9
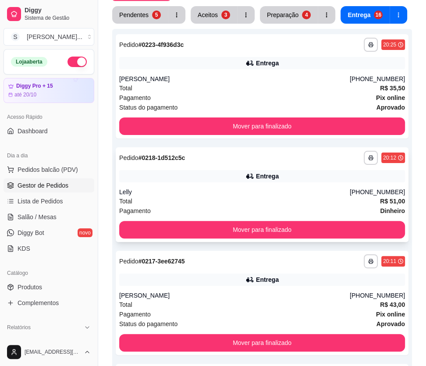
scroll to position [119, 0]
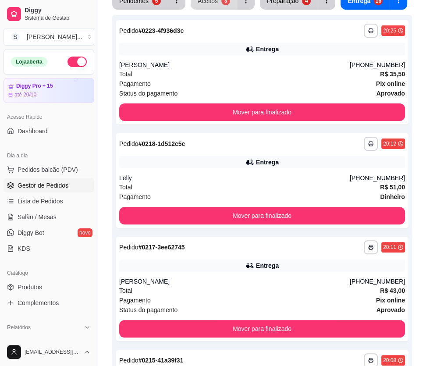
click at [217, 4] on button "Aceitos 3" at bounding box center [214, 1] width 46 height 18
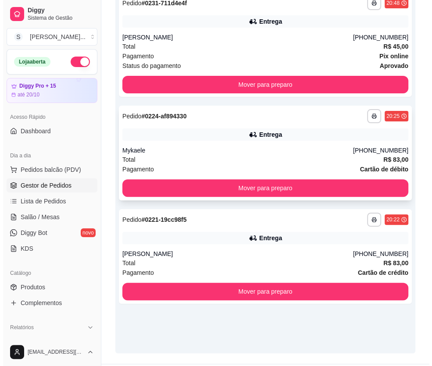
scroll to position [169, 0]
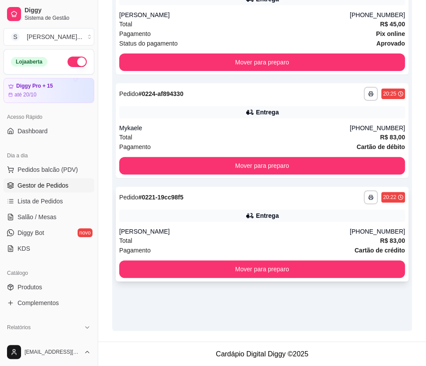
click at [303, 217] on div "Entrega" at bounding box center [262, 215] width 286 height 12
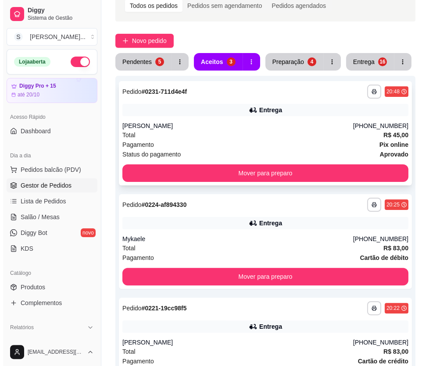
scroll to position [0, 0]
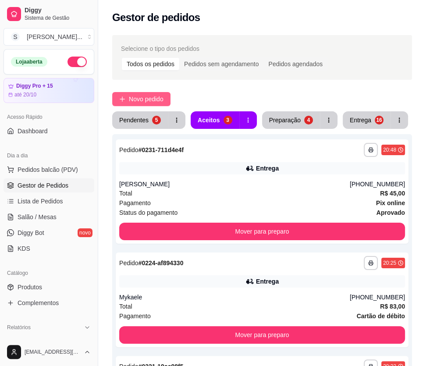
click at [143, 100] on span "Novo pedido" at bounding box center [146, 99] width 35 height 10
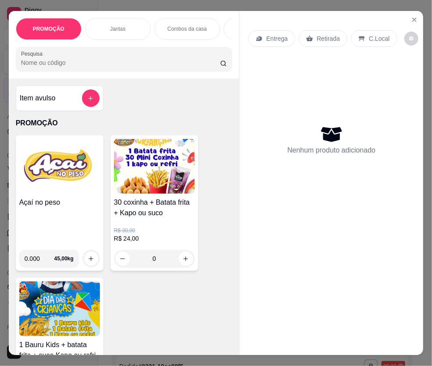
click at [268, 37] on p "Entrega" at bounding box center [276, 38] width 21 height 9
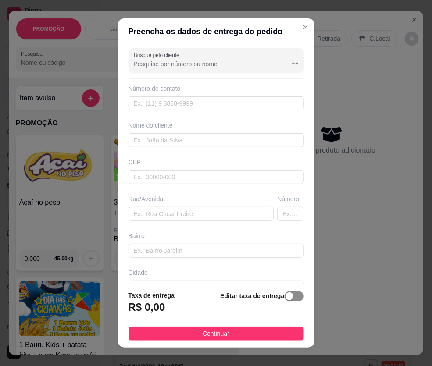
click at [285, 295] on span "button" at bounding box center [293, 296] width 19 height 10
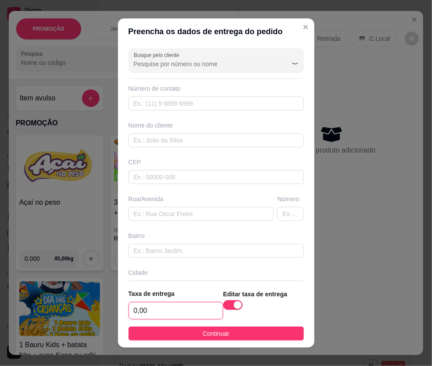
click at [180, 309] on input "0,00" at bounding box center [176, 310] width 94 height 17
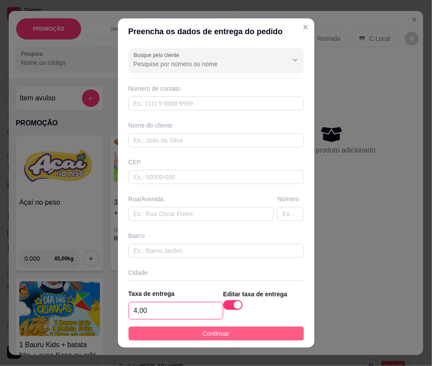
type input "4,00"
click at [202, 332] on span "Continuar" at bounding box center [215, 334] width 27 height 10
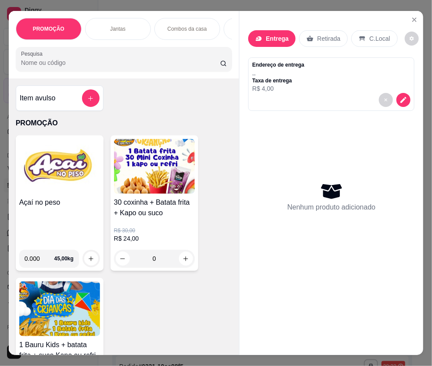
scroll to position [279, 0]
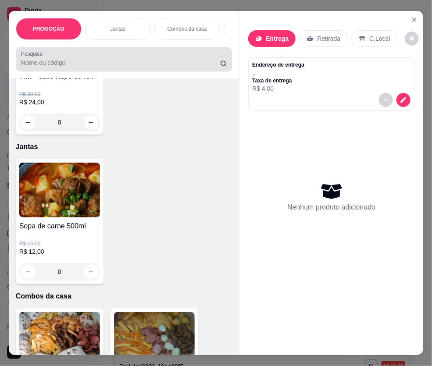
click at [88, 63] on input "Pesquisa" at bounding box center [120, 62] width 199 height 9
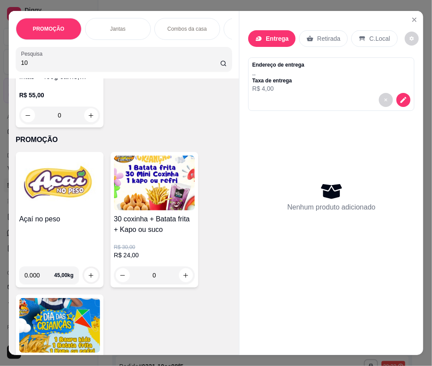
scroll to position [574, 0]
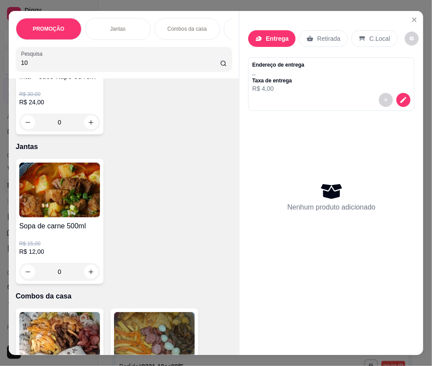
type input "10"
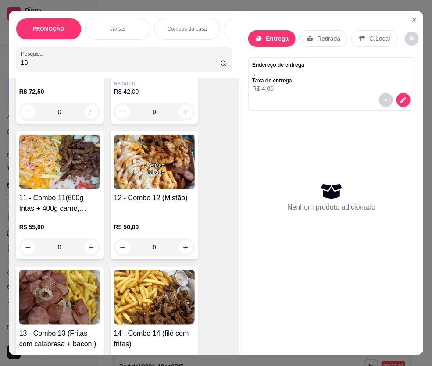
scroll to position [1371, 0]
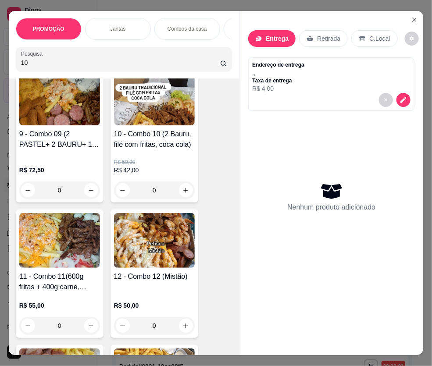
click at [144, 142] on h4 "10 - Combo 10 (2 Bauru, filé com fritas, coca cola)" at bounding box center [154, 139] width 81 height 21
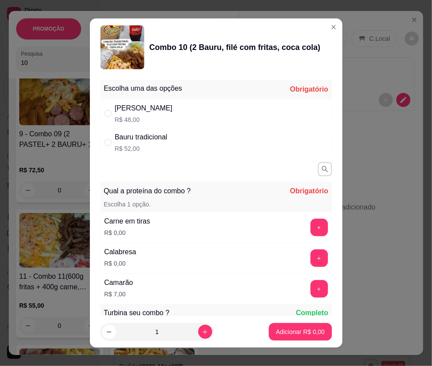
click at [189, 110] on div "Bauru cheddar R$ 48,00" at bounding box center [215, 113] width 231 height 29
radio input "true"
click at [310, 229] on button "+" at bounding box center [318, 227] width 17 height 17
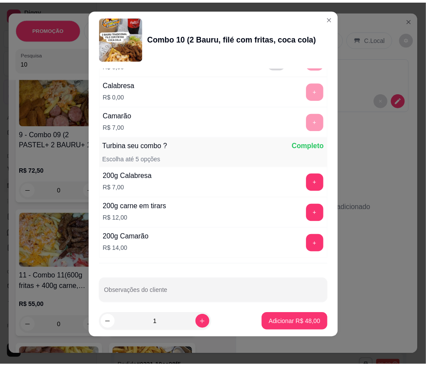
scroll to position [166, 0]
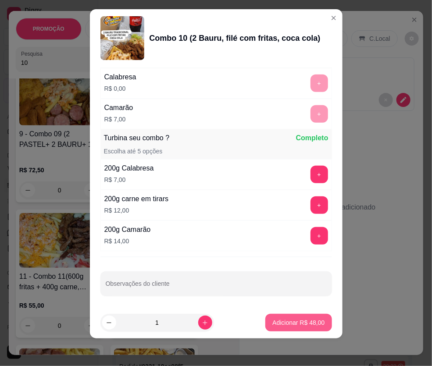
click at [308, 320] on p "Adicionar R$ 48,00" at bounding box center [298, 322] width 52 height 9
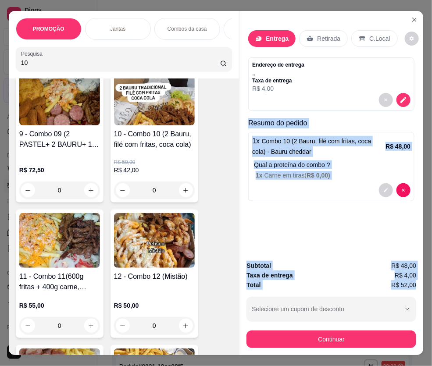
drag, startPoint x: 243, startPoint y: 118, endPoint x: 416, endPoint y: 283, distance: 239.5
click at [359, 283] on div "Entrega Retirada C.Local Endereço de entrega , , Taxa de entrega R$ 4,00 Resumo…" at bounding box center [331, 183] width 184 height 344
click at [359, 17] on icon "Close" at bounding box center [413, 19] width 7 height 7
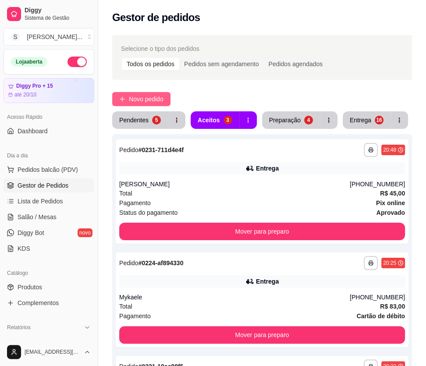
click at [139, 101] on span "Novo pedido" at bounding box center [146, 99] width 35 height 10
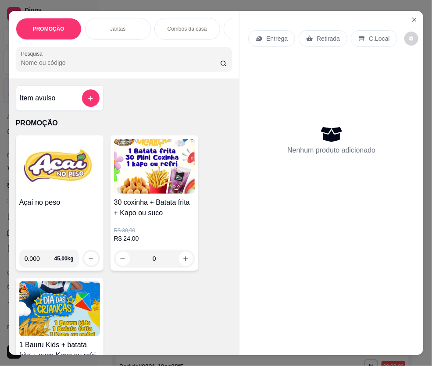
click at [261, 38] on div "Entrega" at bounding box center [271, 38] width 47 height 17
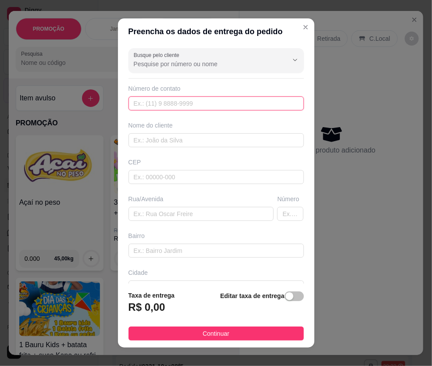
click at [164, 106] on input "text" at bounding box center [215, 103] width 175 height 14
paste input "(84) 8610-2238"
type input "(84) 8610-2238"
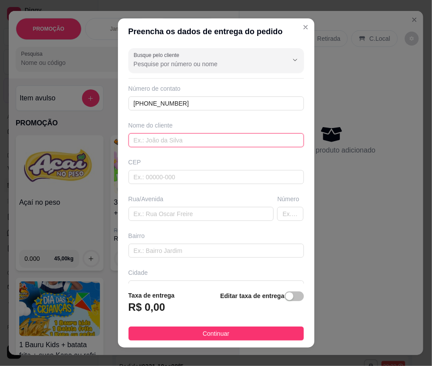
click at [161, 140] on input "text" at bounding box center [215, 140] width 175 height 14
paste input "Waltinho"
type input "Waltinho"
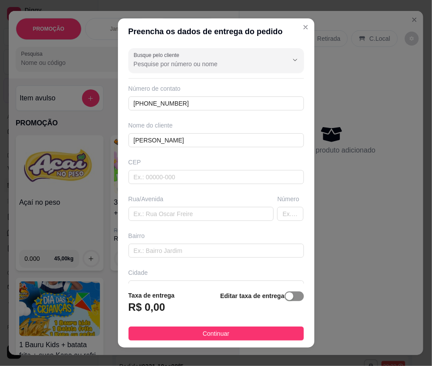
drag, startPoint x: 289, startPoint y: 295, endPoint x: 258, endPoint y: 296, distance: 30.2
click at [289, 295] on span "button" at bounding box center [293, 296] width 19 height 10
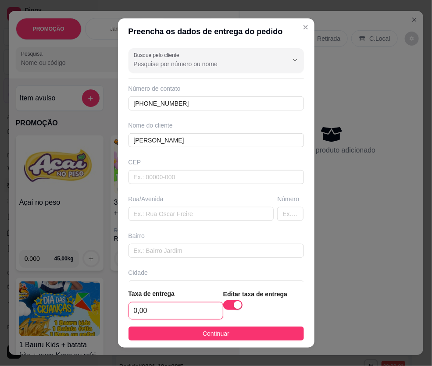
click at [187, 304] on input "0,00" at bounding box center [176, 310] width 94 height 17
type input "4,00"
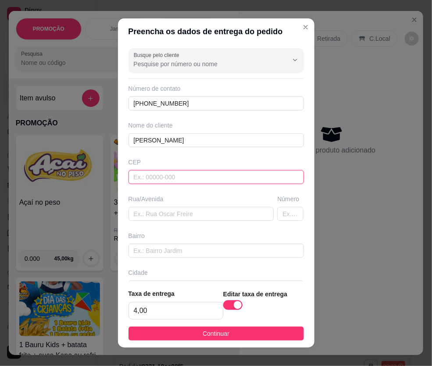
click at [185, 183] on input "text" at bounding box center [215, 177] width 175 height 14
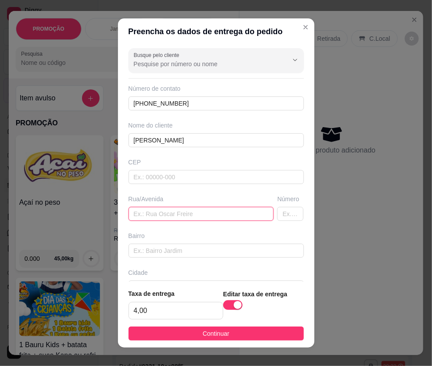
click at [187, 211] on input "text" at bounding box center [200, 214] width 145 height 14
paste input "Rua José Luiz da Silva 324"
type input "Rua José Luiz da Silva 324"
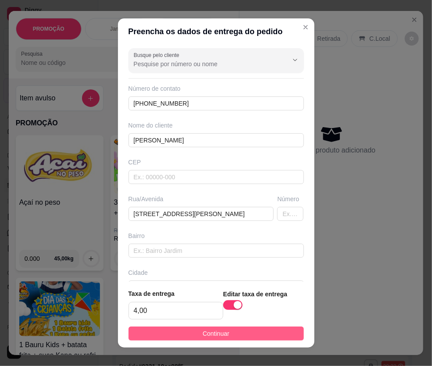
click at [237, 333] on button "Continuar" at bounding box center [215, 333] width 175 height 14
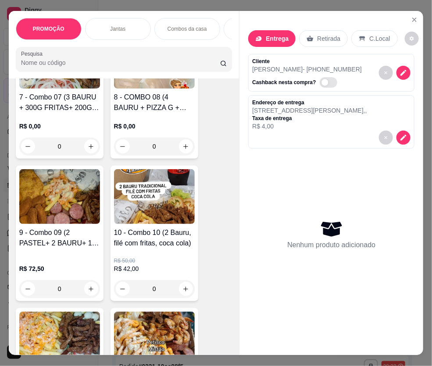
scroll to position [1035, 0]
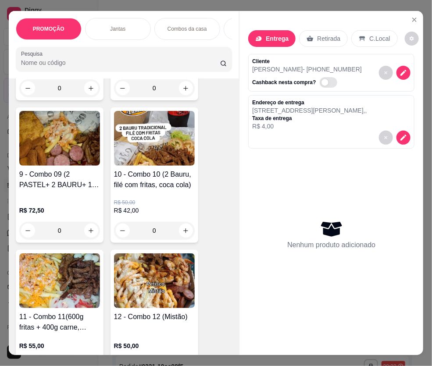
click at [140, 196] on div "R$ 50,00 R$ 42,00 0" at bounding box center [154, 214] width 81 height 49
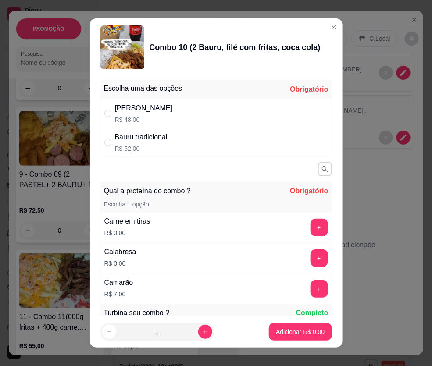
click at [232, 118] on div "Bauru cheddar R$ 48,00" at bounding box center [215, 113] width 231 height 29
radio input "true"
click at [310, 226] on button "+" at bounding box center [318, 227] width 17 height 17
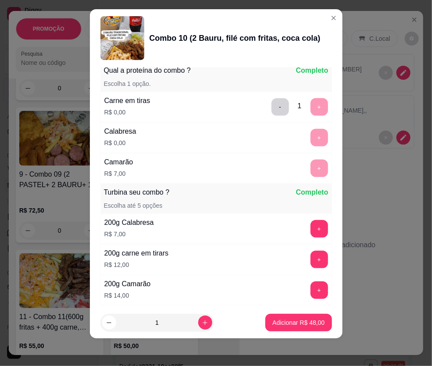
scroll to position [166, 0]
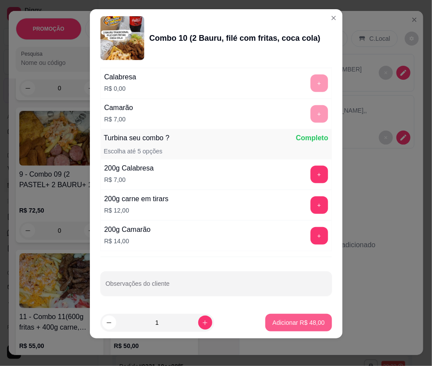
click at [287, 321] on p "Adicionar R$ 48,00" at bounding box center [298, 322] width 52 height 9
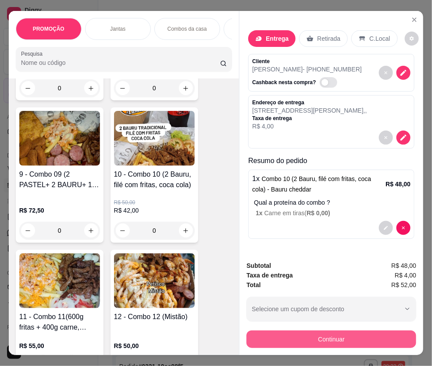
click at [359, 333] on button "Continuar" at bounding box center [331, 339] width 170 height 18
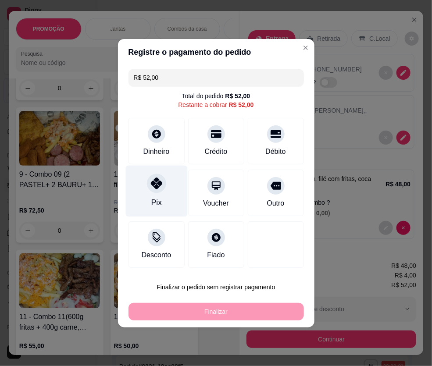
click at [162, 195] on div "Pix" at bounding box center [156, 190] width 62 height 51
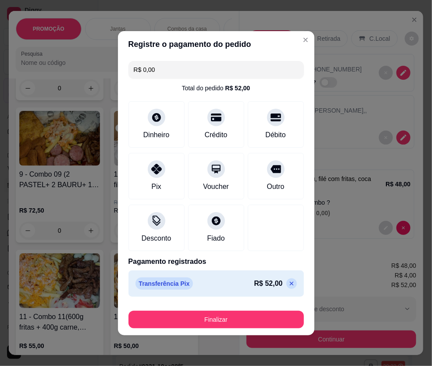
click at [288, 281] on icon at bounding box center [291, 283] width 7 height 7
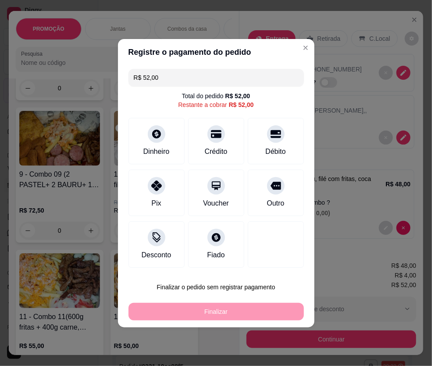
click at [272, 144] on div "Débito" at bounding box center [276, 141] width 56 height 46
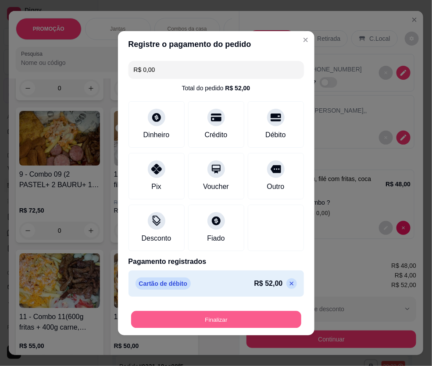
click at [261, 316] on button "Finalizar" at bounding box center [216, 319] width 170 height 17
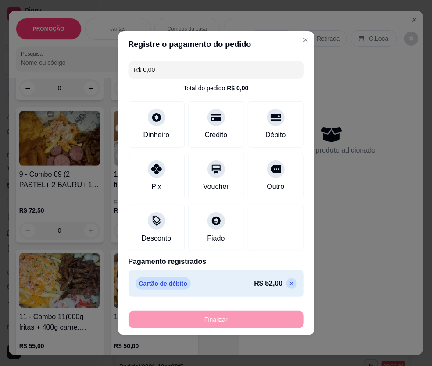
type input "-R$ 52,00"
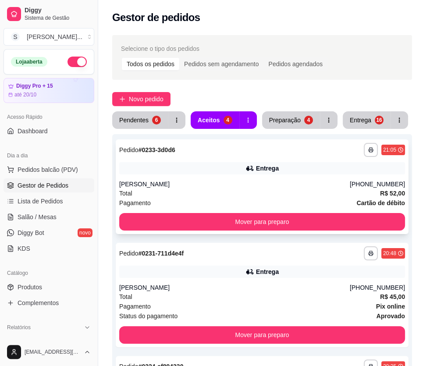
click at [329, 172] on div "Entrega" at bounding box center [262, 168] width 286 height 12
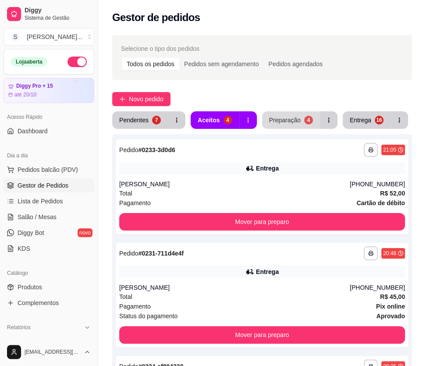
click at [286, 118] on div "Preparação" at bounding box center [285, 120] width 32 height 9
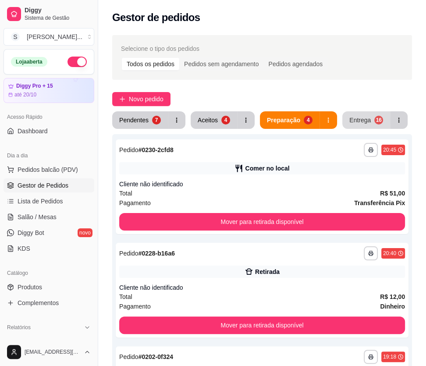
click at [359, 119] on div "16" at bounding box center [378, 120] width 9 height 9
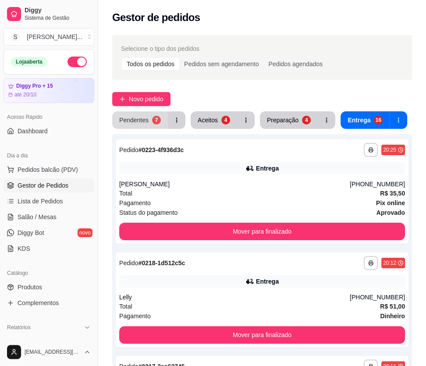
click at [149, 115] on button "Pendentes 7" at bounding box center [140, 120] width 56 height 18
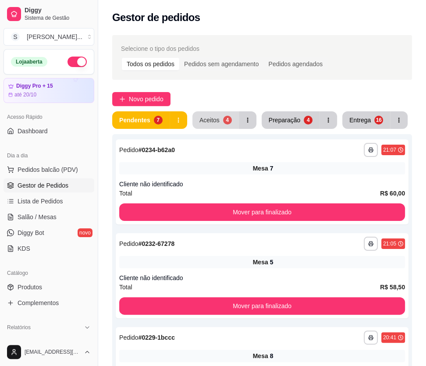
click at [214, 120] on div "Aceitos" at bounding box center [209, 120] width 20 height 9
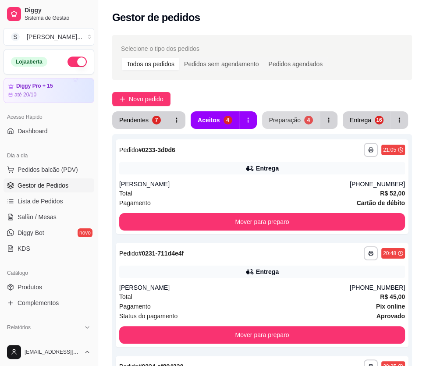
click at [294, 120] on div "Preparação" at bounding box center [285, 120] width 32 height 9
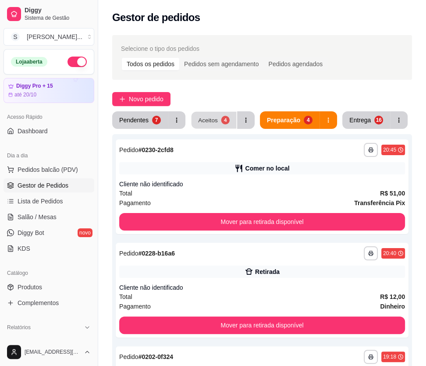
click at [209, 118] on div "Aceitos" at bounding box center [208, 120] width 20 height 8
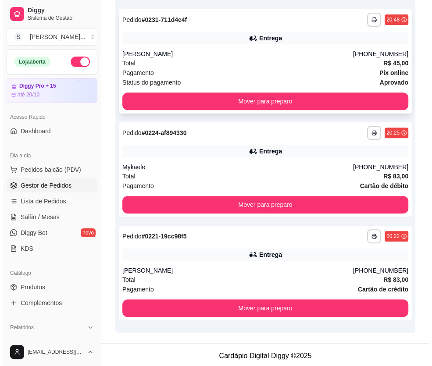
scroll to position [236, 0]
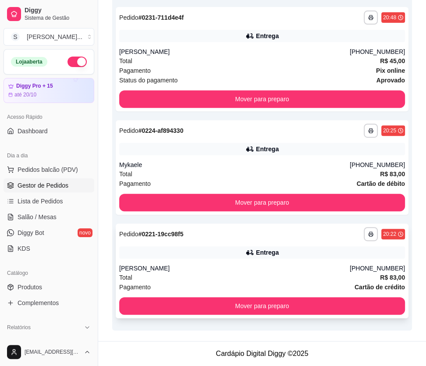
click at [183, 255] on div "Entrega" at bounding box center [262, 252] width 286 height 12
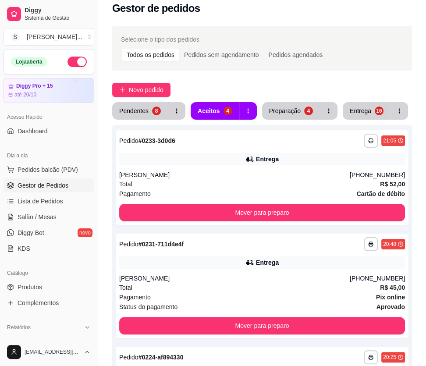
scroll to position [0, 0]
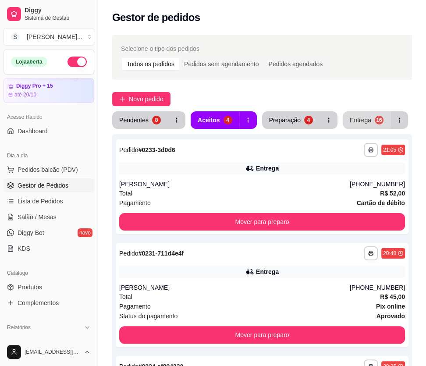
click at [359, 119] on div "Entrega" at bounding box center [360, 120] width 21 height 9
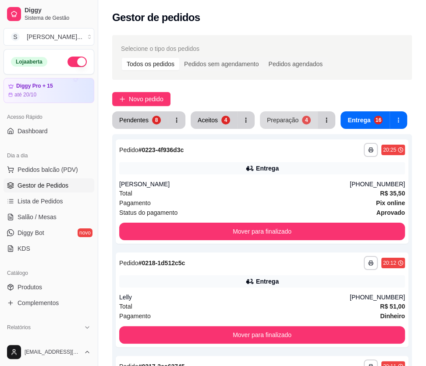
click at [288, 118] on div "Preparação" at bounding box center [283, 120] width 32 height 9
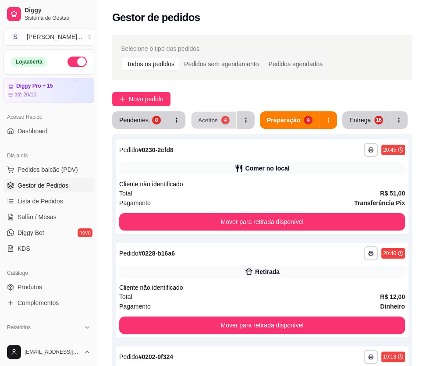
click at [210, 123] on div "Aceitos" at bounding box center [208, 120] width 20 height 8
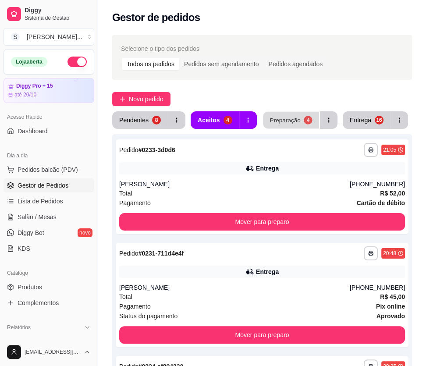
click at [288, 115] on button "Preparação 4" at bounding box center [291, 120] width 56 height 17
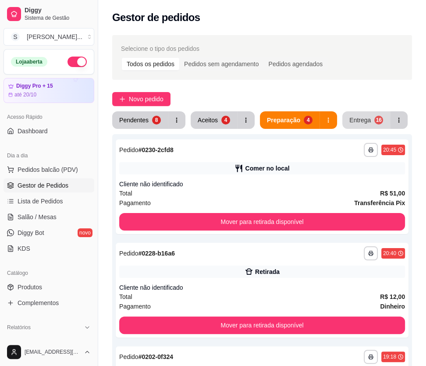
click at [359, 120] on div "16" at bounding box center [378, 120] width 9 height 9
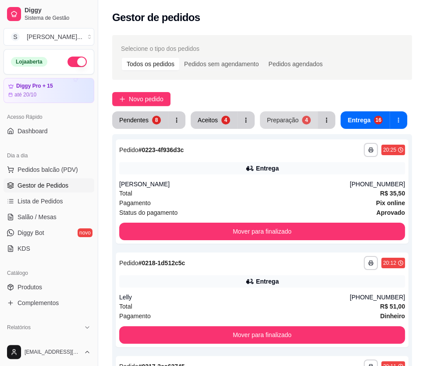
click at [290, 118] on div "Preparação" at bounding box center [283, 120] width 32 height 9
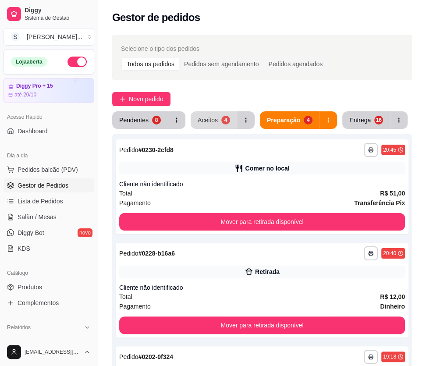
click at [221, 118] on div "4" at bounding box center [225, 120] width 9 height 9
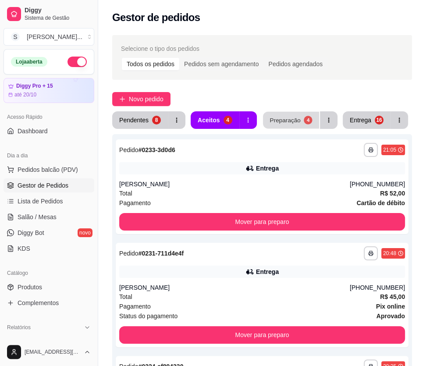
click at [304, 120] on div "4" at bounding box center [308, 120] width 8 height 8
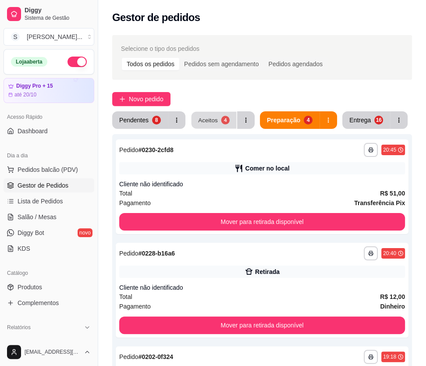
click at [225, 127] on button "Aceitos 4" at bounding box center [213, 120] width 45 height 17
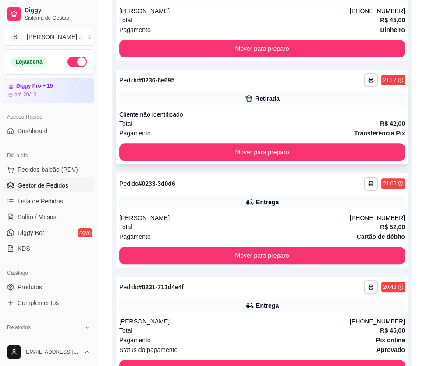
scroll to position [159, 0]
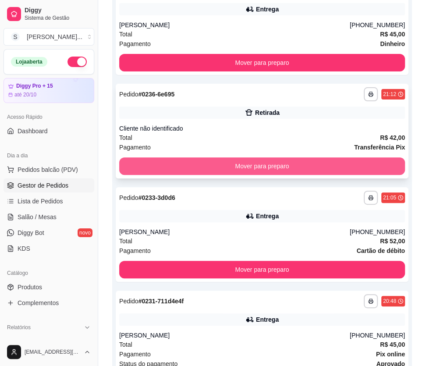
click at [289, 160] on button "Mover para preparo" at bounding box center [262, 166] width 286 height 18
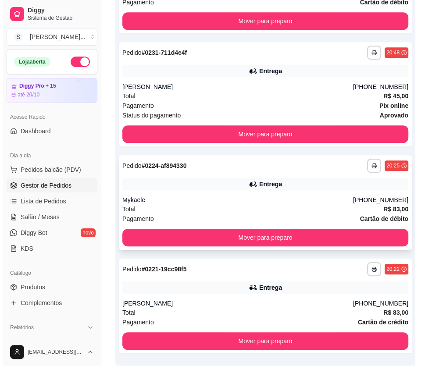
scroll to position [339, 0]
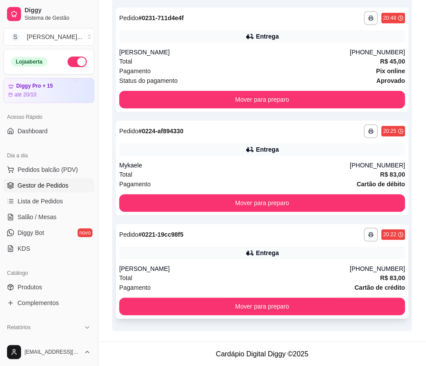
click at [263, 253] on div "Entrega" at bounding box center [267, 252] width 23 height 9
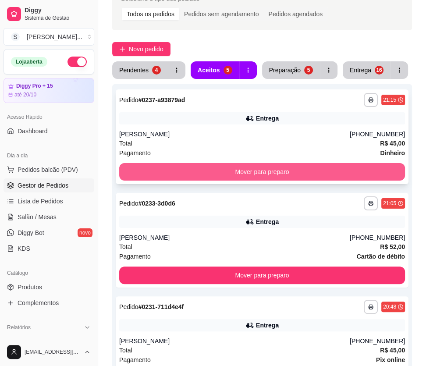
scroll to position [0, 0]
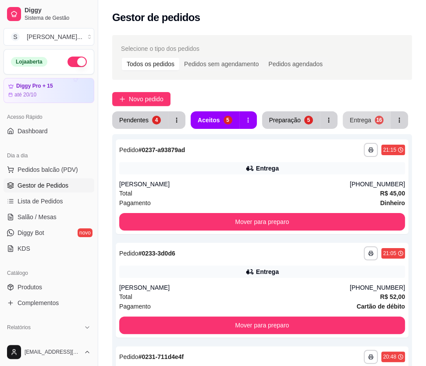
click at [359, 121] on div "Entrega" at bounding box center [360, 120] width 21 height 9
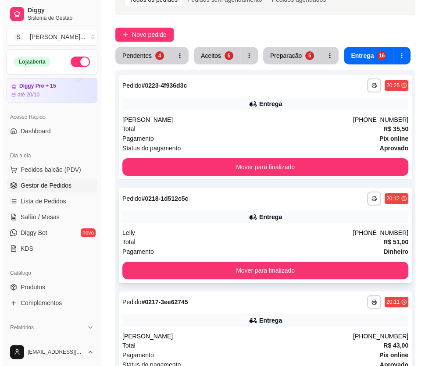
scroll to position [59, 0]
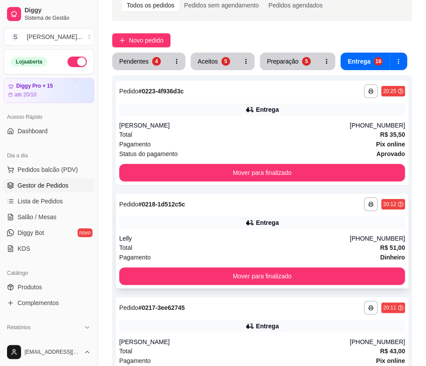
click at [292, 219] on div "Entrega" at bounding box center [262, 222] width 286 height 12
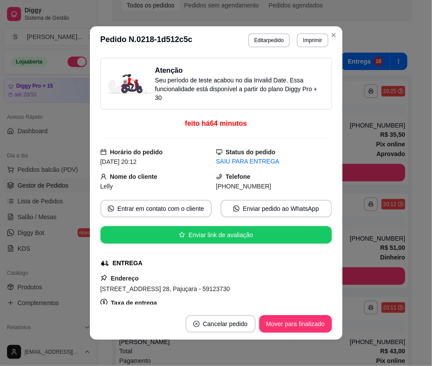
scroll to position [0, 0]
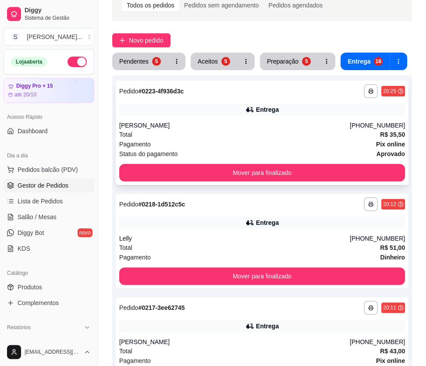
click at [307, 127] on div "Ana Beatryz" at bounding box center [234, 125] width 230 height 9
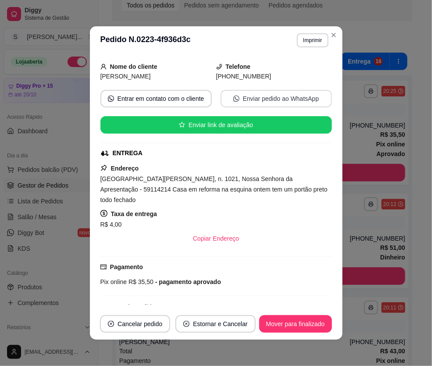
scroll to position [119, 0]
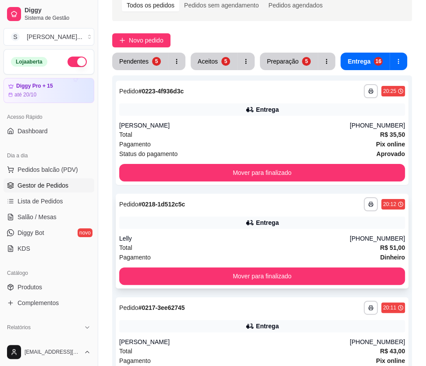
click at [359, 232] on div "**********" at bounding box center [262, 241] width 293 height 95
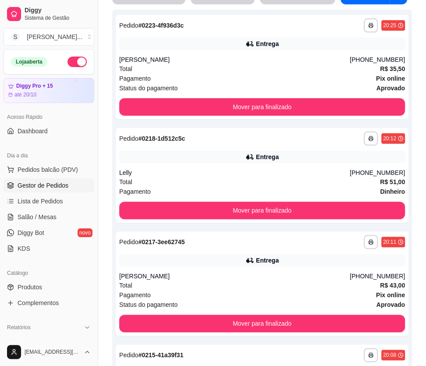
scroll to position [138, 0]
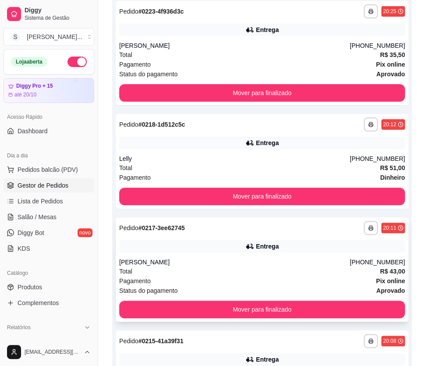
click at [359, 279] on div "Pagamento Pix online" at bounding box center [262, 281] width 286 height 10
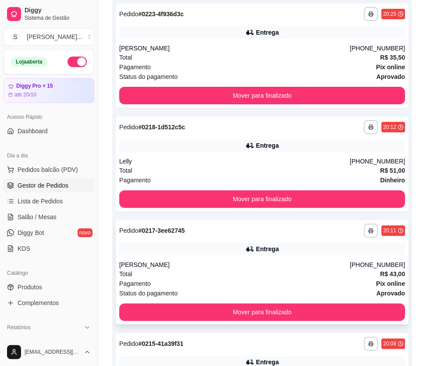
scroll to position [0, 0]
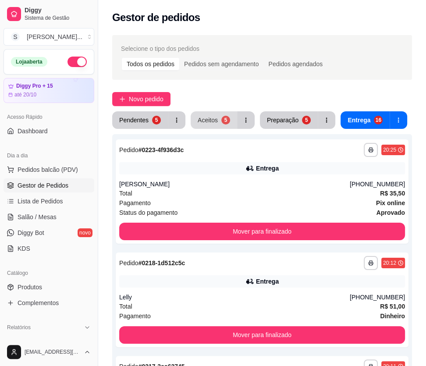
click at [211, 121] on div "Aceitos" at bounding box center [208, 120] width 20 height 9
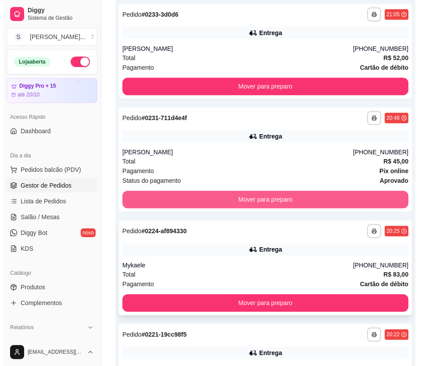
scroll to position [339, 0]
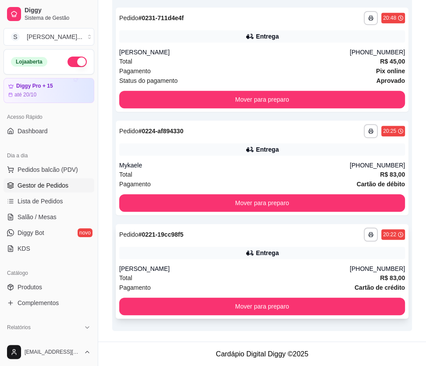
click at [351, 255] on div "Entrega" at bounding box center [262, 253] width 286 height 12
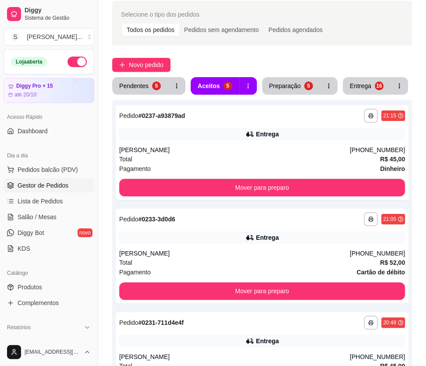
scroll to position [0, 0]
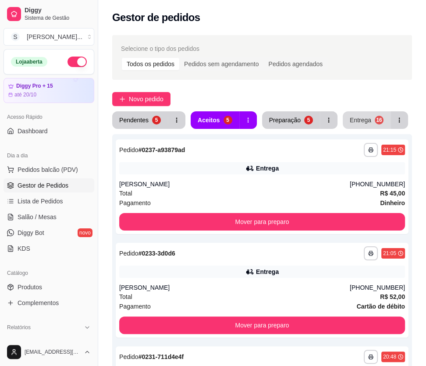
click at [359, 119] on div "Entrega" at bounding box center [360, 120] width 21 height 9
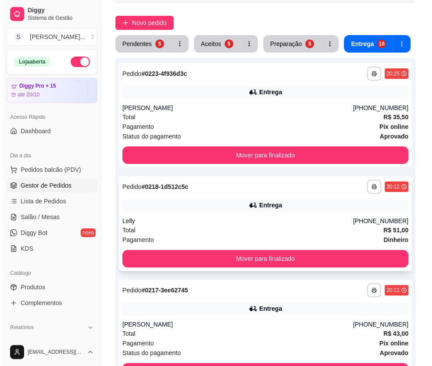
scroll to position [79, 0]
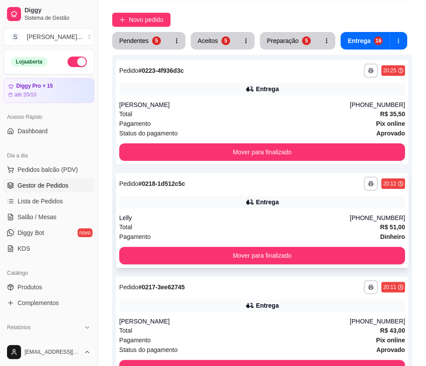
click at [288, 205] on div "Entrega" at bounding box center [262, 202] width 286 height 12
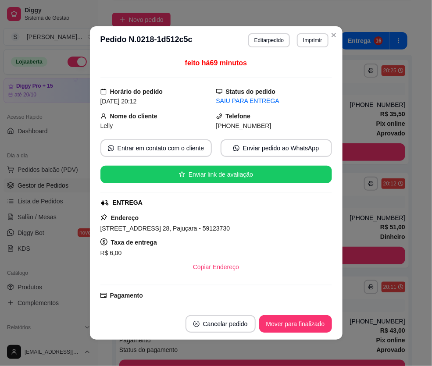
drag, startPoint x: 228, startPoint y: 125, endPoint x: 276, endPoint y: 127, distance: 48.7
click at [276, 127] on div "(84) 9 9687-9793" at bounding box center [274, 126] width 116 height 10
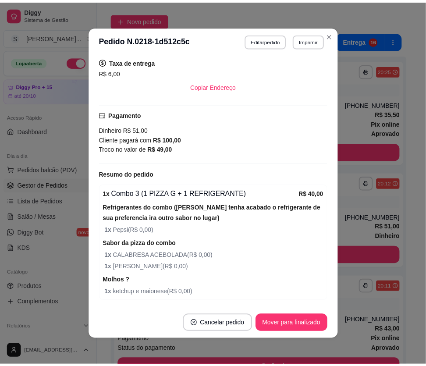
scroll to position [199, 0]
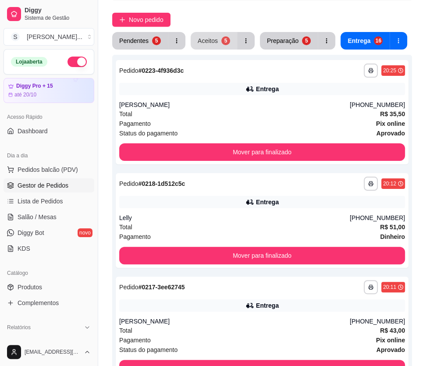
click at [222, 40] on div "5" at bounding box center [225, 40] width 9 height 9
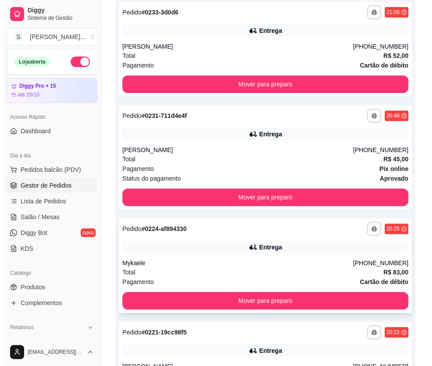
scroll to position [339, 0]
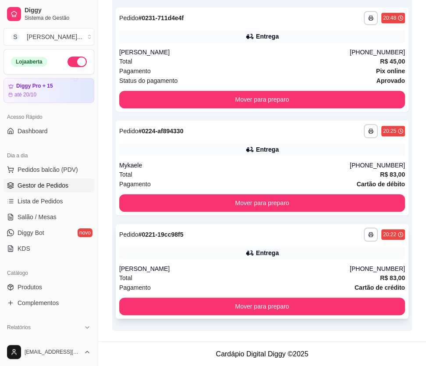
click at [309, 255] on div "Entrega" at bounding box center [262, 253] width 286 height 12
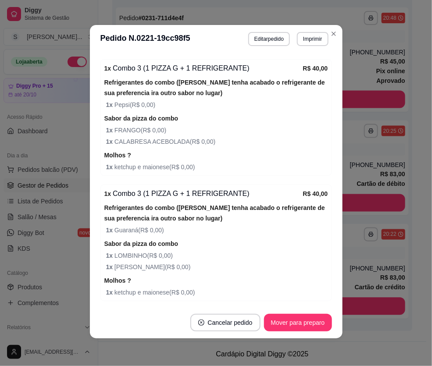
scroll to position [387, 0]
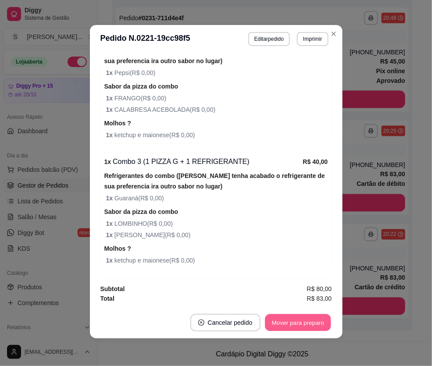
click at [315, 324] on button "Mover para preparo" at bounding box center [298, 322] width 66 height 17
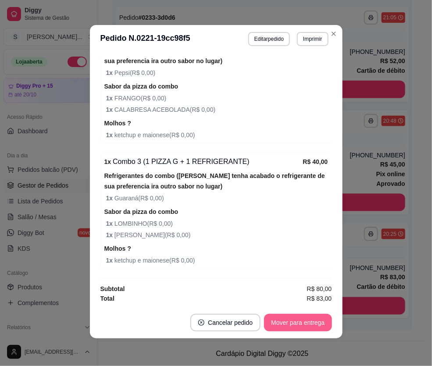
scroll to position [236, 0]
click at [311, 315] on button "Mover para entrega" at bounding box center [297, 323] width 67 height 18
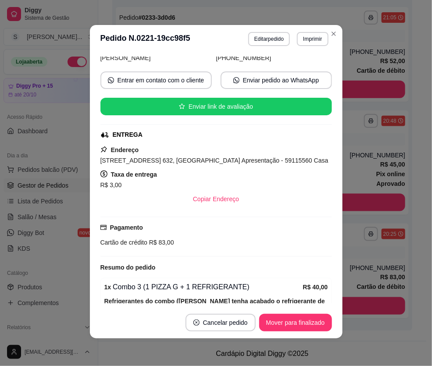
scroll to position [69, 0]
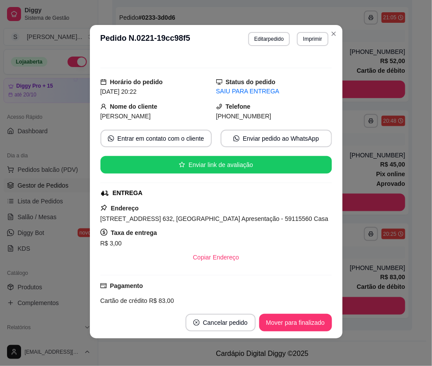
drag, startPoint x: 226, startPoint y: 116, endPoint x: 270, endPoint y: 117, distance: 44.7
click at [269, 119] on div "(84) 9 8824-2247" at bounding box center [274, 116] width 116 height 10
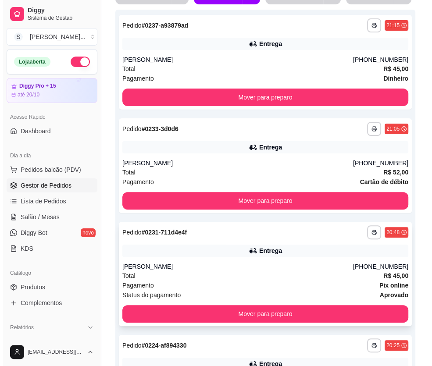
scroll to position [236, 0]
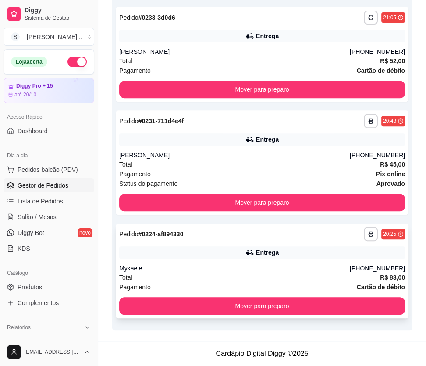
click at [288, 254] on div "Entrega" at bounding box center [262, 252] width 286 height 12
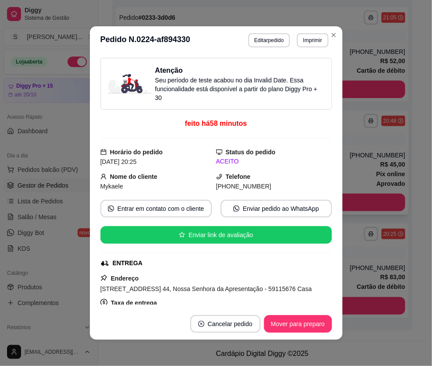
scroll to position [223, 0]
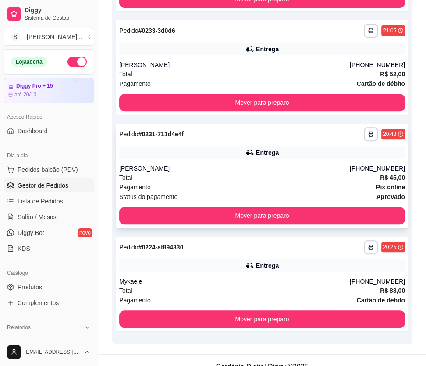
click at [277, 165] on div "Alessandro do nascimento" at bounding box center [234, 168] width 230 height 9
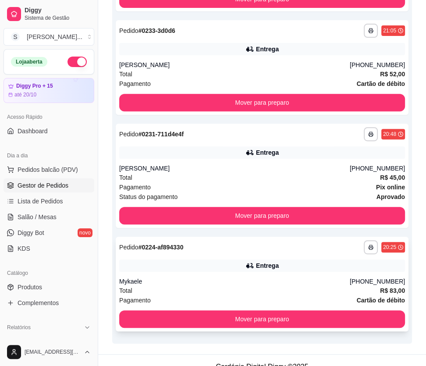
click at [306, 274] on div "**********" at bounding box center [262, 284] width 293 height 95
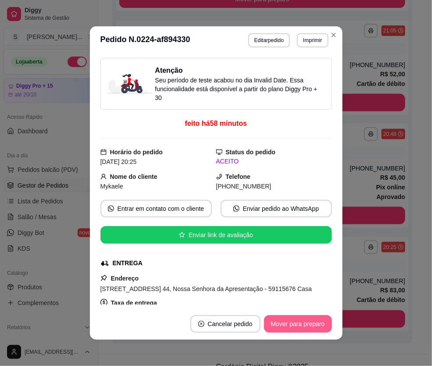
click at [286, 320] on button "Mover para preparo" at bounding box center [298, 324] width 68 height 18
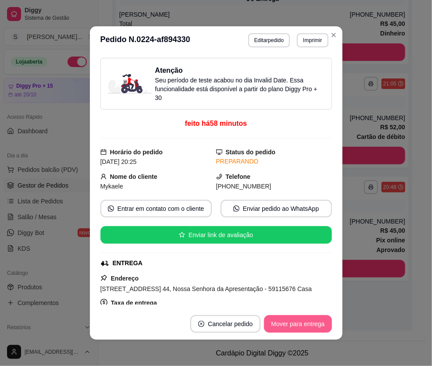
scroll to position [169, 0]
click at [300, 323] on button "Mover para entrega" at bounding box center [297, 324] width 67 height 18
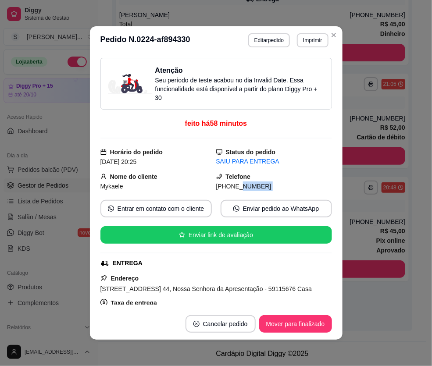
drag, startPoint x: 226, startPoint y: 188, endPoint x: 265, endPoint y: 193, distance: 38.4
click at [265, 193] on div "Atenção Seu período de teste acabou no dia Invalid Date . Essa funcionalidade e…" at bounding box center [215, 181] width 231 height 247
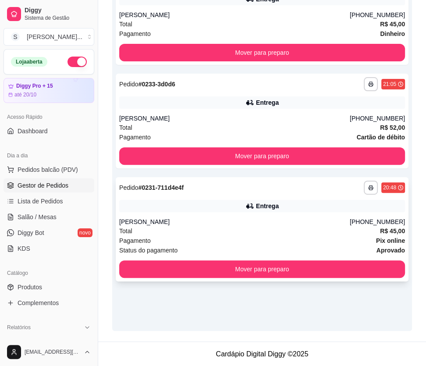
click at [293, 213] on div "**********" at bounding box center [262, 229] width 293 height 104
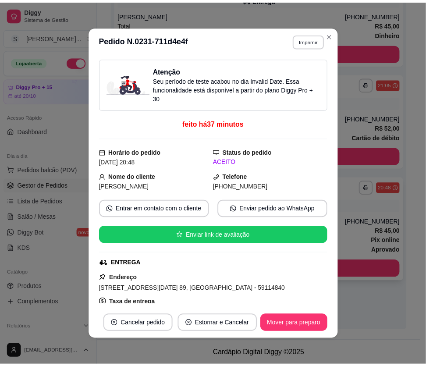
scroll to position [156, 0]
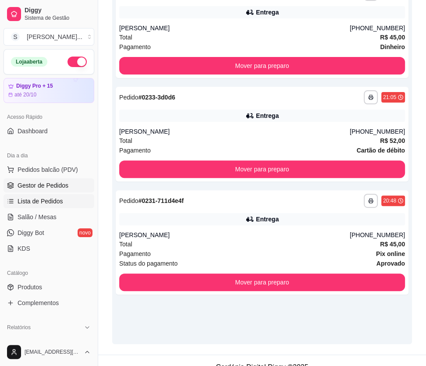
click at [54, 206] on link "Lista de Pedidos" at bounding box center [49, 201] width 91 height 14
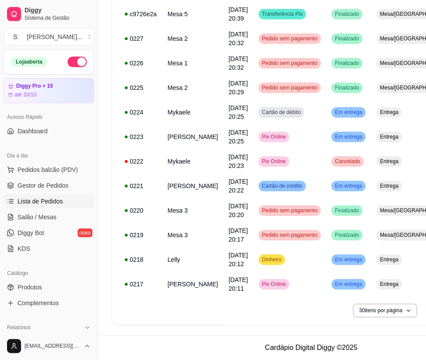
scroll to position [0, 18]
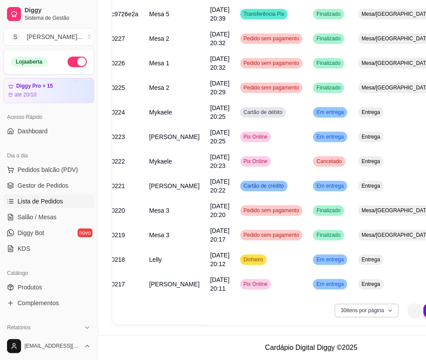
click at [359, 303] on button "30 itens por página" at bounding box center [366, 310] width 64 height 14
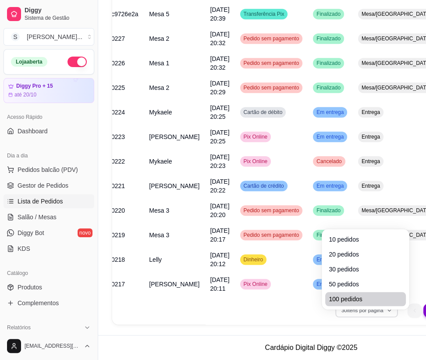
click at [359, 294] on span "100 pedidos" at bounding box center [366, 298] width 74 height 9
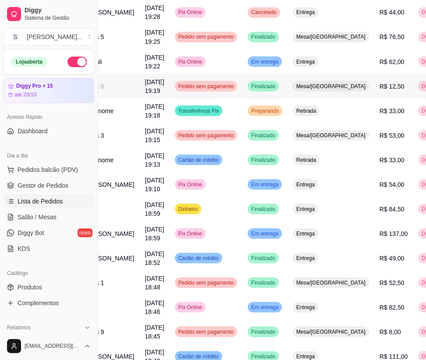
scroll to position [1218, 65]
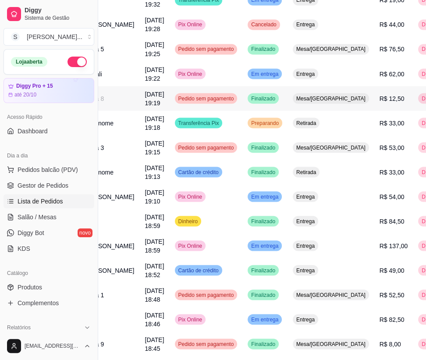
click at [359, 111] on td "R$ 12,50" at bounding box center [393, 98] width 39 height 25
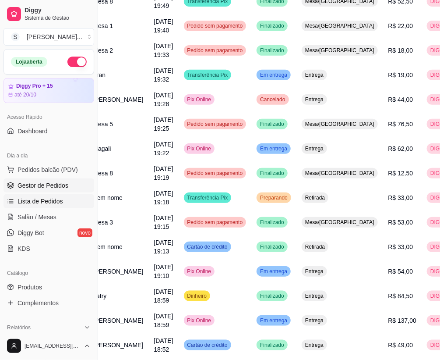
scroll to position [1139, 65]
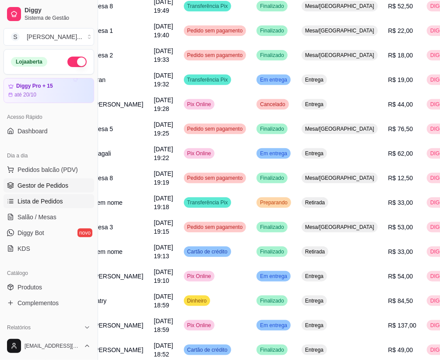
click at [52, 183] on span "Gestor de Pedidos" at bounding box center [43, 185] width 51 height 9
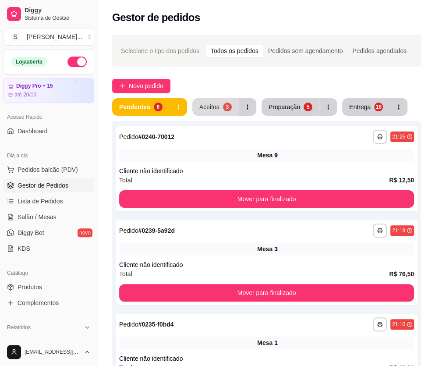
click at [219, 108] on button "Aceitos 3" at bounding box center [215, 107] width 46 height 18
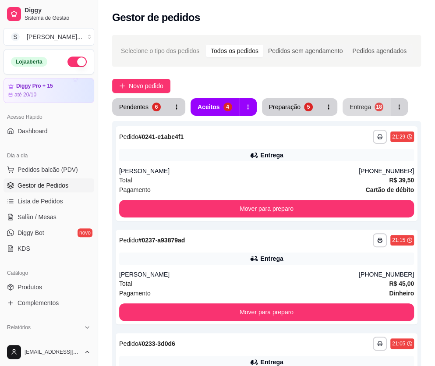
click at [359, 103] on div "Entrega" at bounding box center [360, 107] width 21 height 9
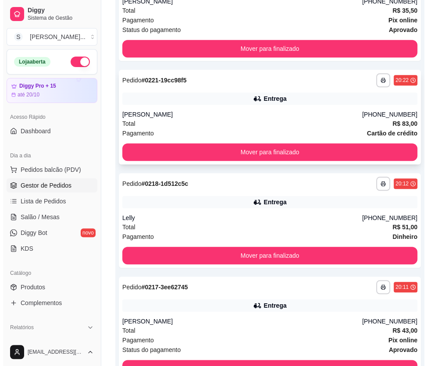
scroll to position [318, 0]
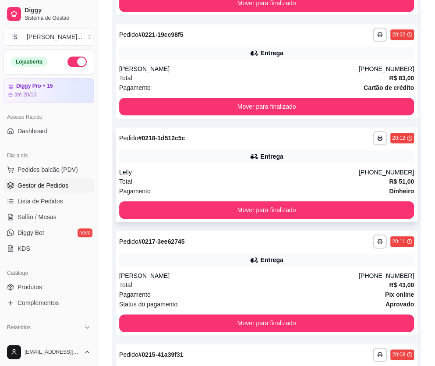
click at [359, 175] on div "Lelly" at bounding box center [239, 172] width 240 height 9
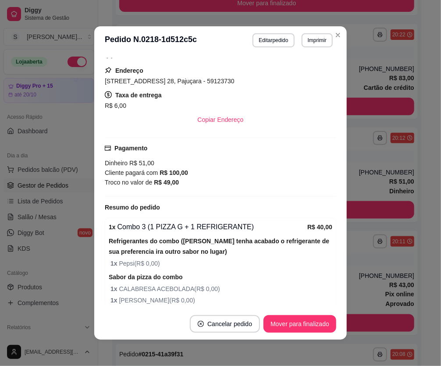
scroll to position [279, 0]
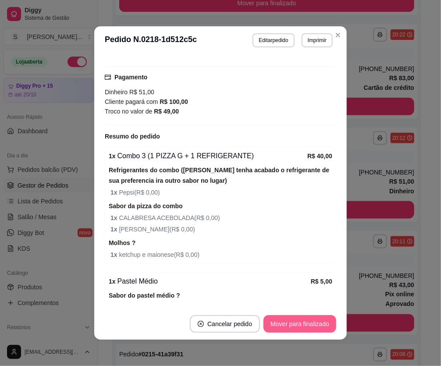
click at [320, 321] on button "Mover para finalizado" at bounding box center [299, 324] width 73 height 18
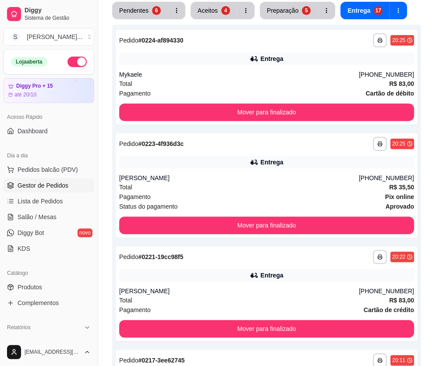
scroll to position [0, 0]
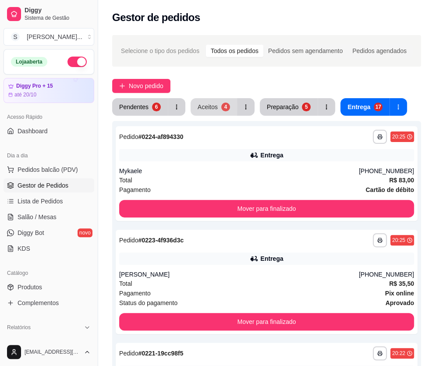
click at [227, 102] on button "Aceitos 4" at bounding box center [214, 107] width 46 height 18
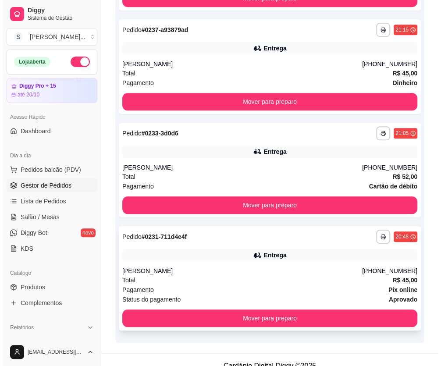
scroll to position [223, 0]
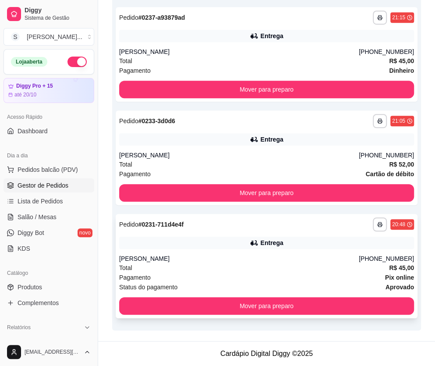
click at [276, 253] on div "**********" at bounding box center [267, 266] width 302 height 104
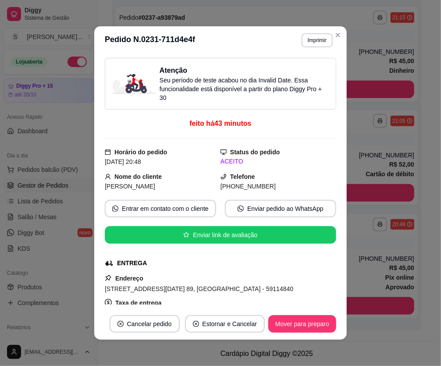
click at [291, 321] on button "Mover para preparo" at bounding box center [302, 324] width 68 height 18
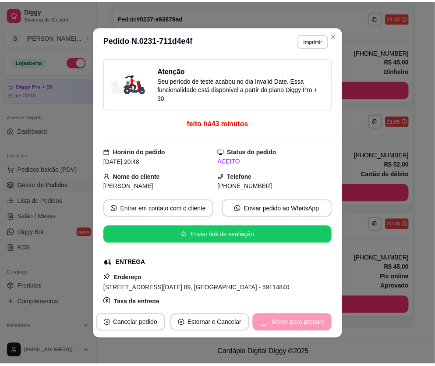
scroll to position [156, 0]
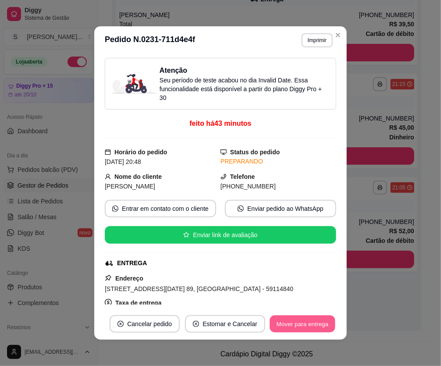
click at [294, 324] on button "Mover para entrega" at bounding box center [302, 323] width 66 height 17
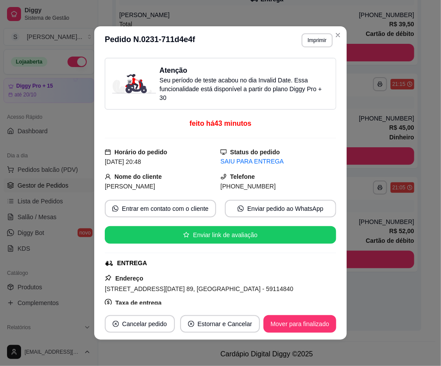
drag, startPoint x: 230, startPoint y: 184, endPoint x: 271, endPoint y: 184, distance: 40.7
click at [271, 184] on div "(84) 9 8726-4289" at bounding box center [278, 186] width 116 height 10
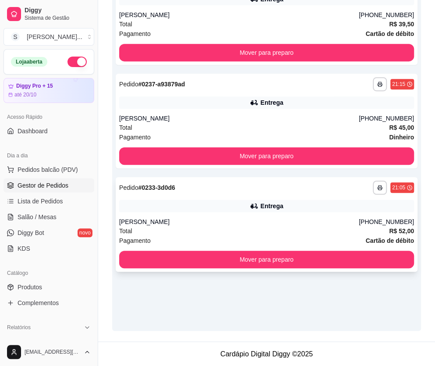
click at [359, 216] on div "**********" at bounding box center [267, 224] width 302 height 95
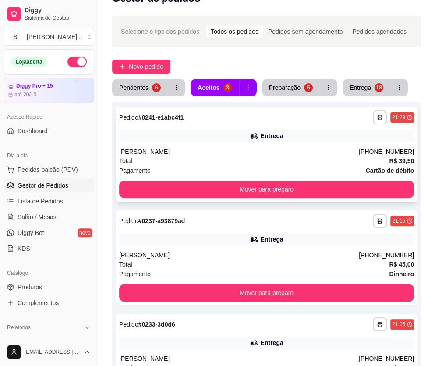
scroll to position [0, 0]
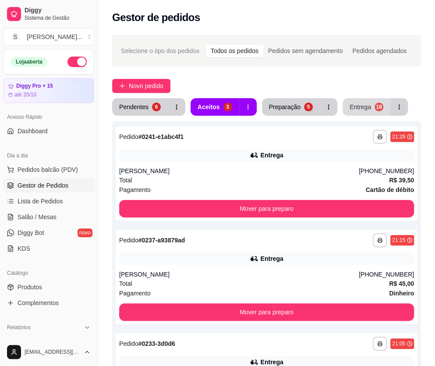
click at [359, 109] on div "Entrega" at bounding box center [360, 107] width 21 height 9
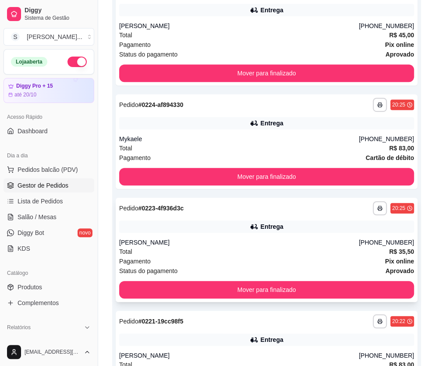
scroll to position [159, 0]
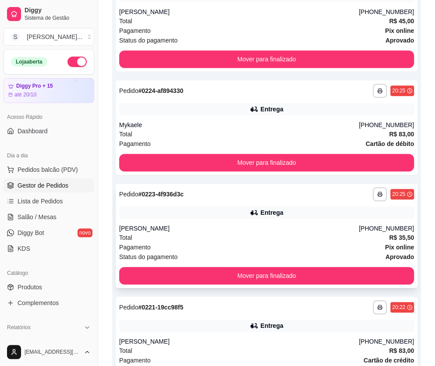
click at [297, 233] on div "Total R$ 35,50" at bounding box center [266, 238] width 295 height 10
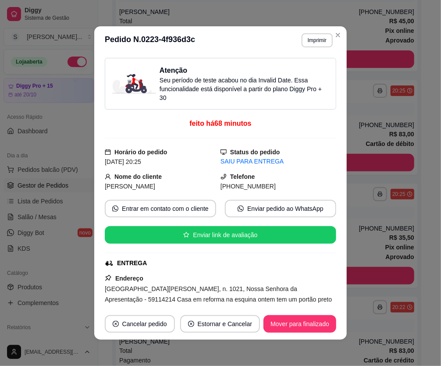
drag, startPoint x: 231, startPoint y: 184, endPoint x: 268, endPoint y: 184, distance: 36.4
click at [268, 184] on div "(84) 9 9181-1209" at bounding box center [278, 186] width 116 height 10
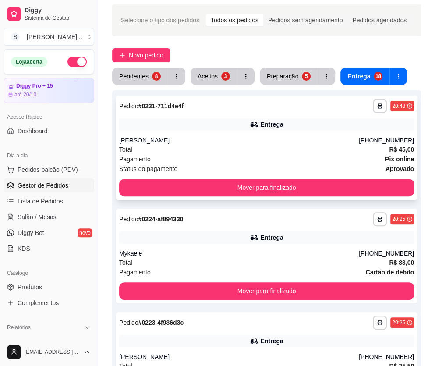
scroll to position [0, 0]
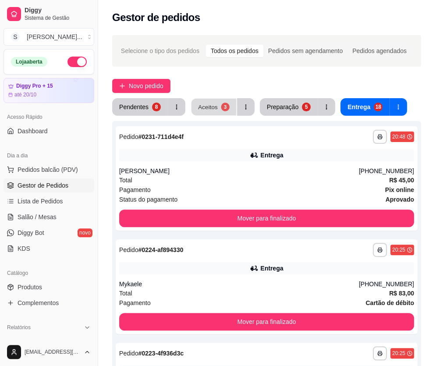
click at [223, 105] on div "3" at bounding box center [225, 107] width 8 height 8
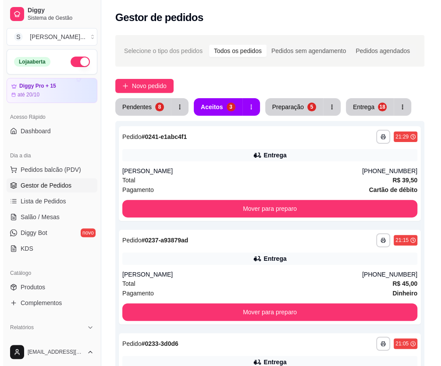
scroll to position [156, 0]
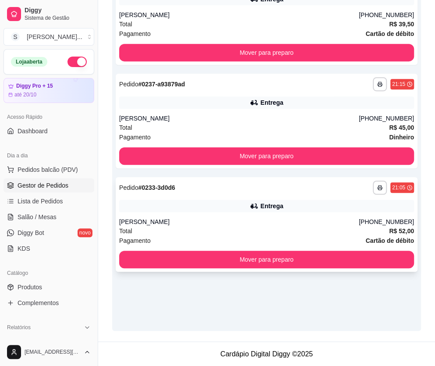
click at [359, 220] on div "Waltinho" at bounding box center [239, 221] width 240 height 9
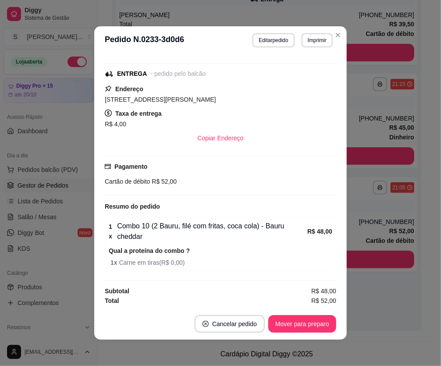
scroll to position [1, 0]
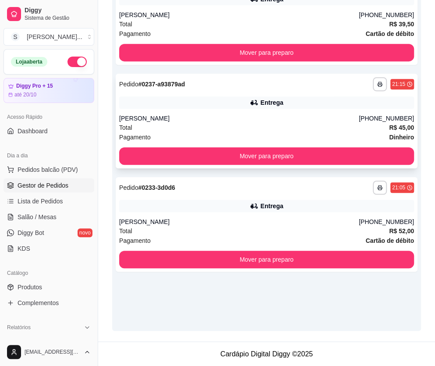
click at [316, 117] on div "Maria Fernanda" at bounding box center [239, 118] width 240 height 9
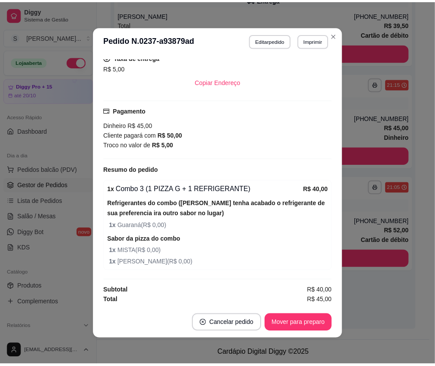
scroll to position [245, 0]
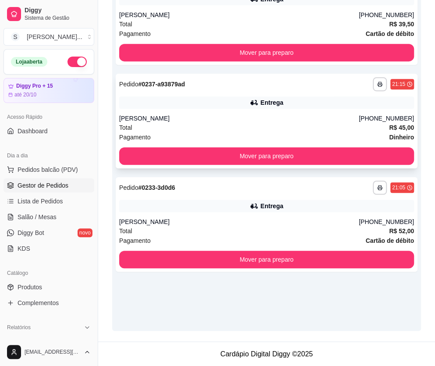
click at [359, 124] on div "Total R$ 45,00" at bounding box center [266, 128] width 295 height 10
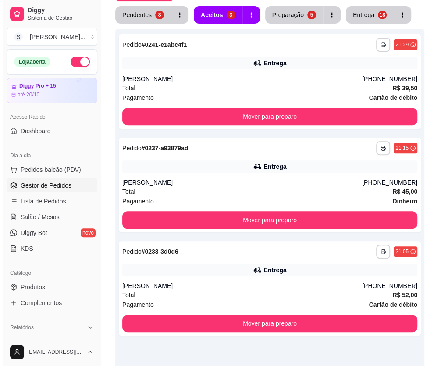
scroll to position [0, 0]
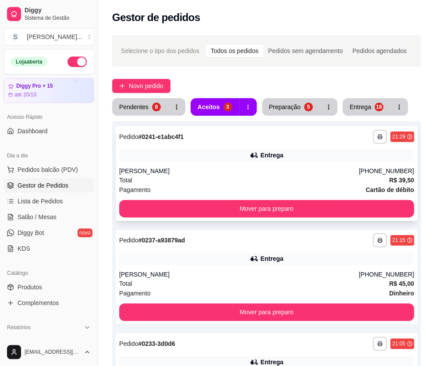
click at [337, 156] on div "Entrega" at bounding box center [266, 155] width 295 height 12
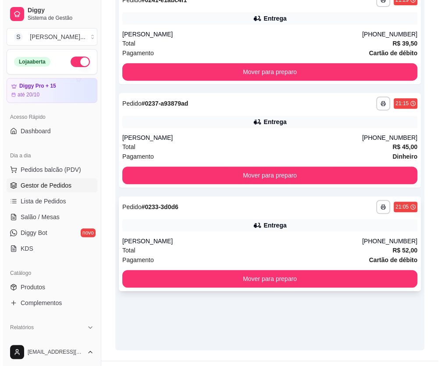
scroll to position [156, 0]
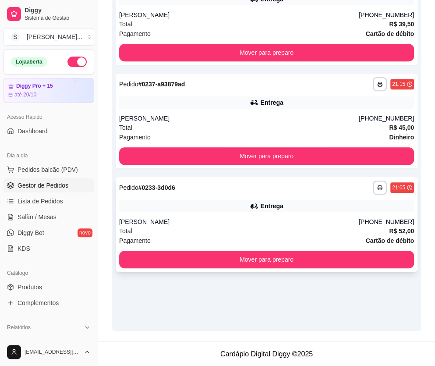
click at [342, 212] on div "**********" at bounding box center [267, 224] width 302 height 95
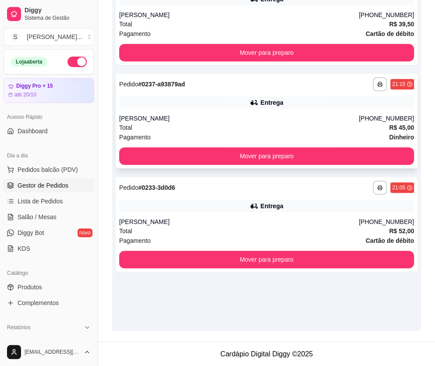
click at [299, 104] on div "Entrega" at bounding box center [266, 102] width 295 height 12
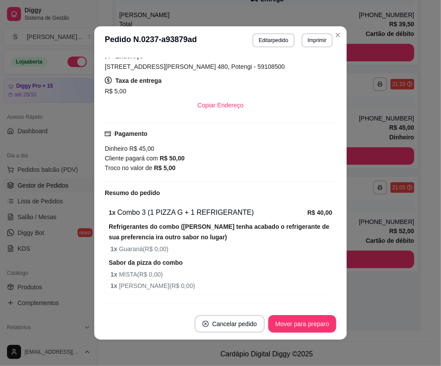
scroll to position [245, 0]
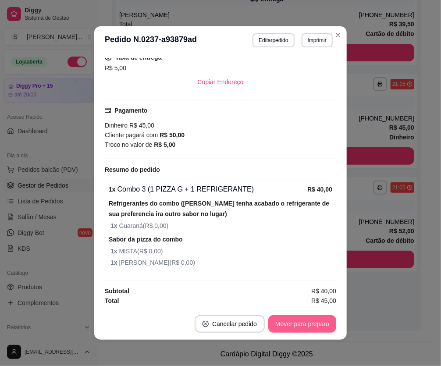
click at [301, 322] on button "Mover para preparo" at bounding box center [302, 324] width 68 height 18
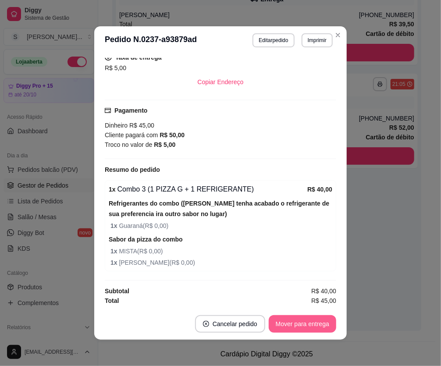
click at [313, 324] on button "Mover para entrega" at bounding box center [302, 324] width 67 height 18
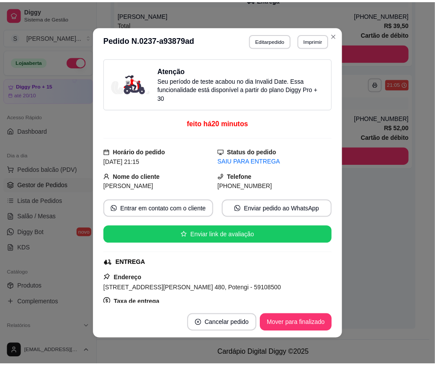
scroll to position [0, 0]
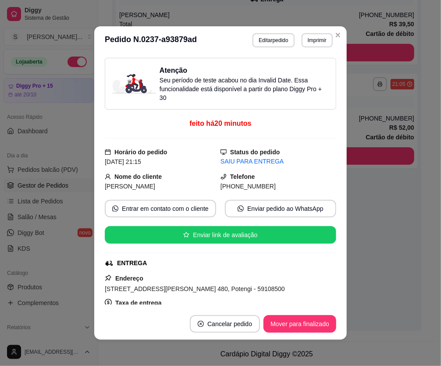
drag, startPoint x: 232, startPoint y: 185, endPoint x: 263, endPoint y: 189, distance: 30.9
click at [263, 189] on div "(84) 9 9919-1826" at bounding box center [278, 186] width 116 height 10
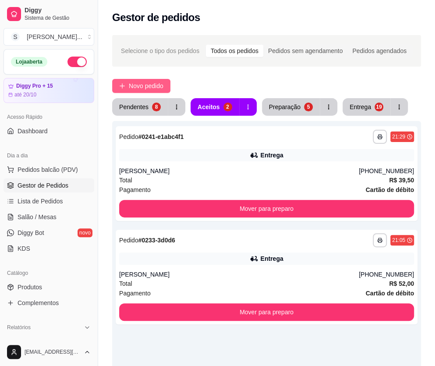
click at [145, 83] on span "Novo pedido" at bounding box center [146, 86] width 35 height 10
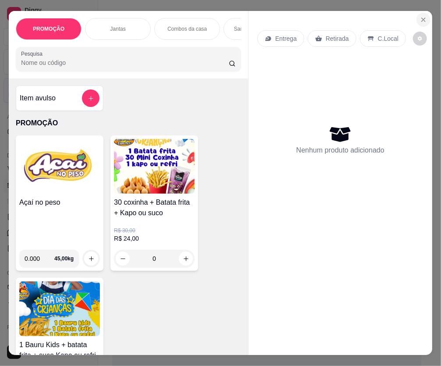
click at [359, 16] on button "Close" at bounding box center [423, 20] width 14 height 14
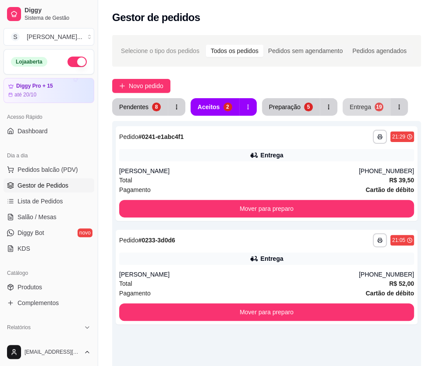
click at [359, 106] on div "Entrega" at bounding box center [360, 107] width 21 height 9
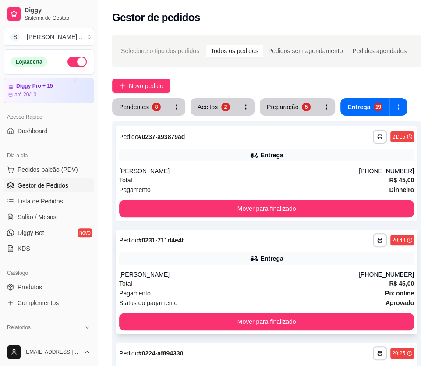
click at [251, 246] on div "**********" at bounding box center [266, 240] width 295 height 14
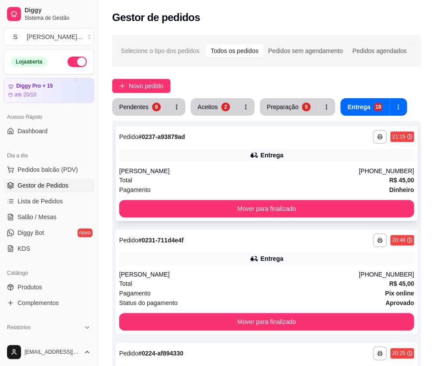
click at [311, 158] on div "Entrega" at bounding box center [266, 155] width 295 height 12
click at [212, 106] on div "Aceitos" at bounding box center [208, 107] width 20 height 9
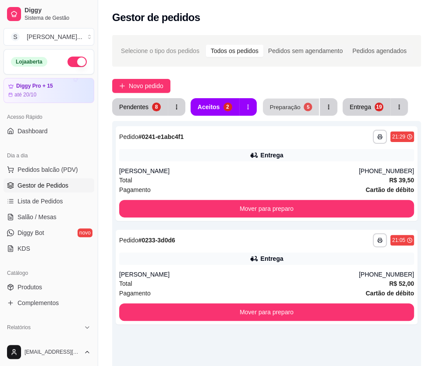
click at [283, 106] on div "Preparação" at bounding box center [284, 107] width 31 height 8
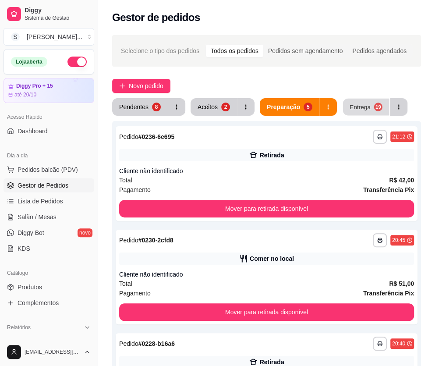
click at [359, 105] on button "Entrega 19" at bounding box center [366, 107] width 46 height 17
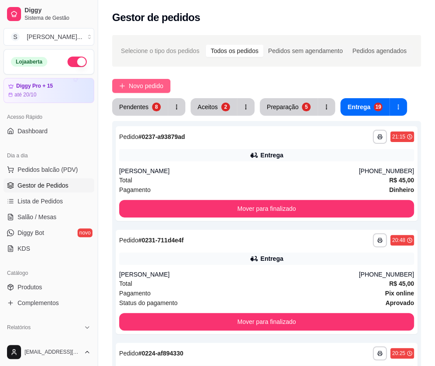
click at [149, 87] on span "Novo pedido" at bounding box center [146, 86] width 35 height 10
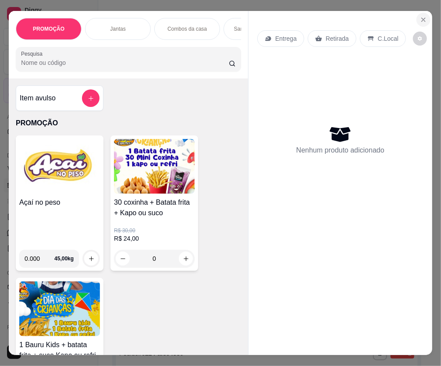
click at [359, 21] on button "Close" at bounding box center [423, 20] width 14 height 14
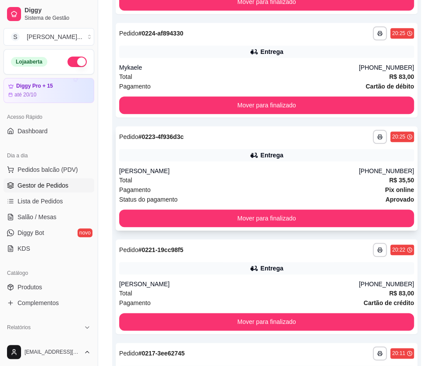
scroll to position [358, 0]
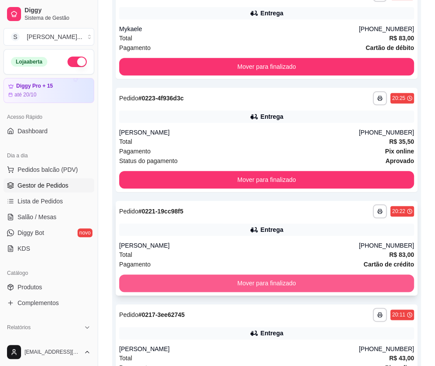
click at [354, 285] on button "Mover para finalizado" at bounding box center [266, 283] width 295 height 18
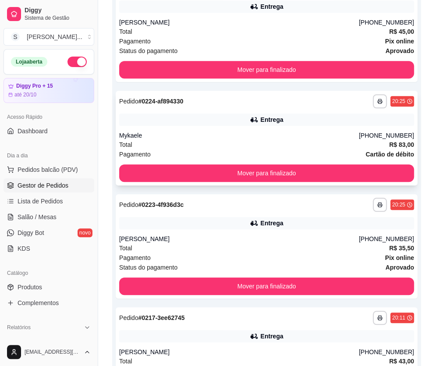
scroll to position [239, 0]
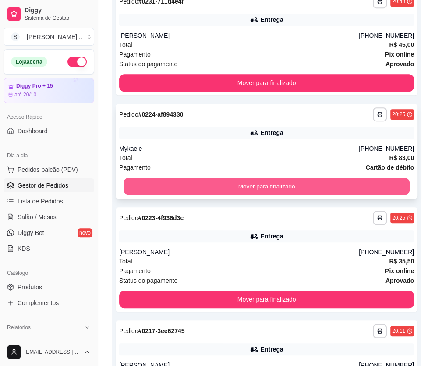
click at [305, 184] on button "Mover para finalizado" at bounding box center [267, 186] width 286 height 17
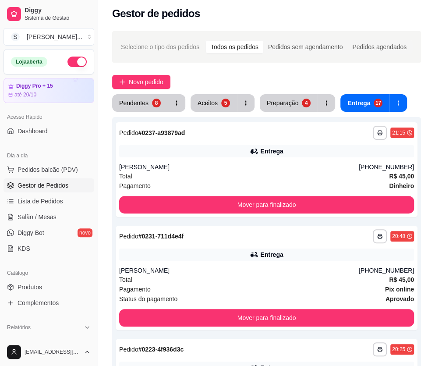
scroll to position [0, 0]
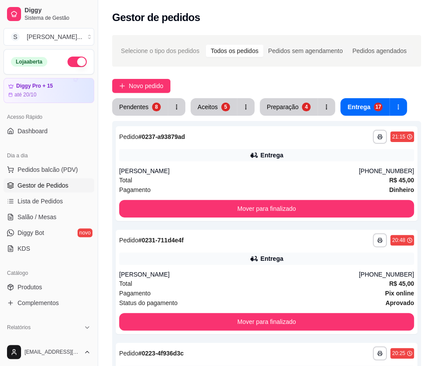
click at [215, 107] on div "Aceitos" at bounding box center [208, 107] width 20 height 9
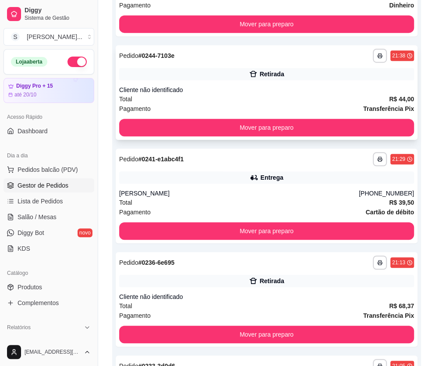
scroll to position [199, 0]
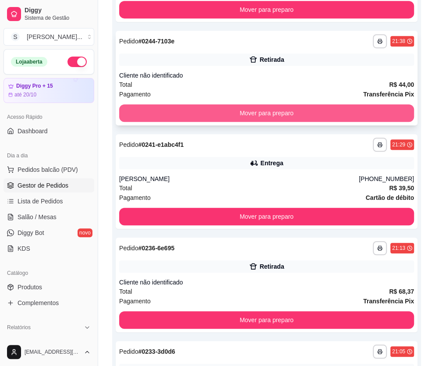
click at [297, 106] on button "Mover para preparo" at bounding box center [266, 113] width 295 height 18
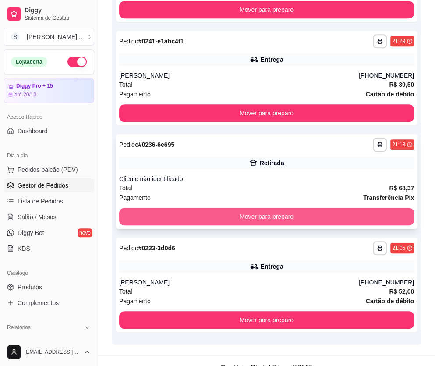
click at [298, 214] on button "Mover para preparo" at bounding box center [266, 217] width 295 height 18
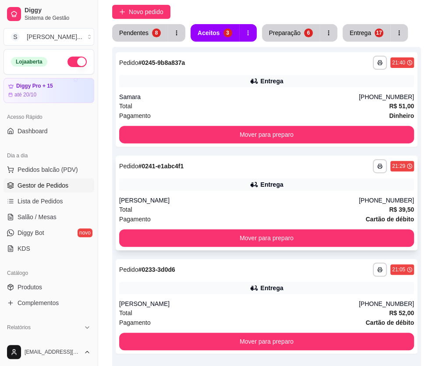
scroll to position [156, 0]
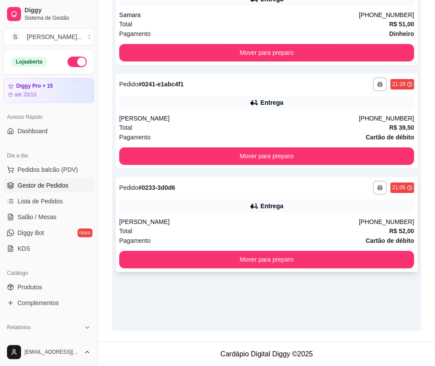
click at [320, 208] on div "Entrega" at bounding box center [266, 206] width 295 height 12
click at [343, 216] on div "**********" at bounding box center [267, 224] width 302 height 95
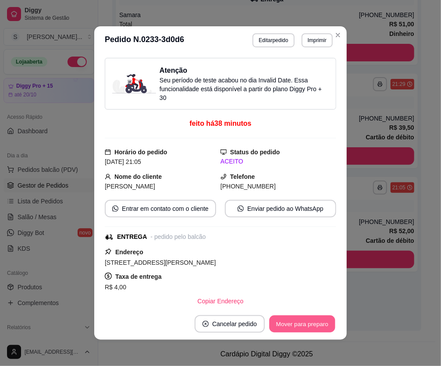
click at [312, 320] on button "Mover para preparo" at bounding box center [302, 323] width 66 height 17
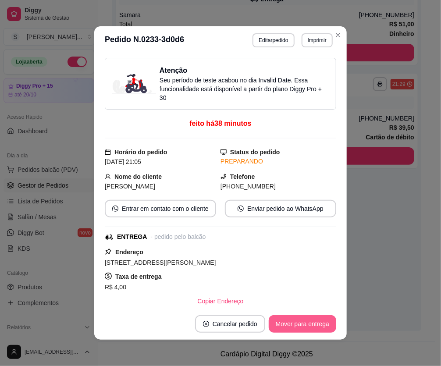
click at [316, 322] on button "Mover para entrega" at bounding box center [302, 324] width 67 height 18
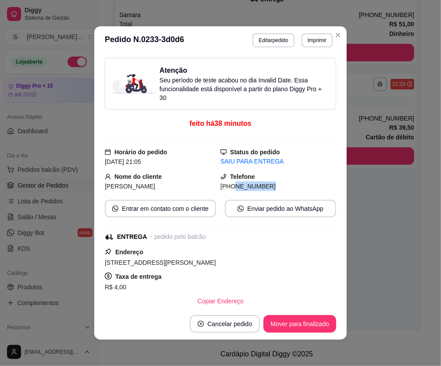
drag, startPoint x: 225, startPoint y: 186, endPoint x: 262, endPoint y: 184, distance: 37.3
click at [262, 184] on div "(84) 8610-2238" at bounding box center [278, 186] width 116 height 10
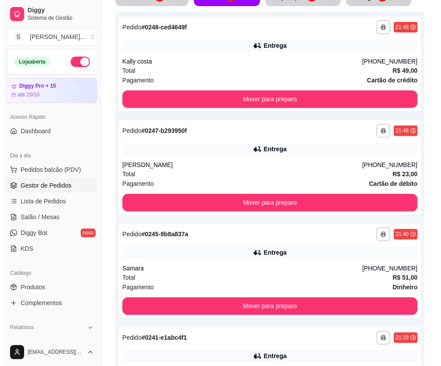
scroll to position [0, 0]
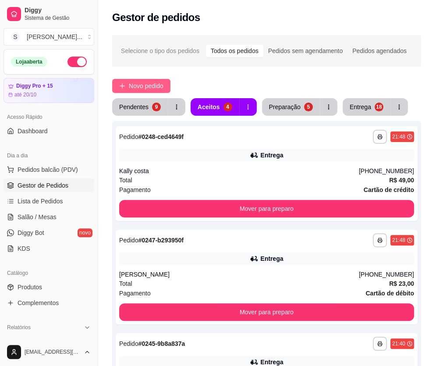
click at [142, 85] on span "Novo pedido" at bounding box center [146, 86] width 35 height 10
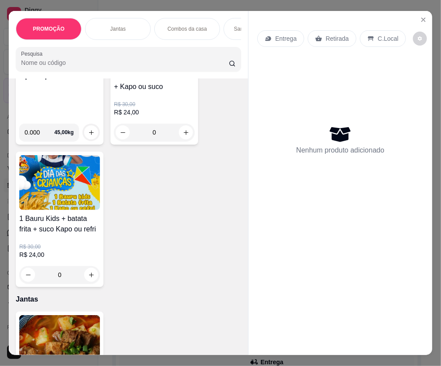
scroll to position [119, 0]
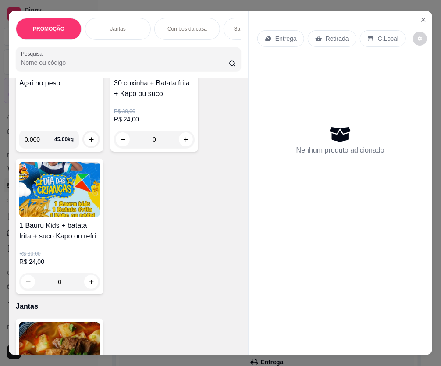
click at [60, 245] on div "R$ 30,00 R$ 24,00 0" at bounding box center [59, 265] width 81 height 49
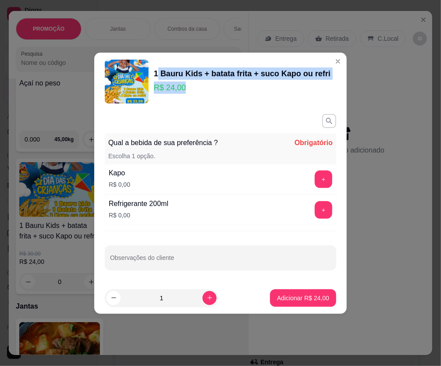
drag, startPoint x: 151, startPoint y: 71, endPoint x: 191, endPoint y: 89, distance: 43.7
click at [191, 89] on div "1 Bauru Kids + batata frita + suco Kapo ou refri R$ 24,00" at bounding box center [220, 82] width 231 height 44
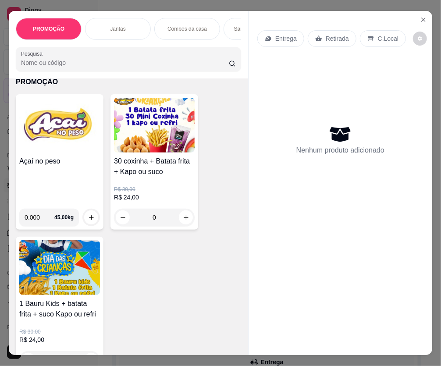
scroll to position [39, 0]
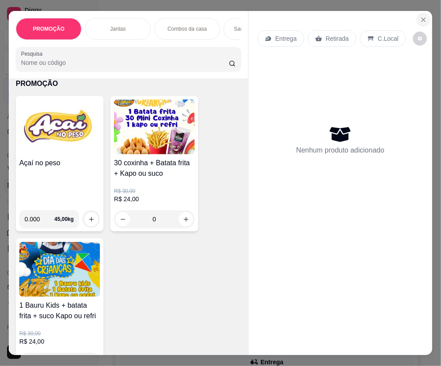
click at [359, 16] on icon "Close" at bounding box center [423, 19] width 7 height 7
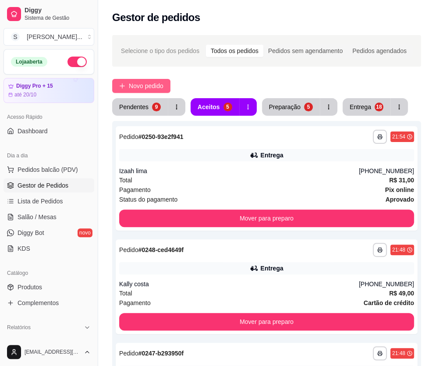
click at [151, 81] on span "Novo pedido" at bounding box center [146, 86] width 35 height 10
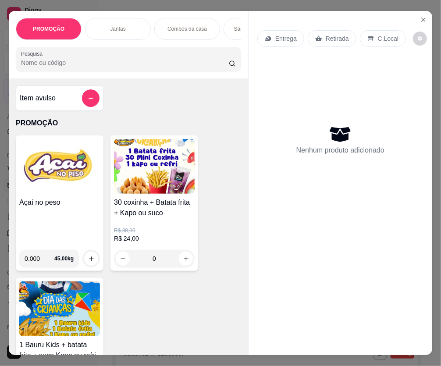
click at [156, 218] on h4 "30 coxinha + Batata frita + Kapo ou suco" at bounding box center [154, 207] width 81 height 21
click at [359, 14] on button "Close" at bounding box center [423, 20] width 14 height 14
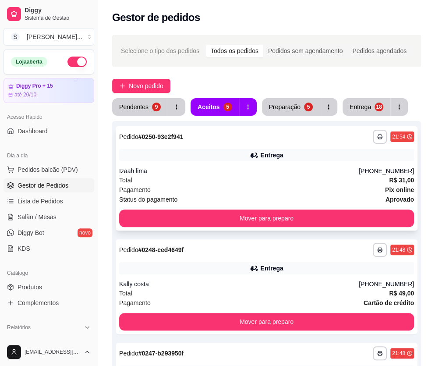
click at [283, 173] on div "Izaah lima" at bounding box center [239, 170] width 240 height 9
click at [354, 113] on button "Entrega 18" at bounding box center [367, 107] width 48 height 18
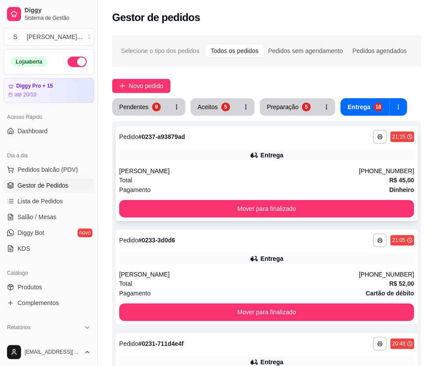
click at [303, 152] on div "Entrega" at bounding box center [266, 155] width 295 height 12
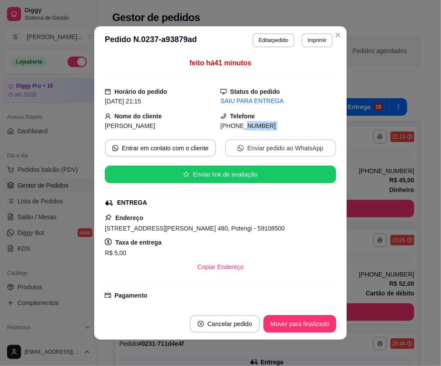
drag, startPoint x: 231, startPoint y: 138, endPoint x: 267, endPoint y: 140, distance: 36.4
click at [267, 140] on div "feito há 41 minutos Horário do pedido 12/10/2025 21:15 Status do pedido SAIU PA…" at bounding box center [220, 181] width 231 height 247
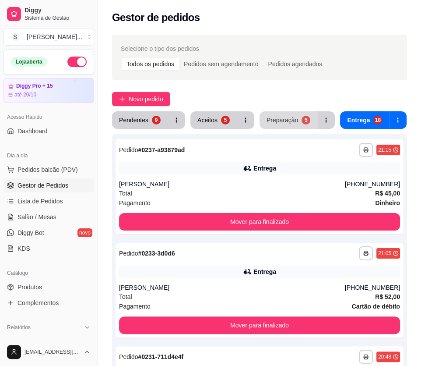
click at [294, 117] on div "Preparação" at bounding box center [283, 120] width 32 height 9
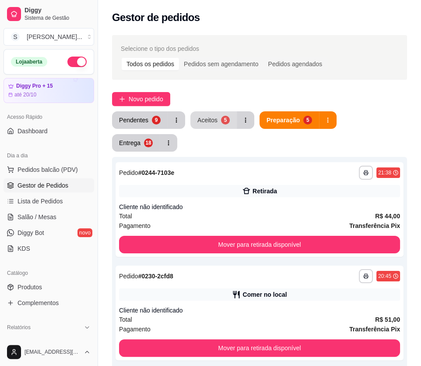
click at [209, 120] on div "Aceitos" at bounding box center [208, 120] width 20 height 9
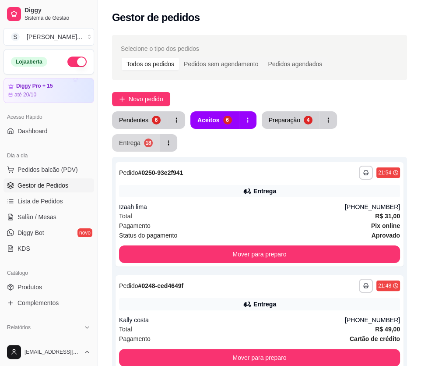
click at [160, 134] on button "Entrega 18" at bounding box center [136, 143] width 48 height 18
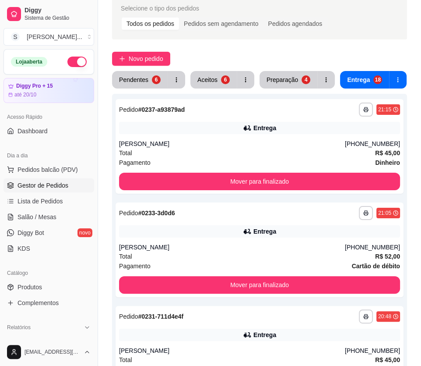
scroll to position [79, 0]
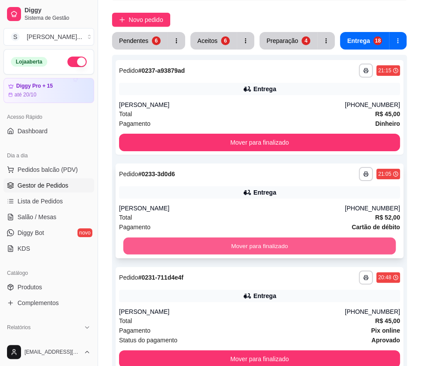
click at [287, 245] on button "Mover para finalizado" at bounding box center [260, 245] width 273 height 17
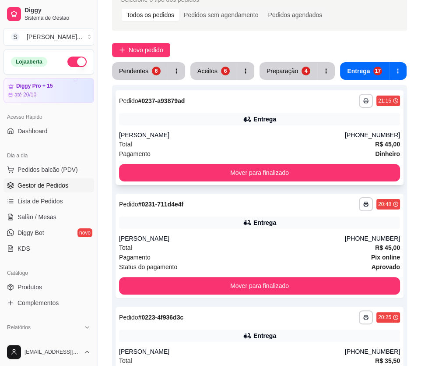
scroll to position [0, 0]
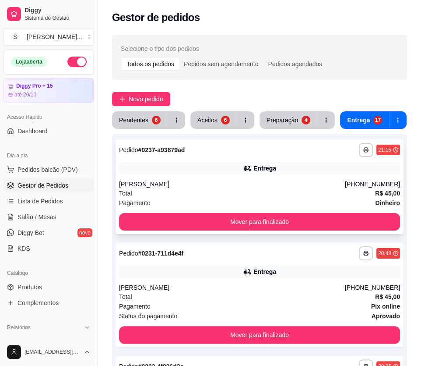
click at [207, 165] on div "Entrega" at bounding box center [259, 168] width 281 height 12
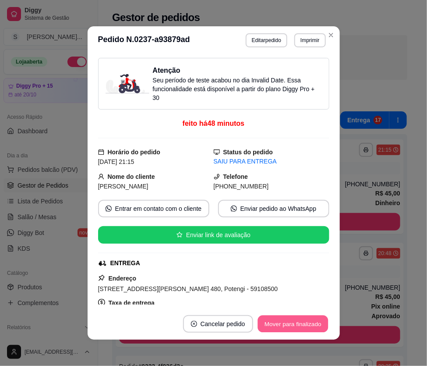
click at [291, 320] on button "Mover para finalizado" at bounding box center [293, 323] width 71 height 17
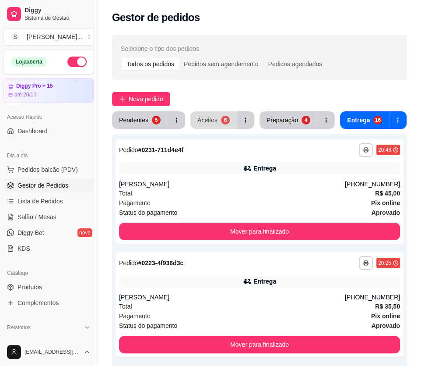
click at [220, 124] on button "Aceitos 6" at bounding box center [214, 120] width 46 height 18
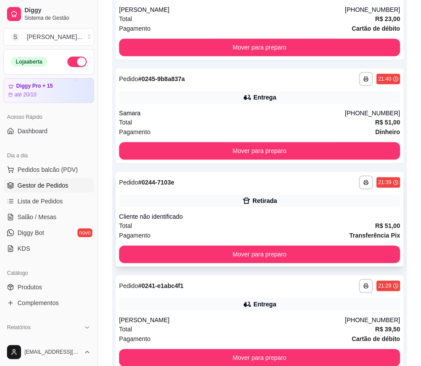
scroll to position [442, 0]
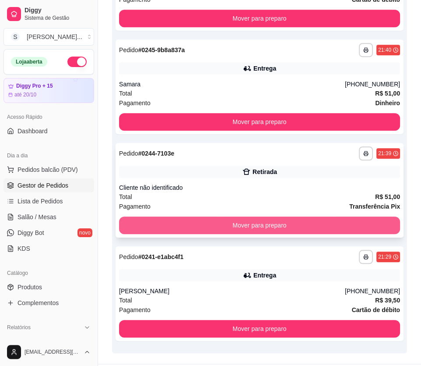
click at [297, 216] on button "Mover para preparo" at bounding box center [259, 225] width 281 height 18
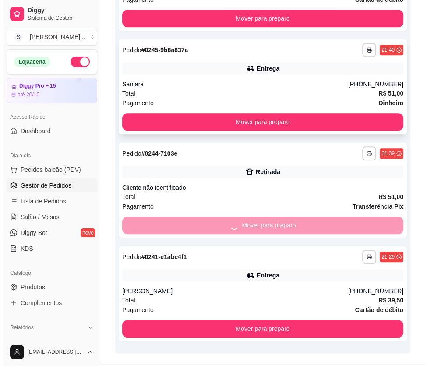
scroll to position [339, 0]
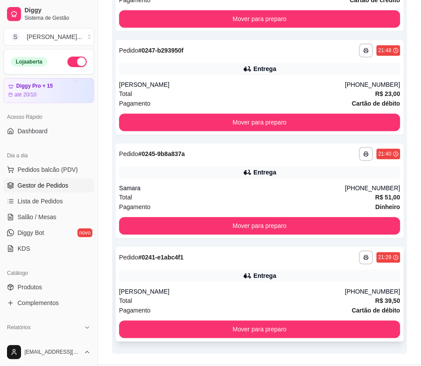
click at [313, 247] on div "**********" at bounding box center [260, 294] width 288 height 95
click at [315, 262] on div "**********" at bounding box center [260, 294] width 288 height 95
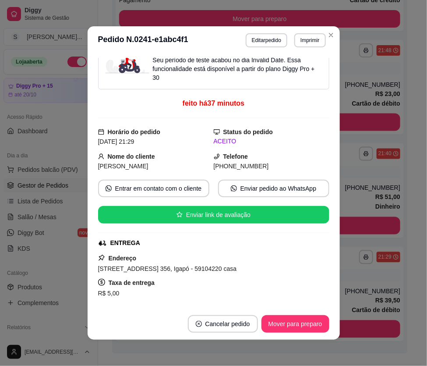
scroll to position [39, 0]
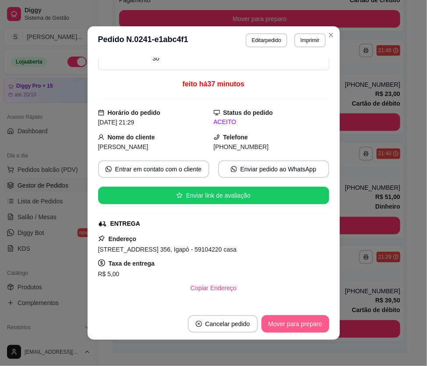
click at [311, 317] on button "Mover para preparo" at bounding box center [296, 324] width 68 height 18
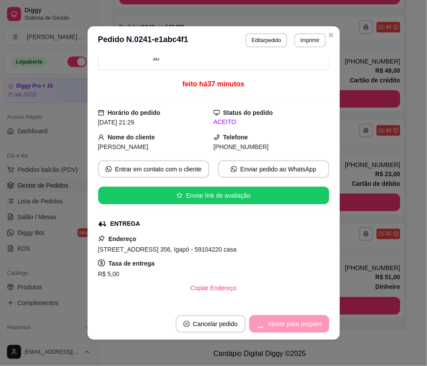
scroll to position [236, 0]
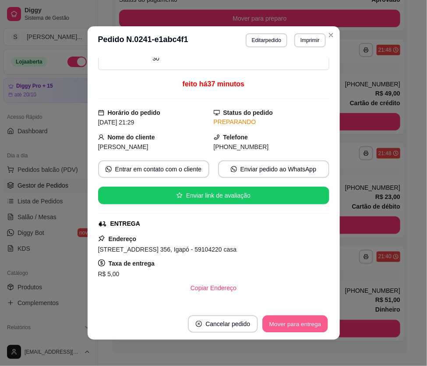
click at [308, 323] on button "Mover para entrega" at bounding box center [296, 323] width 66 height 17
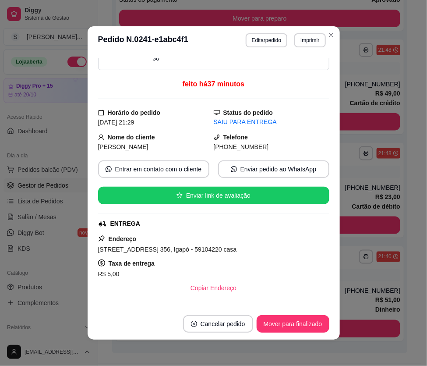
drag, startPoint x: 224, startPoint y: 147, endPoint x: 269, endPoint y: 146, distance: 44.3
click at [269, 146] on div "(84) 9 9623-4248" at bounding box center [272, 147] width 116 height 10
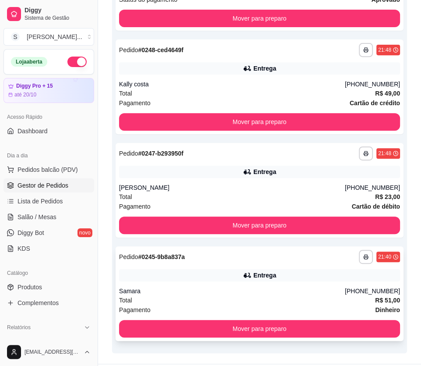
click at [258, 287] on div "Samara" at bounding box center [232, 291] width 226 height 9
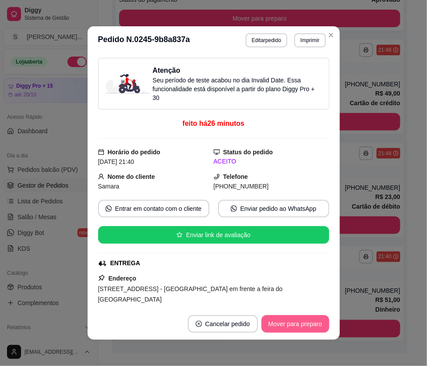
click at [282, 324] on button "Mover para preparo" at bounding box center [296, 324] width 68 height 18
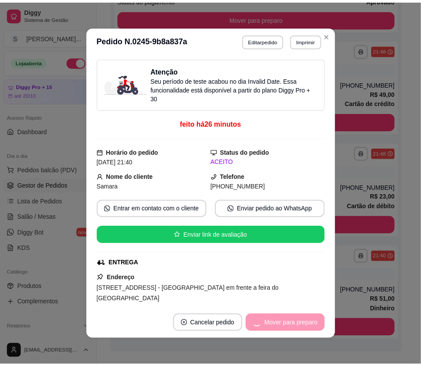
scroll to position [169, 0]
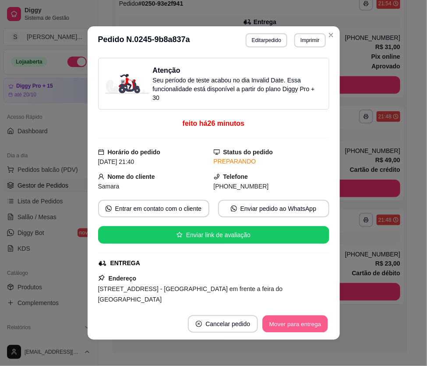
click at [294, 322] on button "Mover para entrega" at bounding box center [296, 323] width 66 height 17
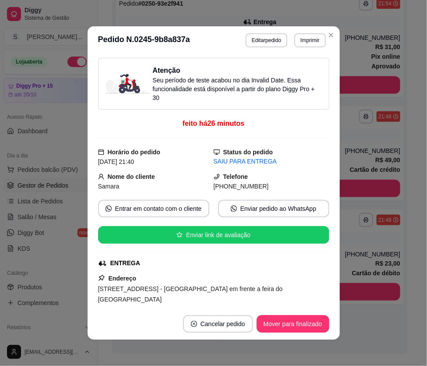
drag, startPoint x: 224, startPoint y: 185, endPoint x: 267, endPoint y: 182, distance: 43.0
click at [267, 182] on div "(84) 9 8779-1125" at bounding box center [272, 186] width 116 height 10
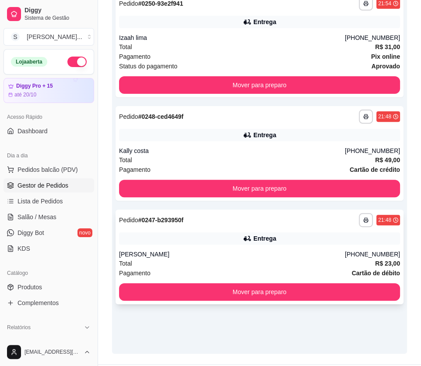
click at [266, 223] on div "**********" at bounding box center [260, 256] width 288 height 95
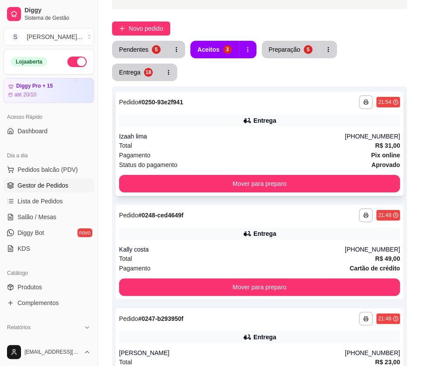
scroll to position [39, 0]
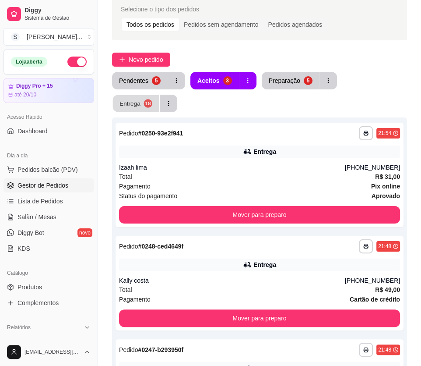
click at [141, 99] on div "Entrega" at bounding box center [130, 103] width 21 height 8
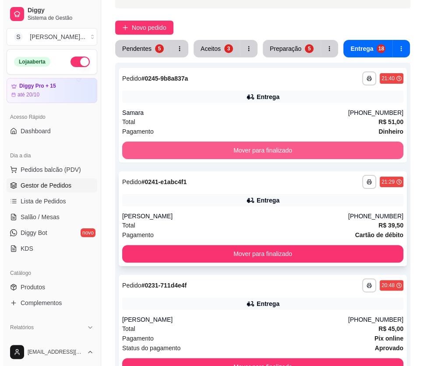
scroll to position [119, 0]
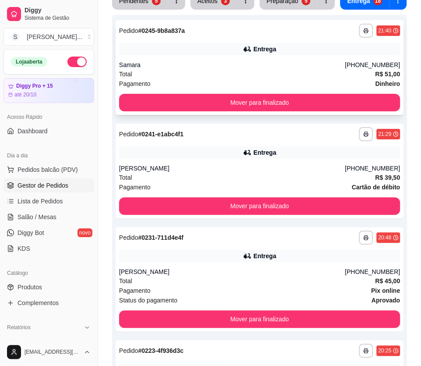
click at [342, 62] on div "Samara" at bounding box center [232, 64] width 226 height 9
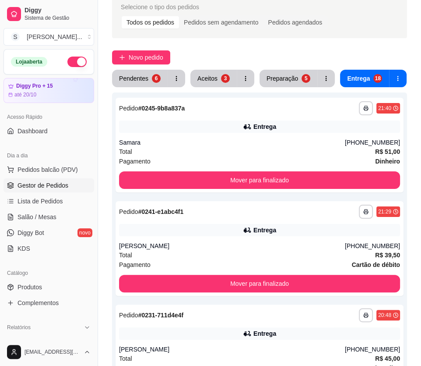
scroll to position [0, 0]
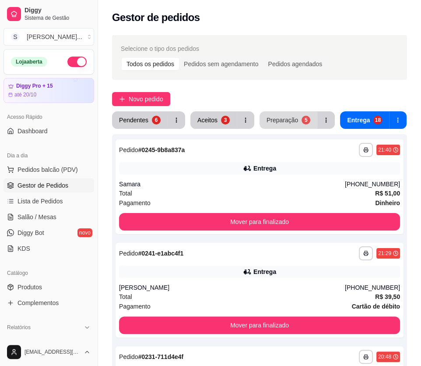
click at [278, 123] on div "Preparação" at bounding box center [283, 120] width 32 height 9
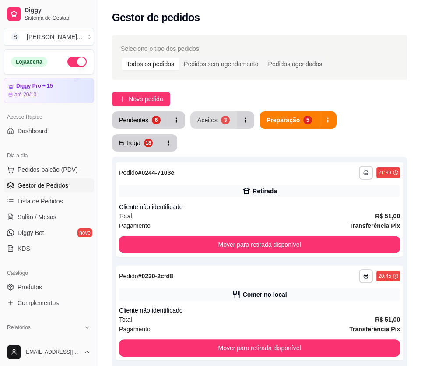
click at [209, 120] on div "Aceitos" at bounding box center [208, 120] width 20 height 9
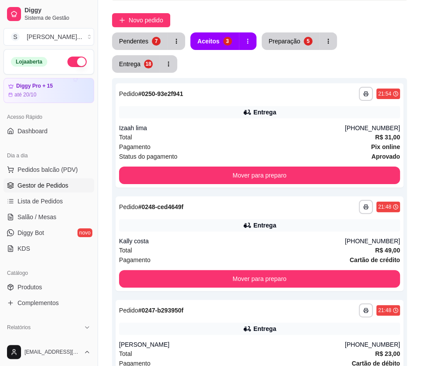
scroll to position [79, 0]
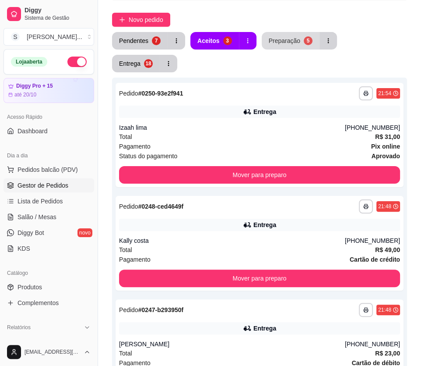
click at [286, 36] on div "Preparação" at bounding box center [285, 40] width 32 height 9
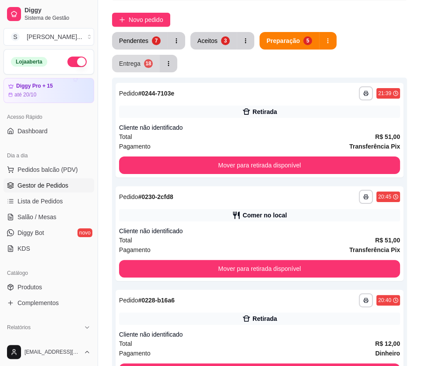
click at [141, 59] on div "Entrega" at bounding box center [129, 63] width 21 height 9
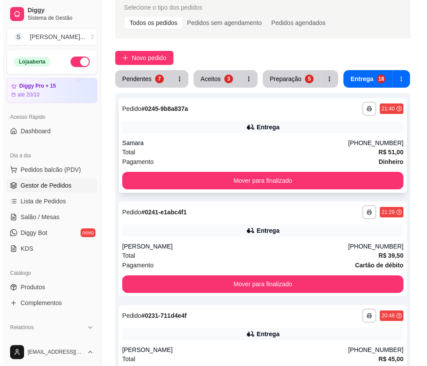
scroll to position [39, 0]
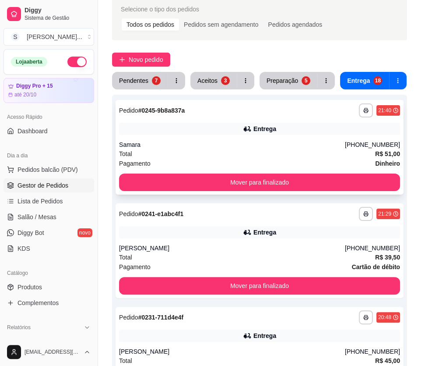
click at [269, 123] on div "Entrega" at bounding box center [259, 129] width 281 height 12
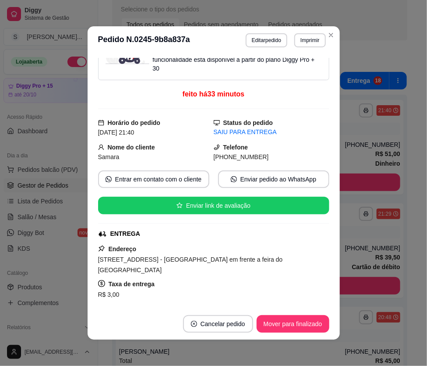
scroll to position [199, 0]
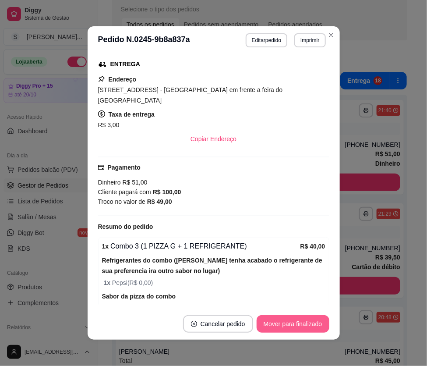
click at [310, 324] on button "Mover para finalizado" at bounding box center [293, 324] width 73 height 18
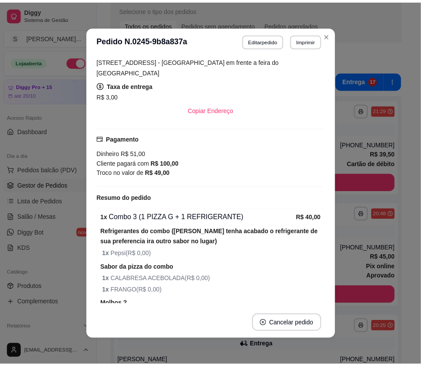
scroll to position [170, 0]
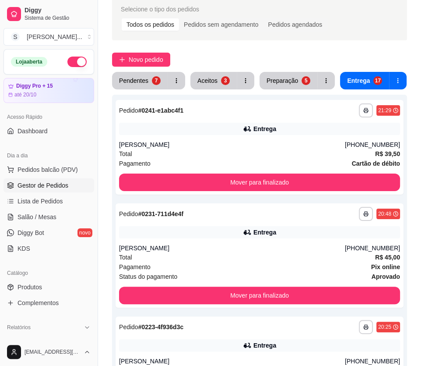
click at [220, 75] on button "Aceitos 3" at bounding box center [214, 81] width 46 height 18
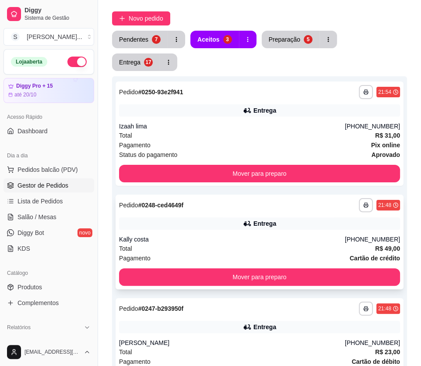
scroll to position [169, 0]
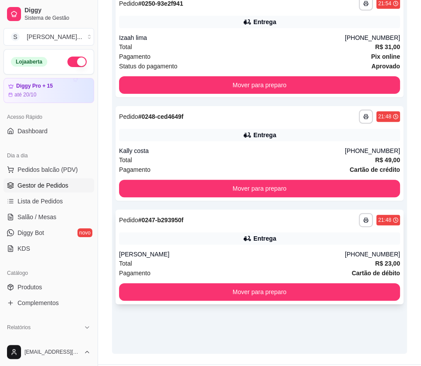
click at [302, 232] on div "Entrega" at bounding box center [259, 238] width 281 height 12
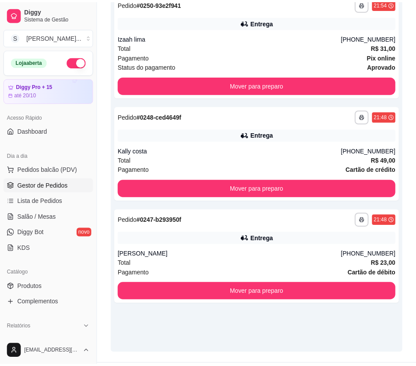
scroll to position [0, 0]
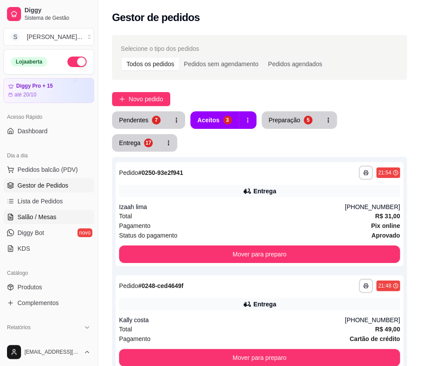
click at [50, 216] on span "Salão / Mesas" at bounding box center [37, 216] width 39 height 9
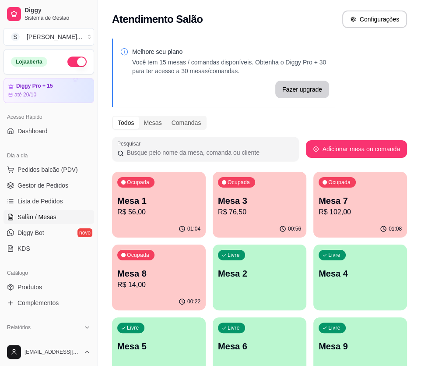
click at [154, 288] on p "R$ 14,00" at bounding box center [158, 284] width 83 height 11
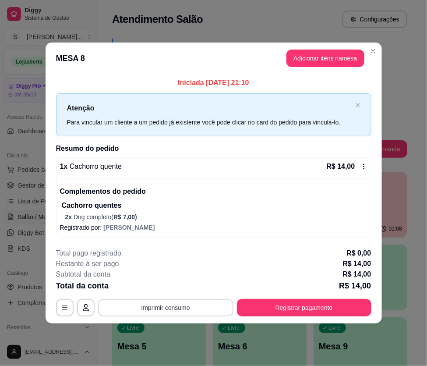
click at [205, 310] on button "Imprimir consumo" at bounding box center [165, 308] width 135 height 18
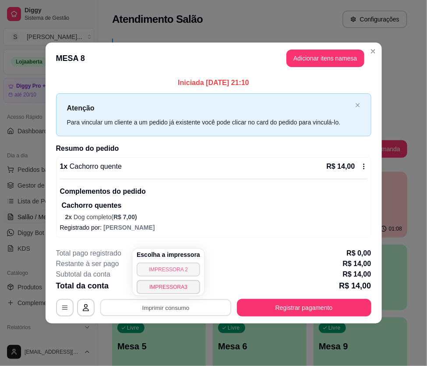
click at [178, 271] on button "IMPRESSORA 2" at bounding box center [169, 269] width 64 height 14
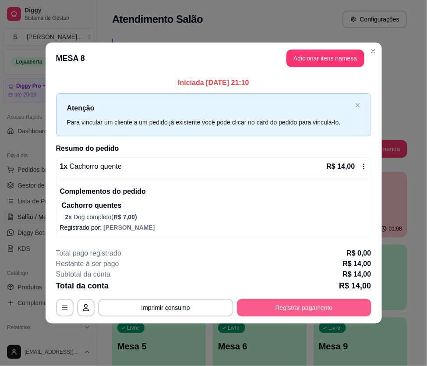
click at [292, 307] on button "Registrar pagamento" at bounding box center [304, 308] width 134 height 18
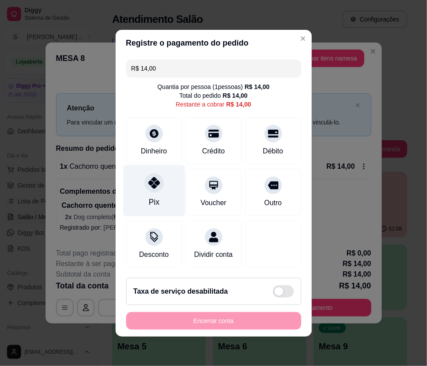
click at [153, 183] on icon at bounding box center [153, 182] width 11 height 11
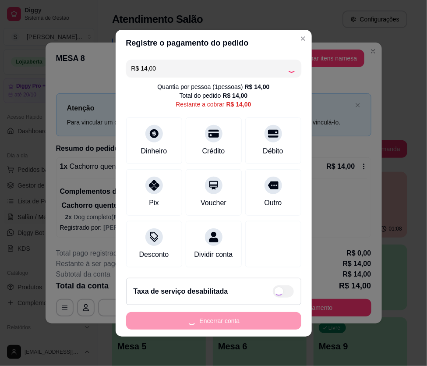
type input "R$ 0,00"
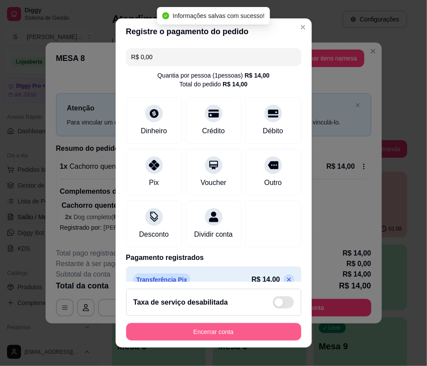
click at [262, 332] on button "Encerrar conta" at bounding box center [213, 332] width 175 height 18
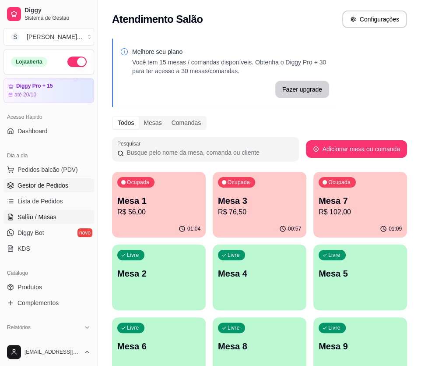
click at [40, 191] on link "Gestor de Pedidos" at bounding box center [49, 185] width 91 height 14
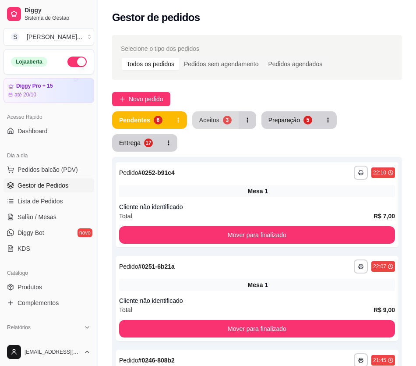
click at [210, 124] on div "Aceitos" at bounding box center [209, 120] width 20 height 9
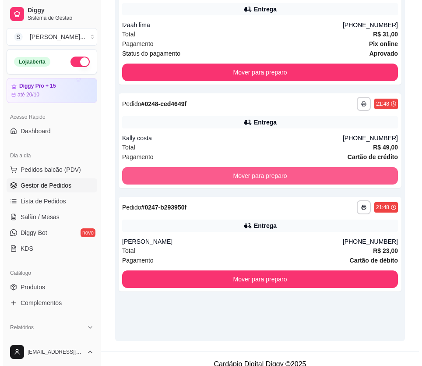
scroll to position [192, 0]
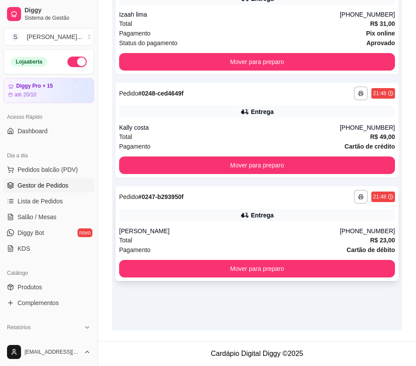
click at [339, 224] on div "**********" at bounding box center [257, 233] width 283 height 95
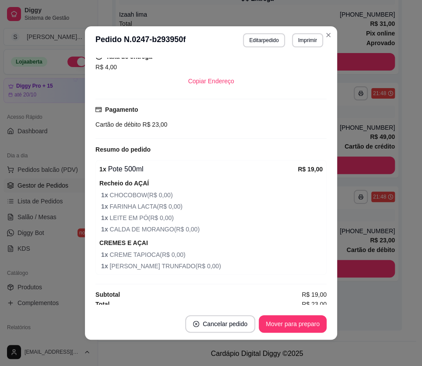
scroll to position [250, 0]
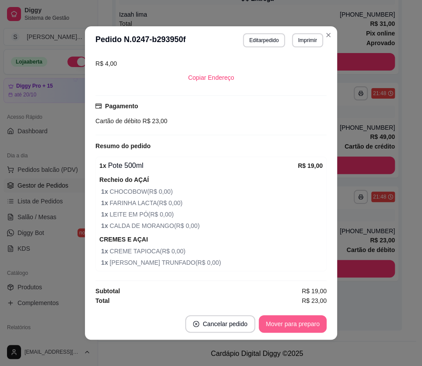
click at [294, 326] on button "Mover para preparo" at bounding box center [293, 324] width 68 height 18
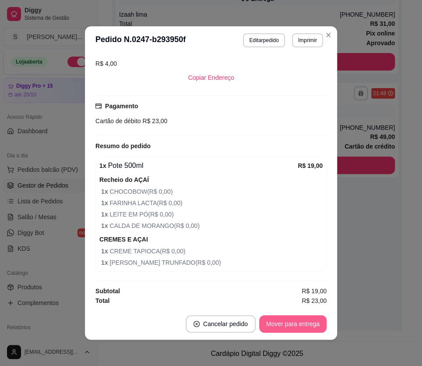
click at [293, 325] on button "Mover para entrega" at bounding box center [292, 324] width 67 height 18
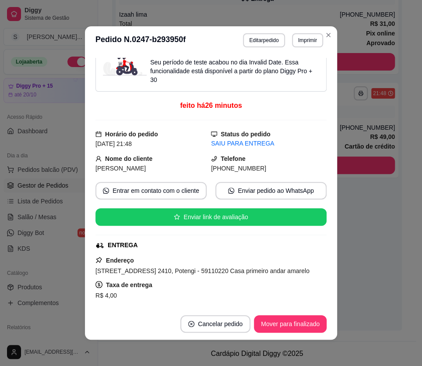
scroll to position [11, 0]
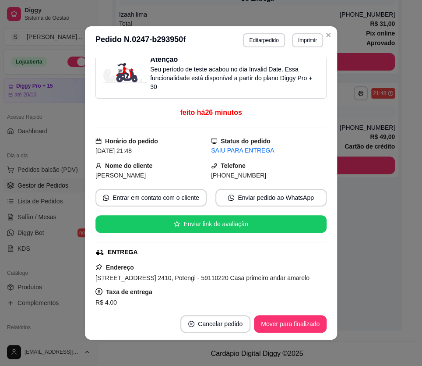
drag, startPoint x: 222, startPoint y: 176, endPoint x: 269, endPoint y: 172, distance: 47.9
click at [267, 175] on div "(84) 9 8635-2071" at bounding box center [269, 175] width 116 height 10
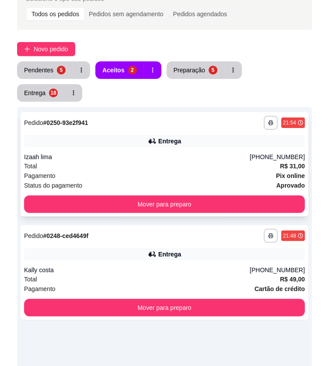
scroll to position [74, 0]
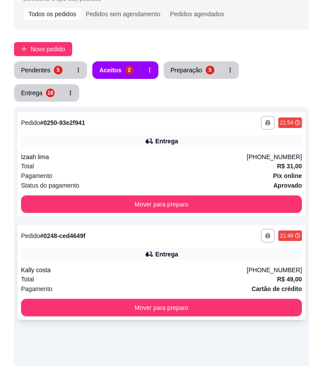
click at [244, 248] on div "Entrega" at bounding box center [161, 254] width 281 height 12
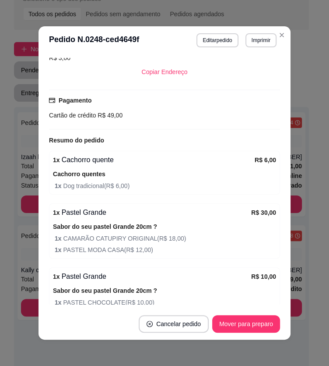
scroll to position [306, 0]
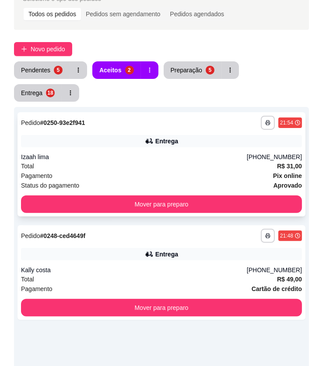
click at [160, 152] on div "Izaah lima" at bounding box center [134, 156] width 226 height 9
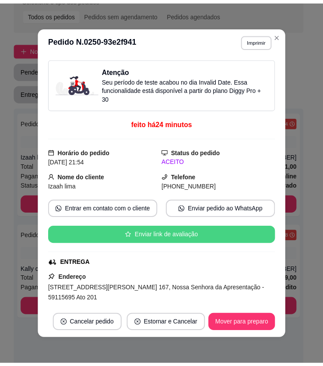
scroll to position [0, 0]
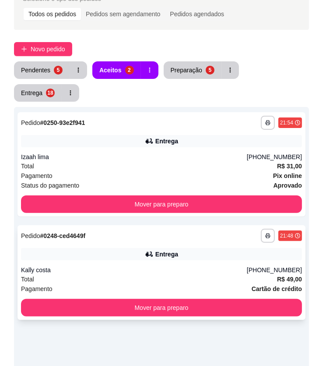
click at [144, 225] on div "**********" at bounding box center [162, 272] width 288 height 95
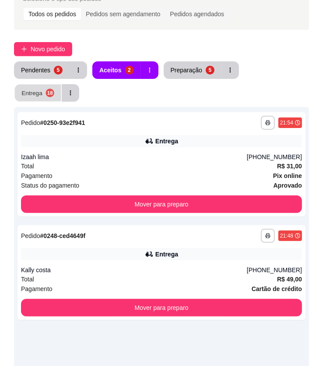
click at [42, 88] on div "Entrega" at bounding box center [31, 92] width 21 height 8
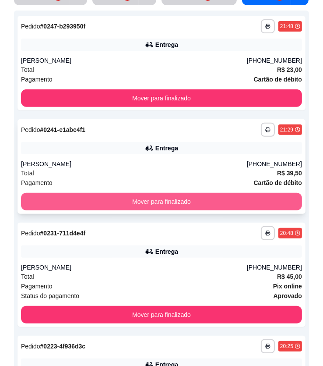
scroll to position [154, 0]
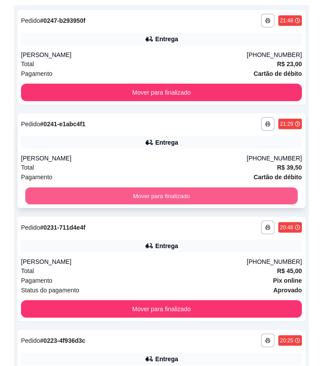
click at [197, 198] on button "Mover para finalizado" at bounding box center [161, 195] width 273 height 17
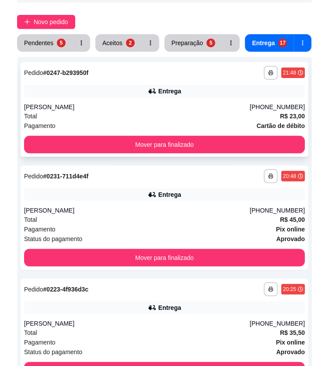
scroll to position [0, 0]
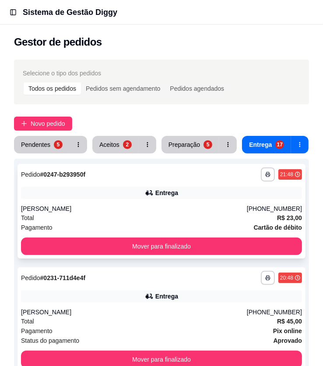
click at [233, 201] on div "**********" at bounding box center [162, 211] width 288 height 95
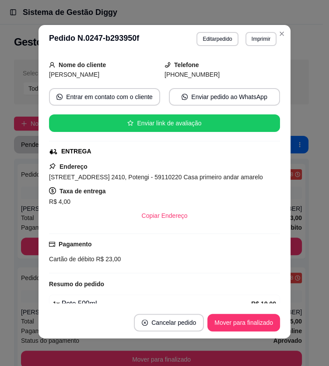
scroll to position [91, 0]
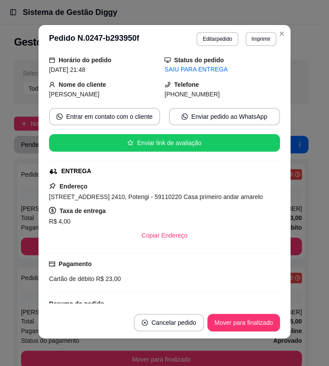
drag, startPoint x: 176, startPoint y: 94, endPoint x: 207, endPoint y: 96, distance: 31.6
click at [207, 96] on div "(84) 9 8635-2071" at bounding box center [223, 94] width 116 height 10
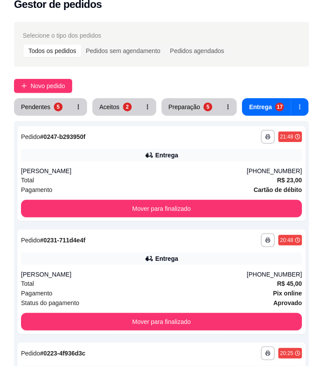
scroll to position [0, 0]
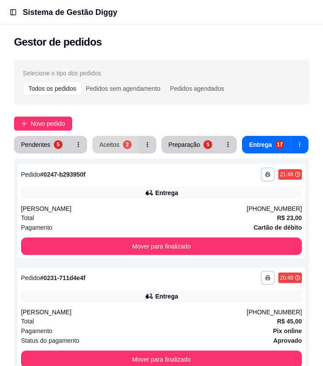
click at [113, 146] on div "Aceitos" at bounding box center [109, 144] width 20 height 9
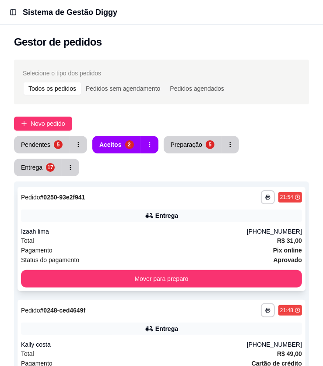
click at [185, 209] on div "Entrega" at bounding box center [161, 215] width 281 height 12
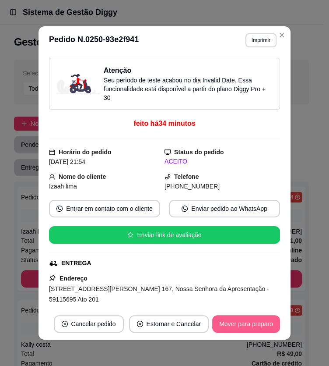
click at [237, 329] on button "Mover para preparo" at bounding box center [246, 324] width 68 height 18
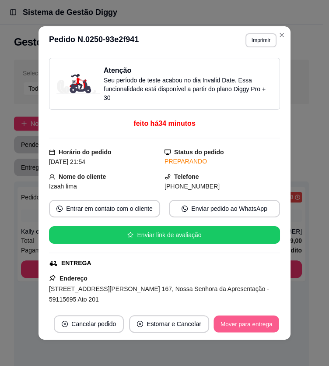
click at [245, 329] on button "Mover para entrega" at bounding box center [247, 323] width 66 height 17
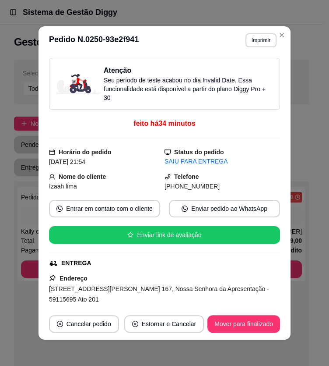
drag, startPoint x: 176, startPoint y: 187, endPoint x: 228, endPoint y: 186, distance: 51.7
click at [228, 186] on div "(84) 9 9185-4681" at bounding box center [223, 186] width 116 height 10
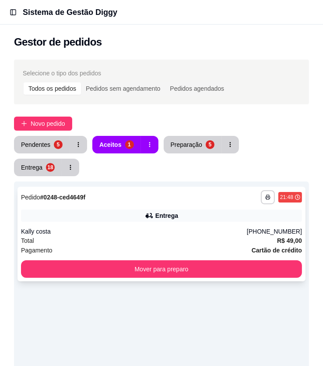
click at [192, 209] on div "Entrega" at bounding box center [161, 215] width 281 height 12
click at [166, 209] on div "Entrega" at bounding box center [161, 215] width 281 height 12
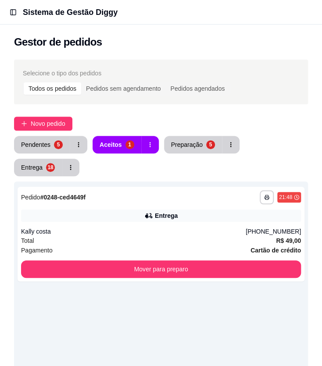
click at [213, 108] on div "**********" at bounding box center [161, 305] width 322 height 503
click at [190, 142] on div "Preparação" at bounding box center [187, 144] width 32 height 9
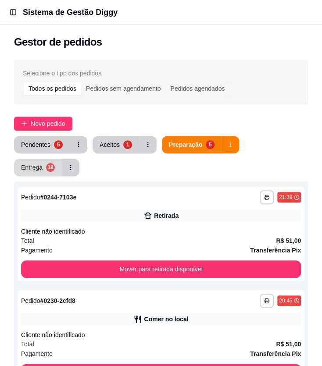
click at [55, 163] on div "18" at bounding box center [50, 167] width 9 height 9
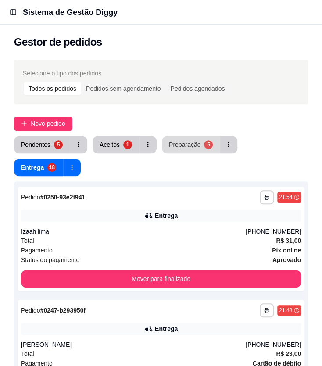
click at [177, 149] on button "Preparação 5" at bounding box center [191, 145] width 58 height 18
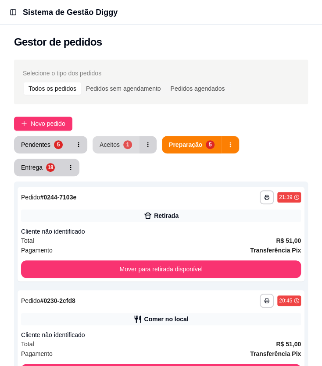
click at [107, 145] on div "Aceitos" at bounding box center [109, 144] width 20 height 9
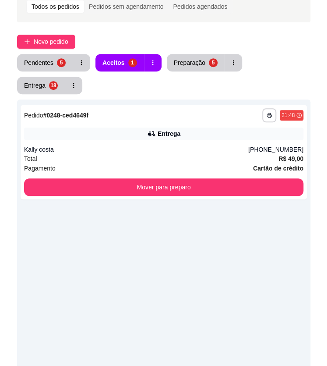
scroll to position [74, 0]
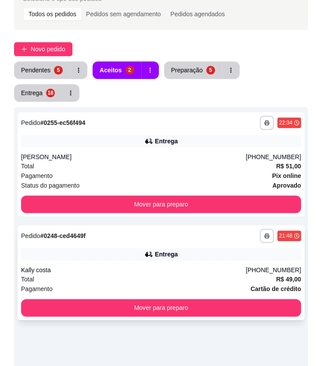
click at [165, 274] on div "Total R$ 49,00" at bounding box center [160, 279] width 279 height 10
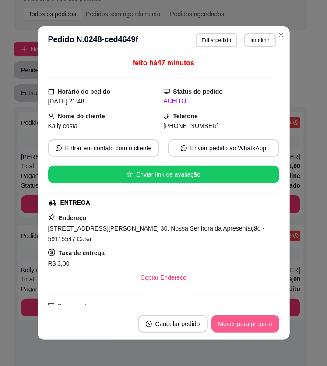
click at [223, 324] on button "Mover para preparo" at bounding box center [246, 324] width 68 height 18
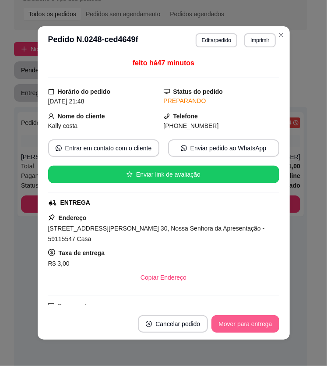
click at [224, 324] on button "Mover para entrega" at bounding box center [245, 324] width 67 height 18
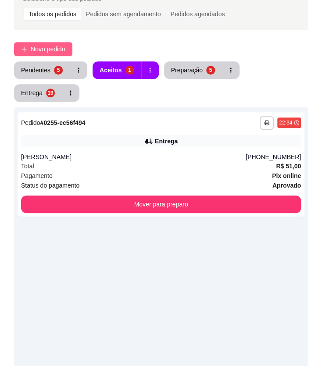
click at [56, 47] on span "Novo pedido" at bounding box center [48, 49] width 35 height 10
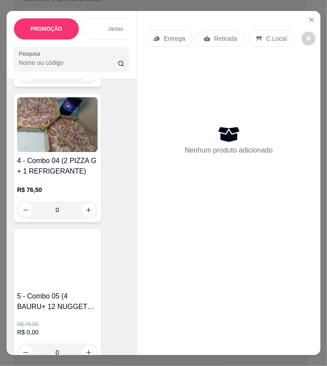
scroll to position [1075, 0]
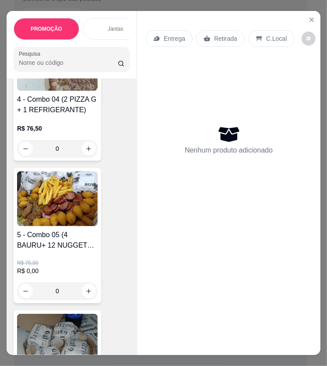
click at [70, 213] on img at bounding box center [57, 198] width 81 height 55
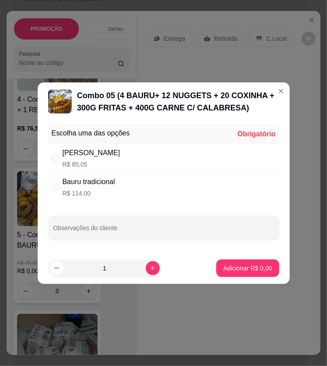
click at [150, 159] on div "Bauru cheddar R$ 85,05" at bounding box center [163, 158] width 231 height 29
radio input "true"
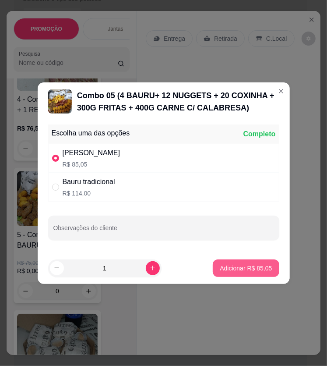
click at [237, 266] on p "Adicionar R$ 85,05" at bounding box center [246, 268] width 52 height 9
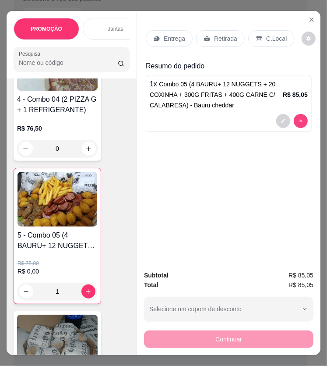
type input "0"
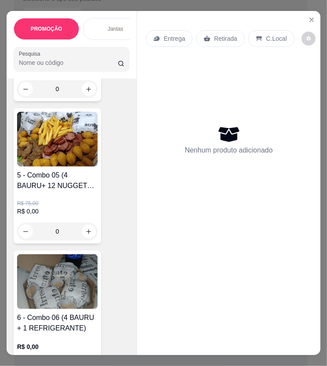
scroll to position [1235, 0]
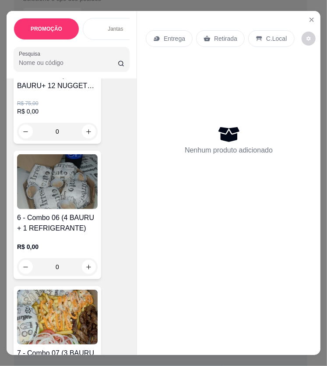
click at [56, 225] on h4 "6 - Combo 06 (4 BAURU + 1 REFRIGERANTE)" at bounding box center [57, 222] width 81 height 21
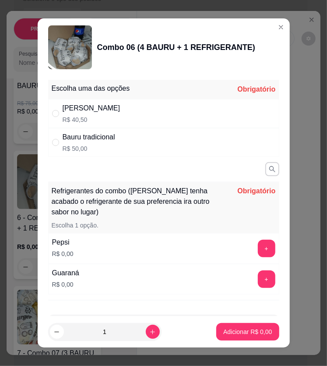
click at [118, 110] on div "Bauru Cheddar R$ 40,50" at bounding box center [163, 113] width 231 height 29
radio input "true"
click at [258, 246] on button "+" at bounding box center [267, 249] width 18 height 18
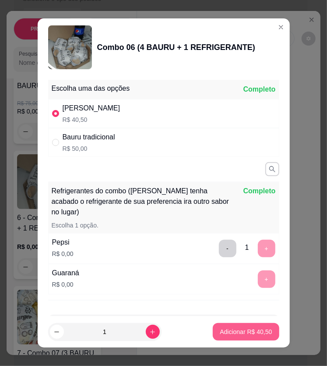
click at [230, 330] on p "Adicionar R$ 40,50" at bounding box center [246, 331] width 52 height 9
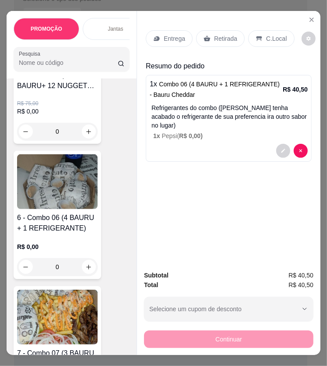
click at [164, 36] on p "Entrega" at bounding box center [174, 38] width 21 height 9
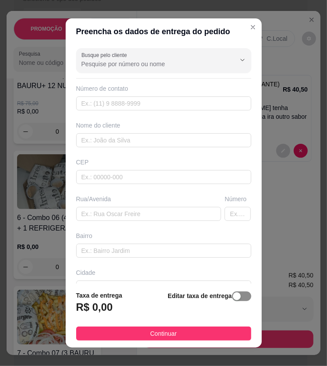
click at [233, 297] on div "button" at bounding box center [237, 296] width 8 height 8
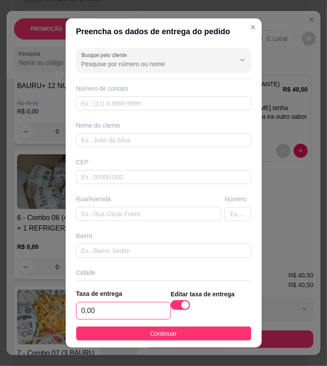
click at [124, 311] on input "0,00" at bounding box center [124, 310] width 94 height 17
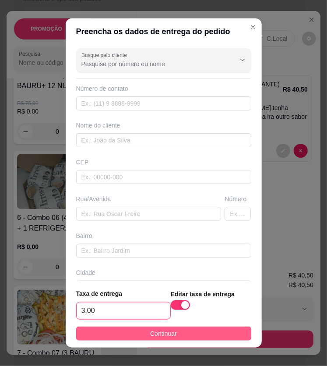
type input "3,00"
click at [127, 332] on button "Continuar" at bounding box center [163, 333] width 175 height 14
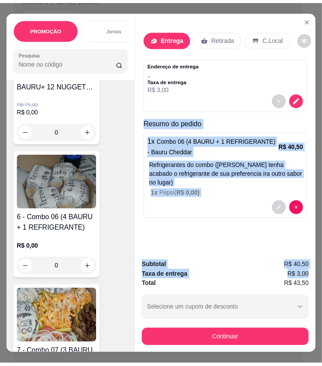
scroll to position [0, 7]
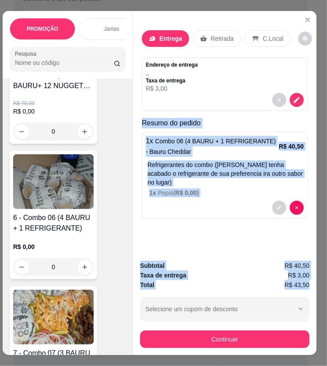
drag, startPoint x: 140, startPoint y: 119, endPoint x: 304, endPoint y: 277, distance: 228.0
click at [306, 279] on div "Entrega Retirada C.Local Endereço de entrega , , Taxa de entrega R$ 3,00 Resumo…" at bounding box center [225, 183] width 184 height 344
drag, startPoint x: 298, startPoint y: 94, endPoint x: 294, endPoint y: 92, distance: 4.9
click at [298, 94] on div at bounding box center [225, 100] width 158 height 14
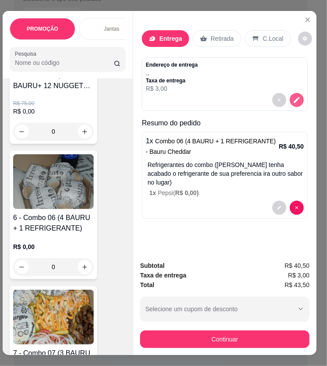
click at [292, 93] on button "decrease-product-quantity" at bounding box center [297, 100] width 14 height 14
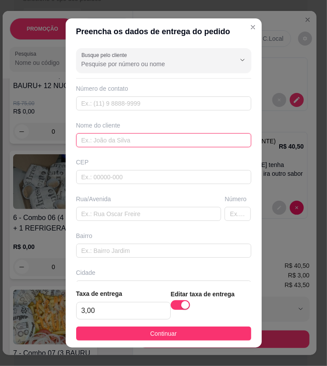
click at [158, 142] on input "text" at bounding box center [163, 140] width 175 height 14
paste input "Sandra"
type input "Sandra"
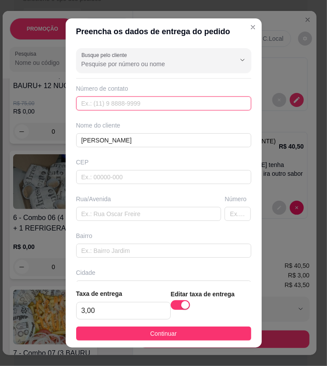
click at [106, 101] on input "text" at bounding box center [163, 103] width 175 height 14
paste input "(84) 9809-6664"
type input "(84) 9809-6664"
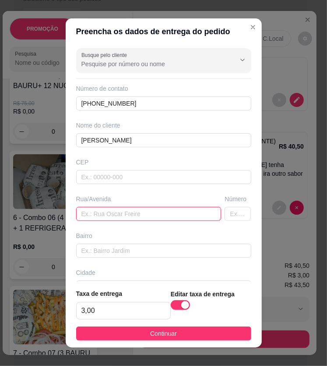
click at [142, 211] on input "text" at bounding box center [148, 214] width 145 height 14
paste input "Rua Ipiranga 527"
type input "Rua Ipiranga 527"
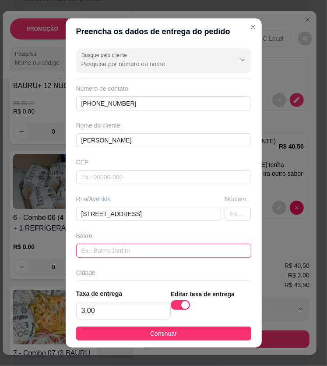
click at [94, 252] on input "text" at bounding box center [163, 251] width 175 height 14
paste input "pq dos coqueiros"
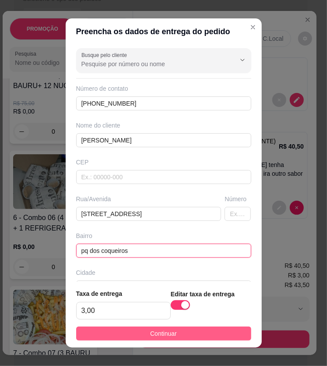
type input "pq dos coqueiros"
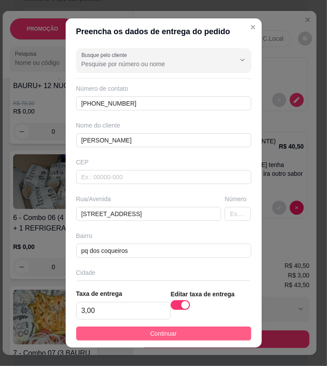
click at [140, 329] on button "Continuar" at bounding box center [163, 333] width 175 height 14
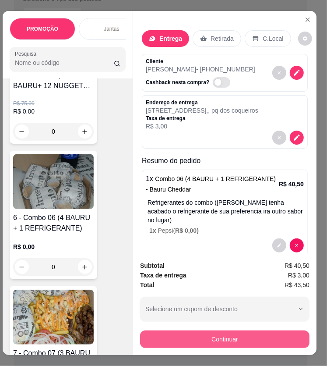
click at [188, 332] on button "Continuar" at bounding box center [225, 339] width 170 height 18
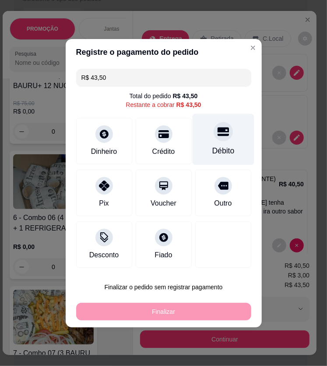
click at [227, 140] on div "Débito" at bounding box center [223, 138] width 62 height 51
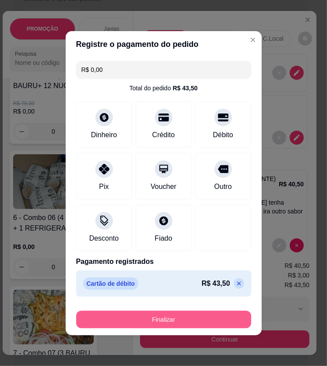
click at [175, 318] on button "Finalizar" at bounding box center [163, 320] width 175 height 18
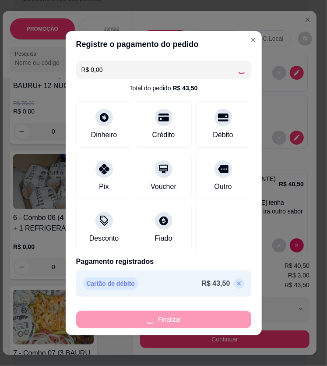
type input "-R$ 43,50"
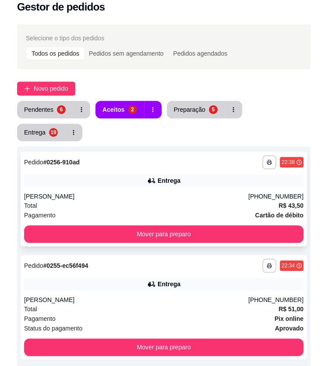
scroll to position [79, 0]
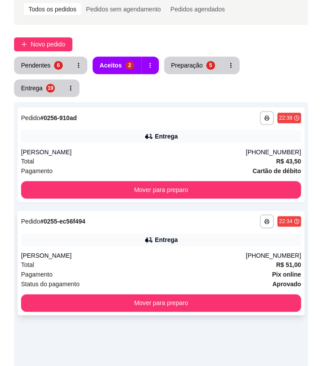
click at [170, 211] on div "**********" at bounding box center [161, 263] width 287 height 104
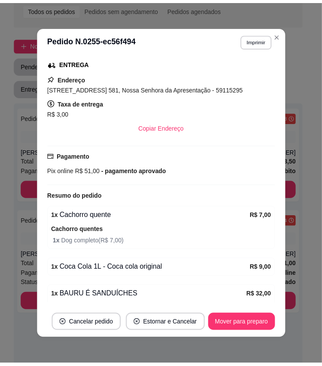
scroll to position [258, 0]
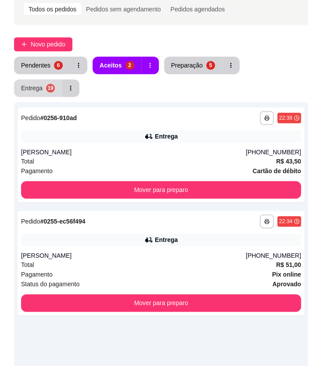
click at [42, 84] on div "Entrega" at bounding box center [31, 88] width 21 height 9
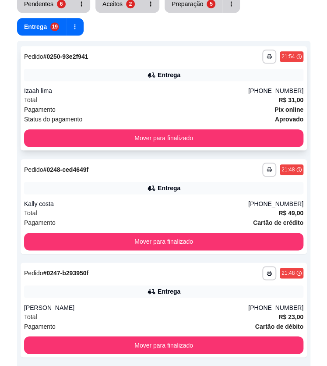
scroll to position [159, 0]
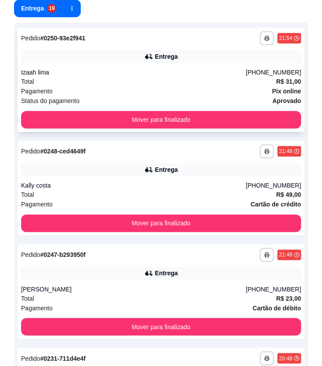
click at [174, 68] on div "Izaah lima" at bounding box center [133, 72] width 224 height 9
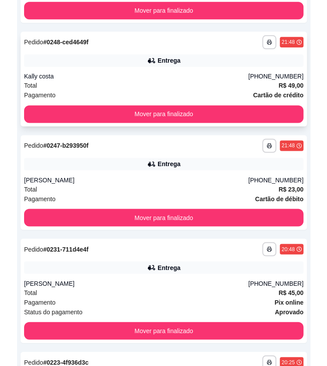
scroll to position [279, 0]
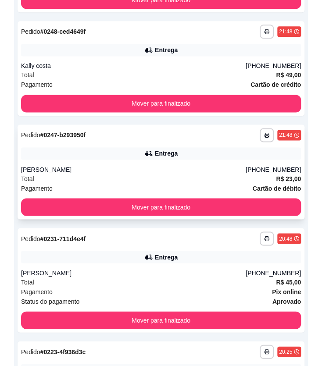
click at [263, 147] on div "Entrega" at bounding box center [160, 153] width 279 height 12
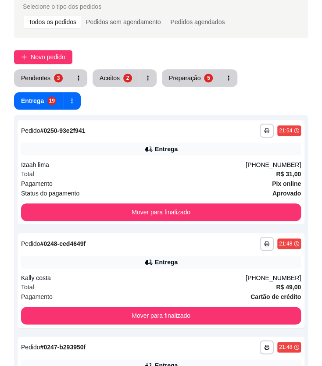
scroll to position [39, 0]
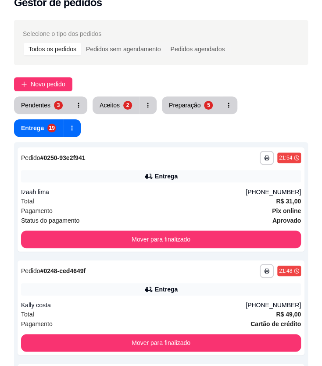
click at [123, 100] on button "Aceitos 2" at bounding box center [115, 105] width 46 height 18
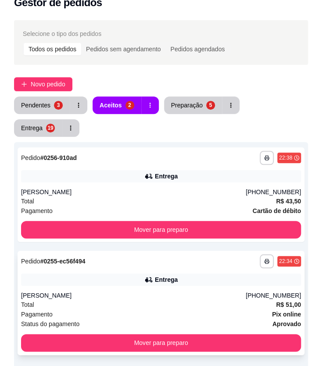
scroll to position [79, 0]
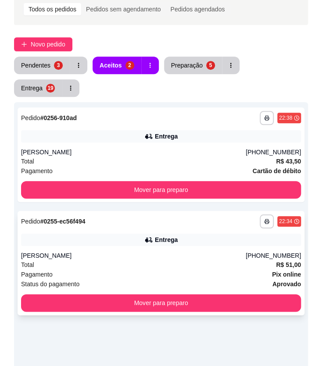
click at [166, 251] on div "Francisca Vanuza" at bounding box center [133, 255] width 224 height 9
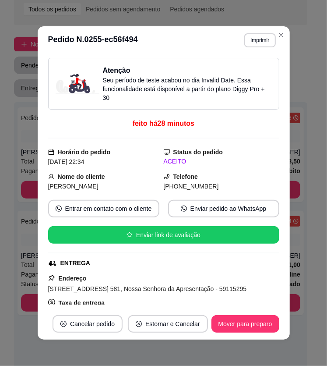
click at [225, 320] on button "Mover para preparo" at bounding box center [246, 324] width 68 height 18
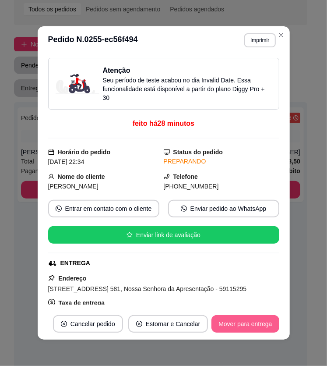
click at [223, 325] on button "Mover para entrega" at bounding box center [245, 324] width 67 height 18
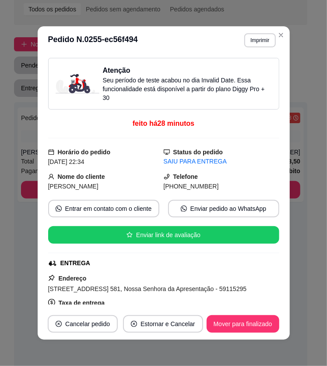
drag, startPoint x: 177, startPoint y: 188, endPoint x: 219, endPoint y: 187, distance: 42.9
click at [219, 187] on div "(84) 9 9618-1256" at bounding box center [222, 186] width 116 height 10
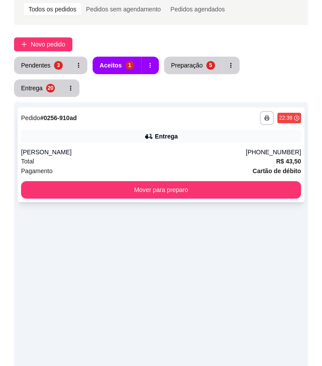
click at [187, 130] on div "Entrega" at bounding box center [160, 136] width 279 height 12
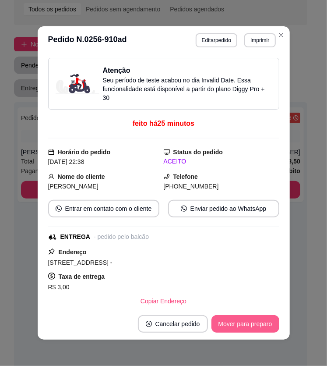
click at [235, 327] on button "Mover para preparo" at bounding box center [246, 324] width 68 height 18
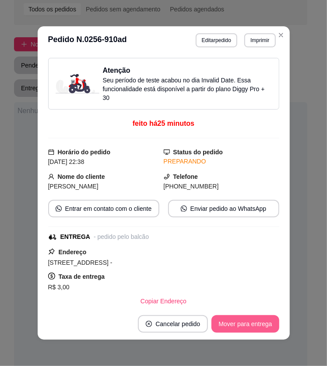
click at [235, 327] on button "Mover para entrega" at bounding box center [245, 324] width 67 height 18
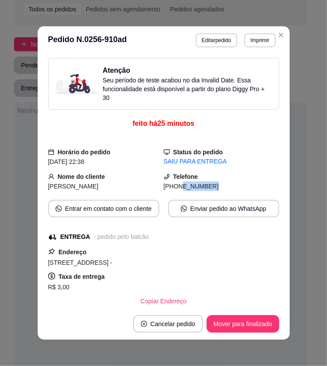
drag, startPoint x: 170, startPoint y: 187, endPoint x: 211, endPoint y: 188, distance: 40.3
click at [211, 188] on div "(84) 9809-6664" at bounding box center [222, 186] width 116 height 10
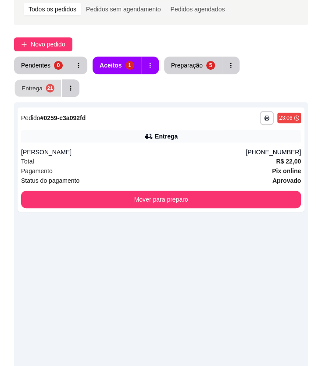
click at [42, 84] on div "Entrega" at bounding box center [31, 88] width 21 height 8
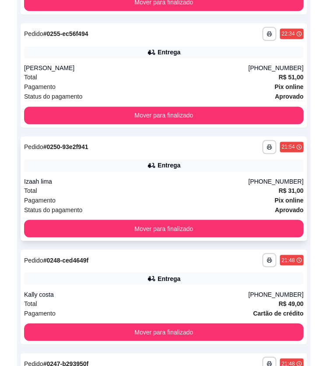
scroll to position [358, 0]
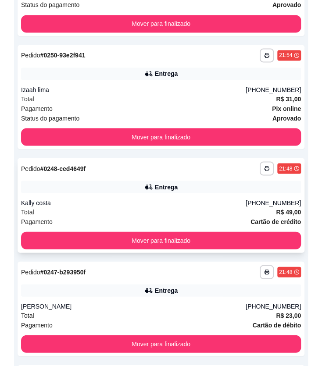
click at [265, 180] on div "Entrega" at bounding box center [160, 186] width 279 height 12
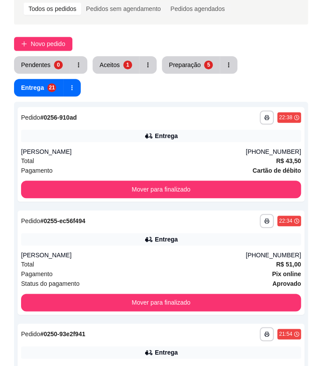
scroll to position [79, 0]
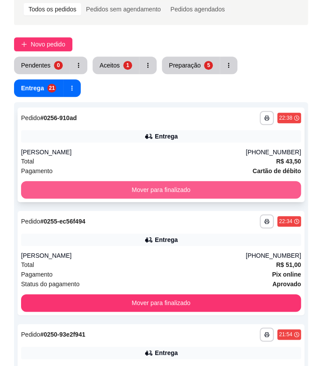
click at [268, 181] on button "Mover para finalizado" at bounding box center [160, 190] width 279 height 18
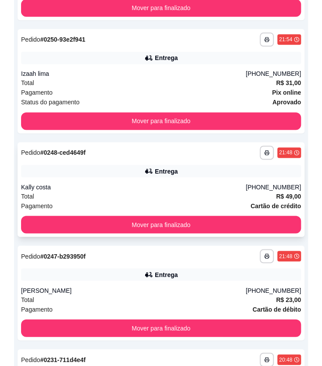
scroll to position [279, 0]
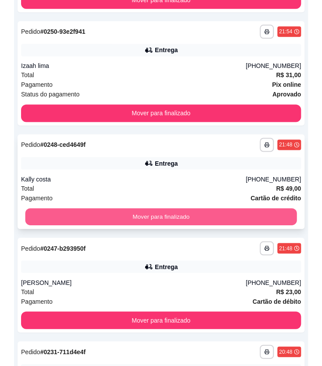
click at [274, 208] on button "Mover para finalizado" at bounding box center [160, 216] width 271 height 17
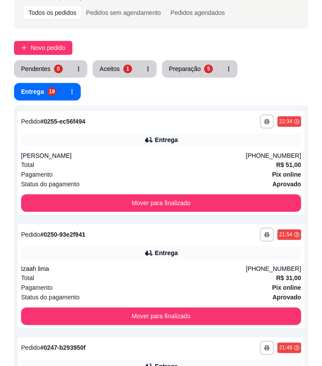
scroll to position [39, 0]
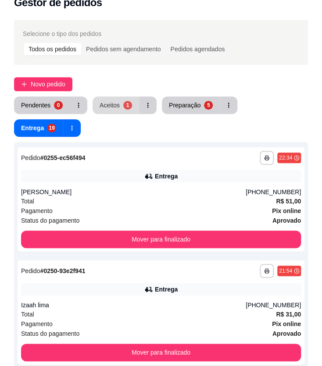
click at [111, 103] on div "Aceitos" at bounding box center [109, 105] width 20 height 9
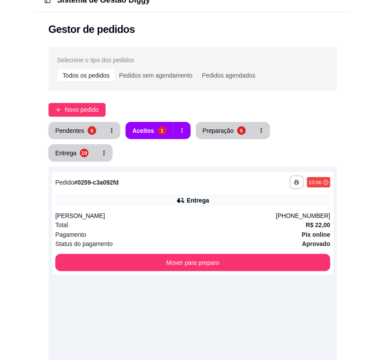
scroll to position [0, 0]
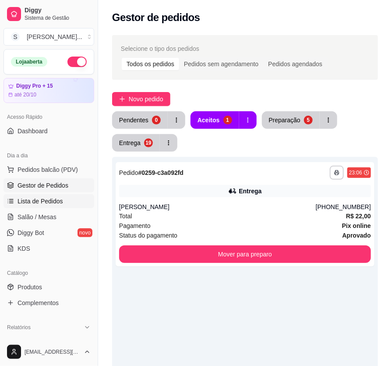
click at [61, 202] on link "Lista de Pedidos" at bounding box center [49, 201] width 91 height 14
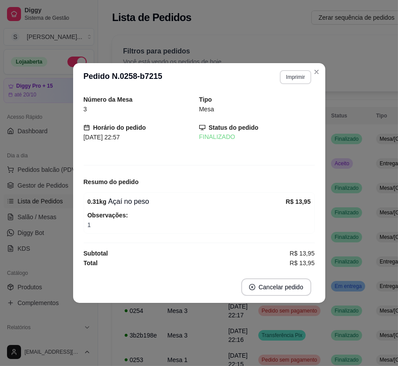
click at [290, 80] on button "Imprimir" at bounding box center [295, 77] width 31 height 14
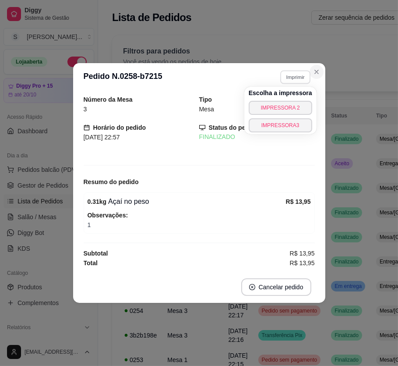
click at [316, 73] on icon "Close" at bounding box center [316, 71] width 7 height 7
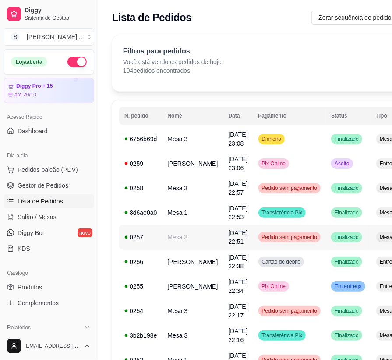
click at [63, 215] on link "Salão / Mesas" at bounding box center [49, 217] width 91 height 14
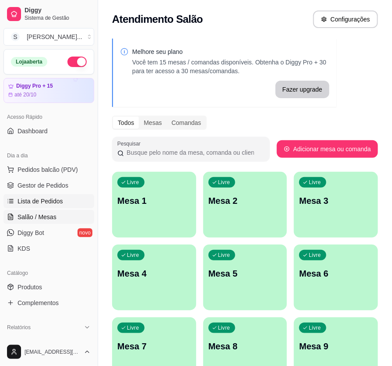
click at [60, 202] on span "Lista de Pedidos" at bounding box center [41, 201] width 46 height 9
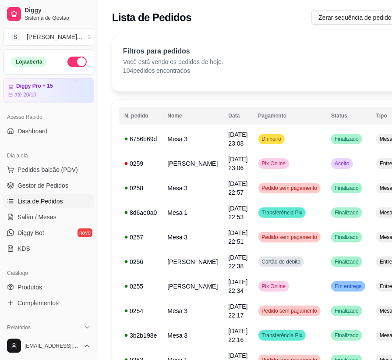
drag, startPoint x: 92, startPoint y: 199, endPoint x: 32, endPoint y: 201, distance: 59.6
click at [23, 201] on div "Diggy Sistema de Gestão S Sandrinha Lan ... Loja aberta Diggy Pro + 15 até 20/1…" at bounding box center [49, 180] width 98 height 360
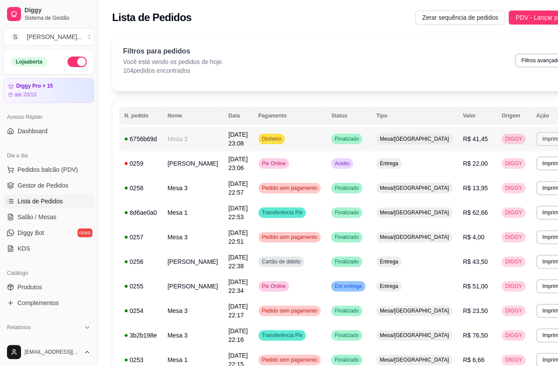
click at [359, 137] on button "Imprimir" at bounding box center [551, 139] width 31 height 14
click at [359, 170] on button "IMPRESSORA 2" at bounding box center [501, 170] width 64 height 14
